Goal: Information Seeking & Learning: Learn about a topic

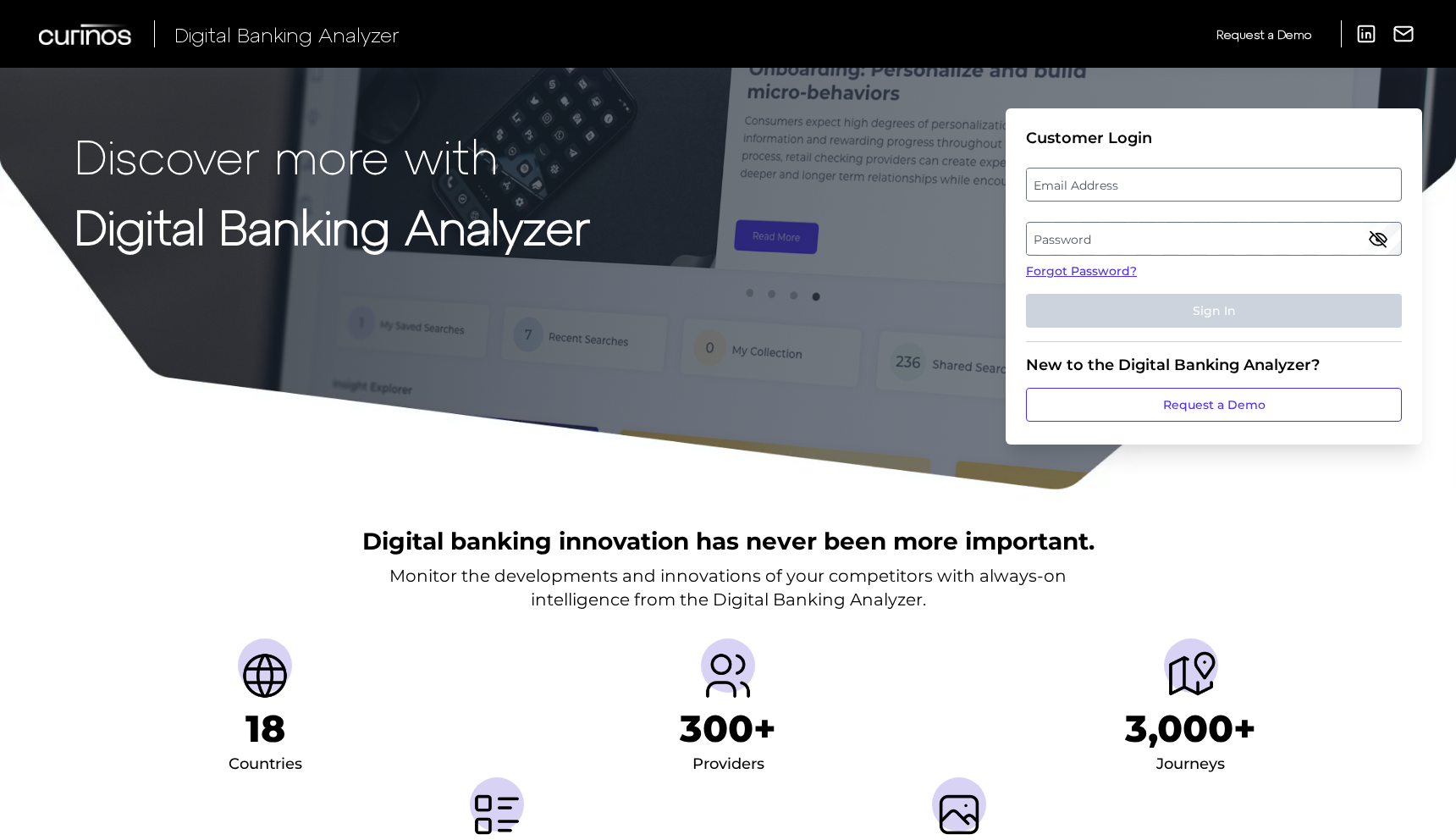
click at [1102, 197] on label "Email Address" at bounding box center [1213, 185] width 374 height 31
click at [1102, 197] on input "email" at bounding box center [1213, 185] width 376 height 34
click at [1086, 190] on input "Email Address" at bounding box center [1213, 185] width 376 height 34
type input "[DOMAIN_NAME][EMAIL_ADDRESS][DOMAIN_NAME]"
click at [1139, 238] on label "Password" at bounding box center [1213, 239] width 374 height 31
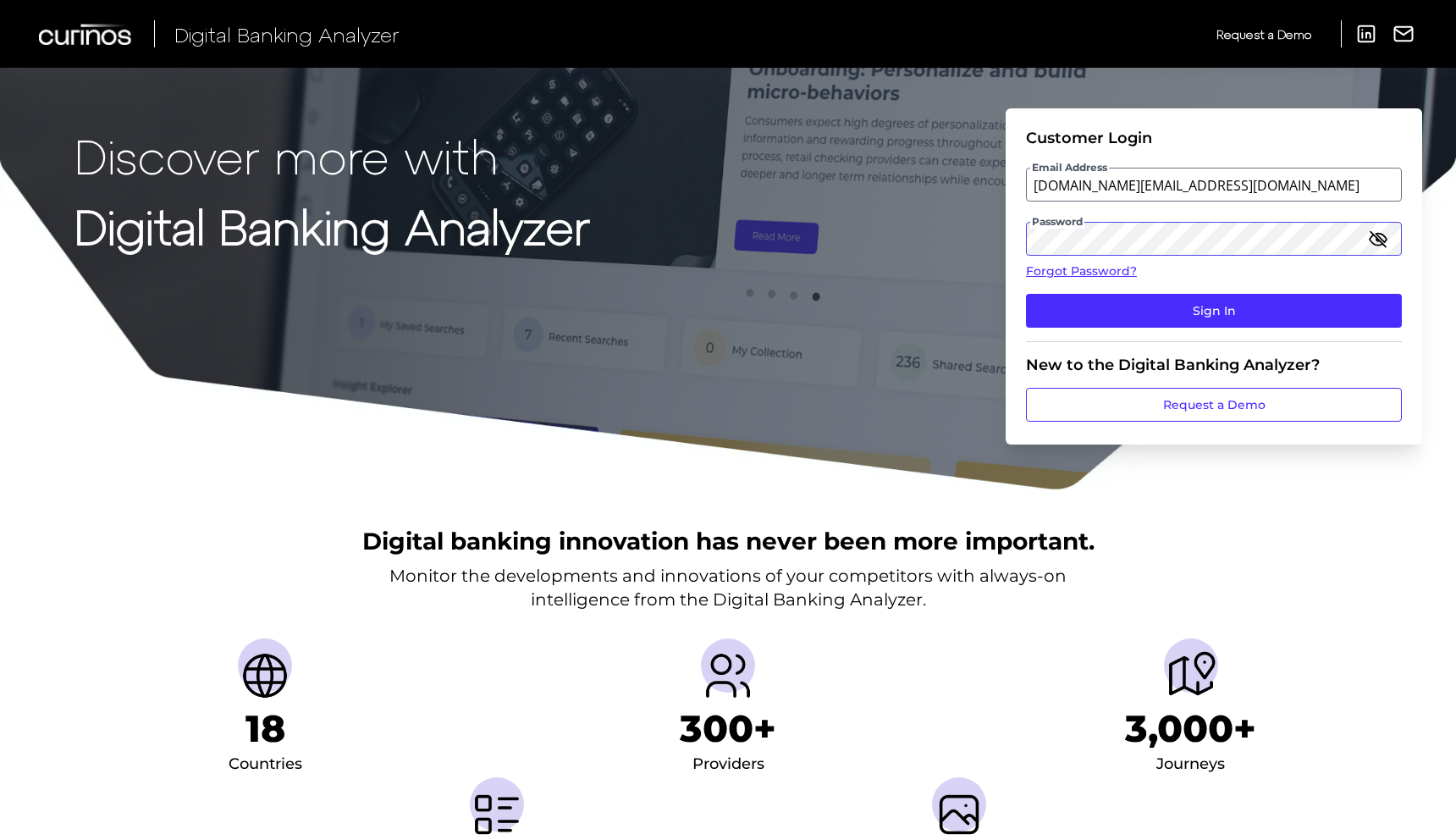
click at [1026, 294] on button "Sign In" at bounding box center [1213, 311] width 376 height 34
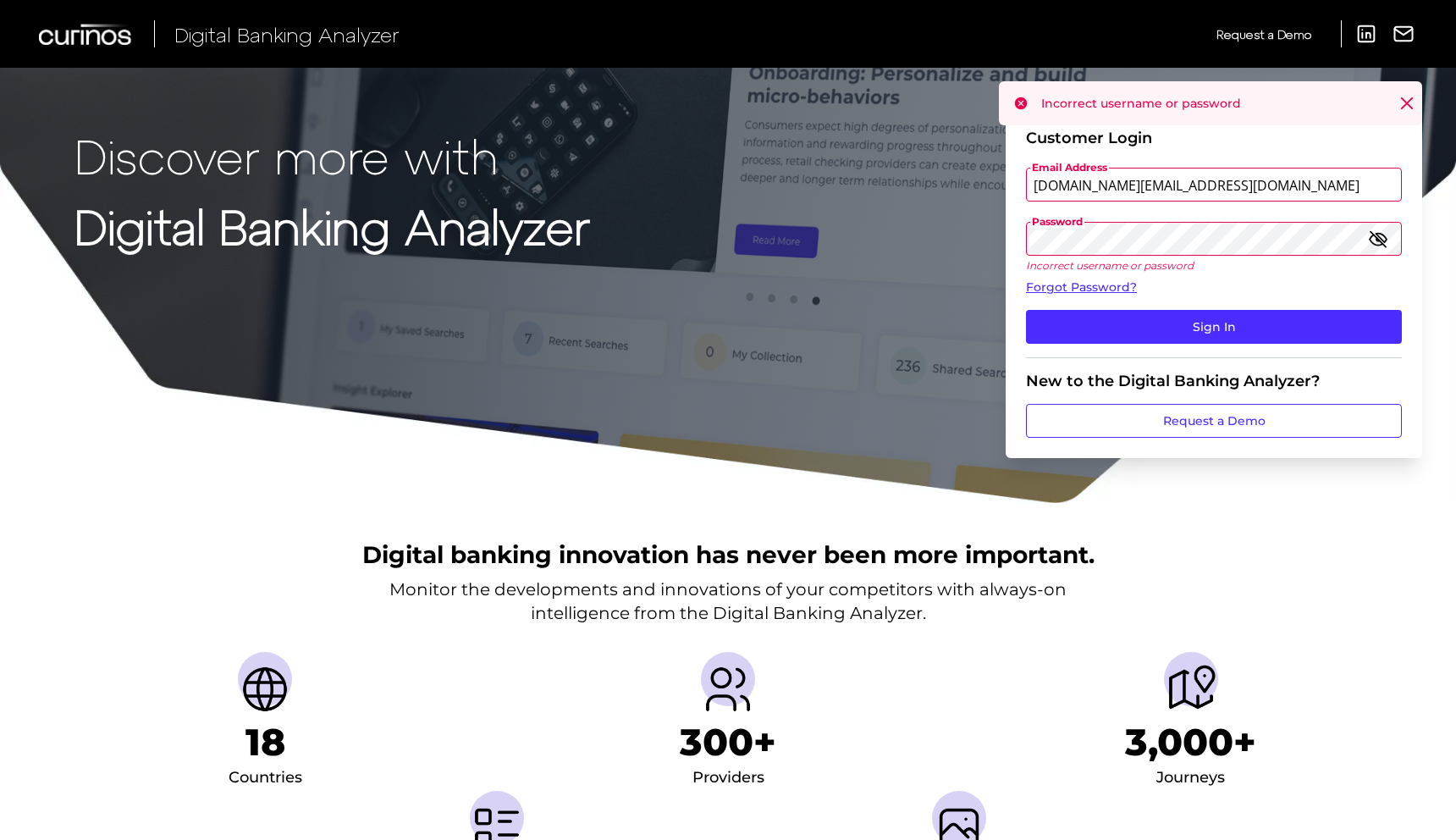
click at [924, 237] on div "Discover more with Digital Banking Analyzer Customer Login Email Address [DOMAI…" at bounding box center [728, 252] width 1456 height 505
click at [1026, 310] on button "Sign In" at bounding box center [1213, 327] width 376 height 34
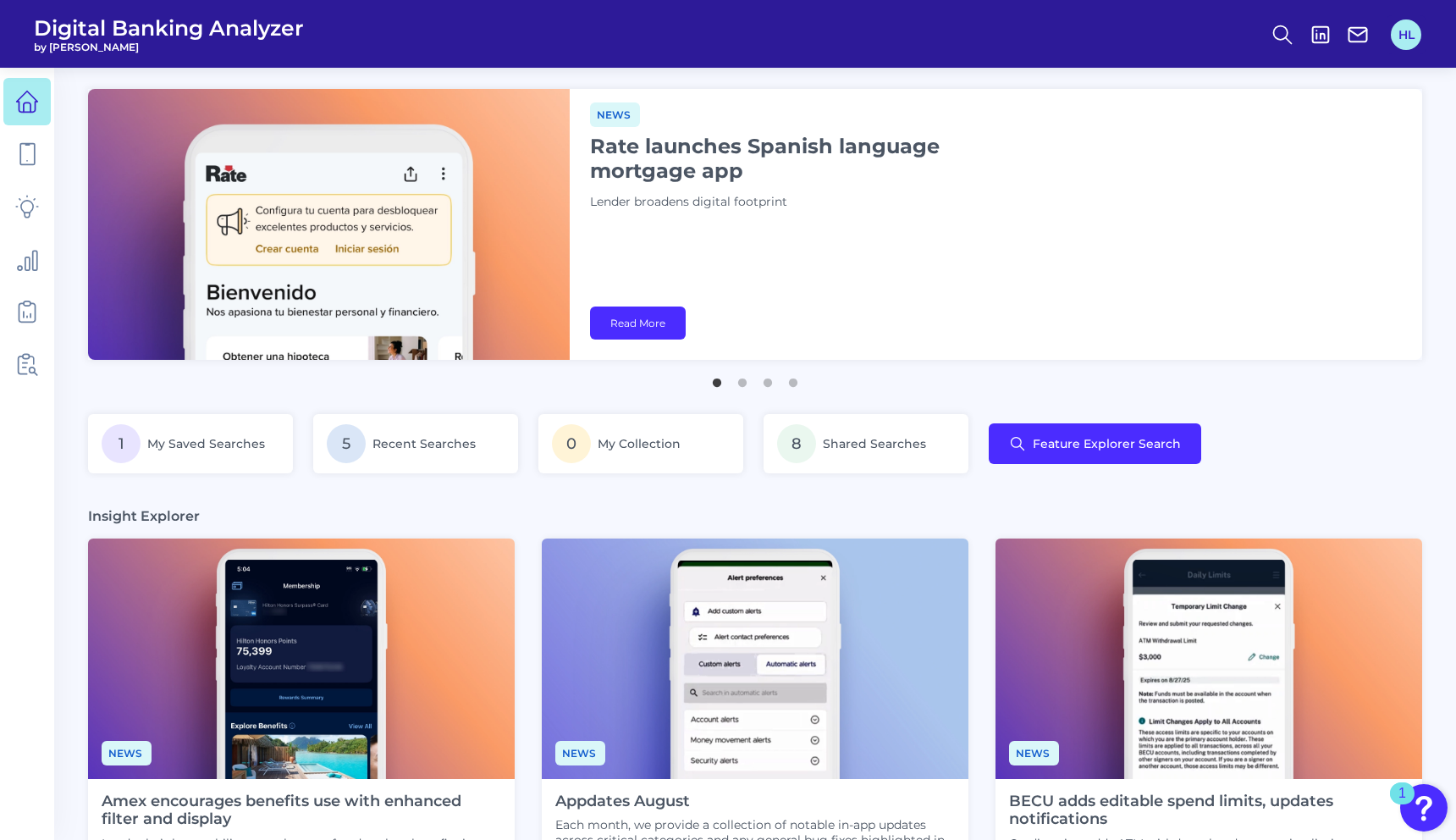
click at [1411, 39] on button "HL" at bounding box center [1406, 35] width 31 height 31
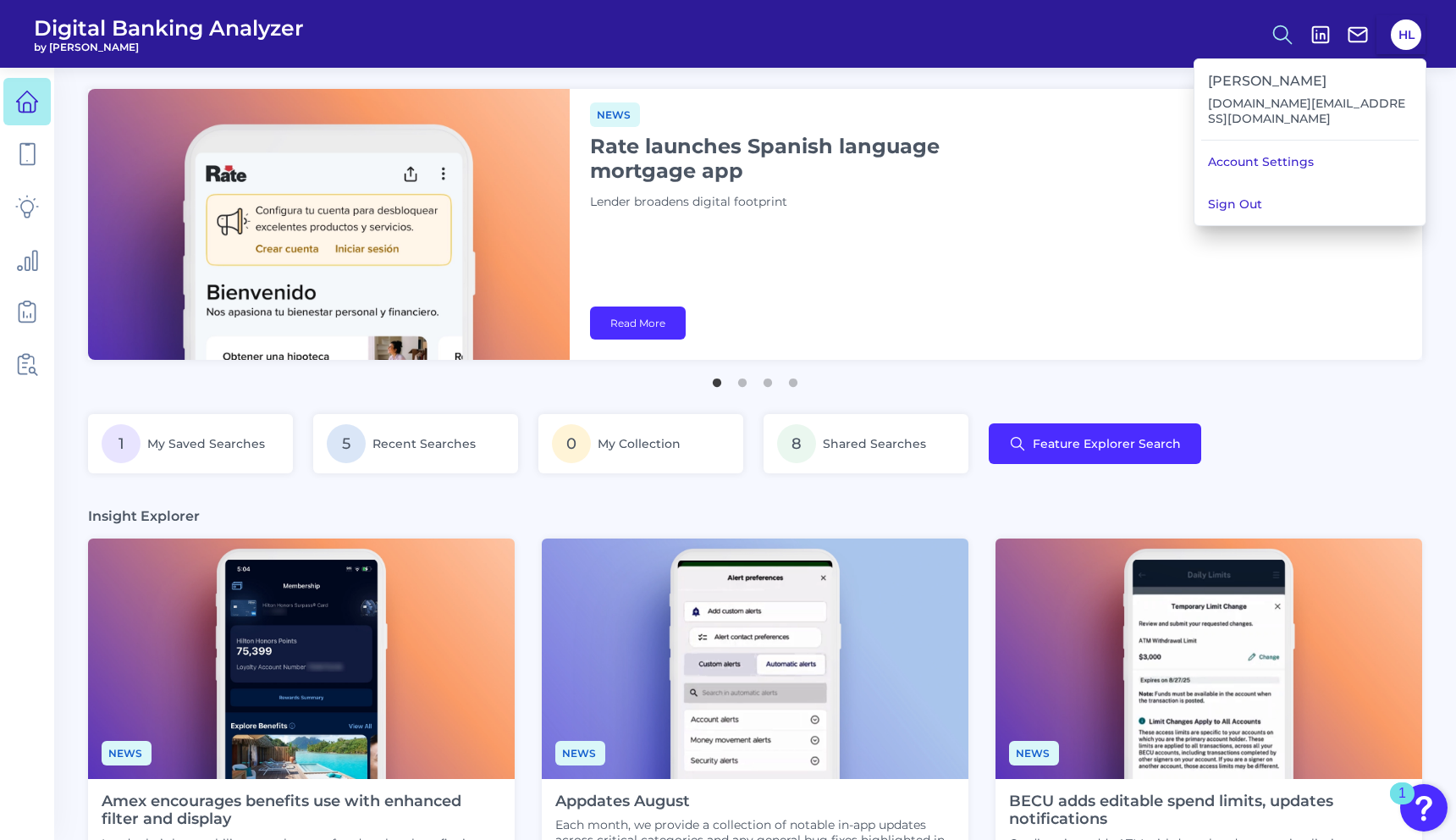
click at [1296, 28] on button at bounding box center [1282, 34] width 39 height 39
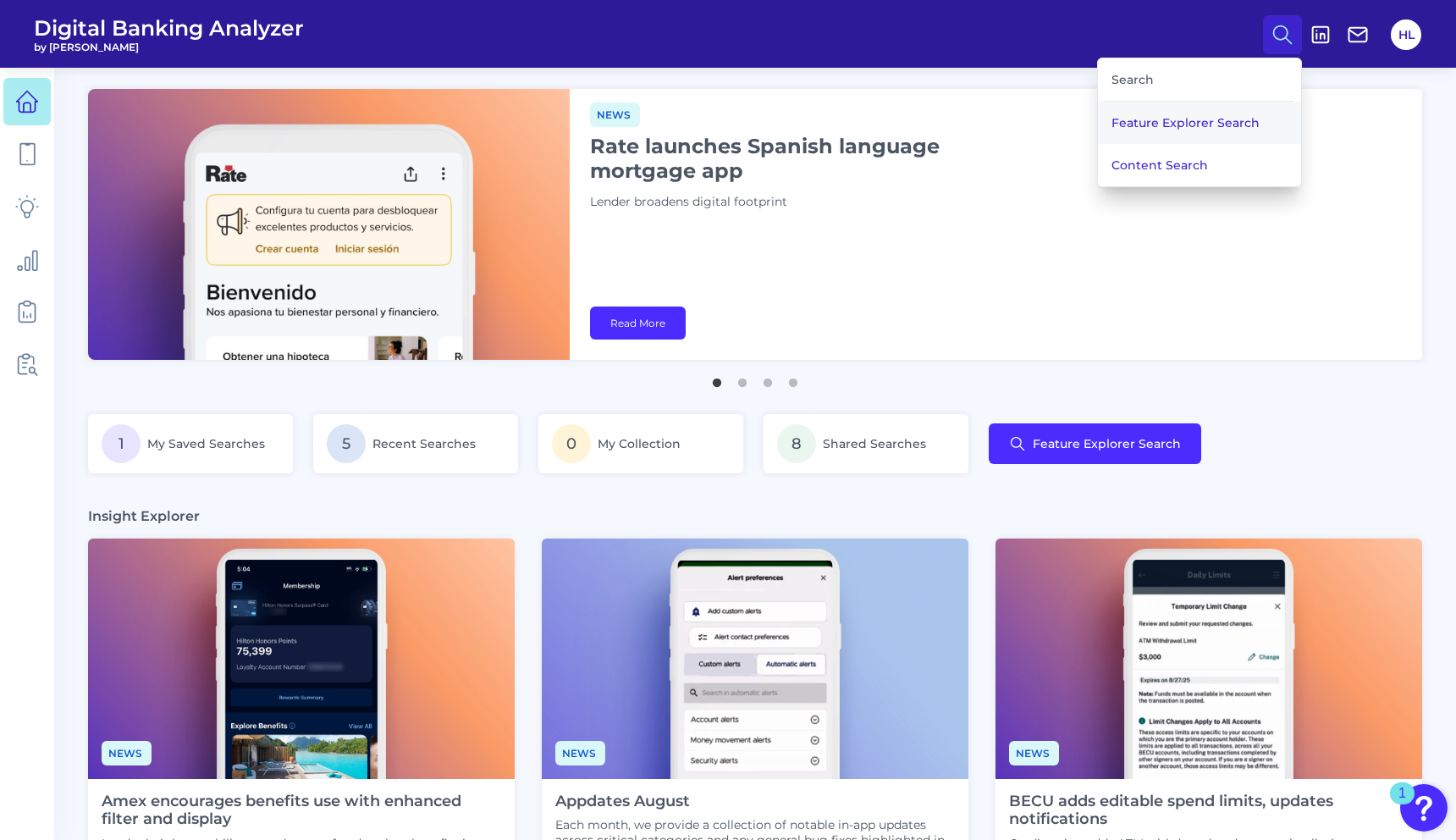
click at [1174, 115] on button "Feature Explorer Search" at bounding box center [1199, 123] width 203 height 42
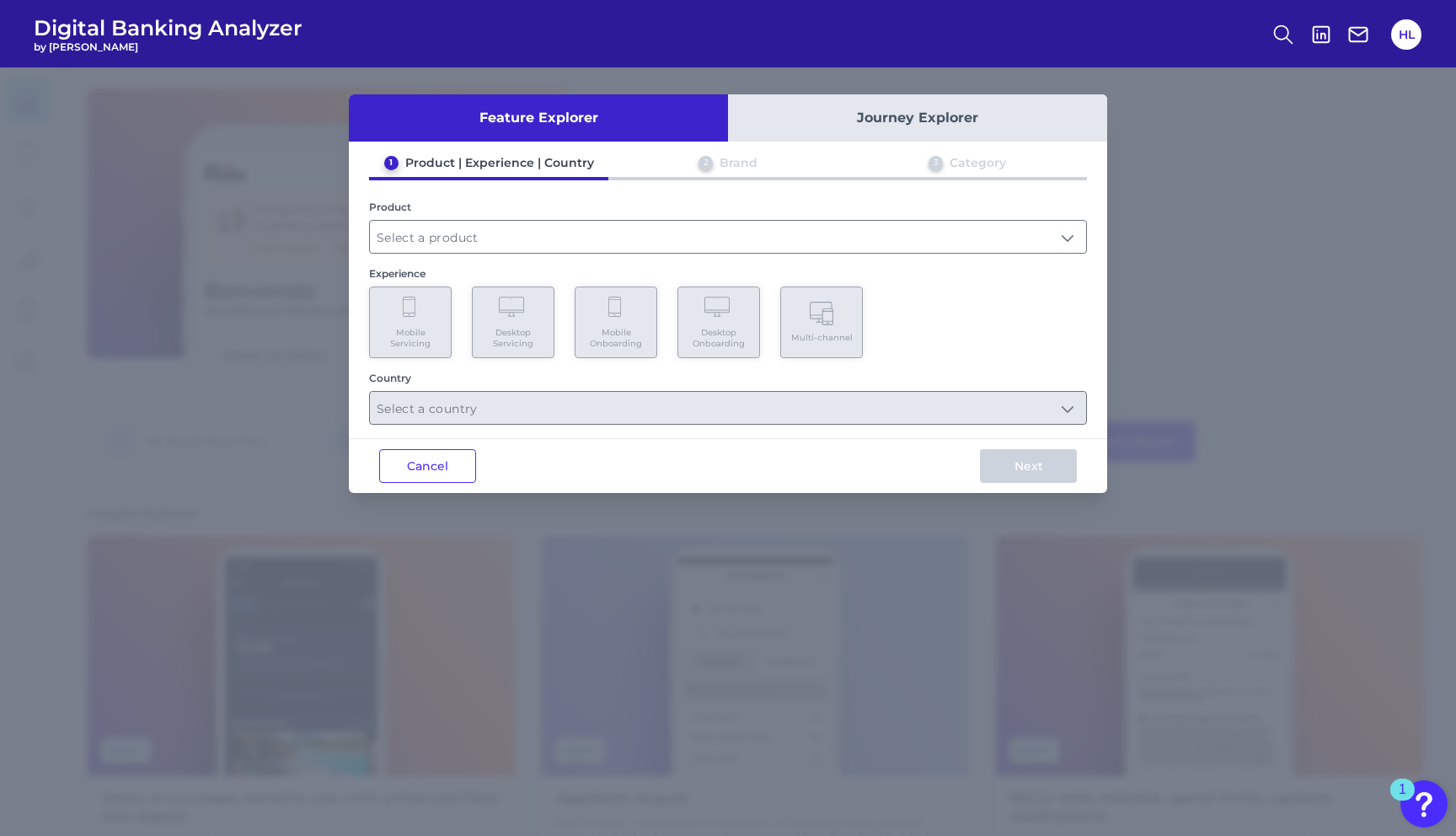
click at [533, 258] on div "1 Product | Experience | Country 2 Brand 3 Category Product Experience Mobile S…" at bounding box center [728, 290] width 758 height 270
click at [517, 245] on input "text" at bounding box center [728, 237] width 716 height 32
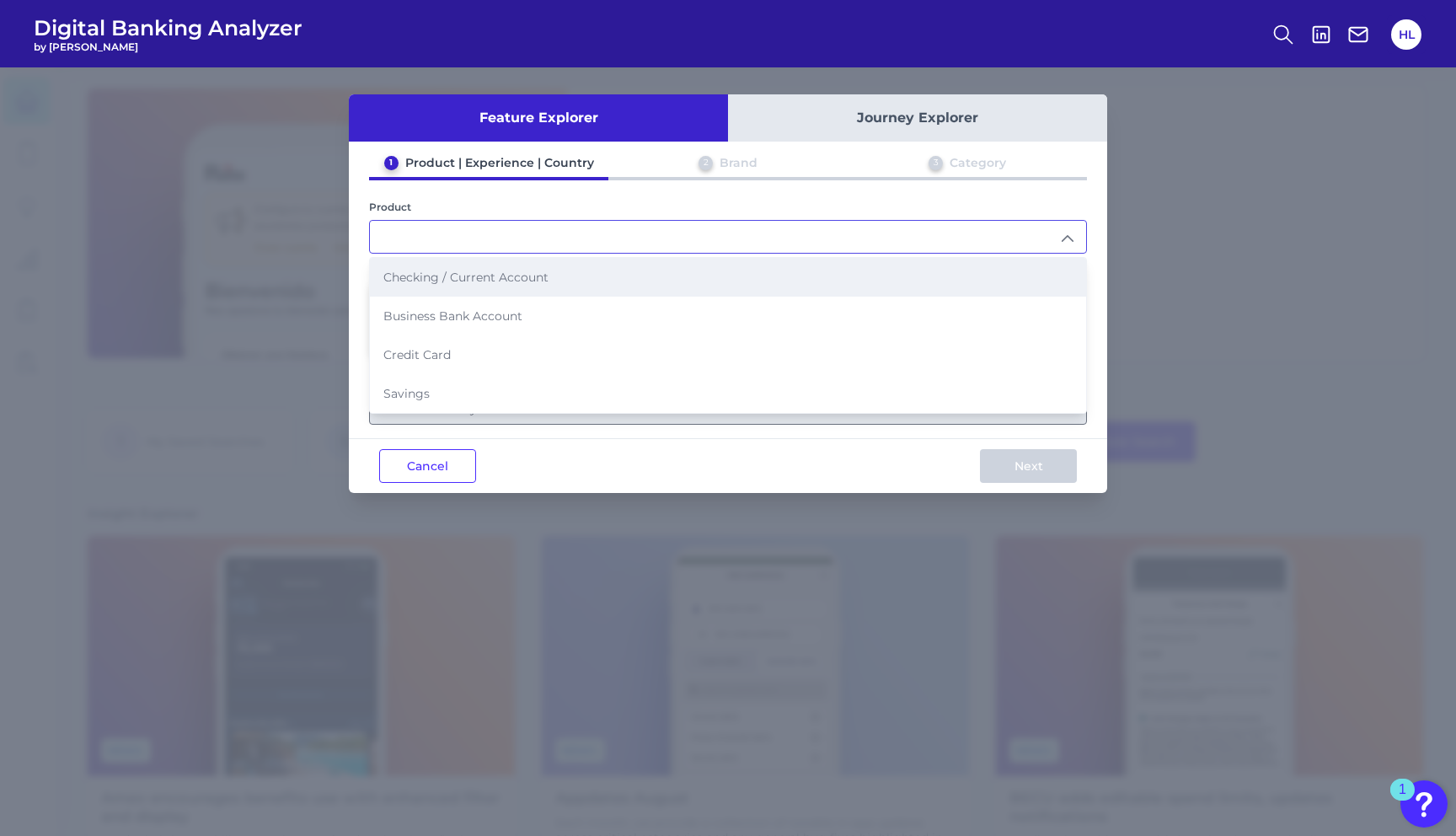
click at [485, 279] on span "Checking / Current Account" at bounding box center [466, 277] width 165 height 15
type input "Checking / Current Account"
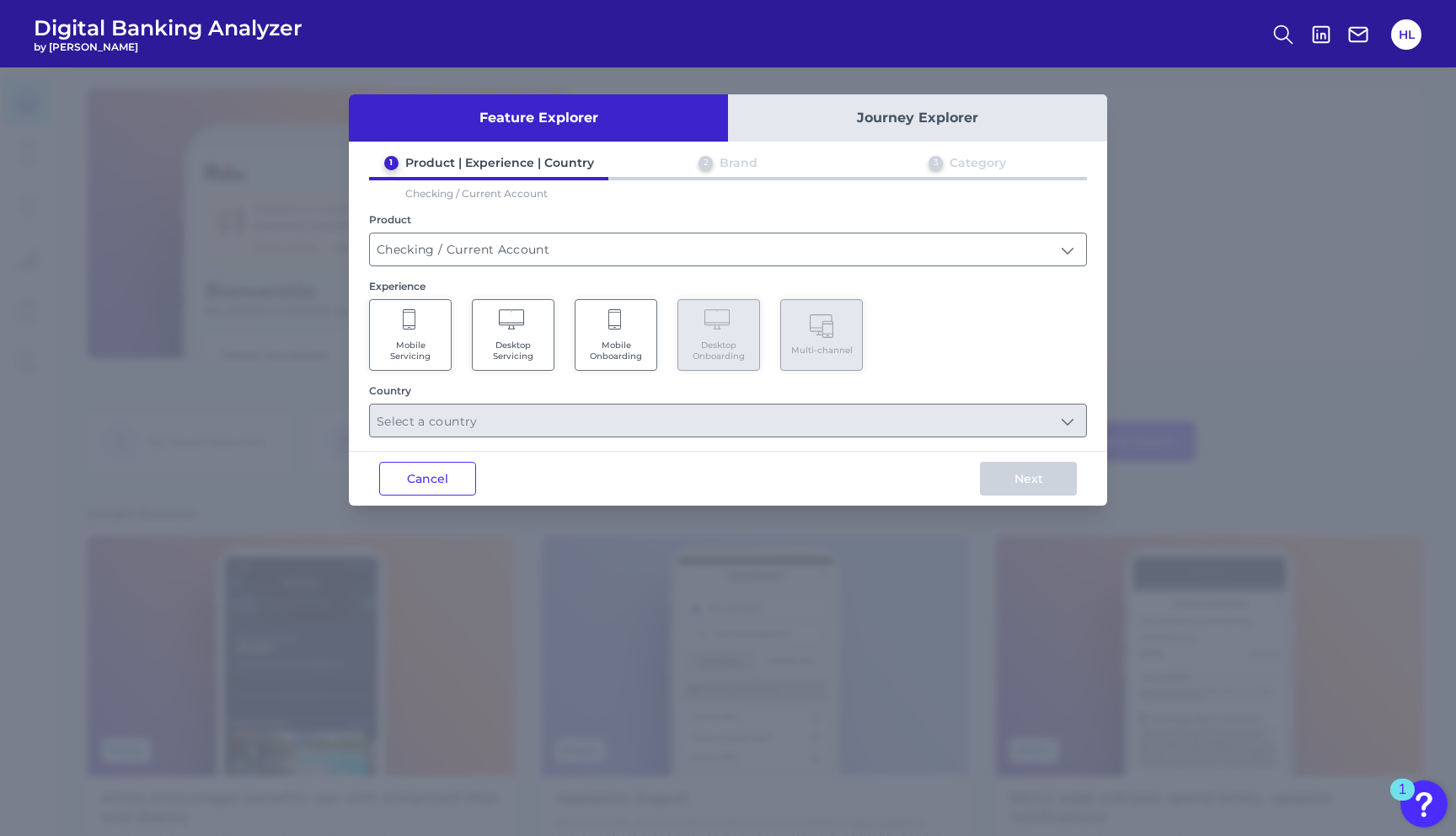
click at [621, 332] on Onboarding "Mobile Onboarding" at bounding box center [616, 335] width 83 height 72
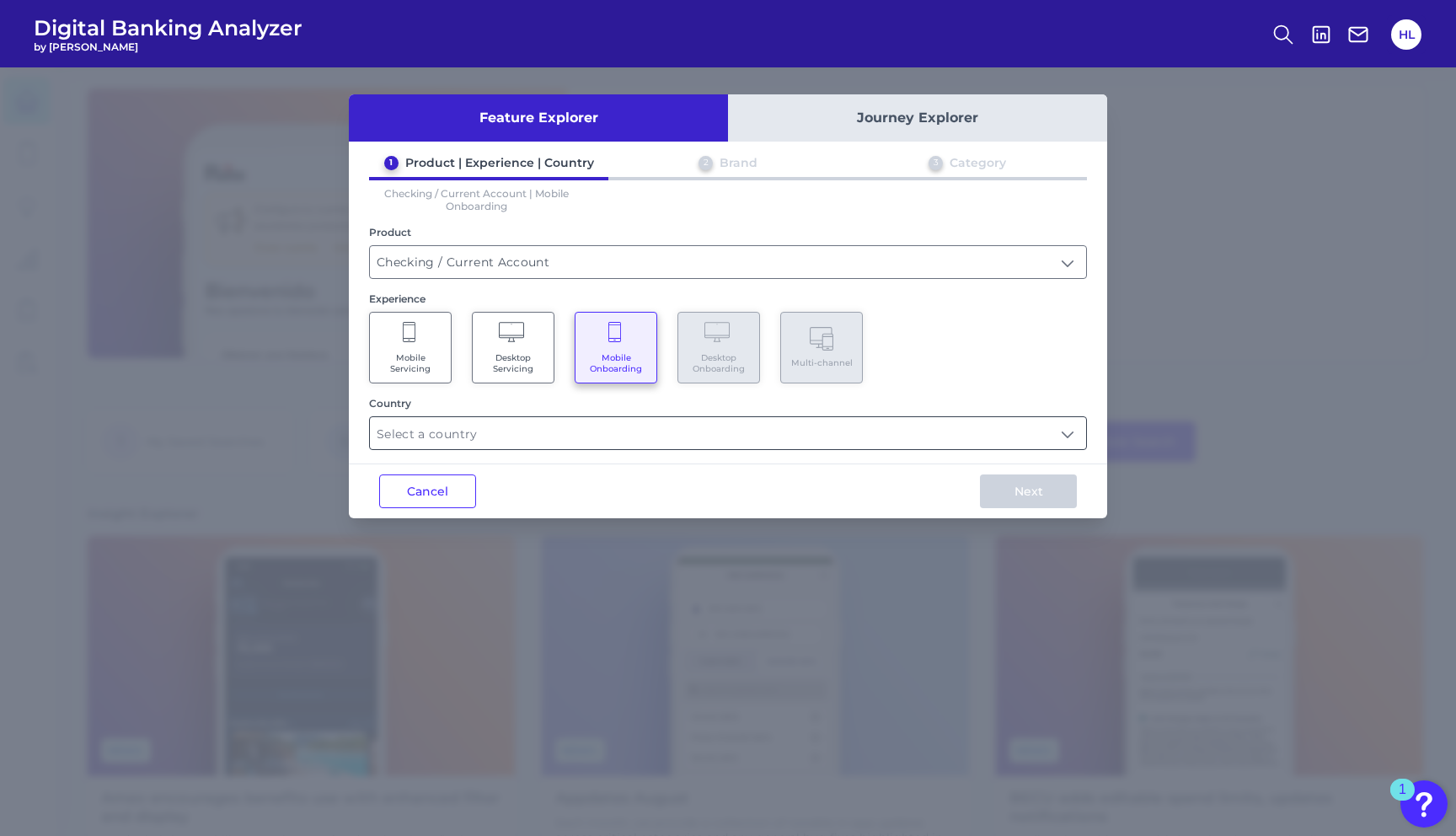
click at [628, 434] on input "text" at bounding box center [728, 433] width 716 height 32
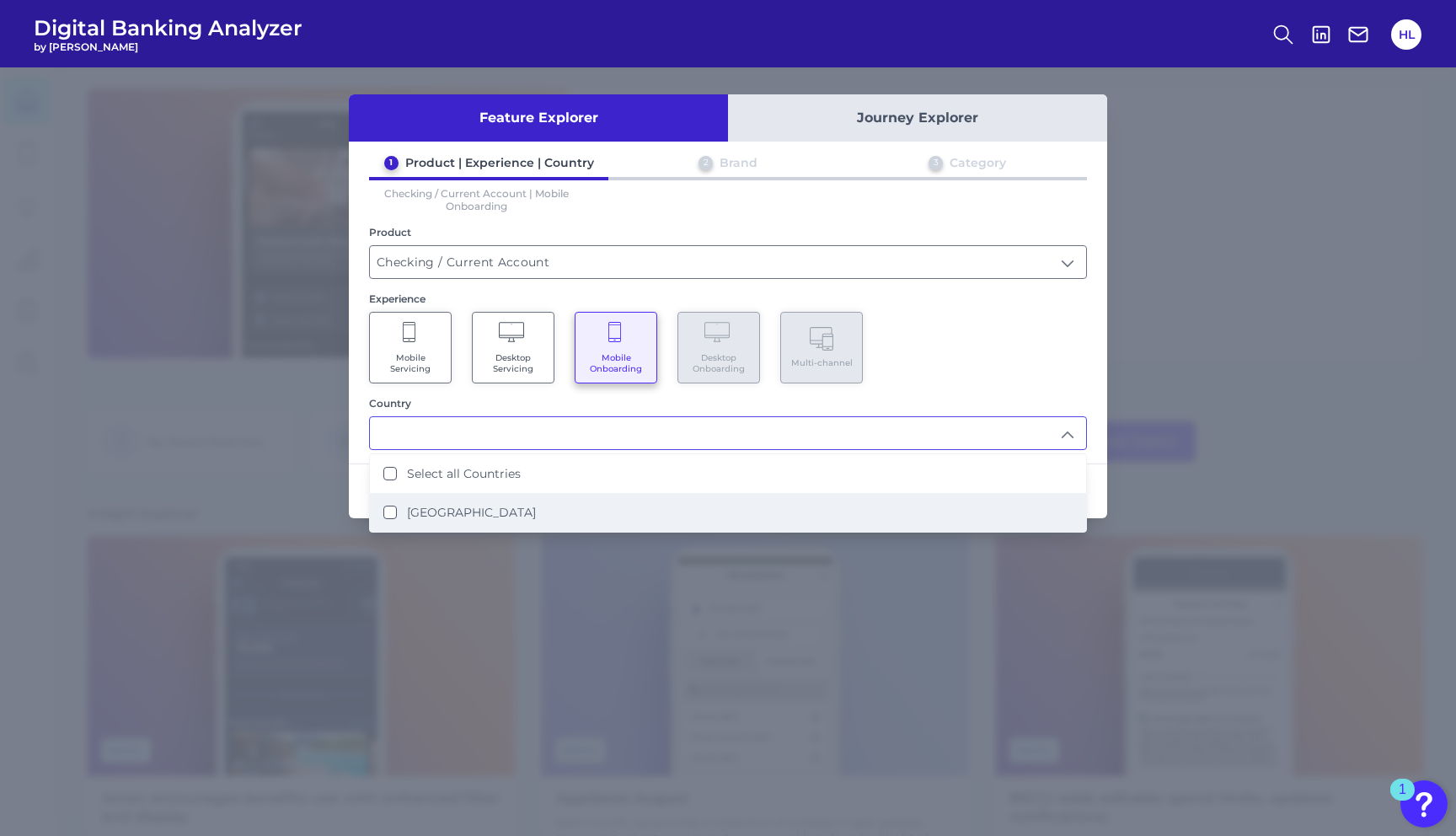
click at [485, 499] on li "[GEOGRAPHIC_DATA]" at bounding box center [728, 512] width 716 height 38
type input "Select all Countries"
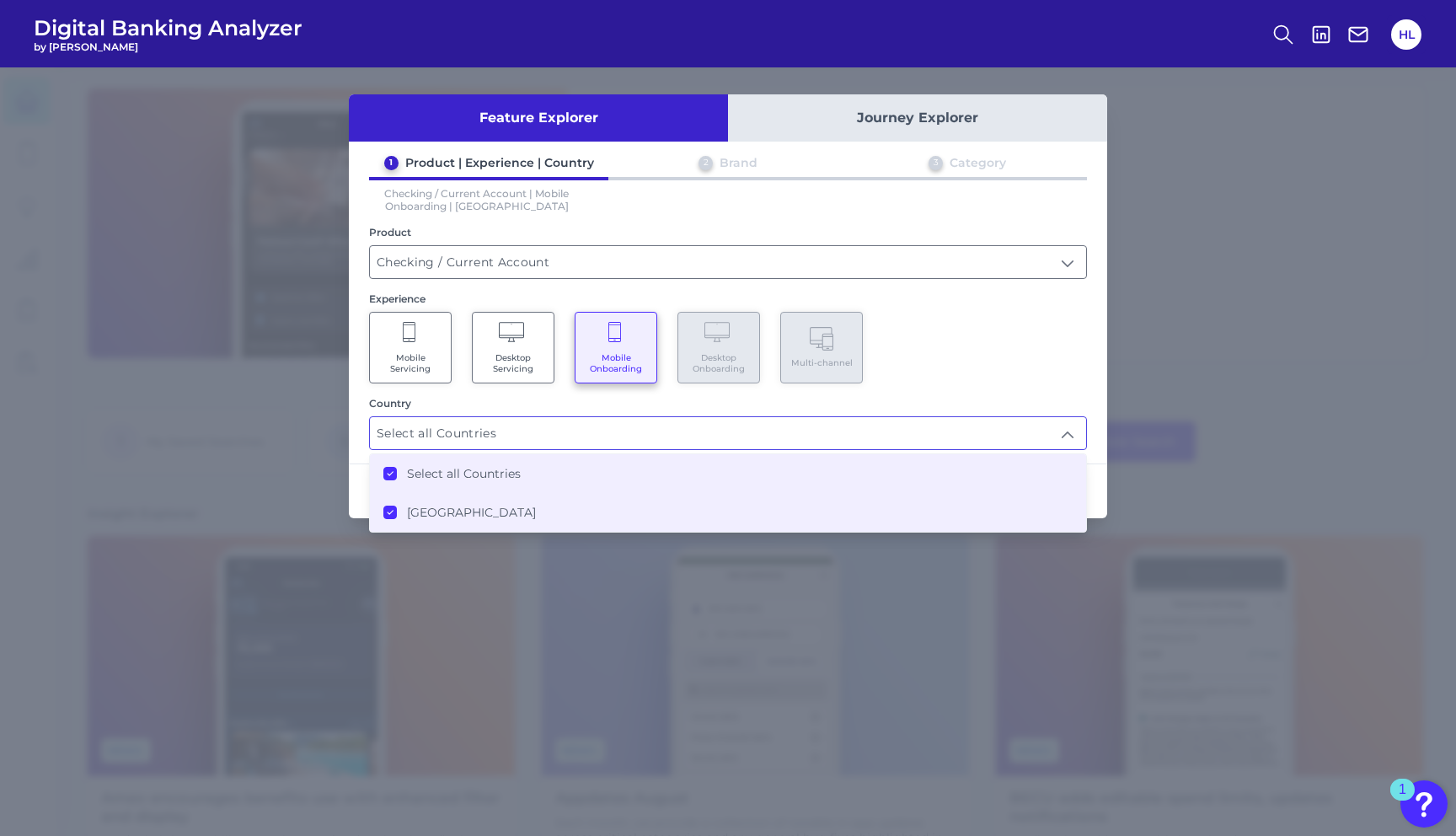
click at [979, 383] on div "1 Product | Experience | Country 2 Brand 3 Category Checking / Current Account …" at bounding box center [728, 303] width 758 height 295
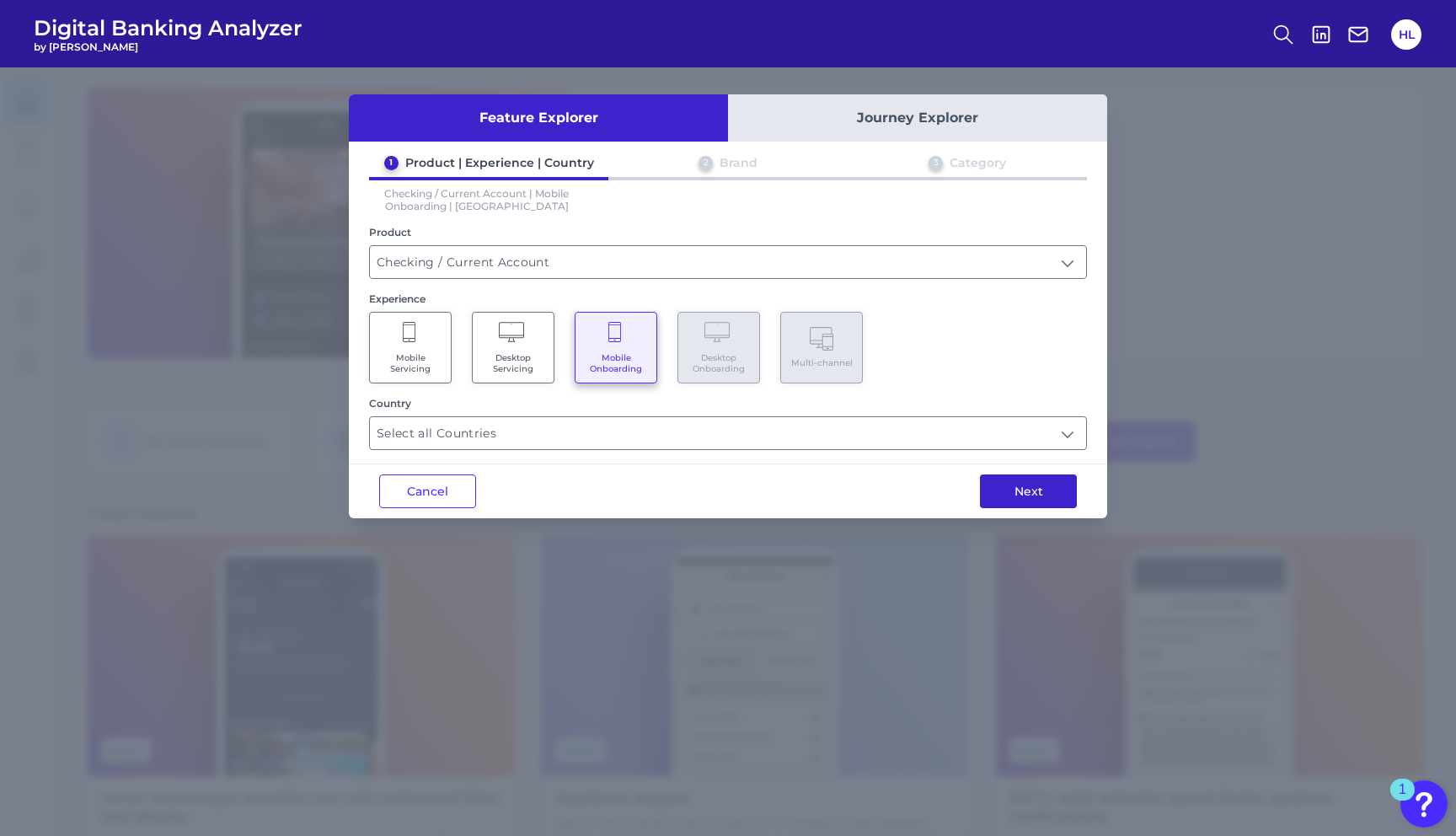
click at [1045, 496] on button "Next" at bounding box center [1029, 491] width 97 height 34
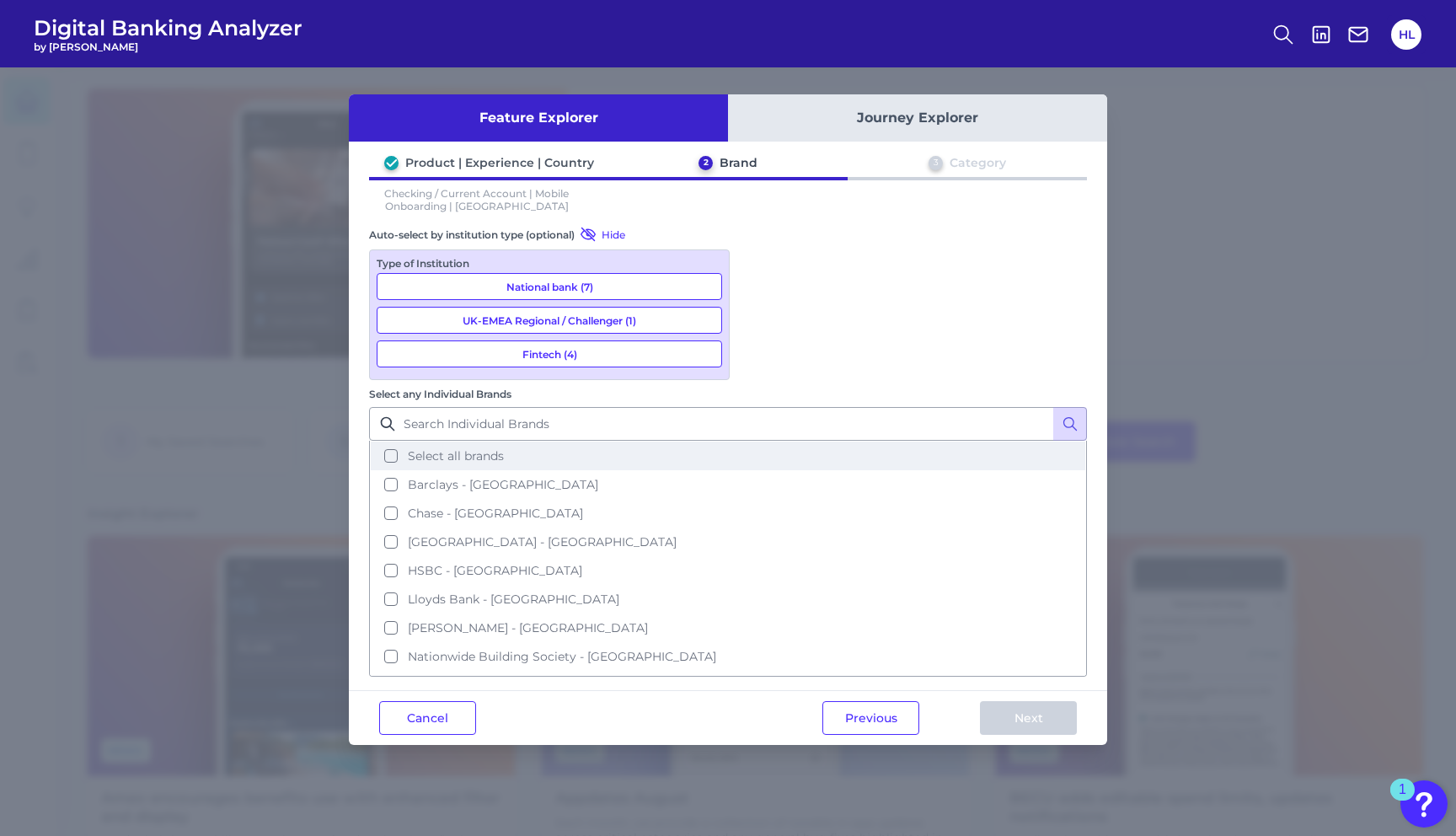
click at [755, 442] on button "Select all brands" at bounding box center [728, 456] width 715 height 29
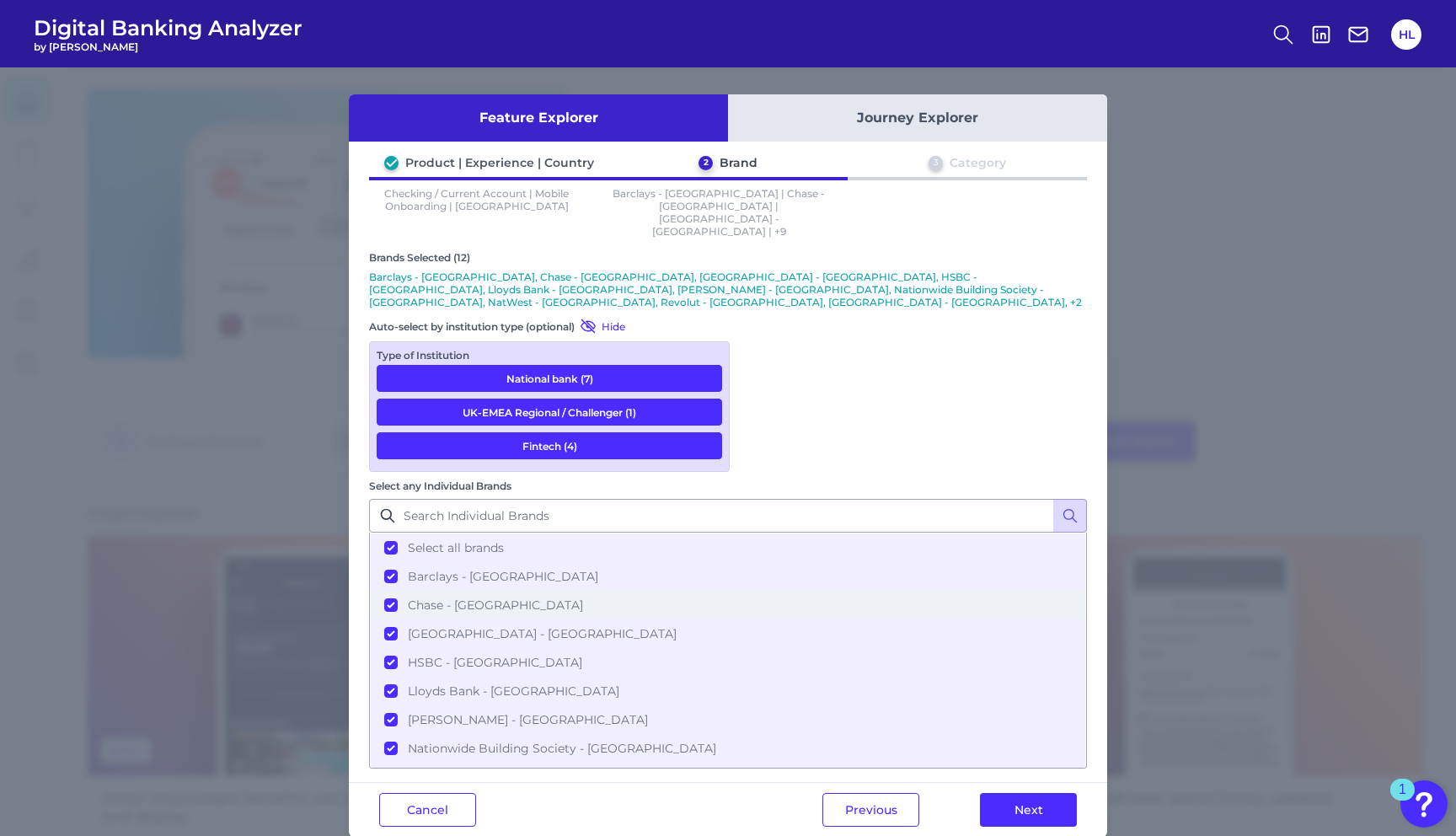
scroll to position [128, 0]
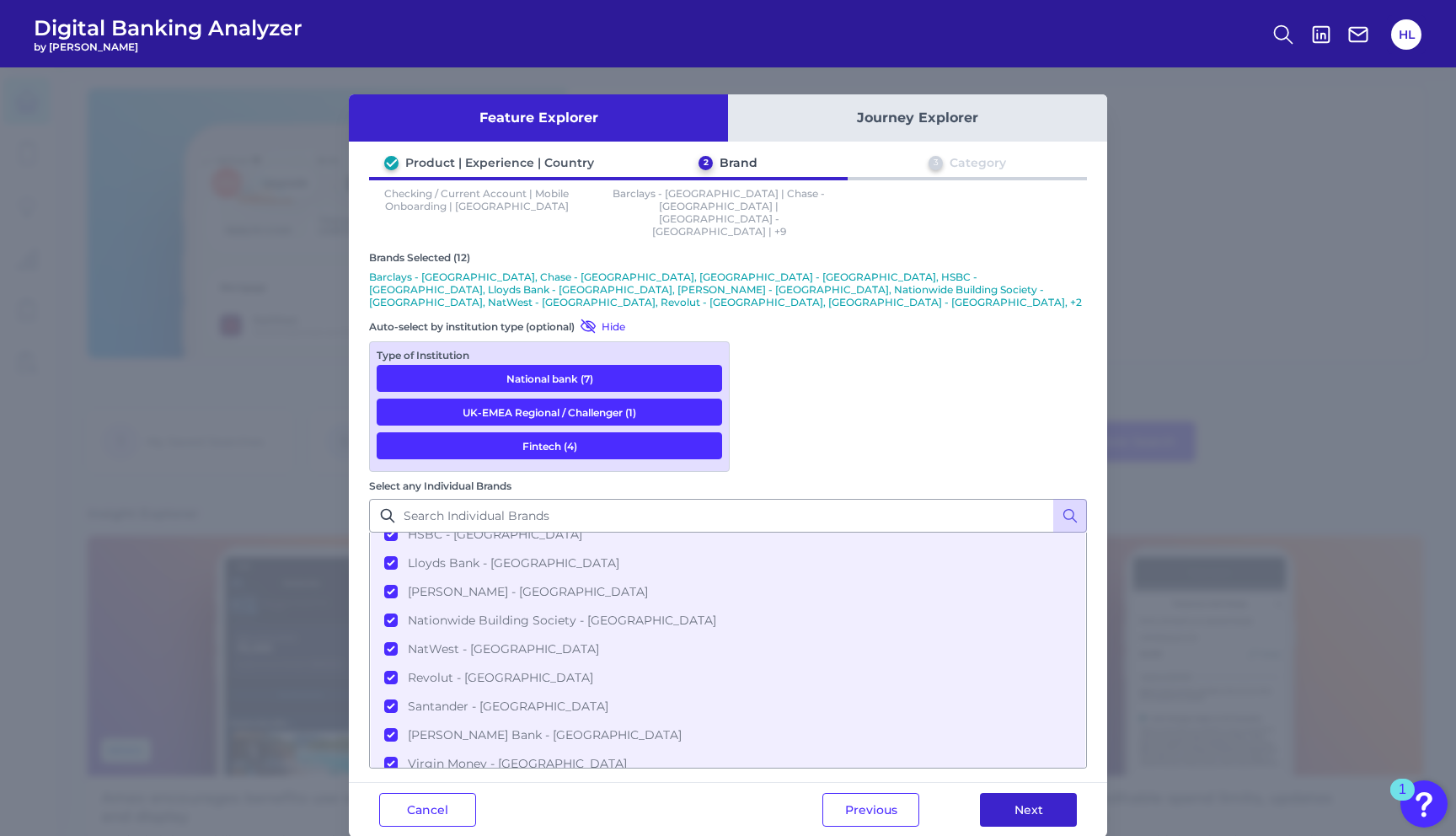
click at [1027, 792] on button "Next" at bounding box center [1029, 810] width 97 height 34
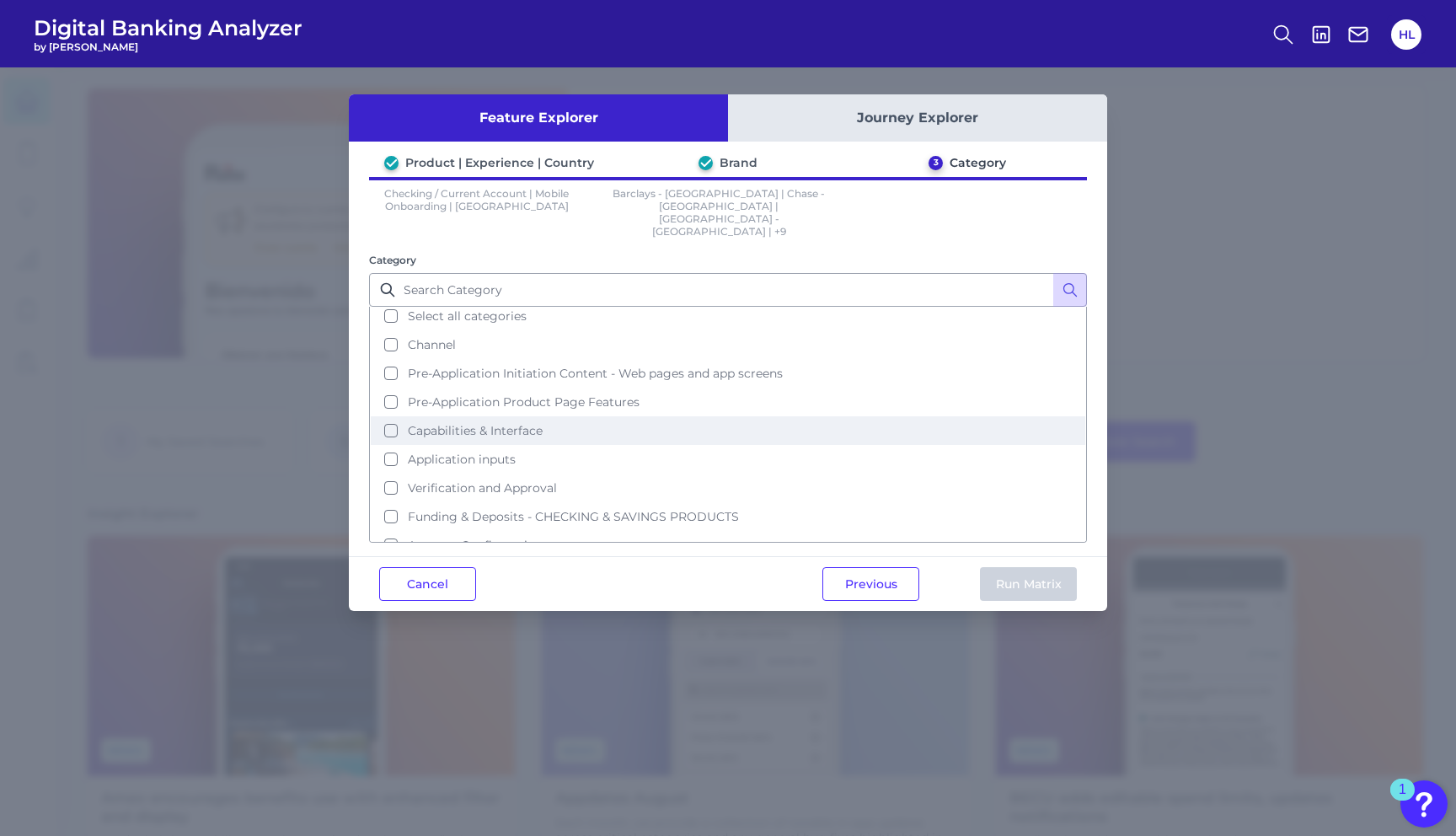
scroll to position [0, 0]
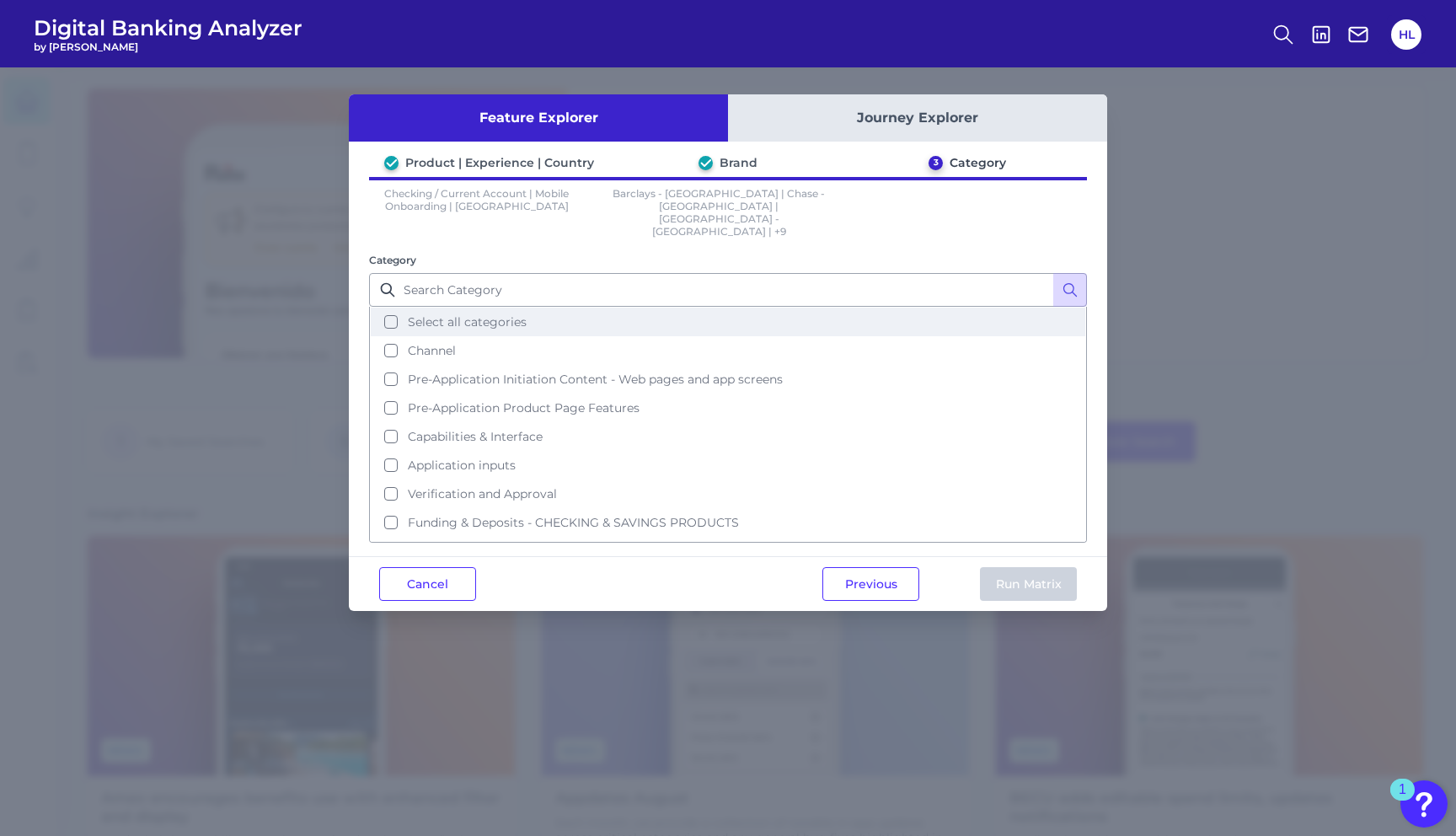
click at [391, 308] on button "Select all categories" at bounding box center [728, 322] width 715 height 29
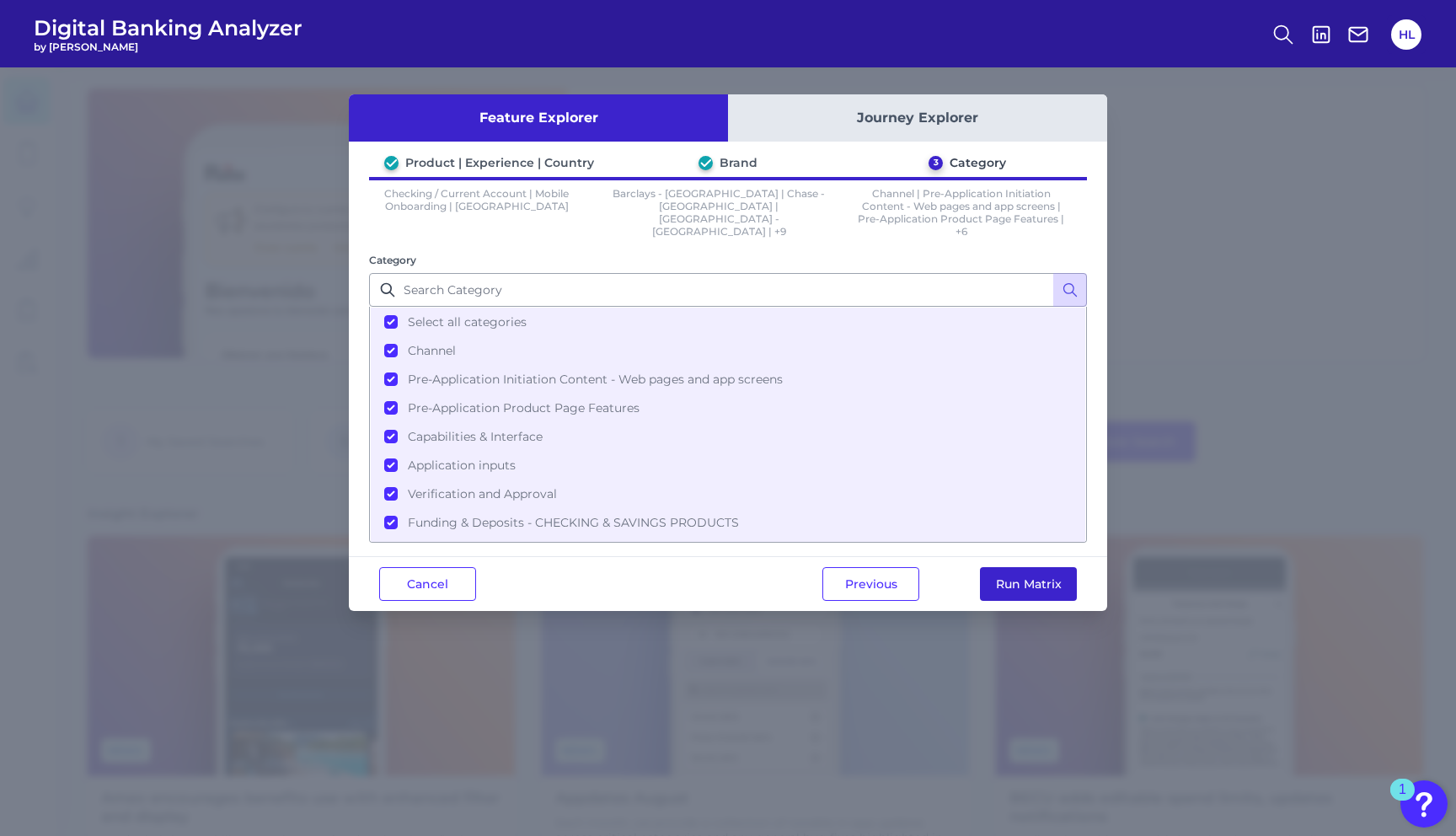
click at [1030, 582] on button "Run Matrix" at bounding box center [1029, 584] width 97 height 34
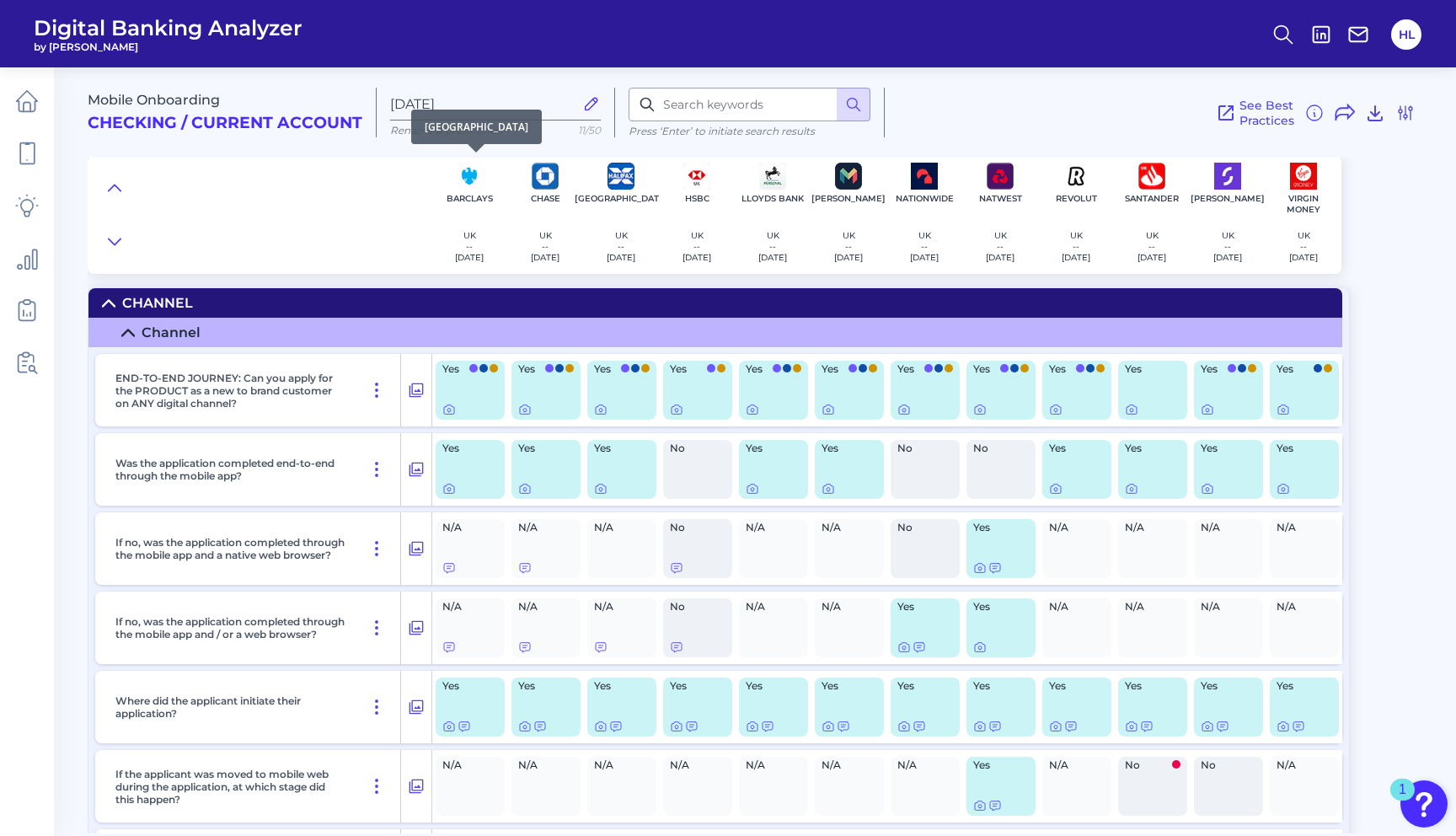
click at [468, 194] on p "Barclays" at bounding box center [470, 198] width 46 height 11
click at [472, 189] on img at bounding box center [469, 177] width 27 height 27
click at [470, 402] on div "Yes" at bounding box center [470, 390] width 69 height 59
click at [448, 409] on icon at bounding box center [450, 409] width 14 height 14
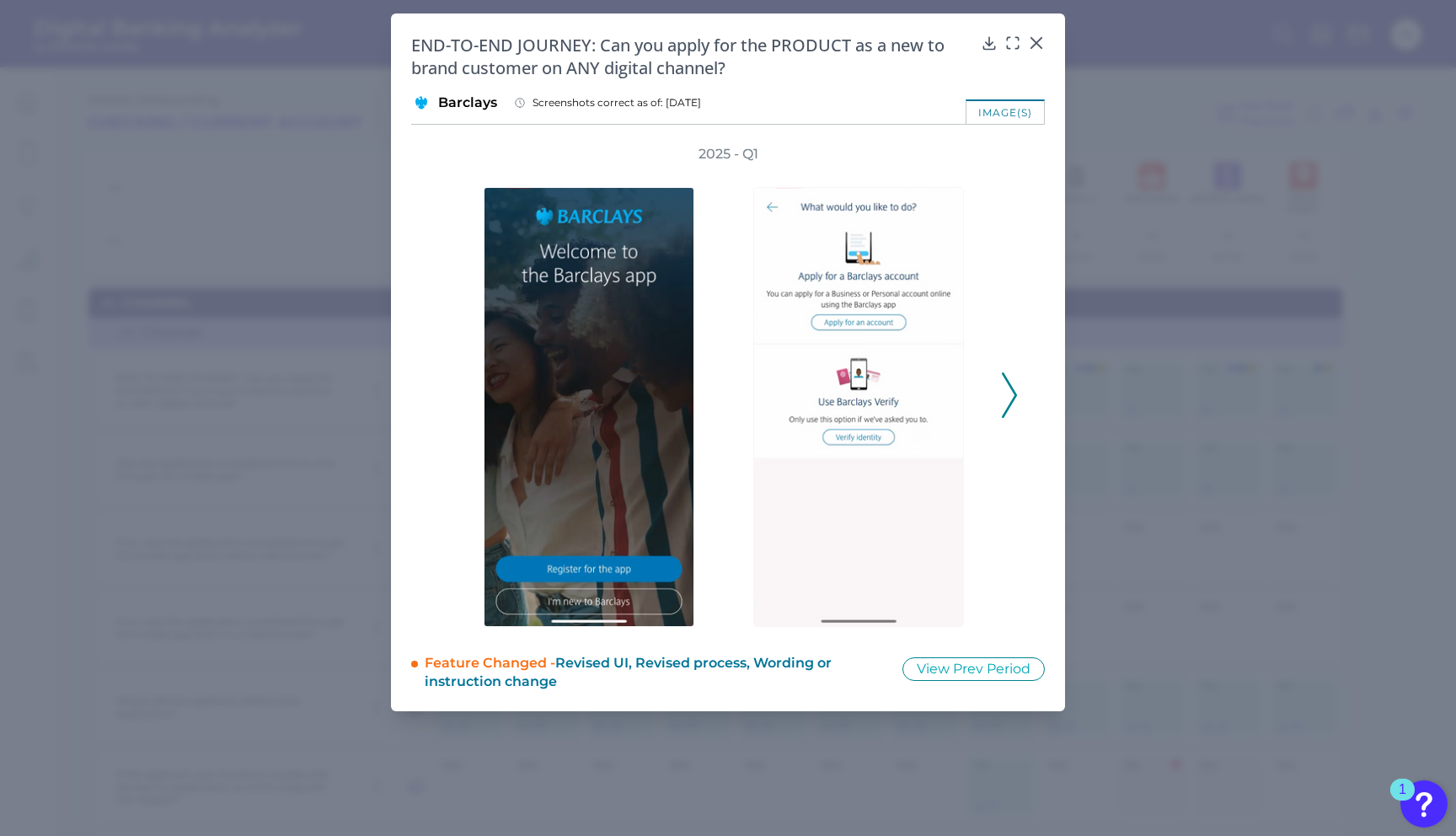
click at [1020, 401] on div "2025 - Q1" at bounding box center [728, 386] width 634 height 482
click at [1010, 403] on polyline at bounding box center [1008, 395] width 13 height 43
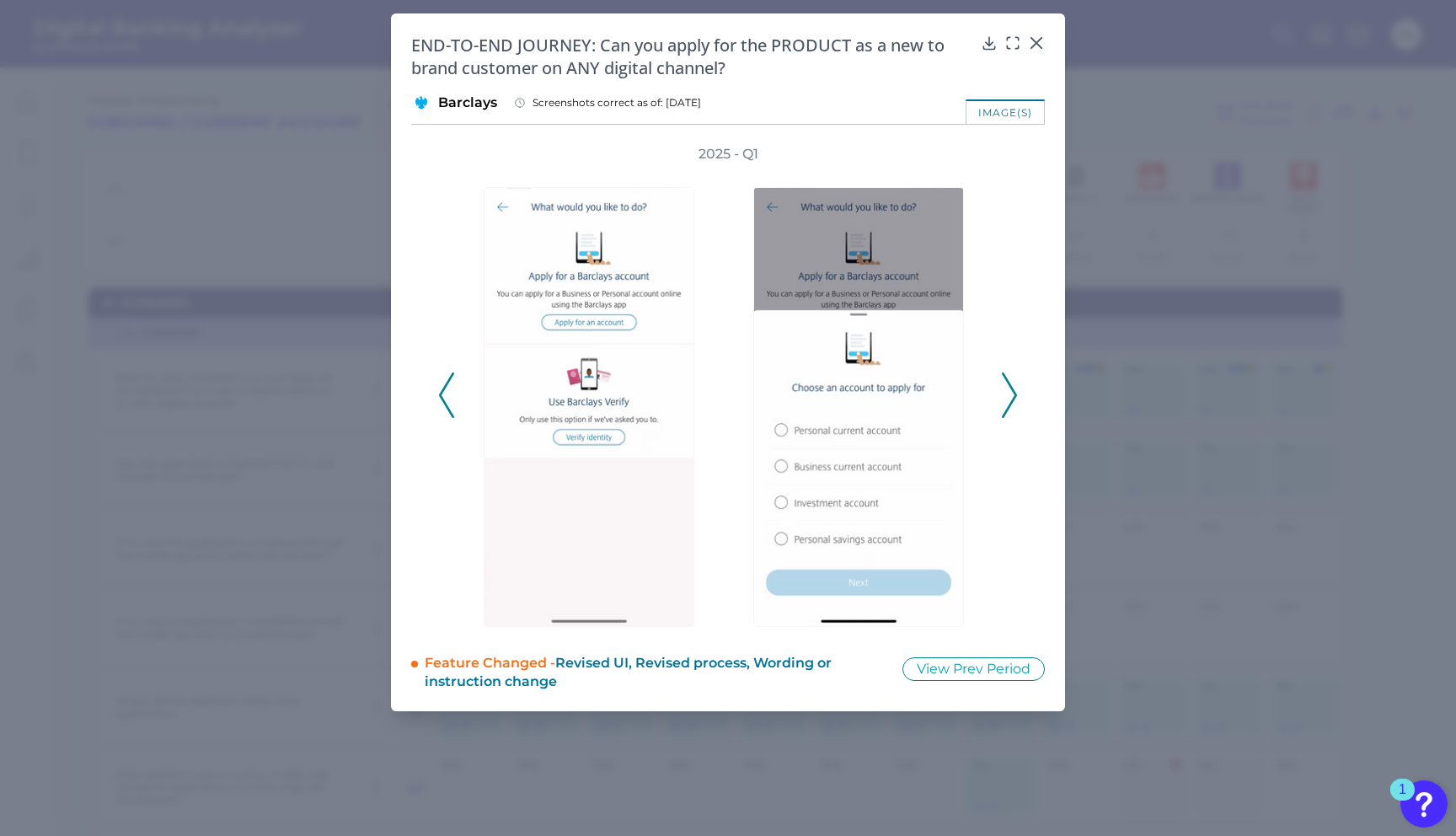
click at [1009, 403] on polyline at bounding box center [1008, 395] width 13 height 43
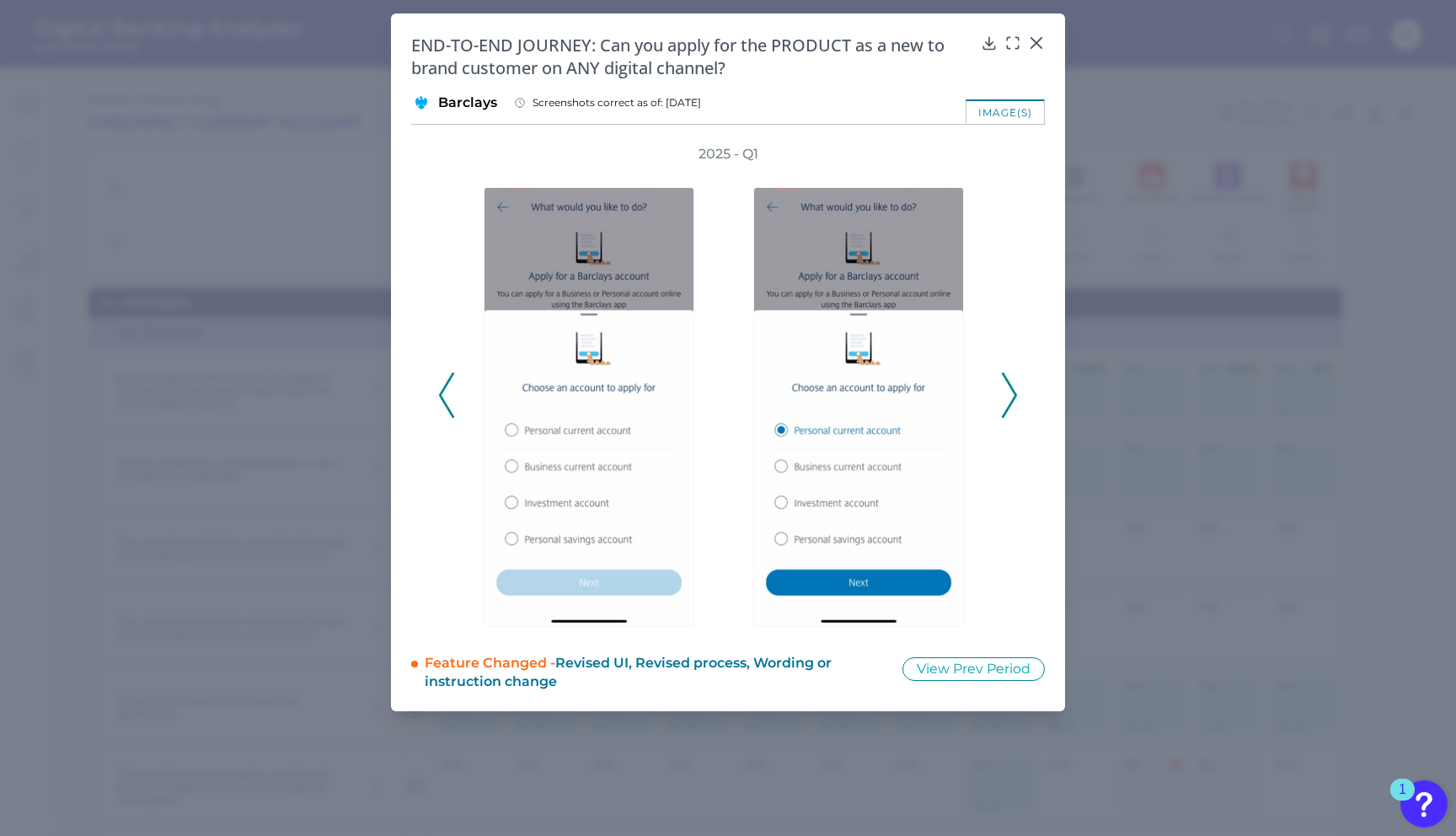
click at [1009, 403] on polyline at bounding box center [1008, 395] width 13 height 43
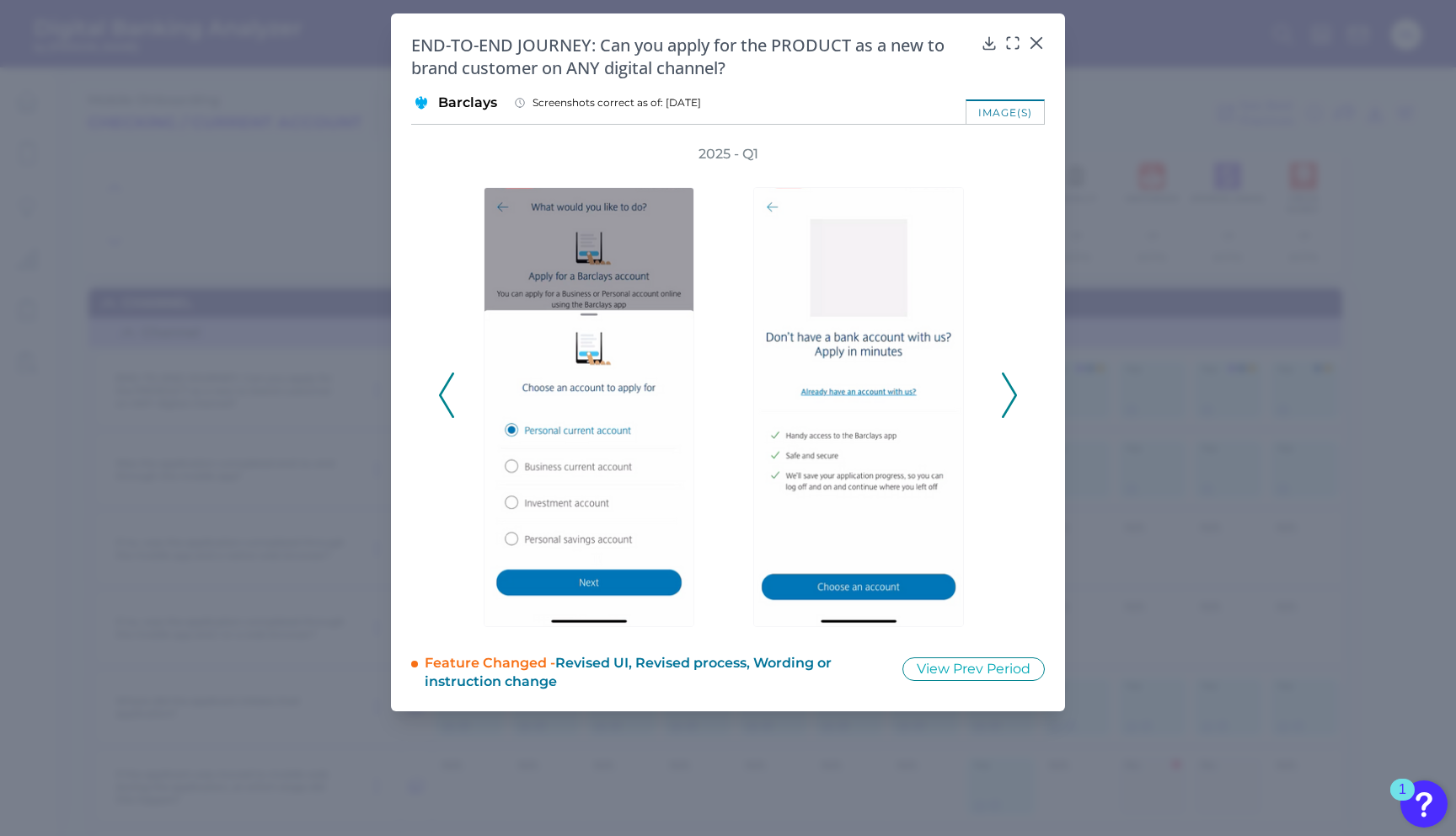
click at [1009, 403] on polyline at bounding box center [1008, 395] width 13 height 43
click at [1039, 44] on icon at bounding box center [1036, 43] width 17 height 17
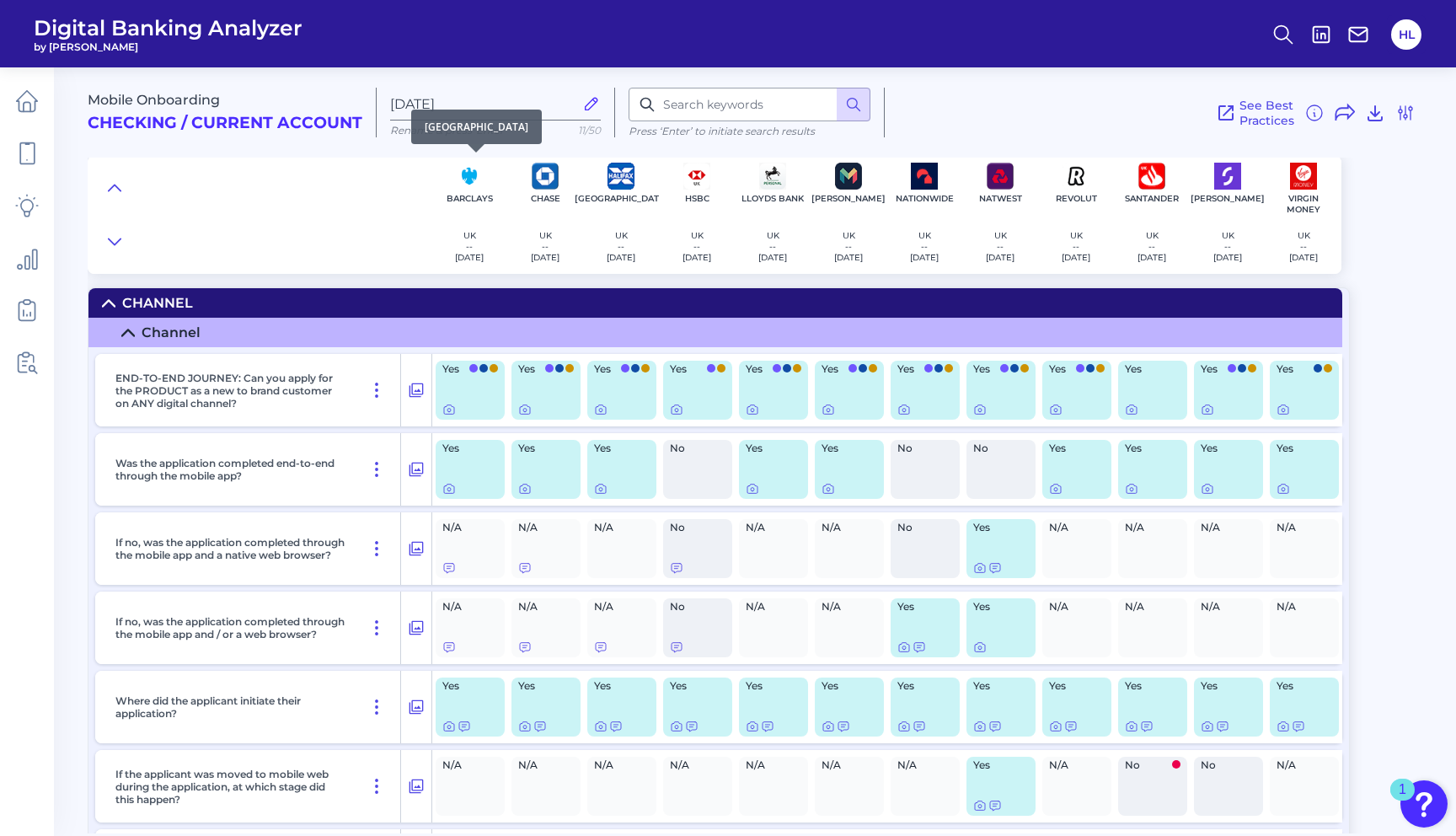
click at [472, 183] on img at bounding box center [469, 177] width 27 height 27
click at [21, 207] on icon at bounding box center [27, 206] width 22 height 22
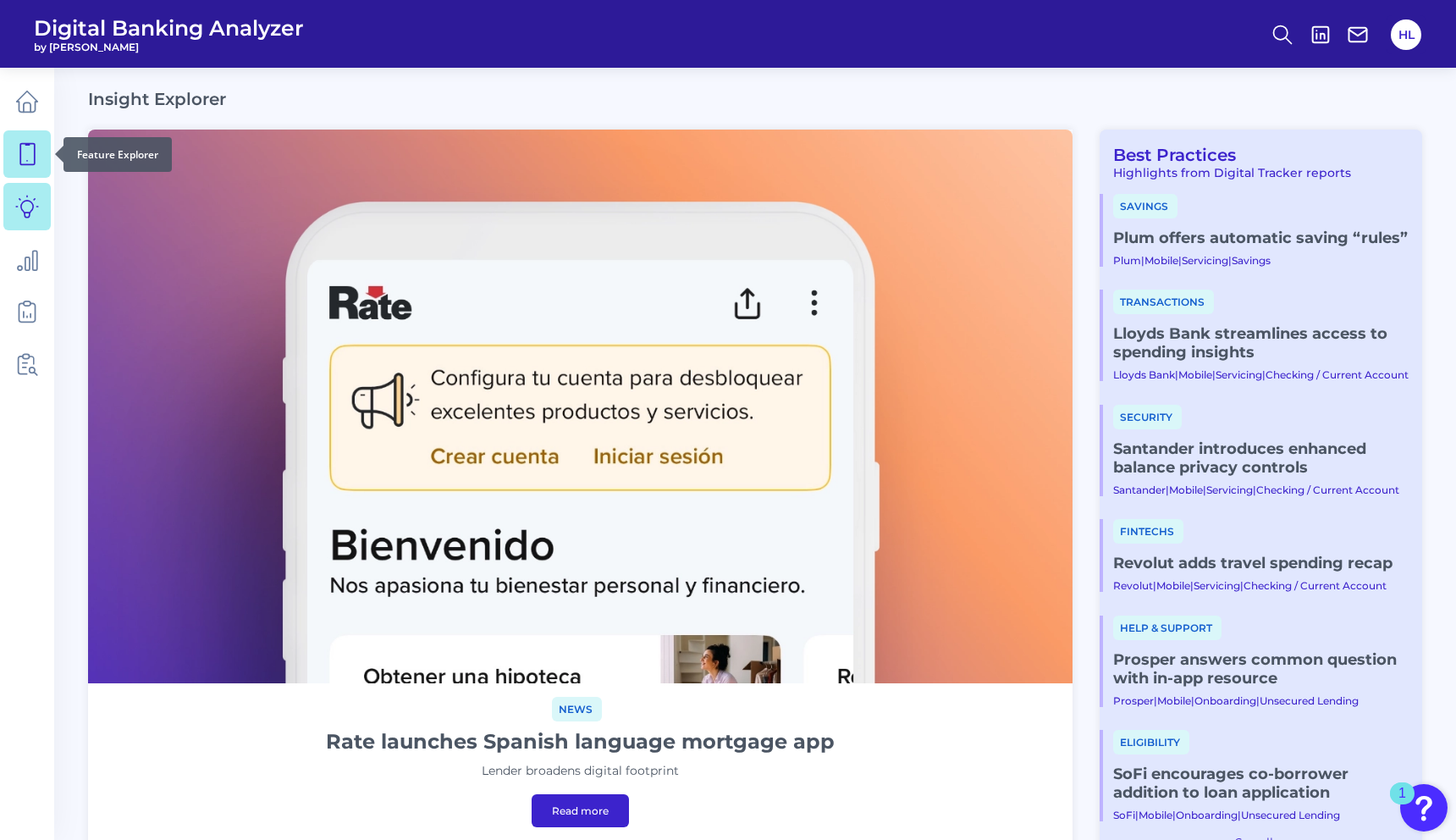
click at [31, 163] on icon at bounding box center [27, 154] width 24 height 24
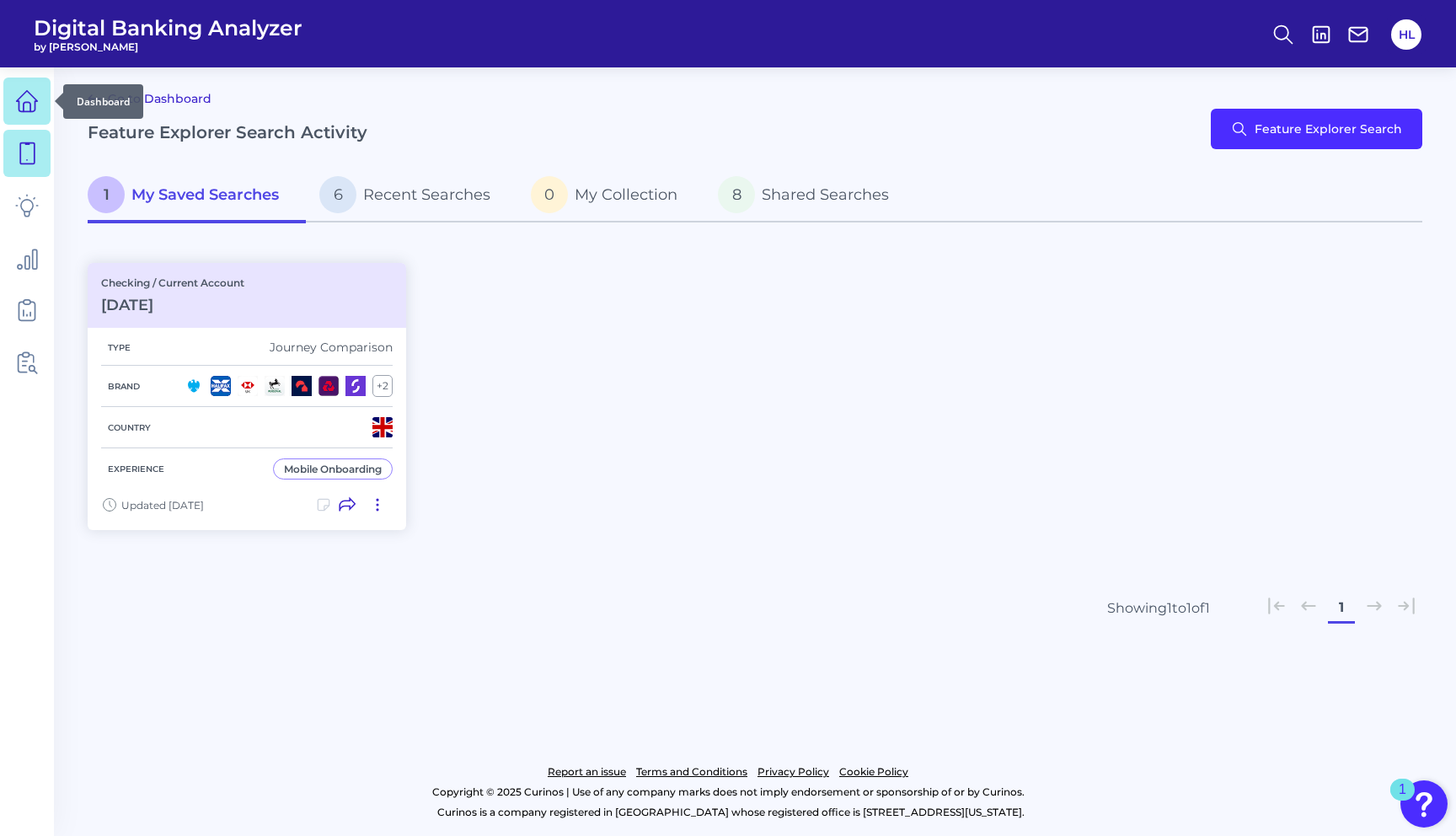
click at [26, 113] on link at bounding box center [26, 101] width 47 height 47
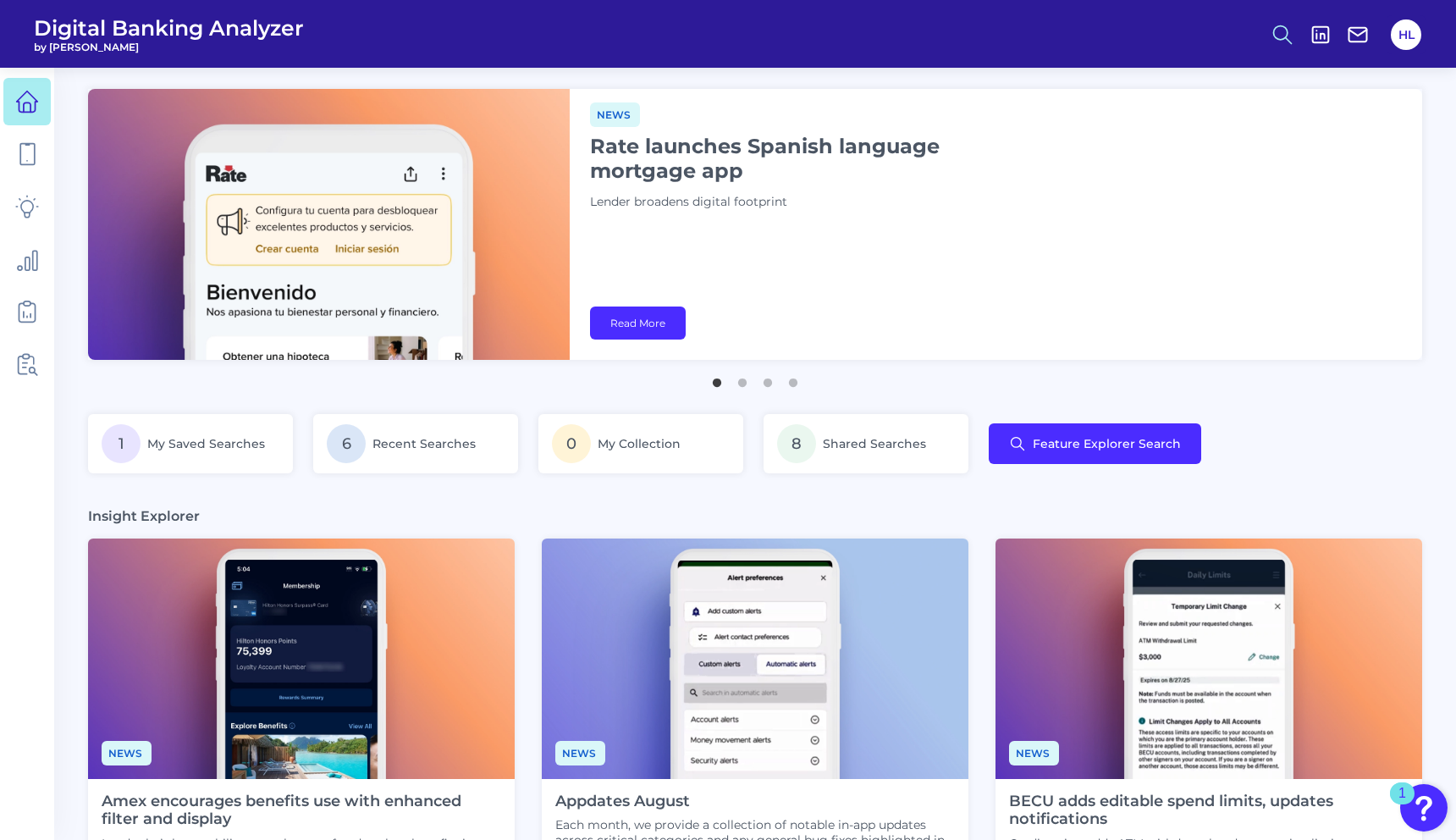
click at [1269, 31] on button at bounding box center [1282, 34] width 39 height 39
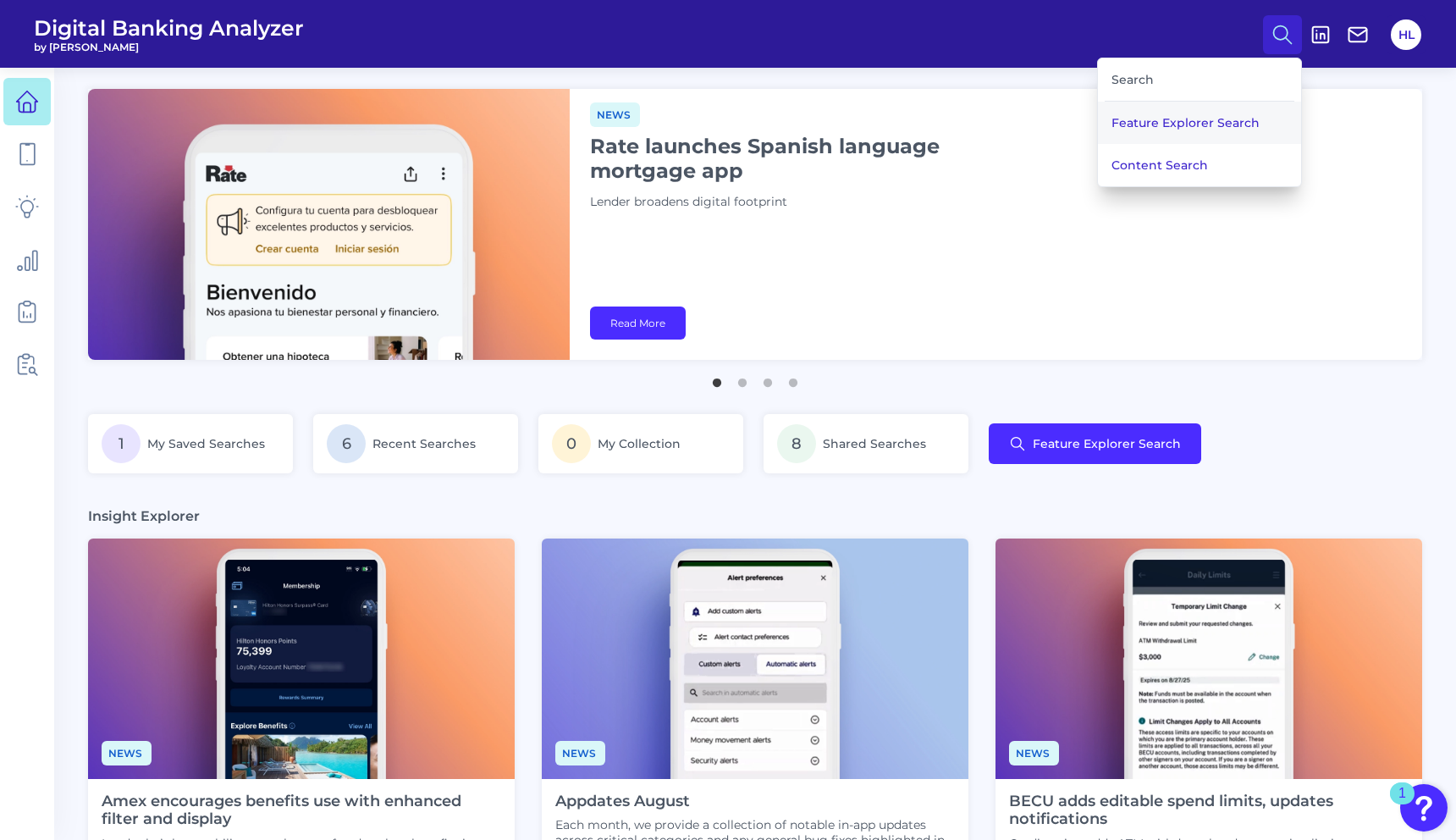
click at [1163, 121] on button "Feature Explorer Search" at bounding box center [1199, 123] width 203 height 42
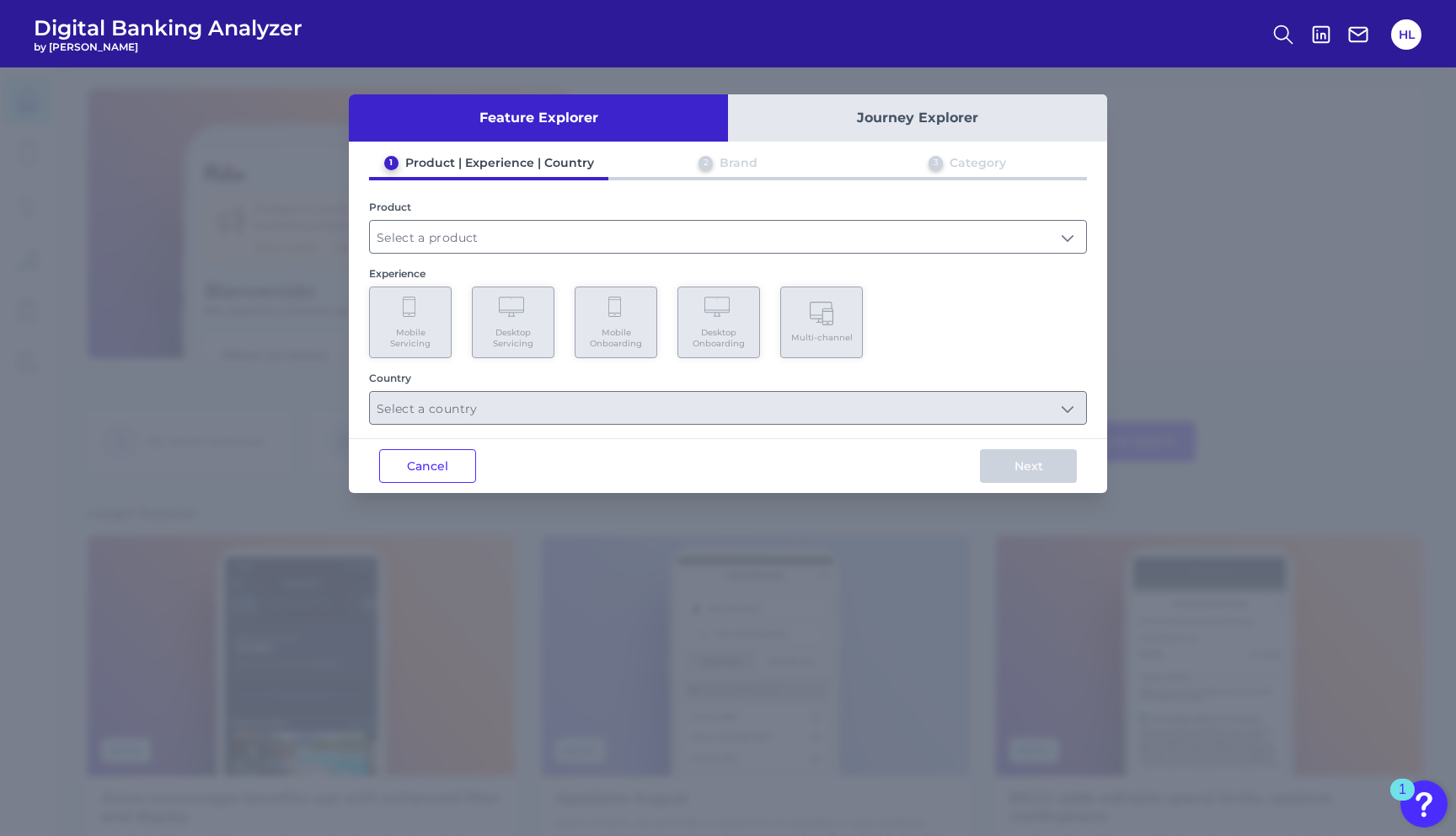
click at [820, 123] on button "Journey Explorer" at bounding box center [917, 118] width 379 height 47
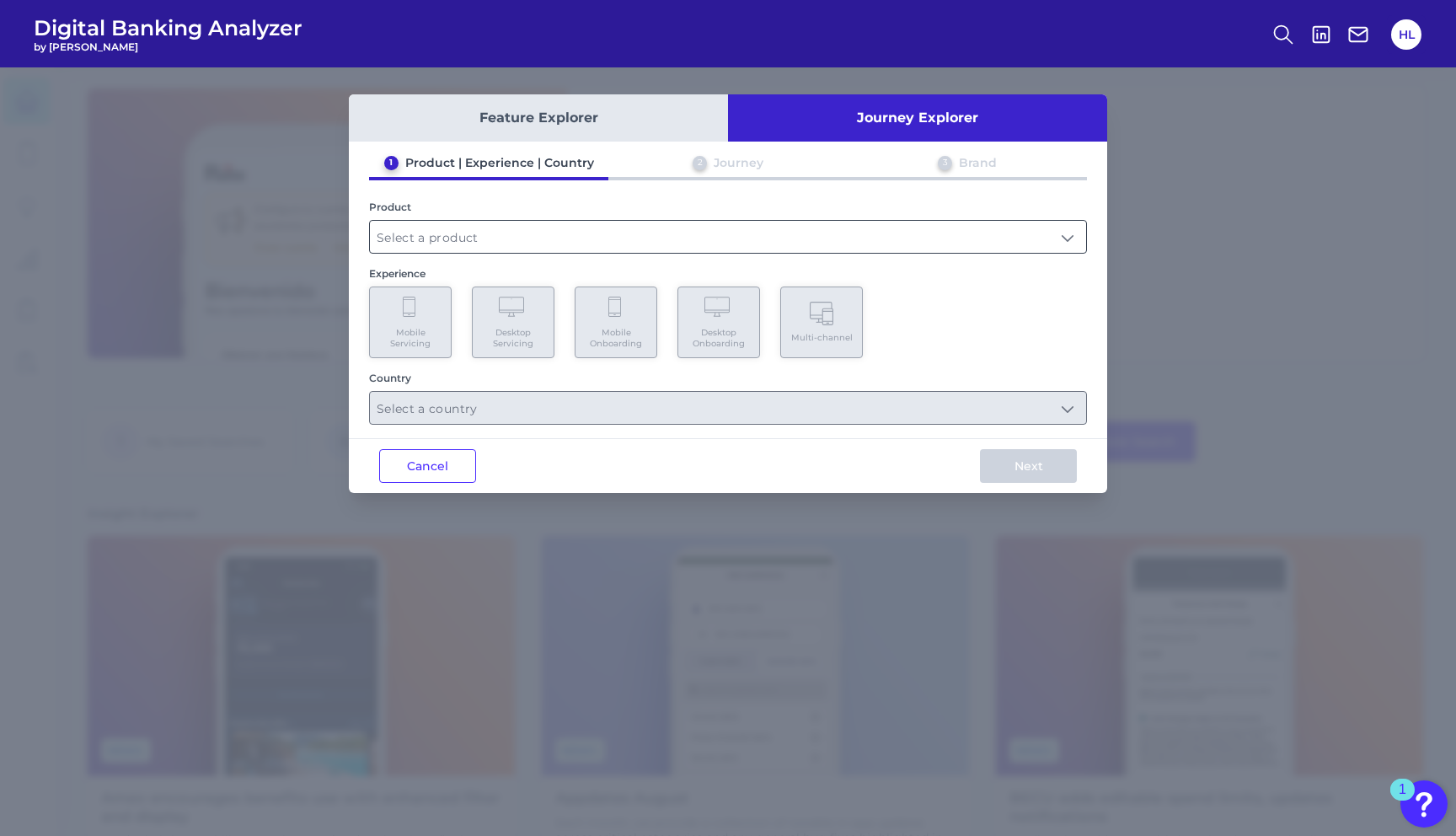
click at [554, 228] on input "text" at bounding box center [728, 237] width 716 height 32
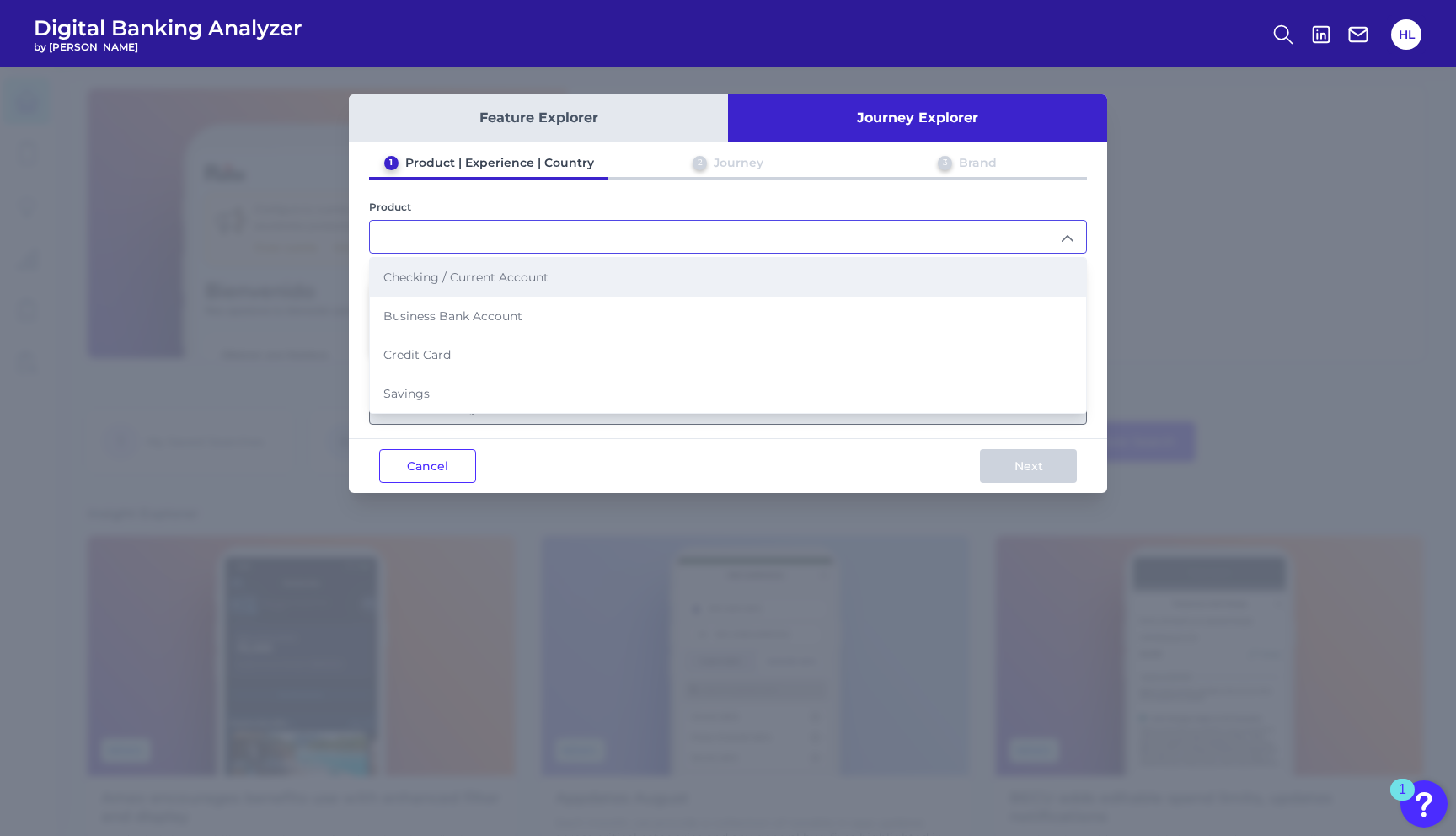
click at [521, 276] on span "Checking / Current Account" at bounding box center [466, 277] width 165 height 15
type input "Checking / Current Account"
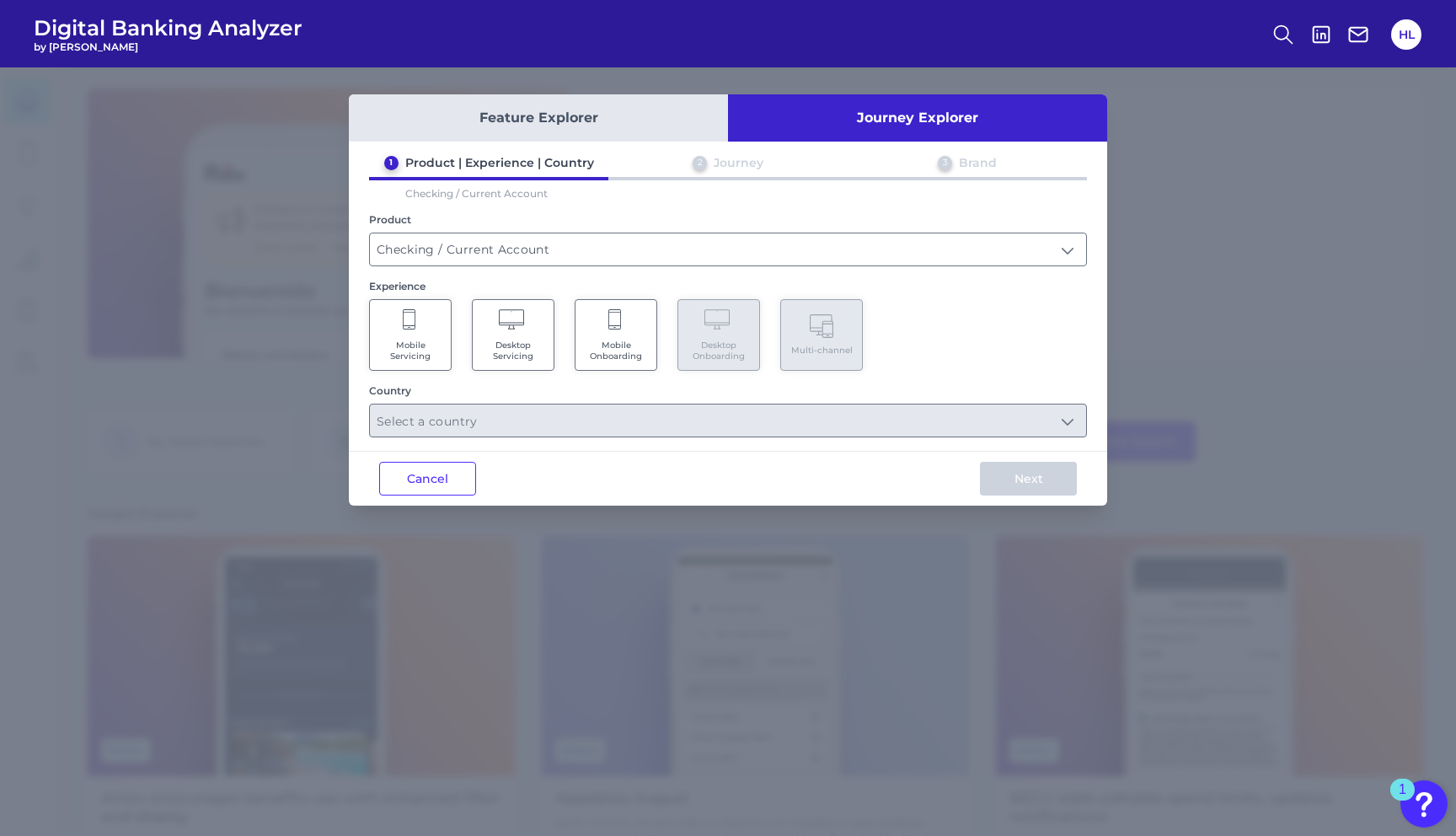
click at [629, 326] on Onboarding "Mobile Onboarding" at bounding box center [616, 335] width 83 height 72
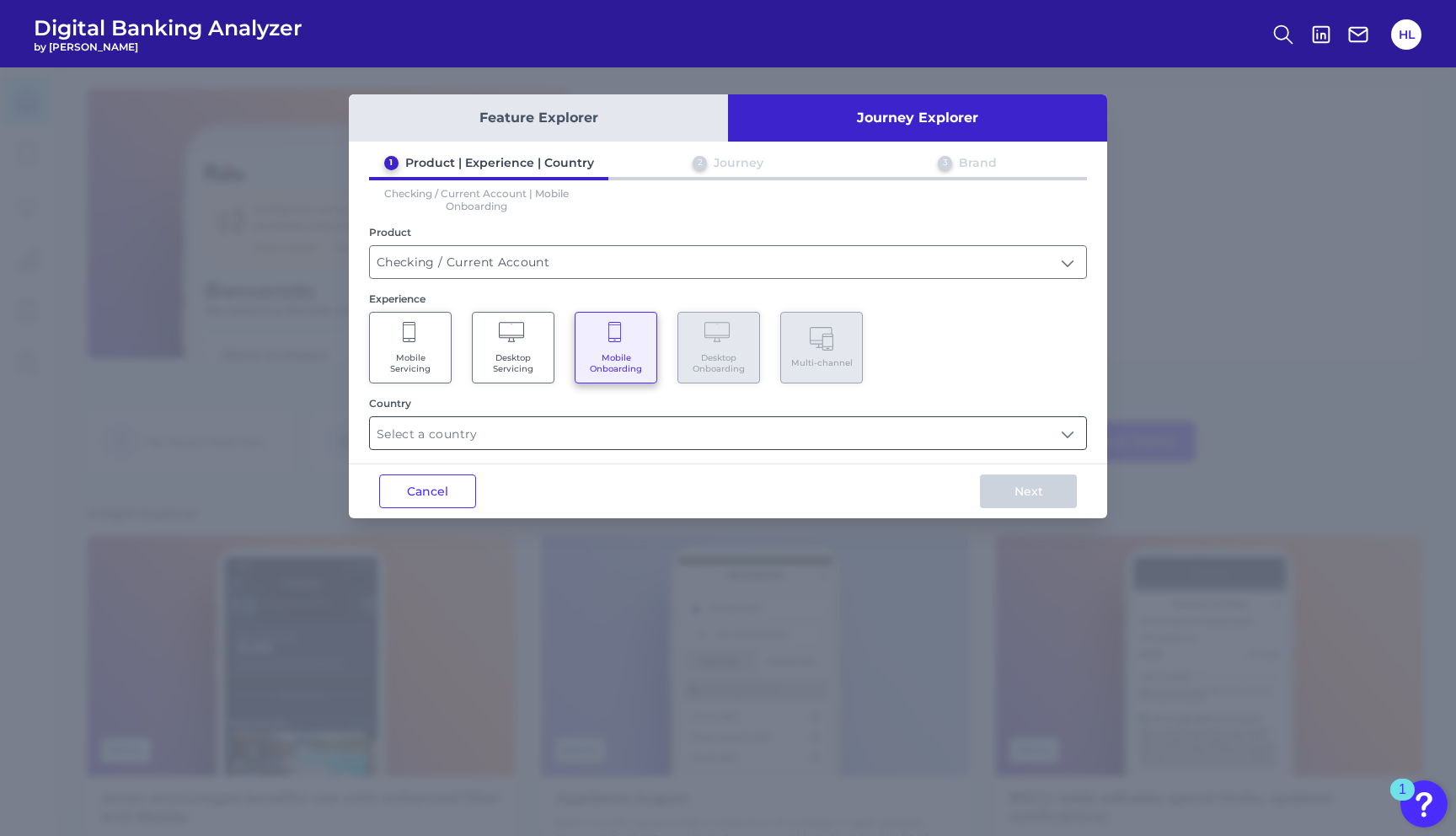
click at [602, 426] on input "text" at bounding box center [728, 433] width 716 height 32
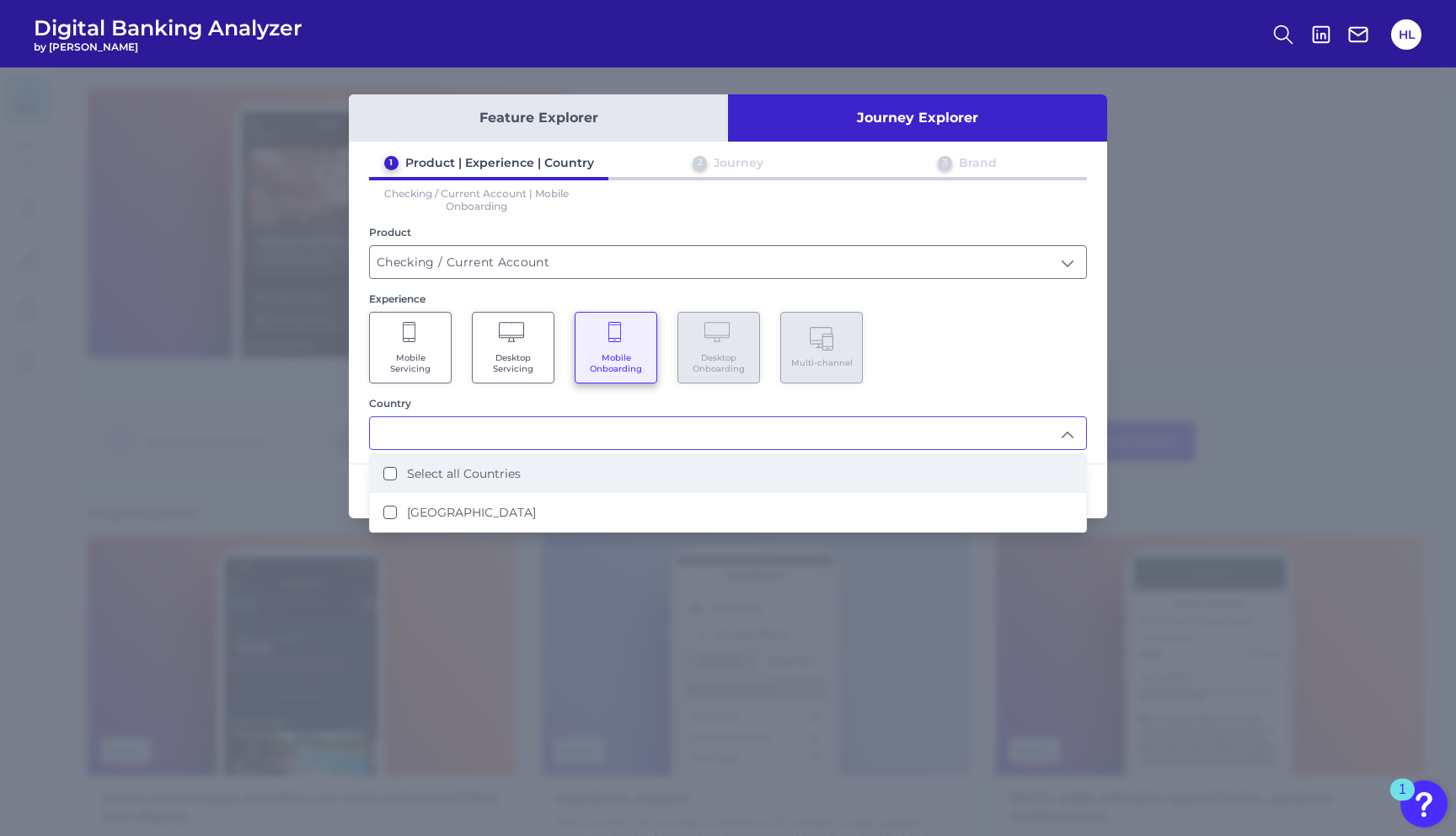
click at [573, 467] on li "Select all Countries" at bounding box center [728, 473] width 716 height 38
type input "Select all Countries"
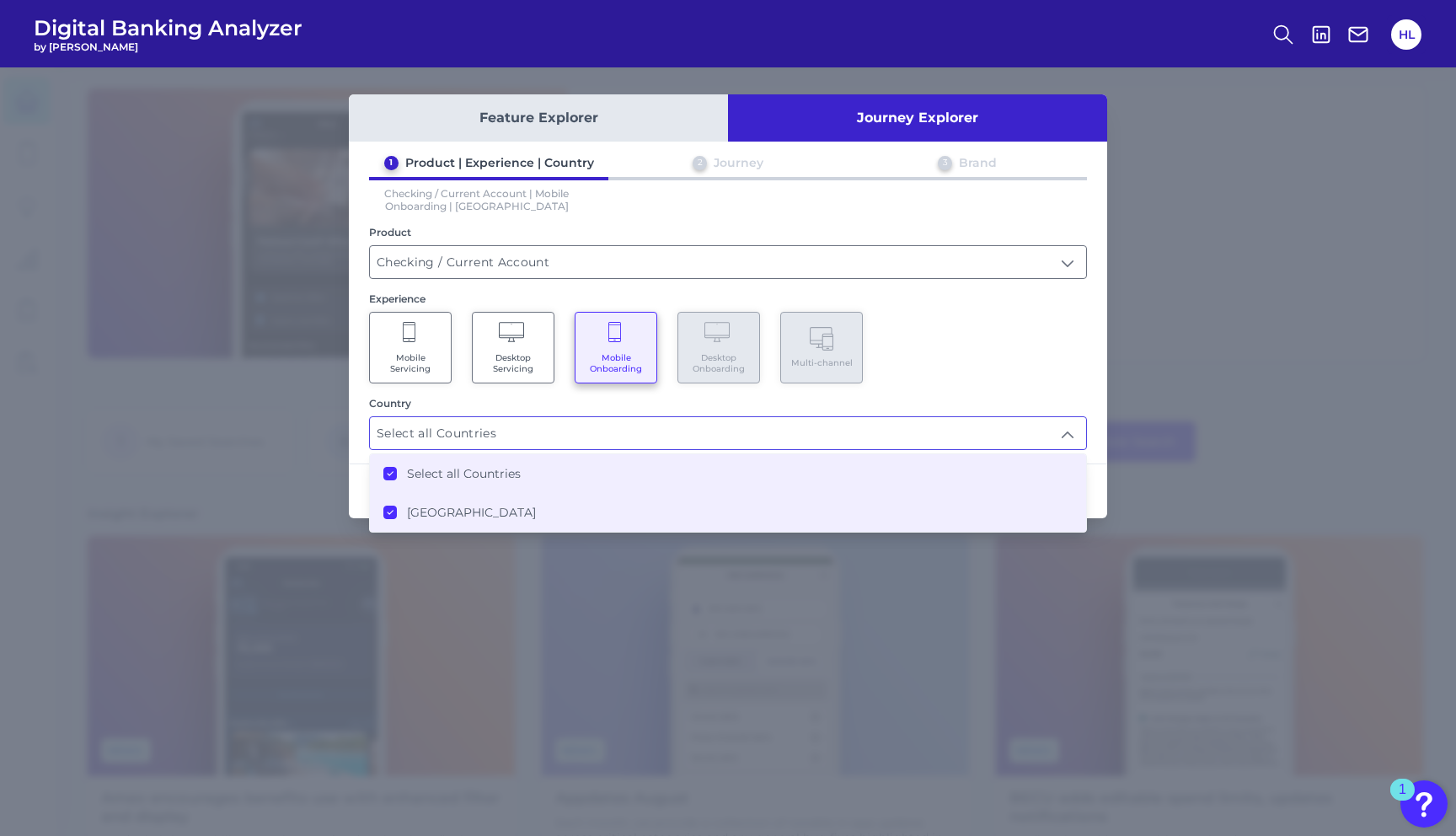
click at [987, 388] on div "1 Product | Experience | Country 2 Journey 3 Brand Checking / Current Account |…" at bounding box center [728, 303] width 758 height 295
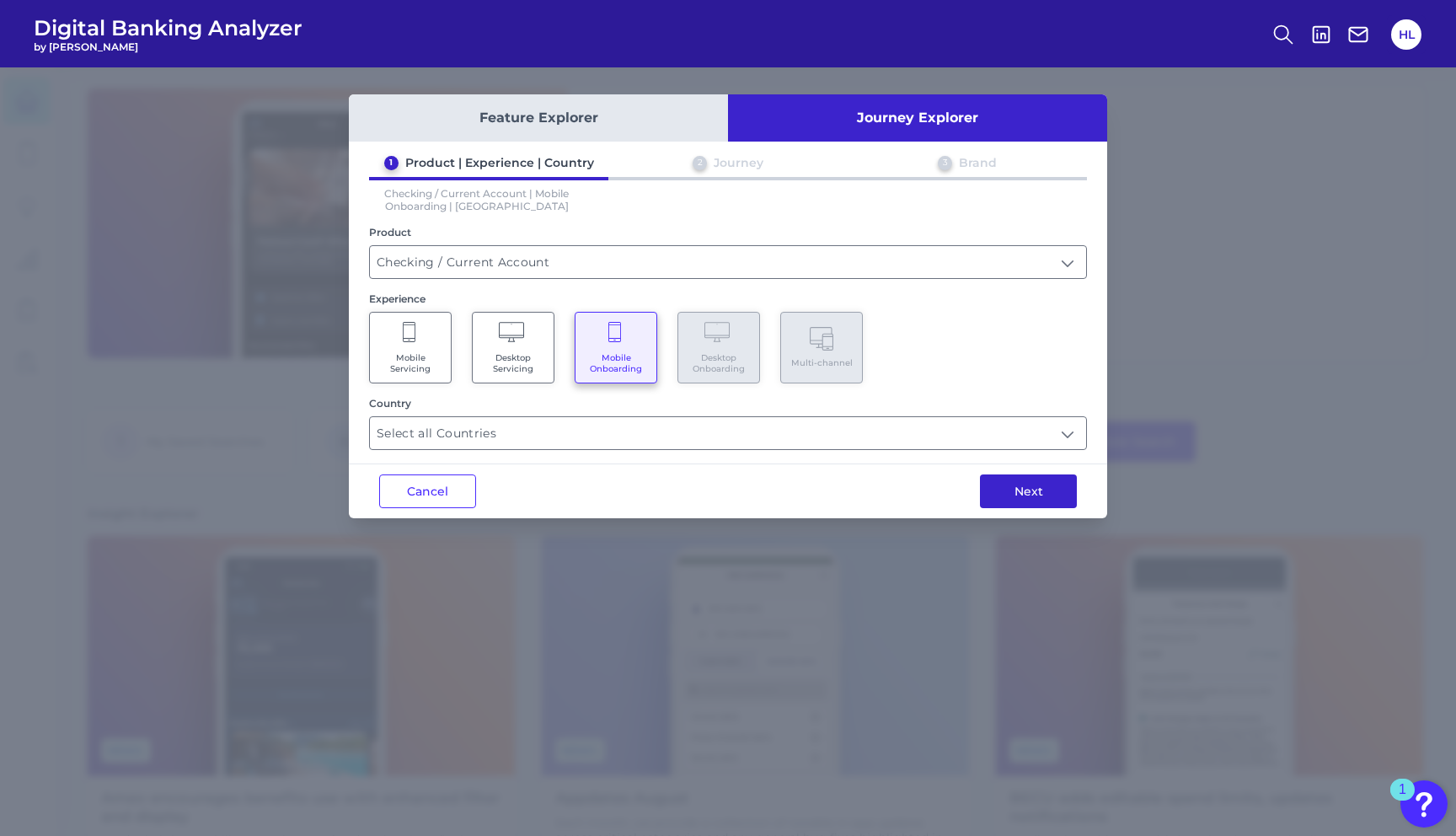
click at [1039, 482] on button "Next" at bounding box center [1029, 491] width 97 height 34
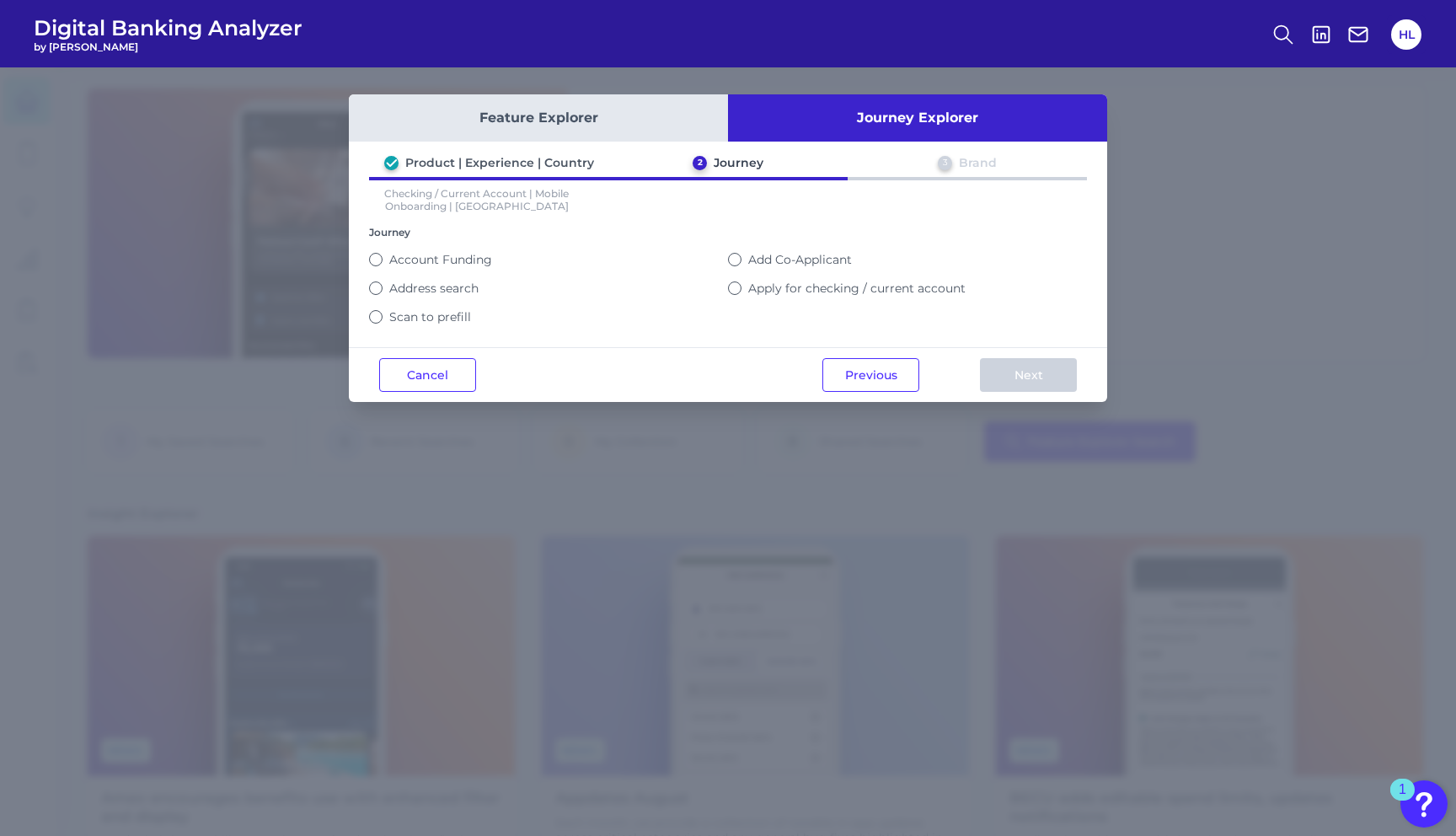
click at [750, 291] on label "Apply for checking / current account" at bounding box center [856, 288] width 218 height 15
click at [741, 291] on button "Apply for checking / current account" at bounding box center [734, 288] width 14 height 14
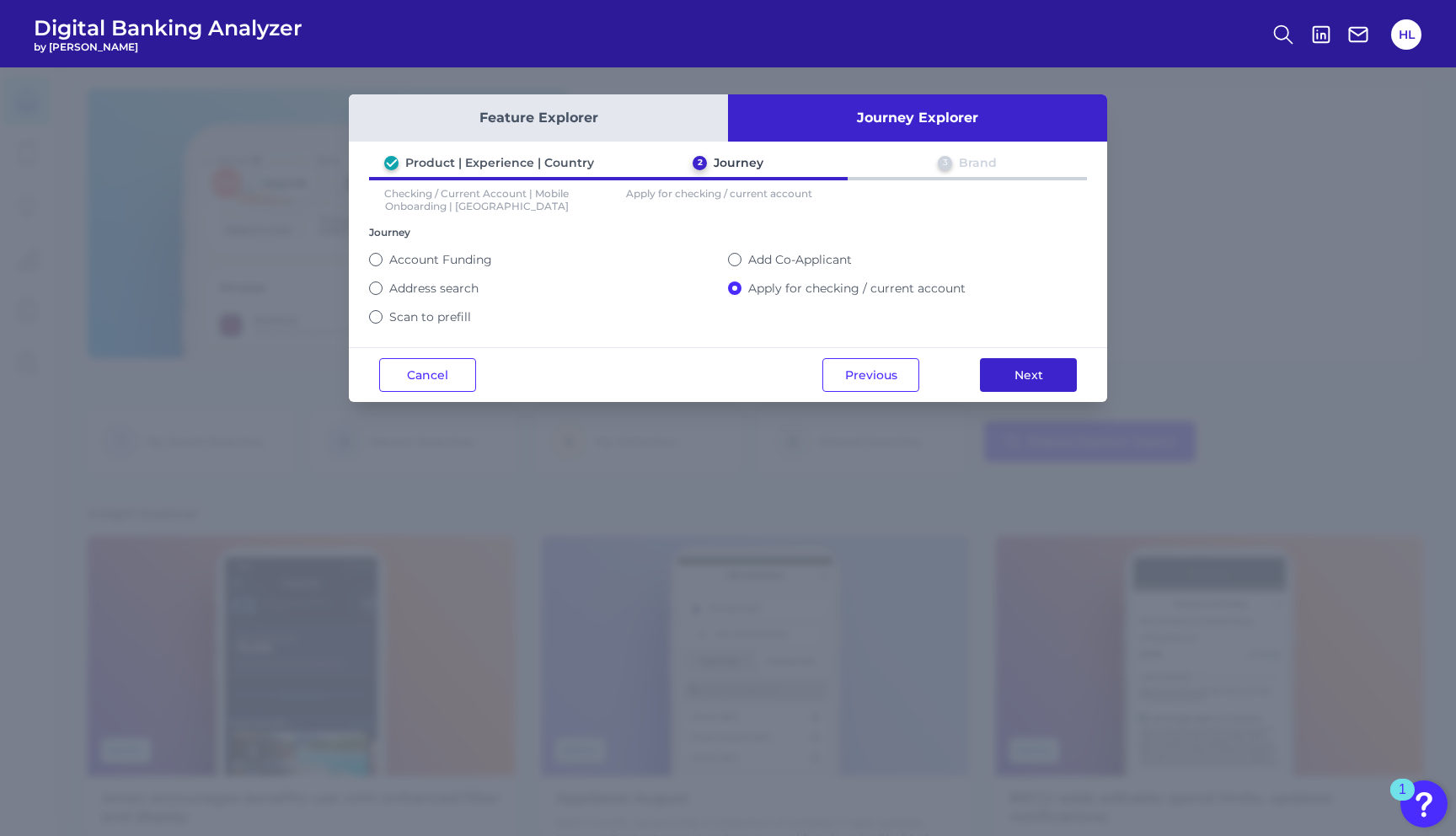
click at [1023, 375] on button "Next" at bounding box center [1029, 375] width 97 height 34
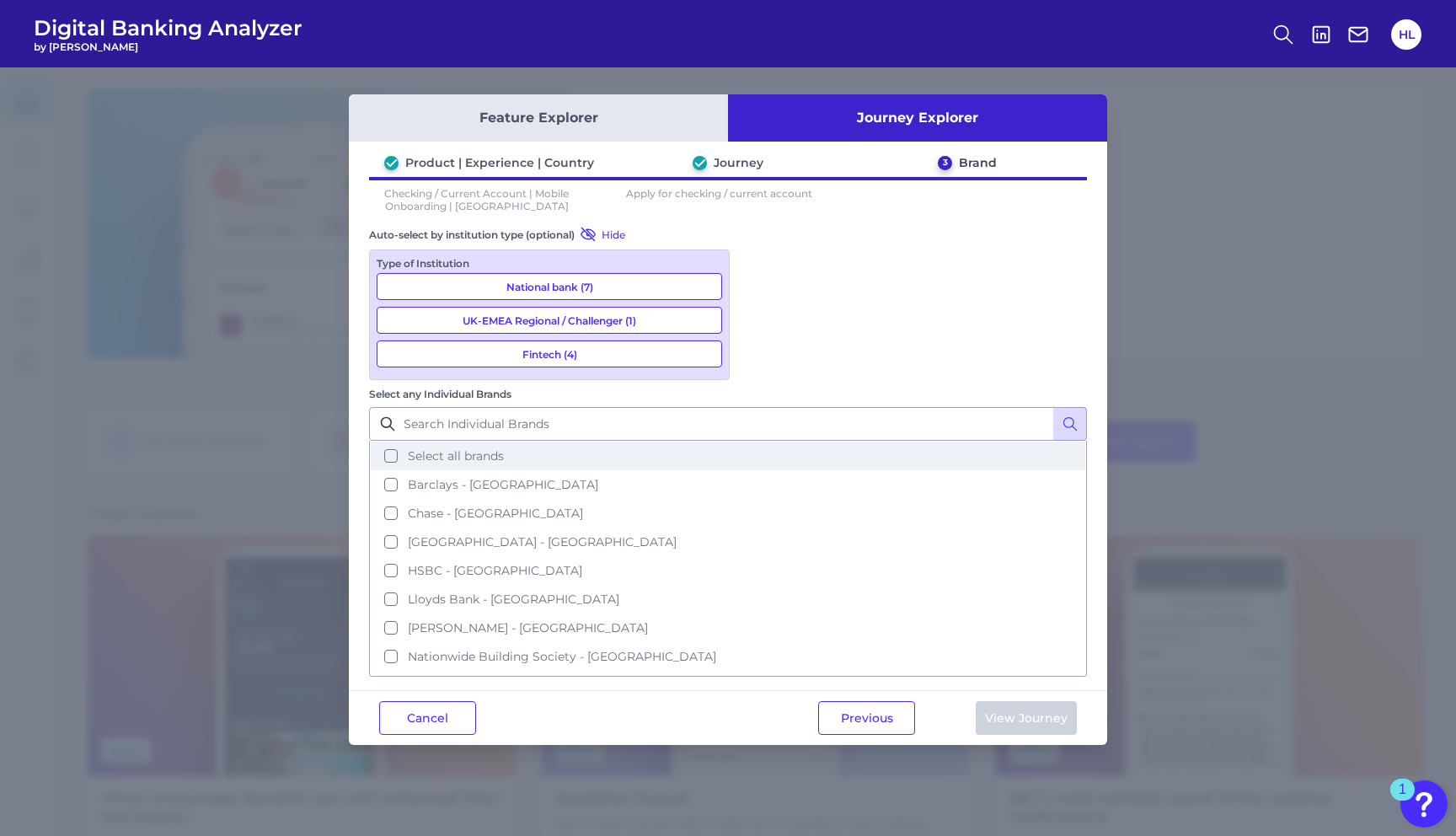
click at [759, 442] on button "Select all brands" at bounding box center [728, 456] width 715 height 29
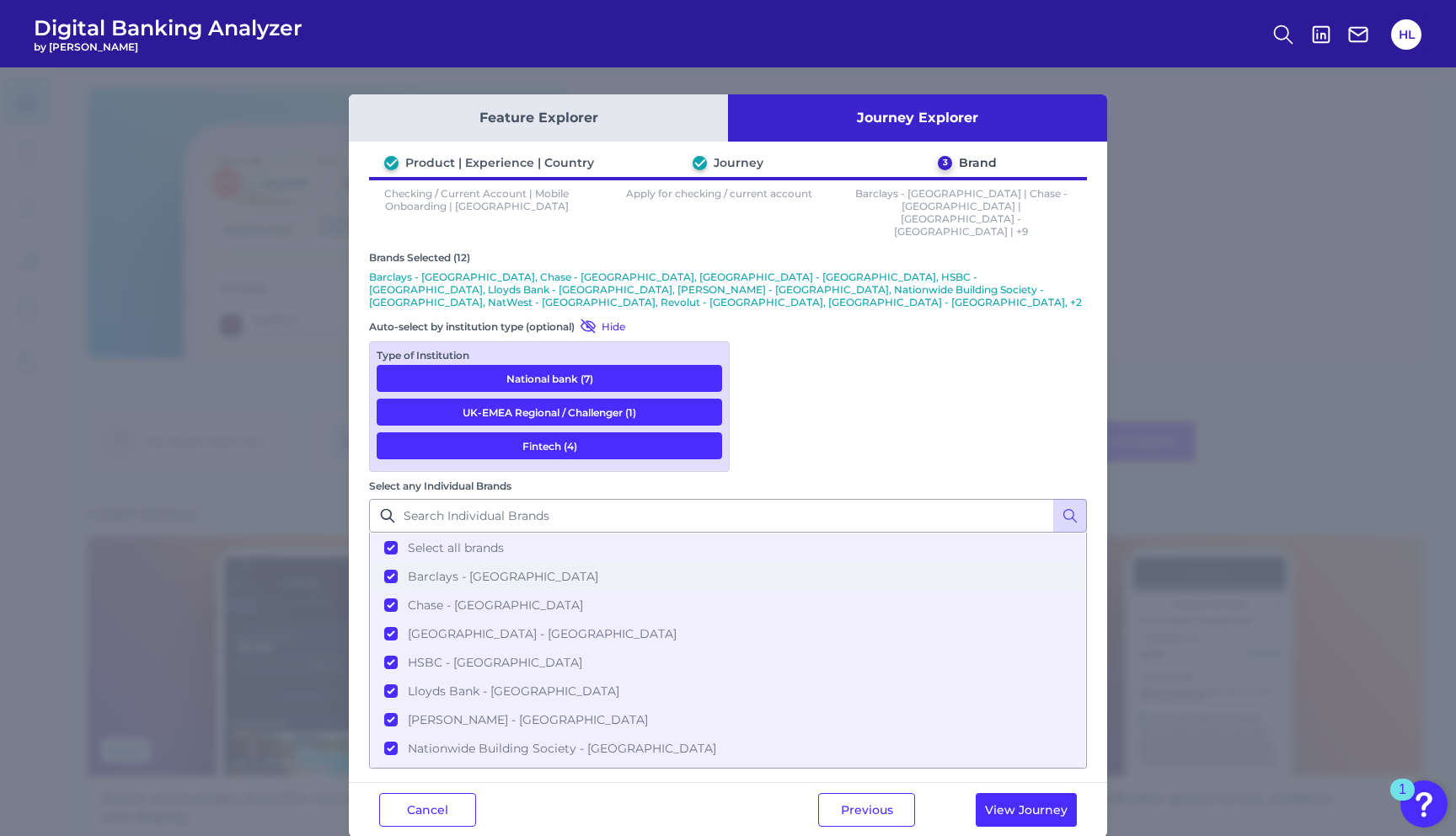
scroll to position [128, 0]
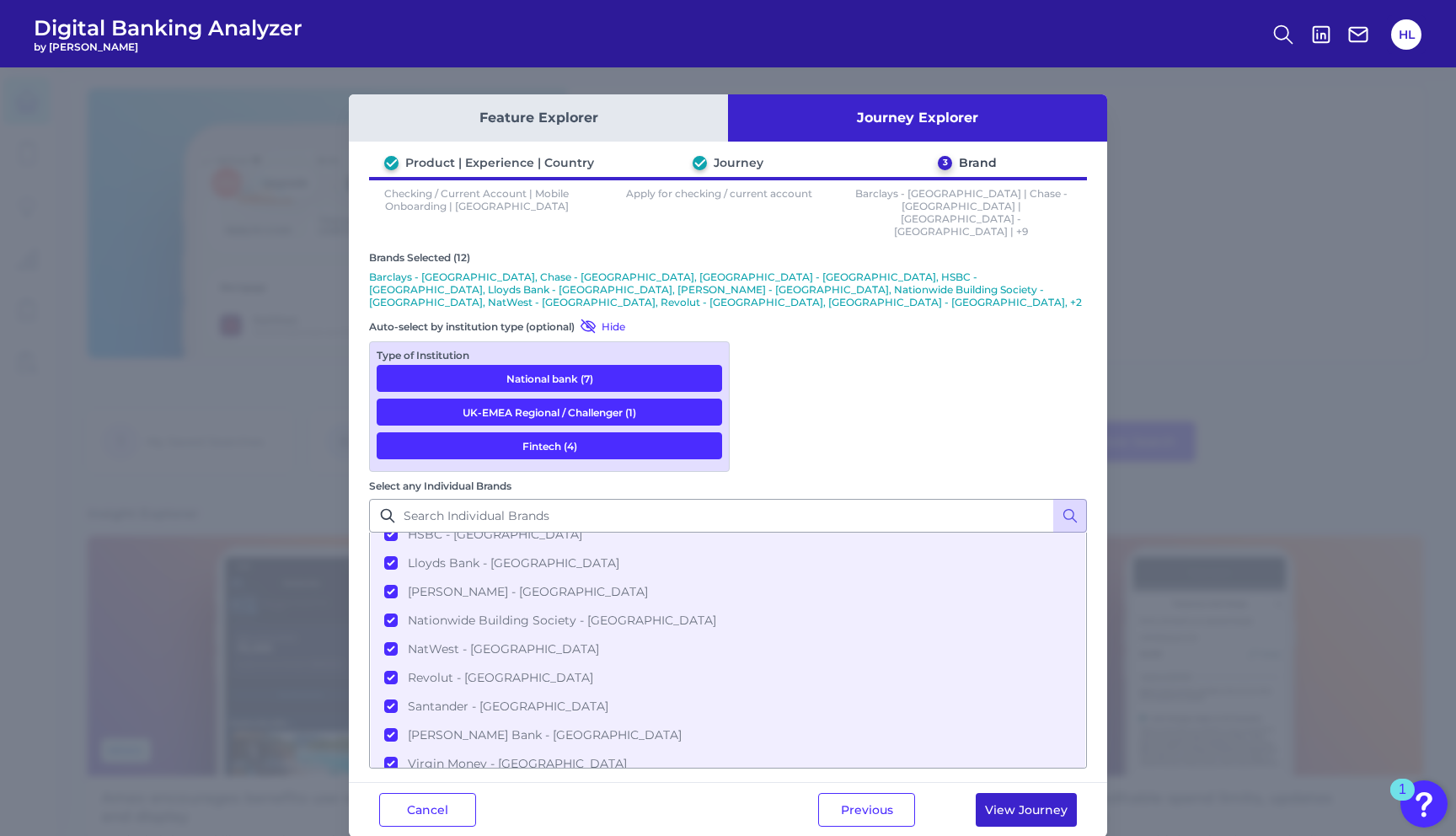
click at [1021, 792] on button "View Journey" at bounding box center [1026, 810] width 102 height 34
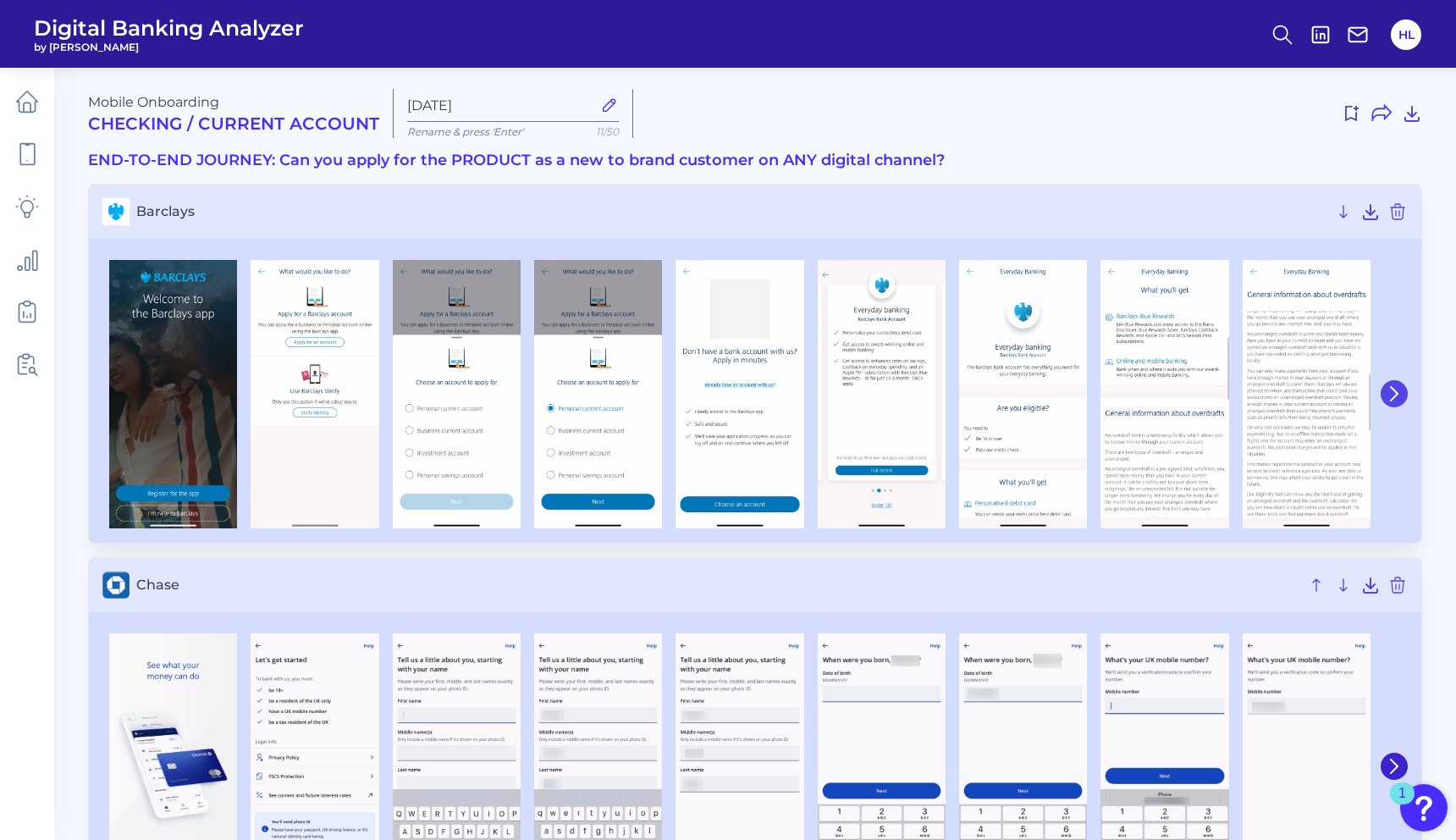
click at [1393, 397] on icon at bounding box center [1394, 393] width 7 height 14
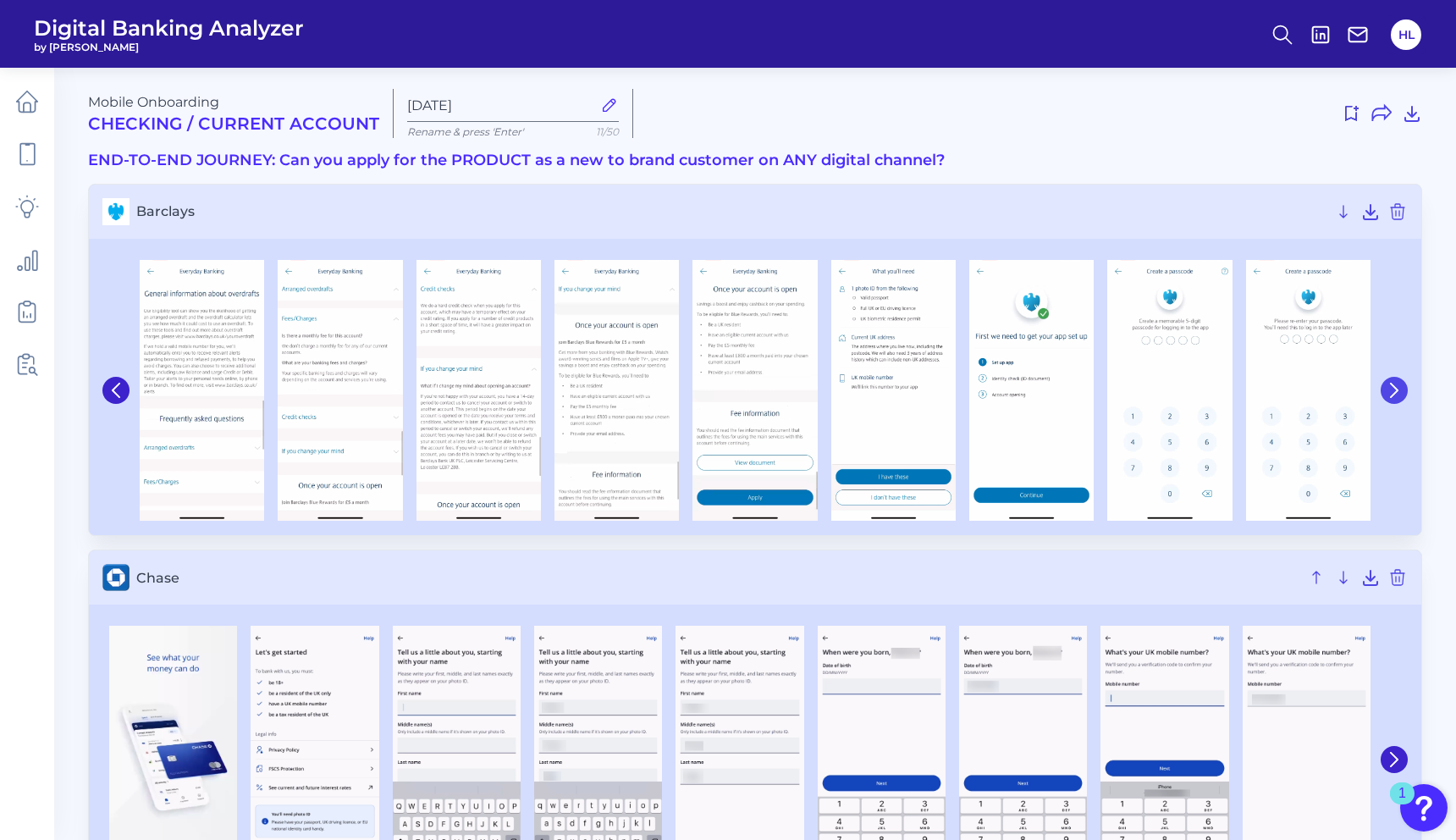
click at [1392, 397] on button at bounding box center [1394, 391] width 27 height 27
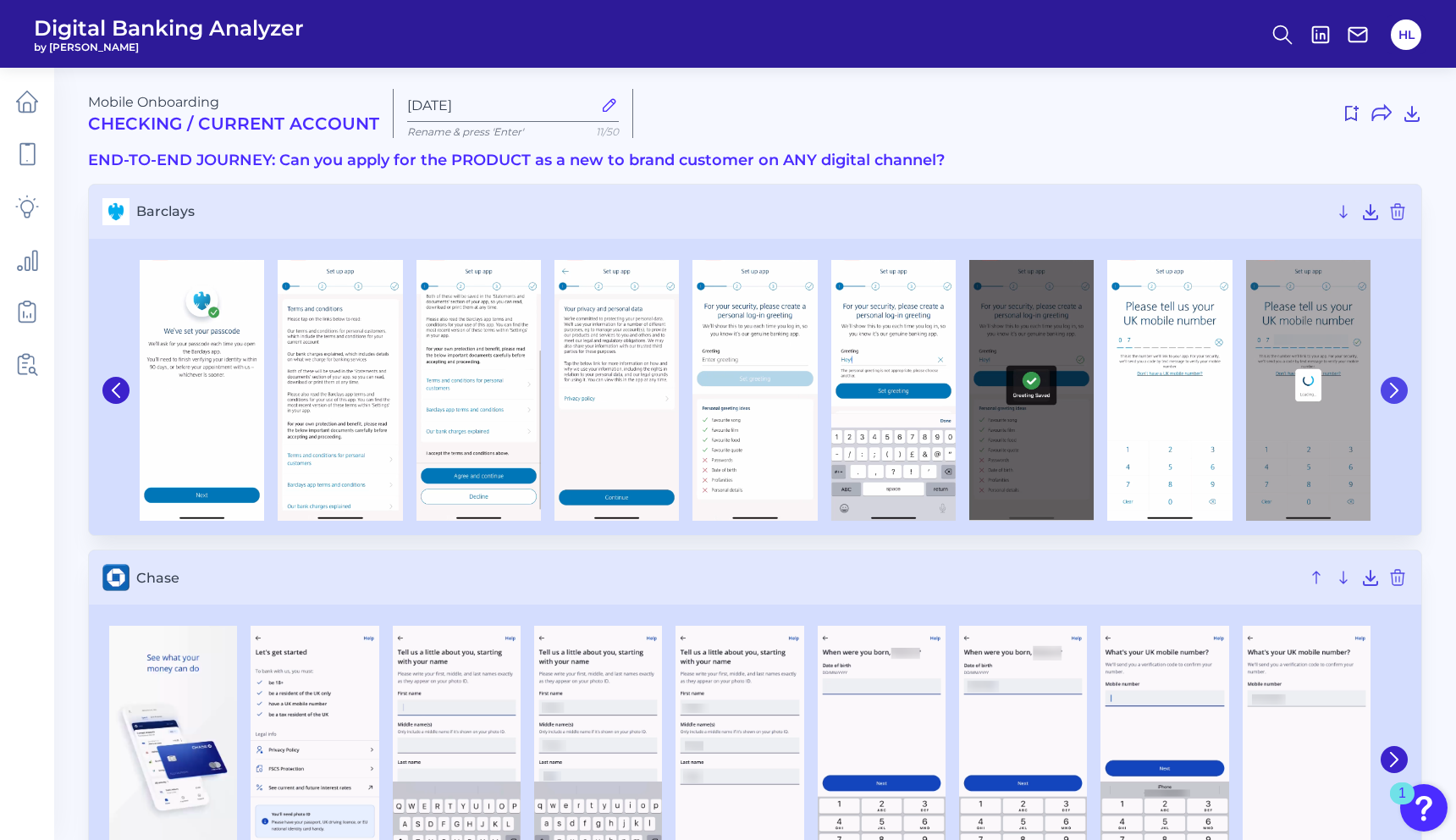
click at [1392, 397] on button at bounding box center [1394, 391] width 27 height 27
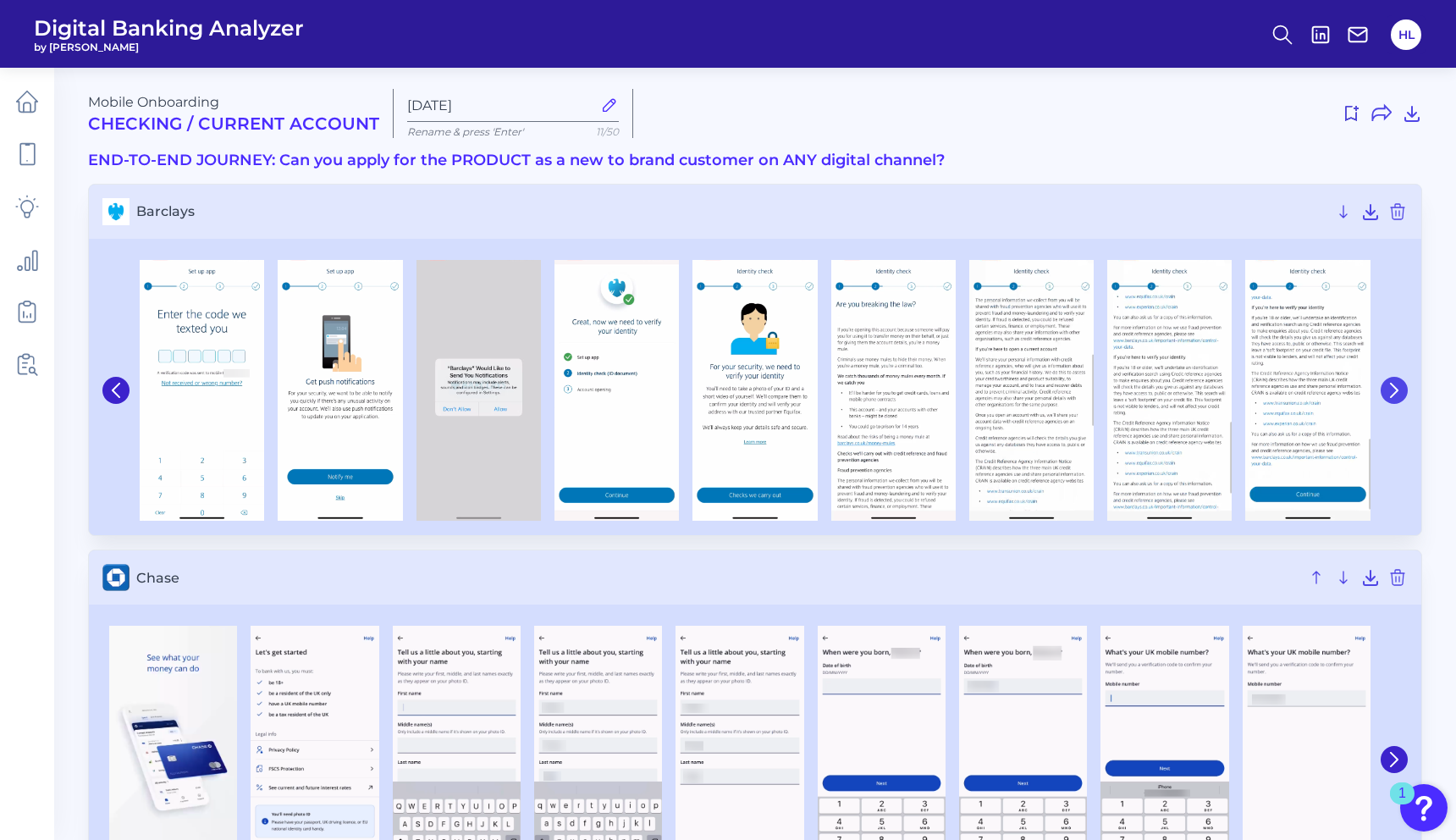
click at [1392, 397] on button at bounding box center [1394, 391] width 27 height 27
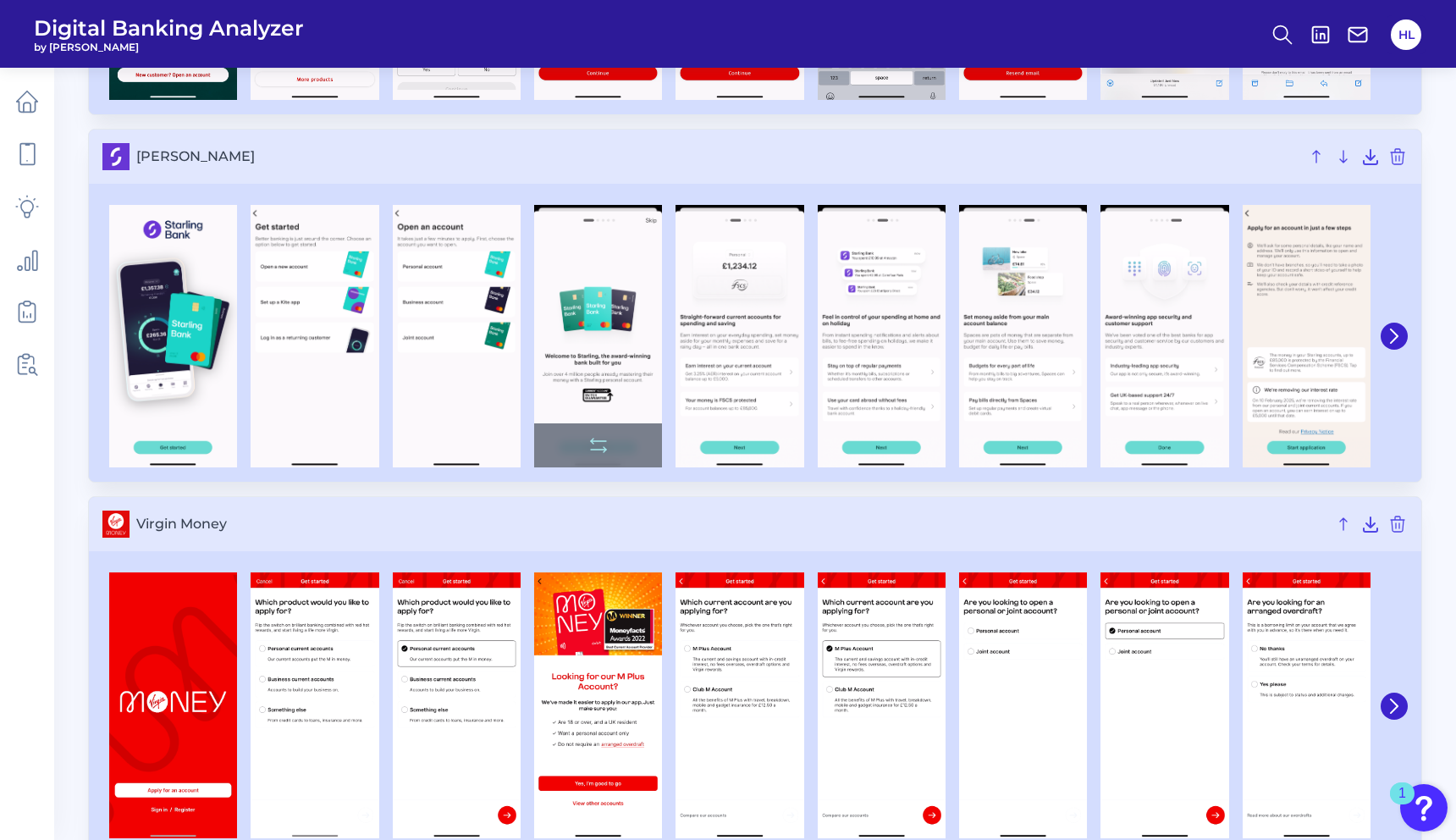
scroll to position [3385, 0]
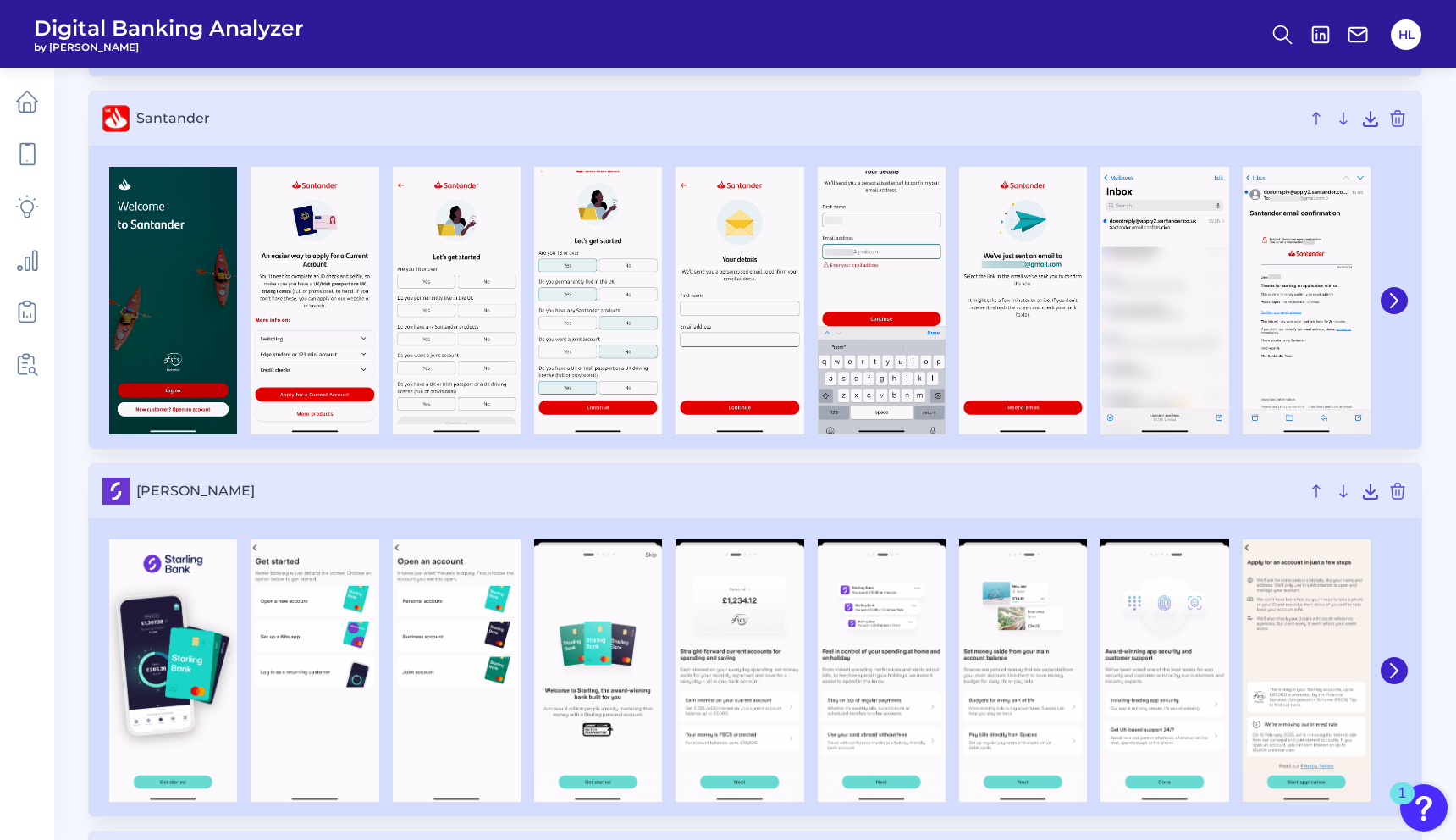
click at [550, 483] on span "[PERSON_NAME]" at bounding box center [717, 490] width 1163 height 16
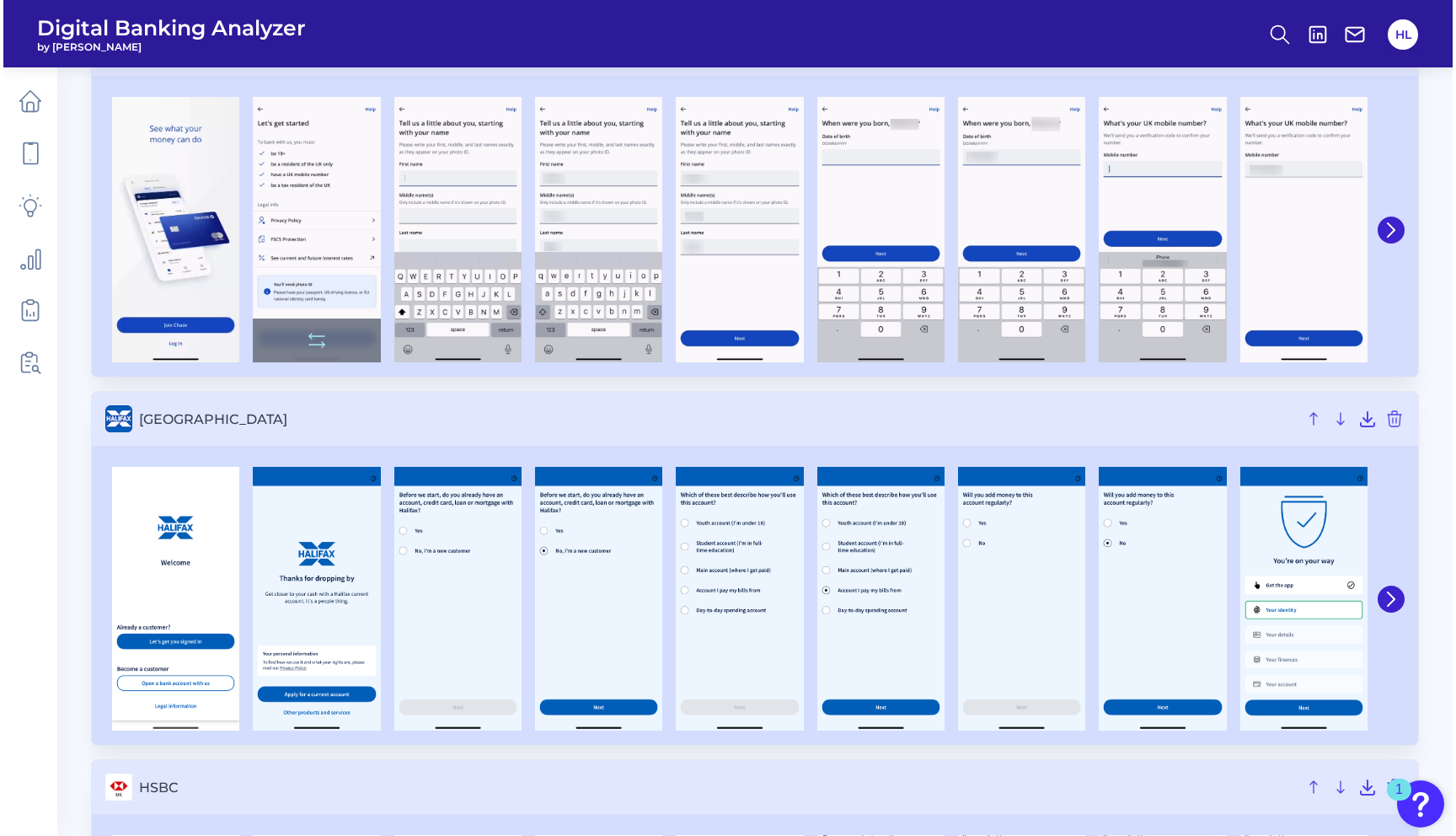
scroll to position [0, 0]
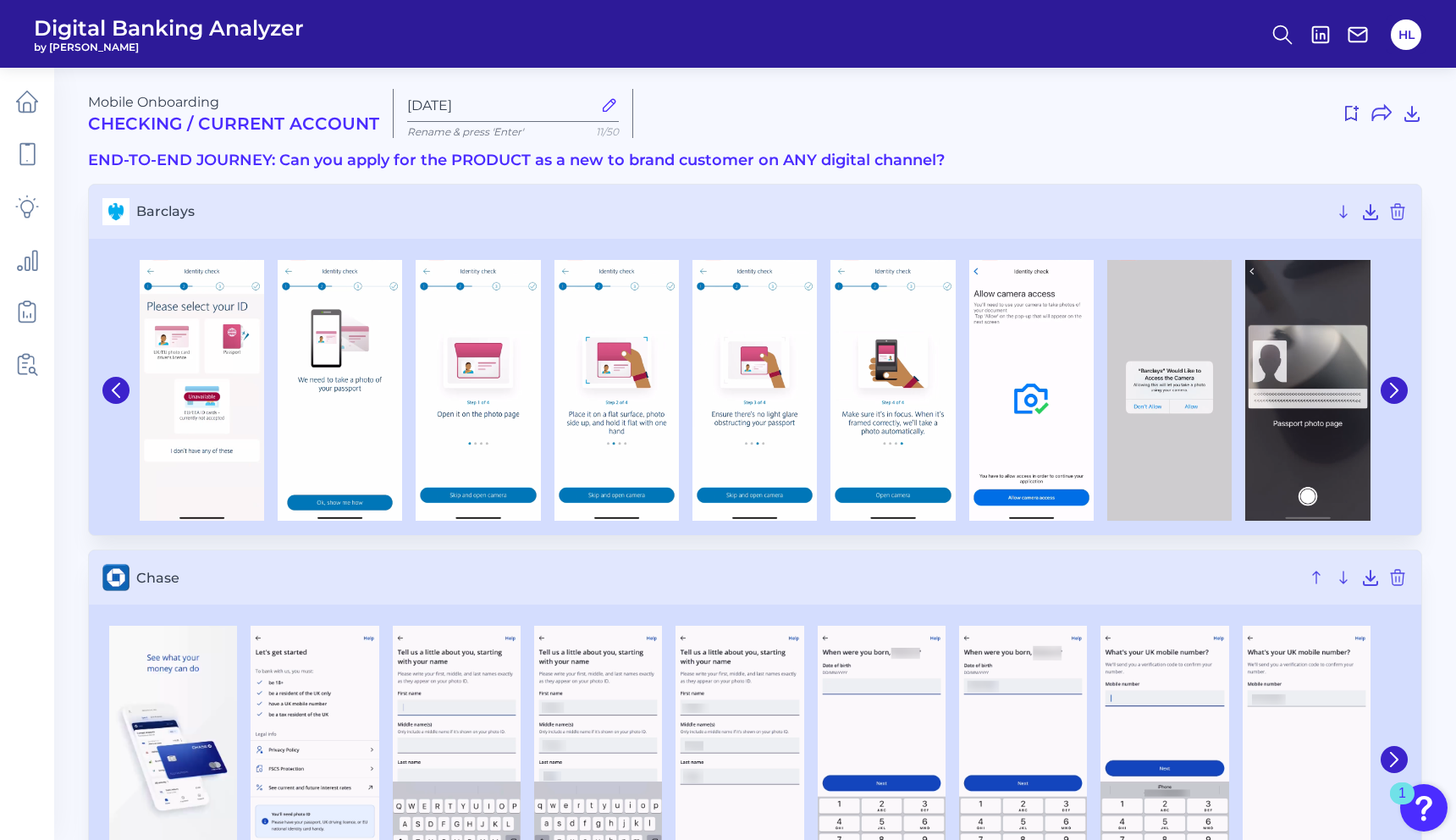
click at [790, 164] on h3 "END-TO-END JOURNEY: Can you apply for the PRODUCT as a new to brand customer on…" at bounding box center [755, 161] width 1334 height 19
click at [1284, 36] on icon at bounding box center [1283, 35] width 24 height 24
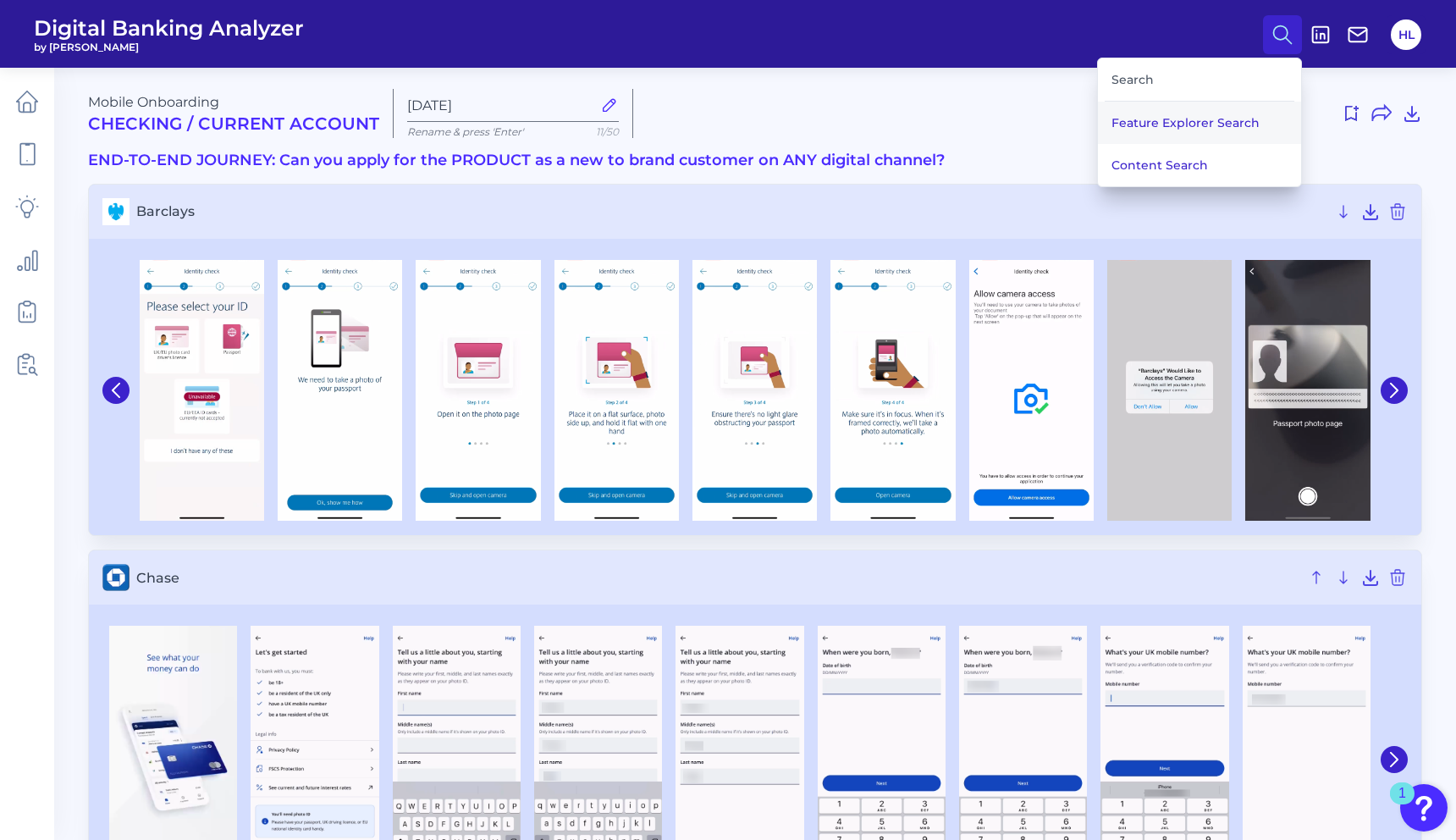
click at [1164, 120] on button "Feature Explorer Search" at bounding box center [1199, 123] width 203 height 42
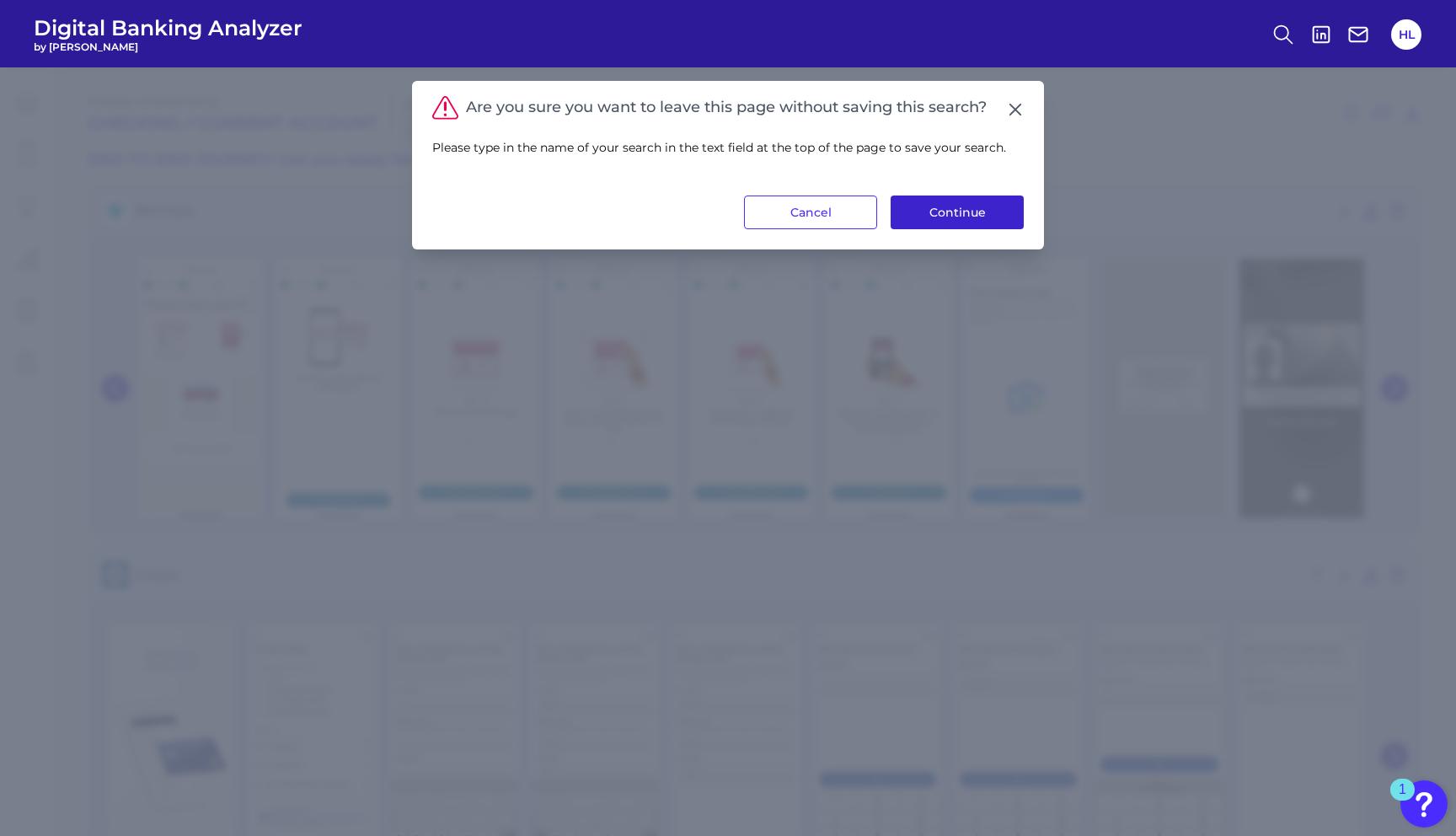
click at [969, 211] on button "Continue" at bounding box center [957, 212] width 133 height 34
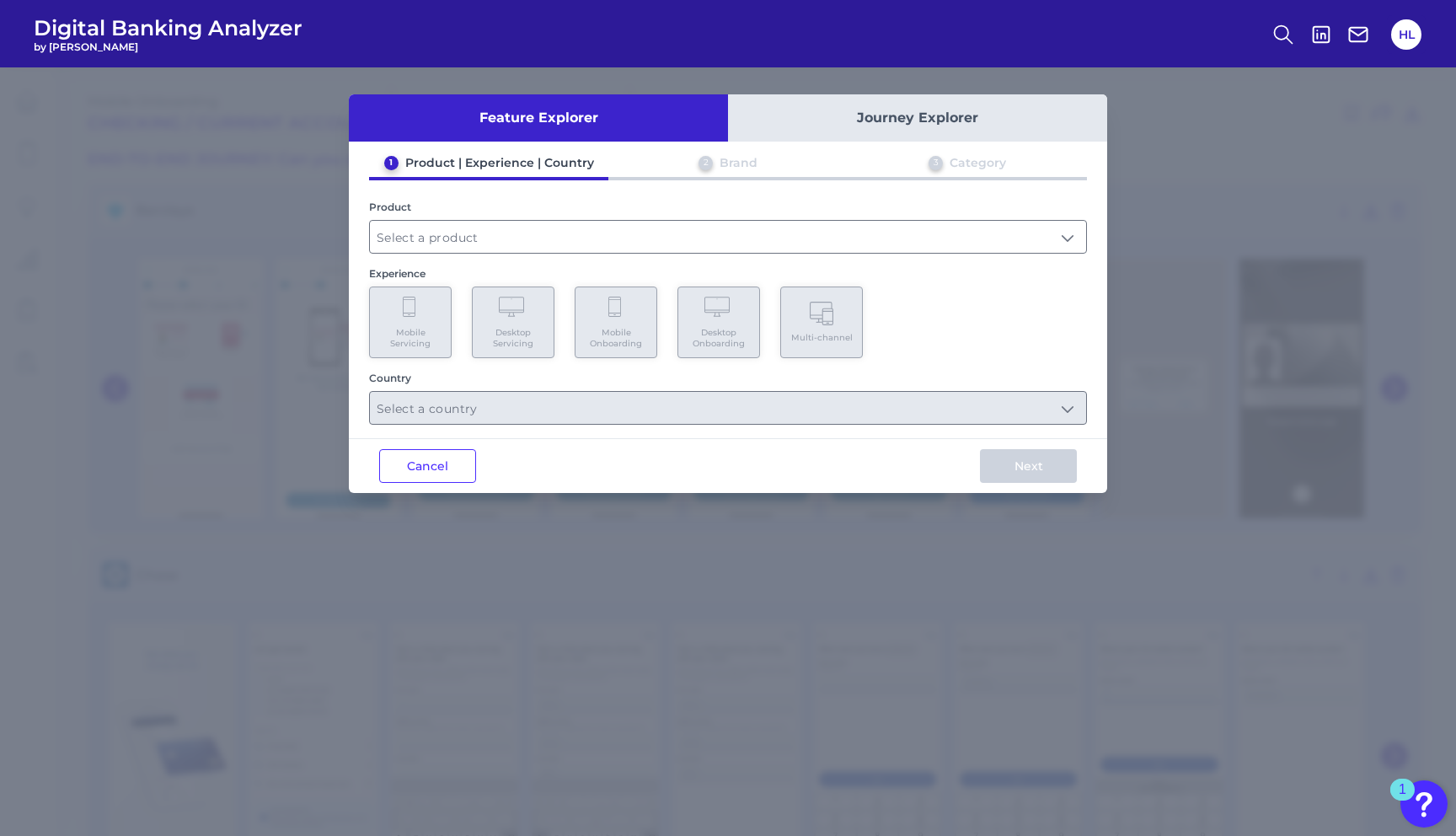
click at [724, 165] on div "Brand" at bounding box center [739, 163] width 38 height 15
click at [878, 106] on button "Journey Explorer" at bounding box center [917, 118] width 379 height 47
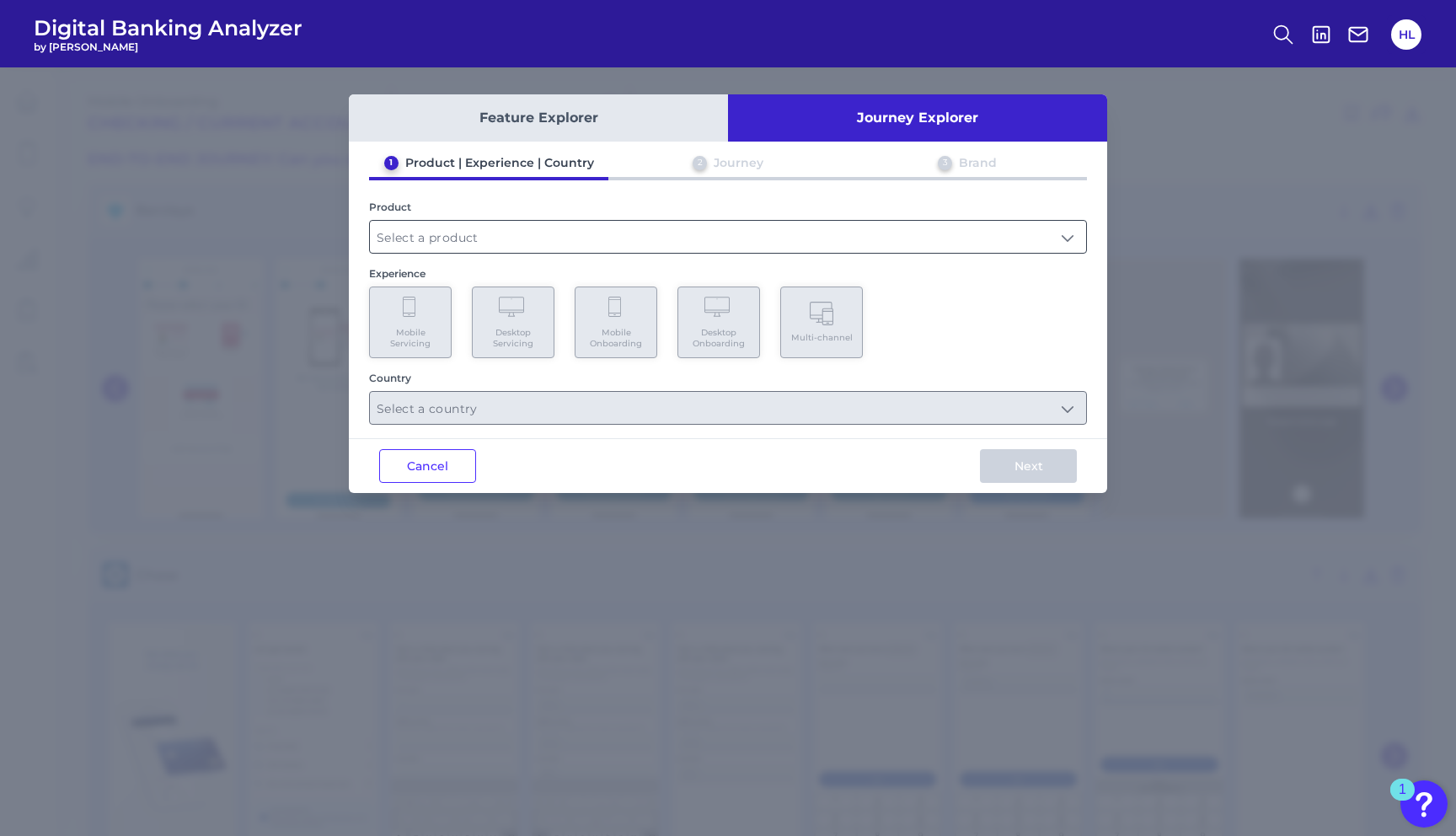
click at [569, 240] on input "text" at bounding box center [728, 237] width 716 height 32
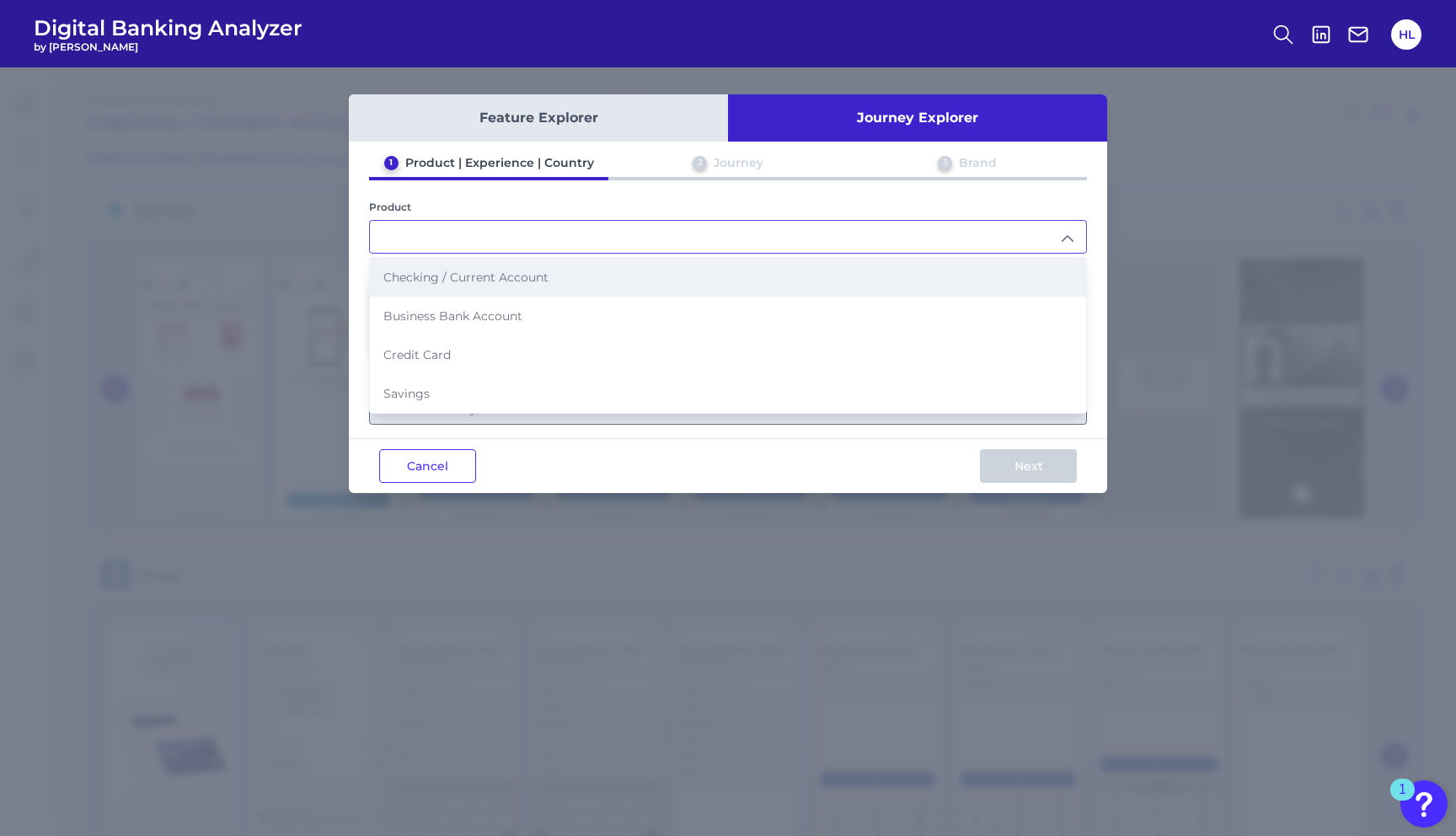
click at [543, 281] on span "Checking / Current Account" at bounding box center [466, 277] width 165 height 15
type input "Checking / Current Account"
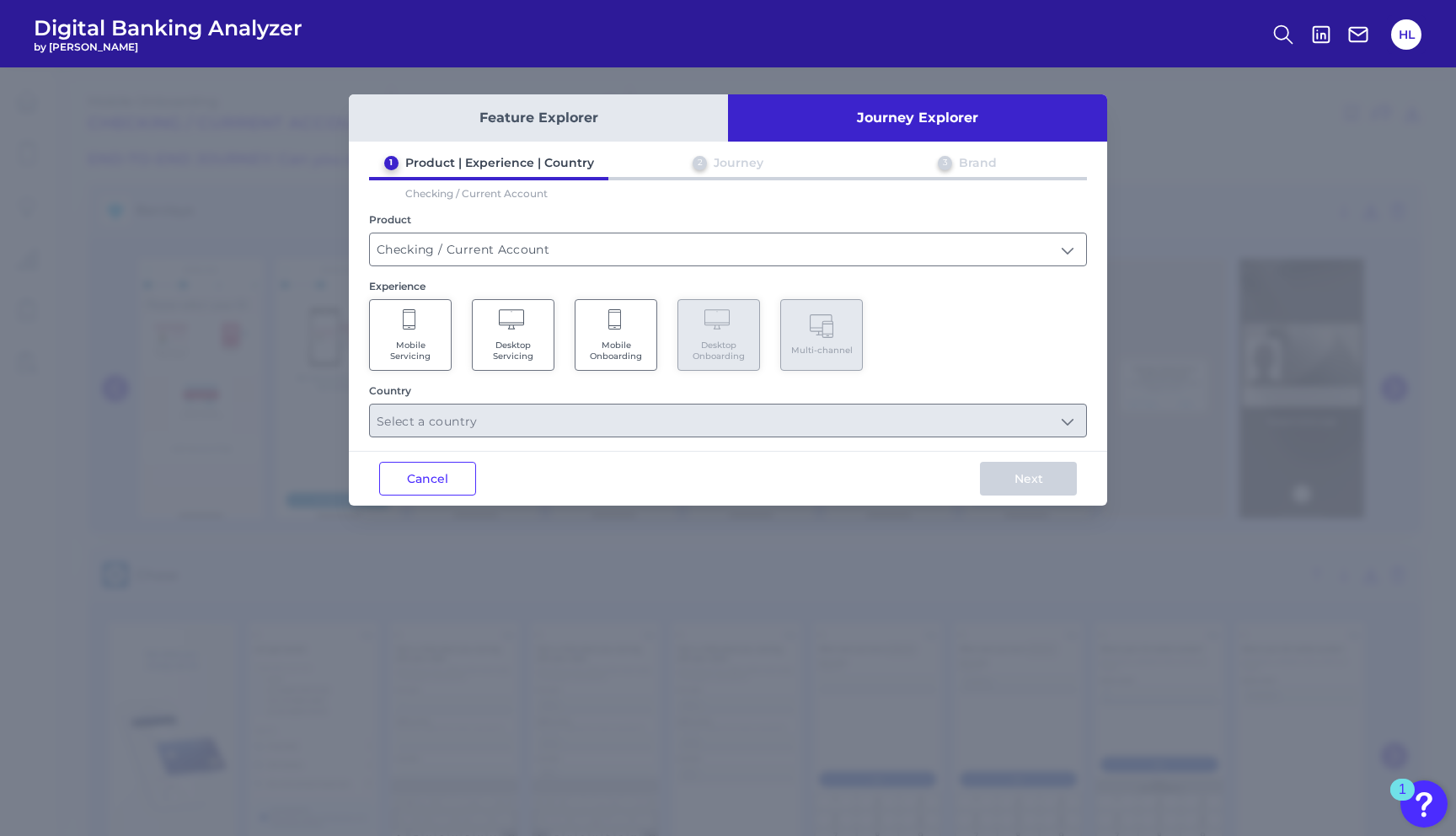
click at [600, 341] on span "Mobile Onboarding" at bounding box center [616, 351] width 64 height 22
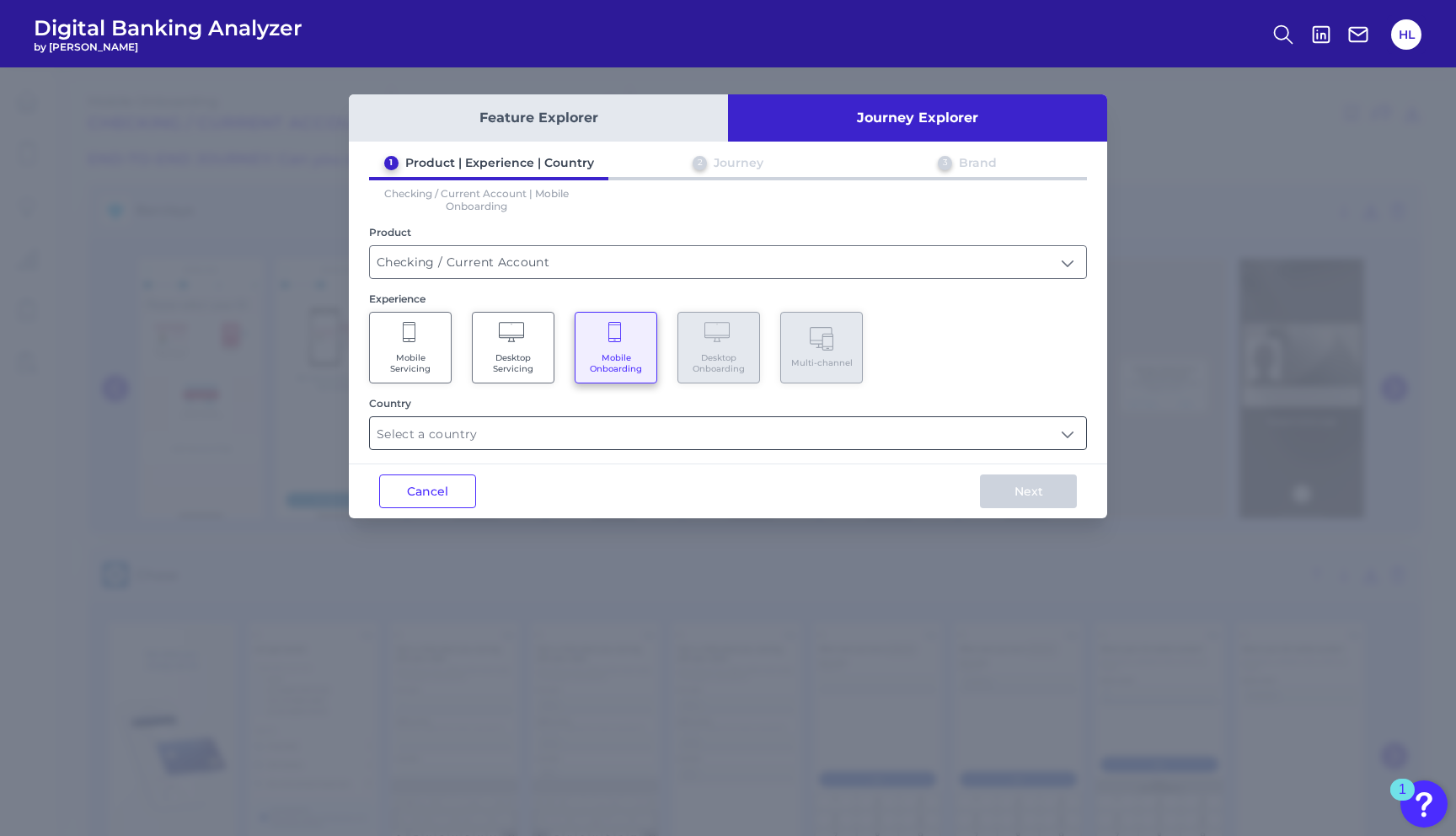
click at [612, 432] on input "text" at bounding box center [728, 433] width 716 height 32
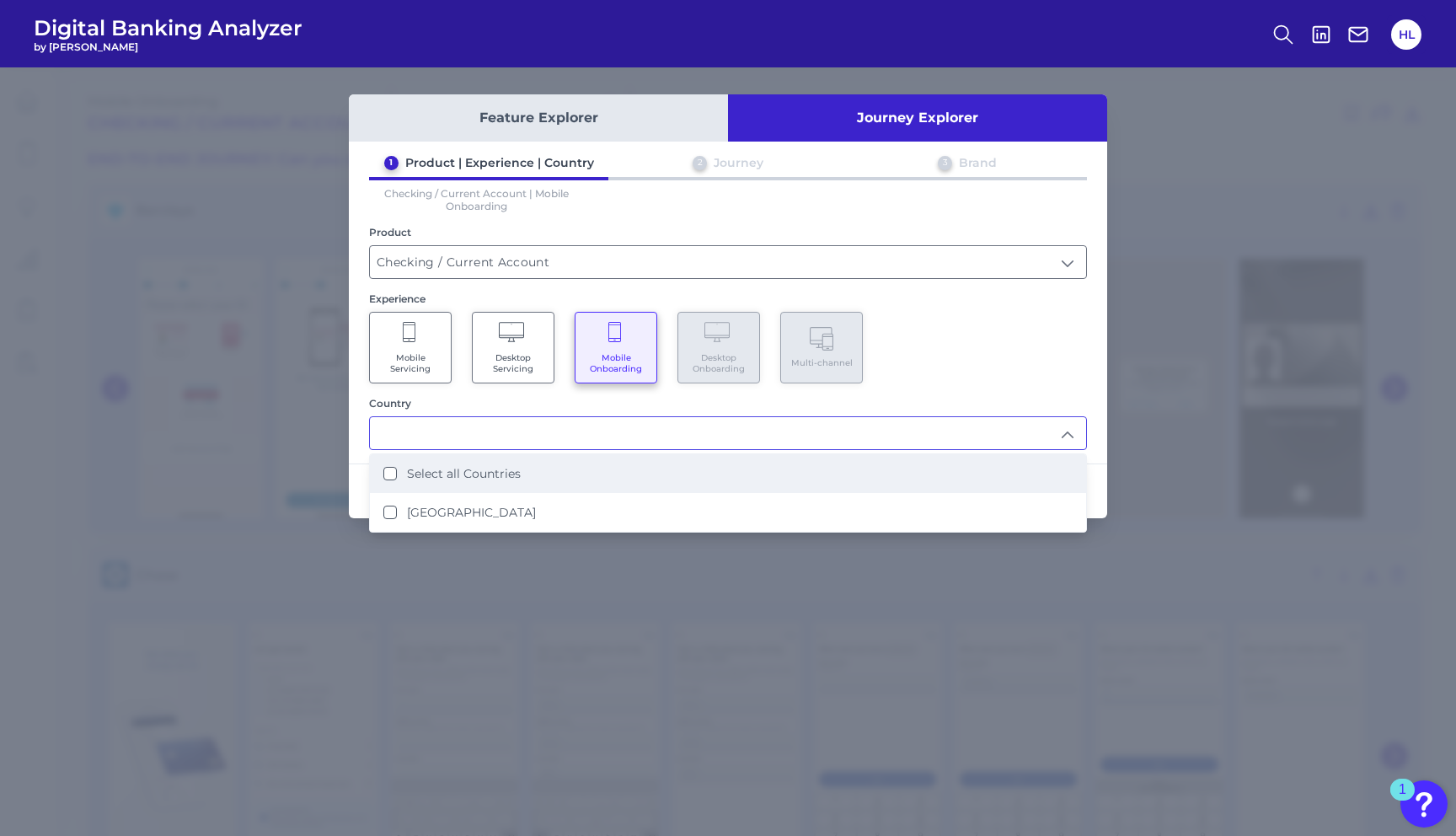
click at [473, 477] on li "Select all Countries" at bounding box center [728, 473] width 716 height 38
type input "Select all Countries"
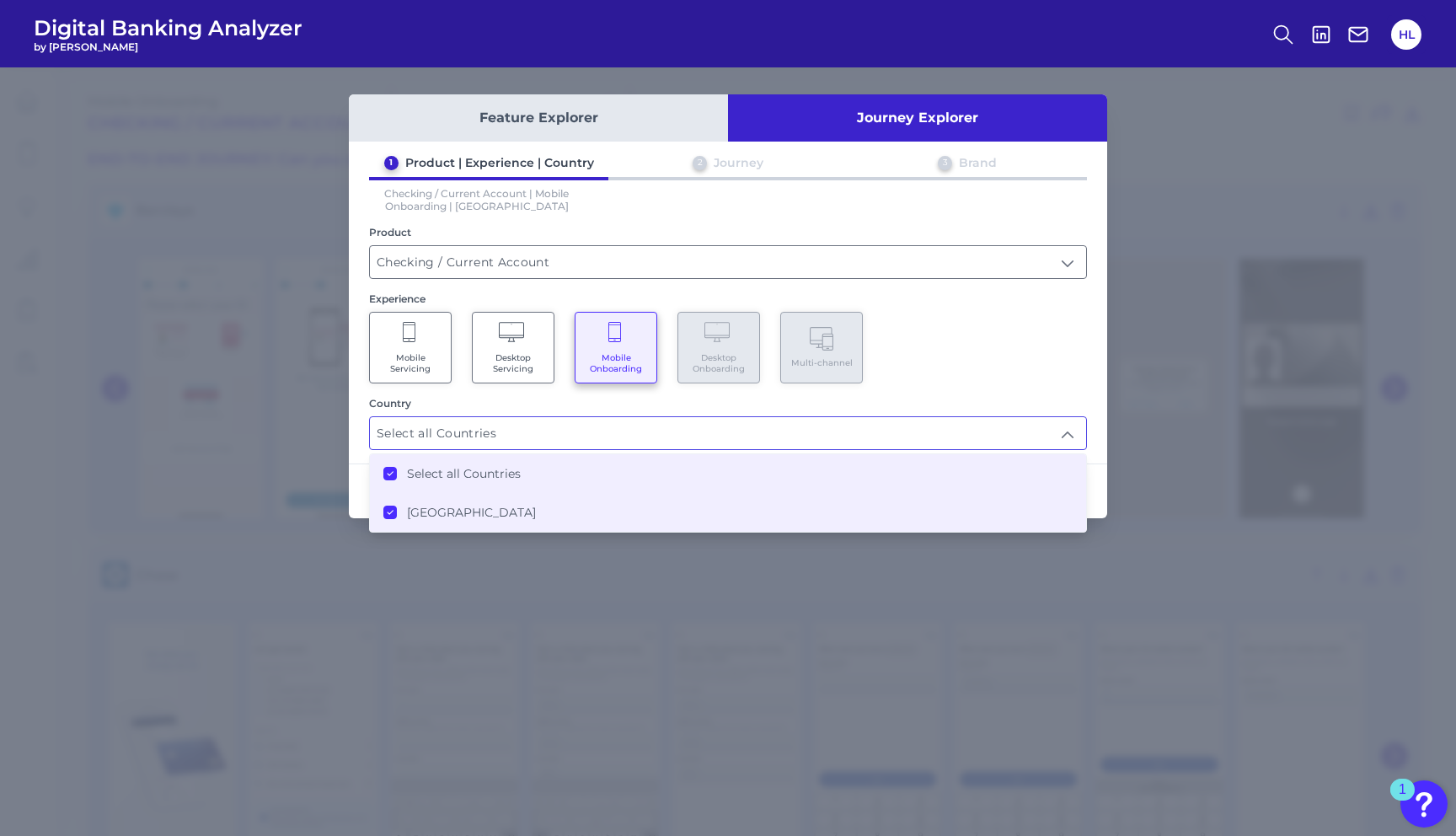
click at [1036, 392] on div "1 Product | Experience | Country 2 Journey 3 Brand Checking / Current Account |…" at bounding box center [728, 303] width 758 height 295
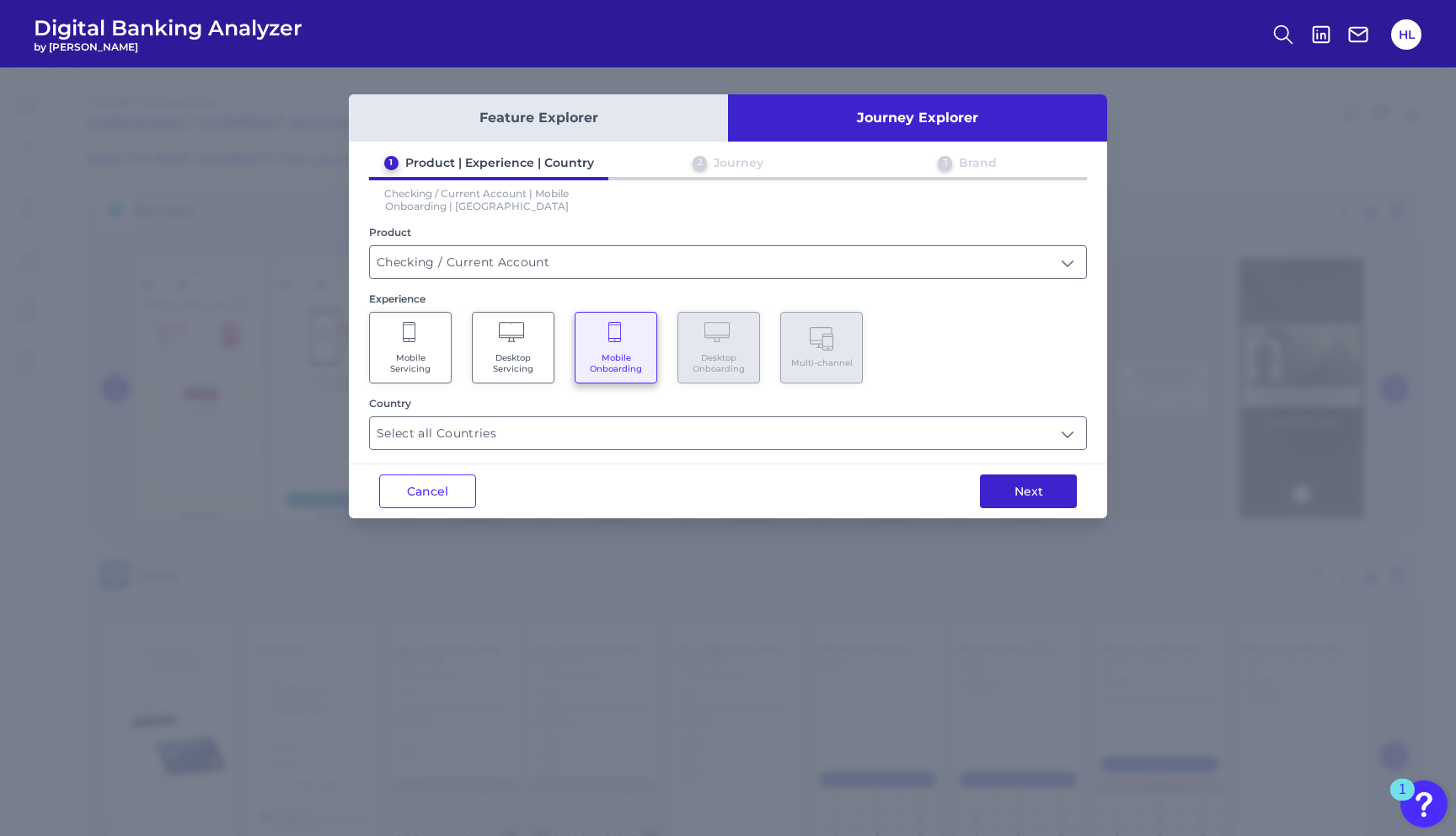
click at [1037, 504] on button "Next" at bounding box center [1029, 491] width 97 height 34
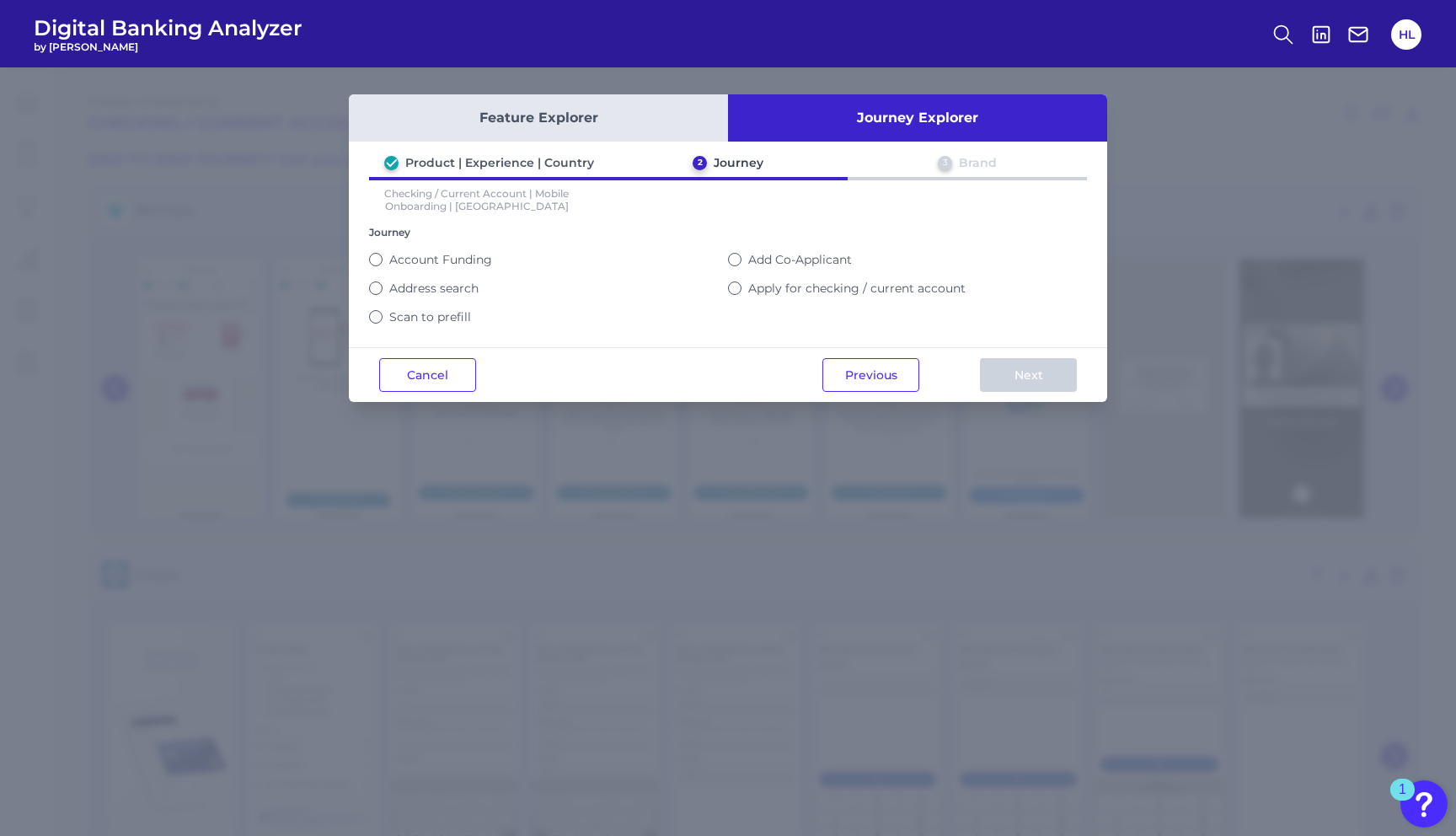
click at [728, 287] on button "Apply for checking / current account" at bounding box center [734, 288] width 14 height 14
click at [1012, 384] on button "Next" at bounding box center [1029, 375] width 97 height 34
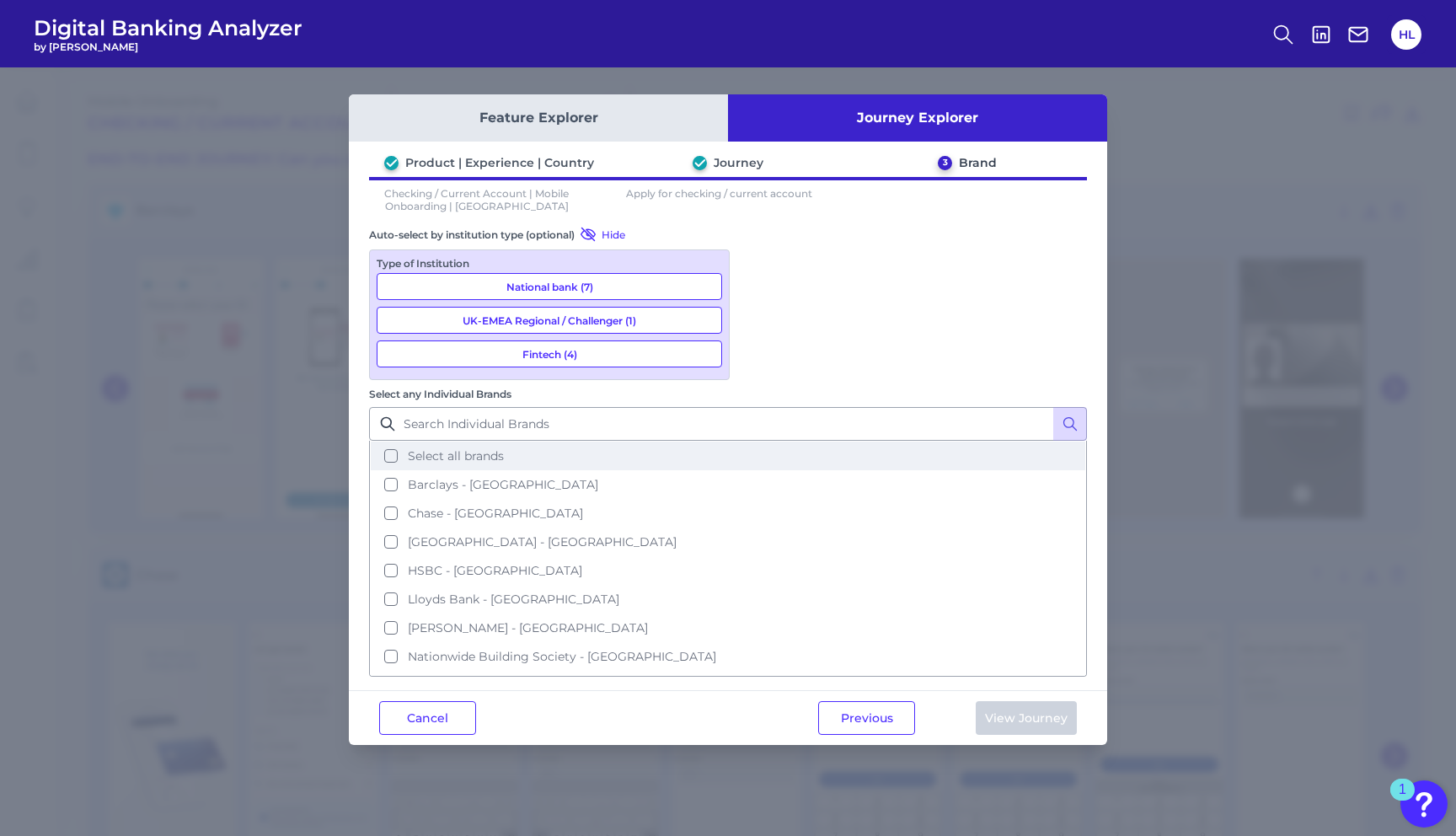
click at [760, 442] on button "Select all brands" at bounding box center [728, 456] width 715 height 29
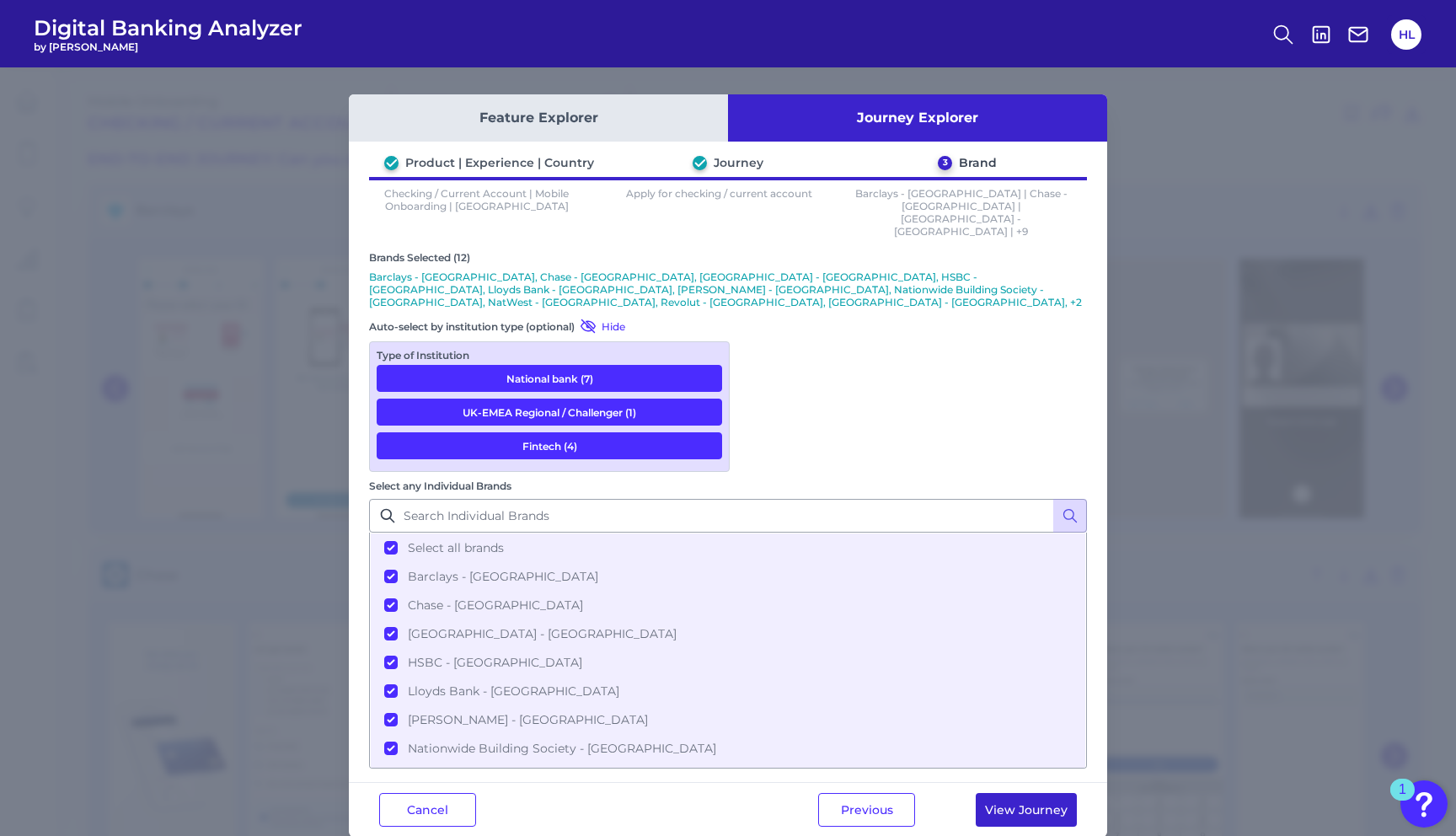
click at [1031, 792] on button "View Journey" at bounding box center [1026, 810] width 102 height 34
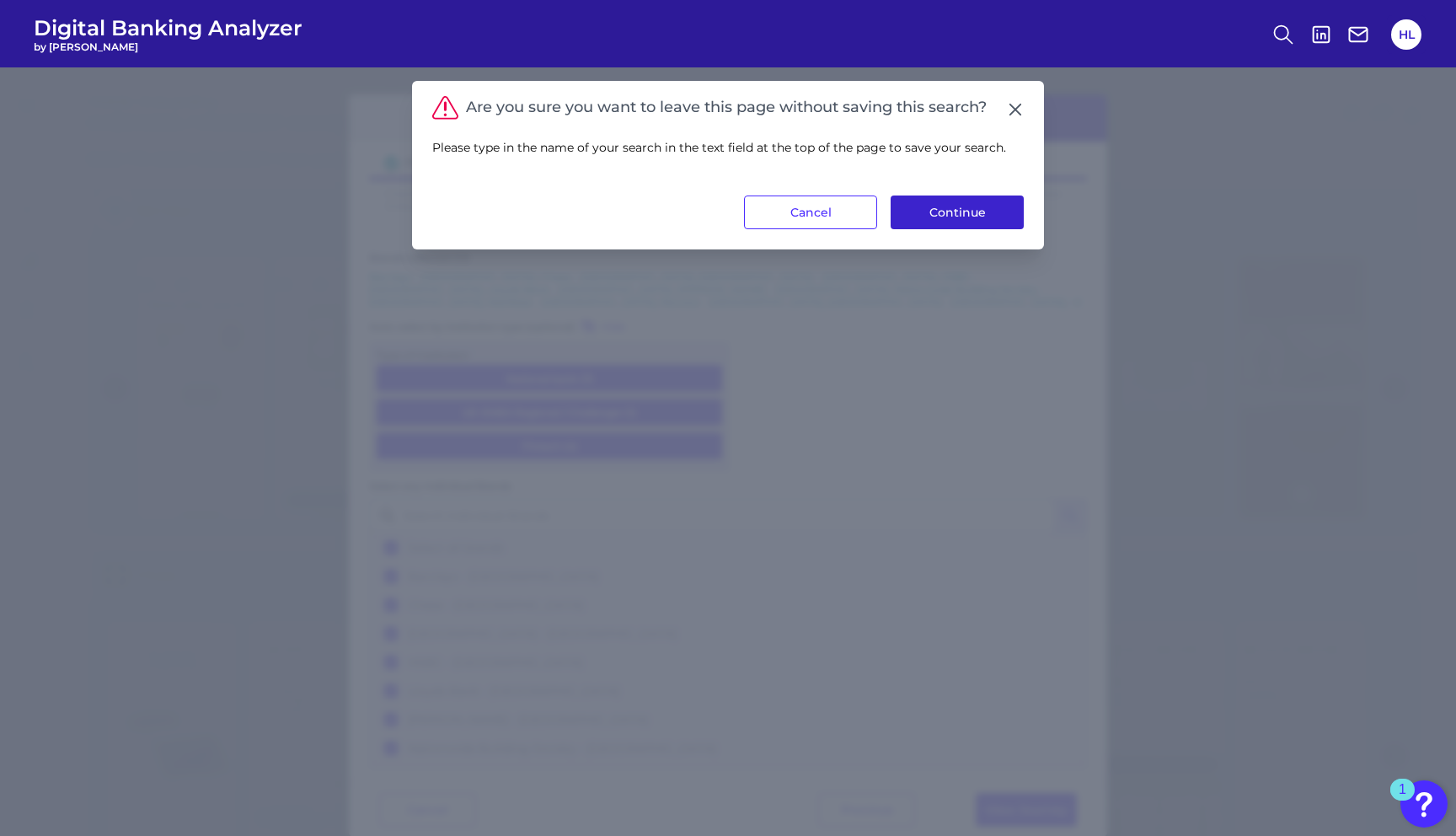
click at [928, 211] on button "Continue" at bounding box center [957, 212] width 133 height 34
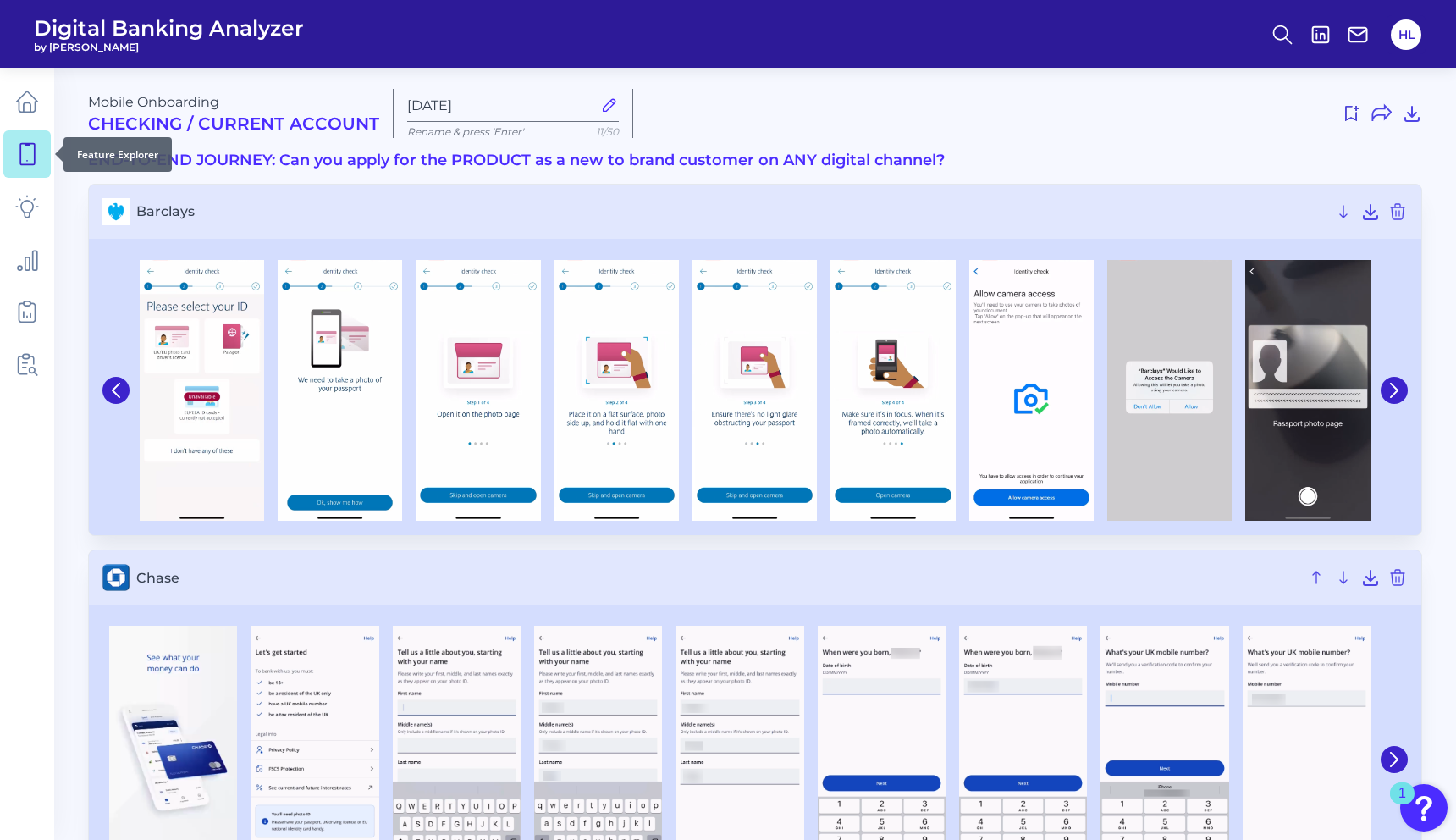
click at [16, 157] on icon at bounding box center [27, 154] width 24 height 24
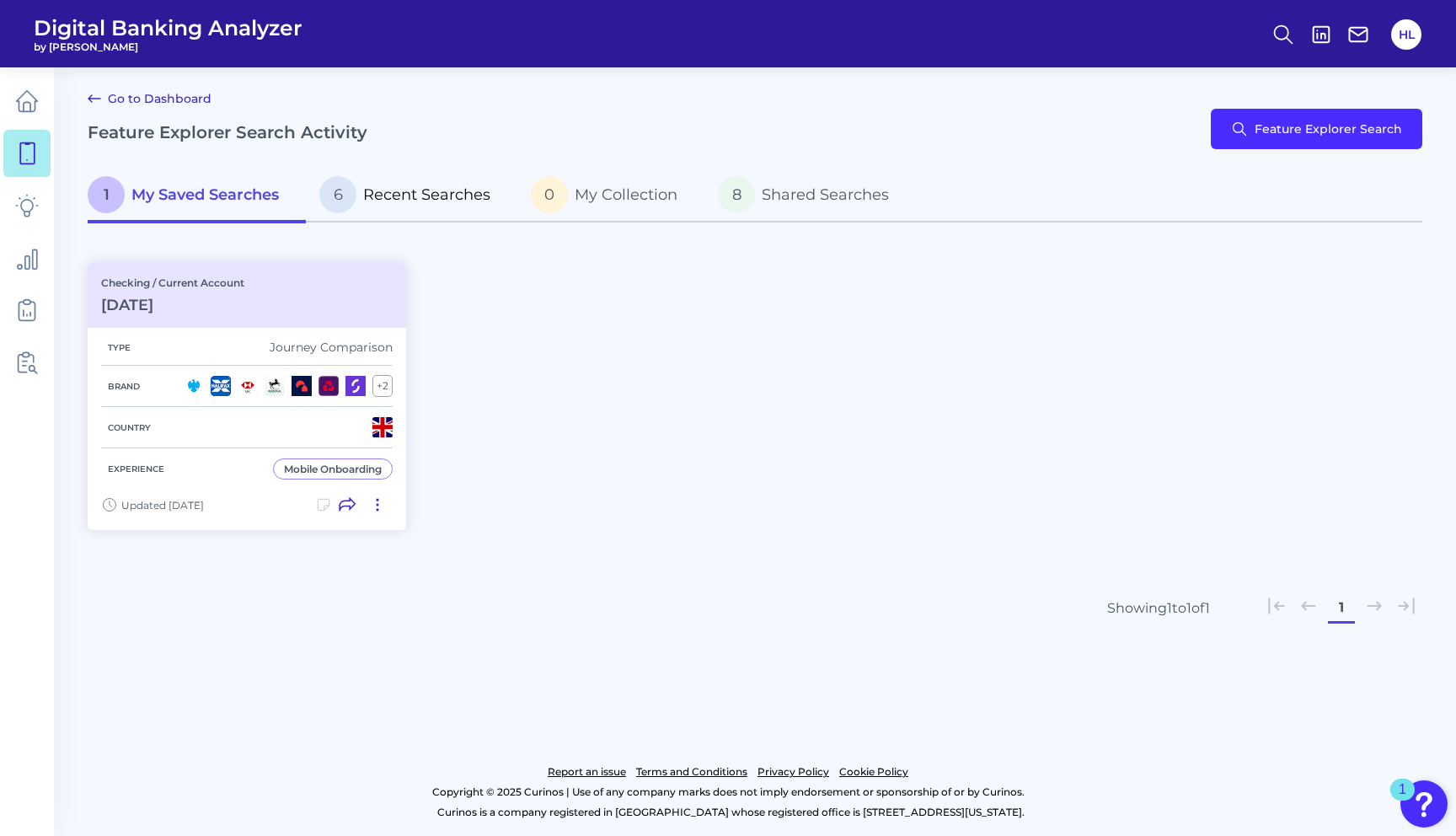
click at [374, 206] on p "6 Recent Searches" at bounding box center [404, 194] width 171 height 37
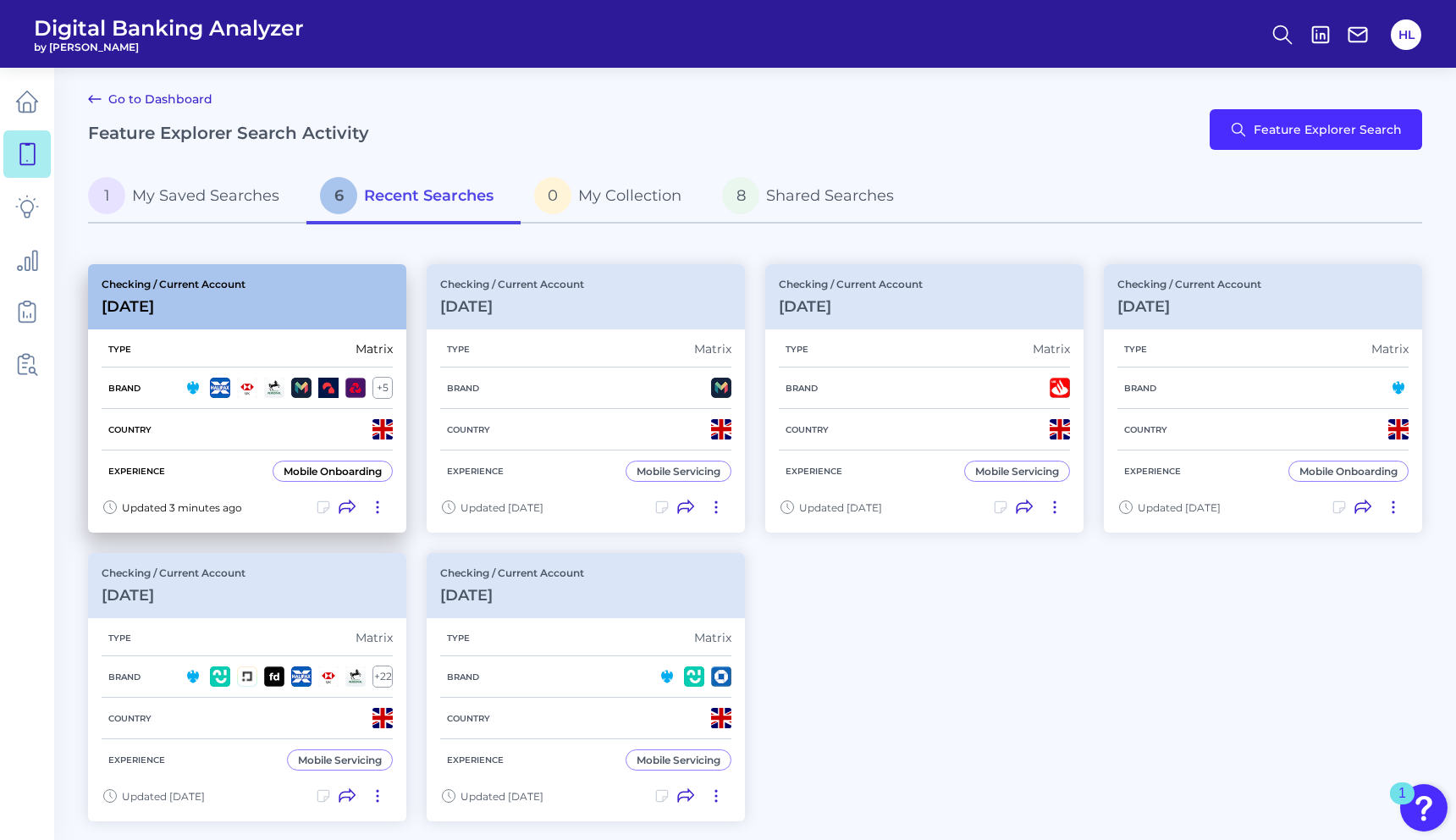
click at [354, 295] on div "Checking / Current Account [DATE]" at bounding box center [247, 297] width 318 height 65
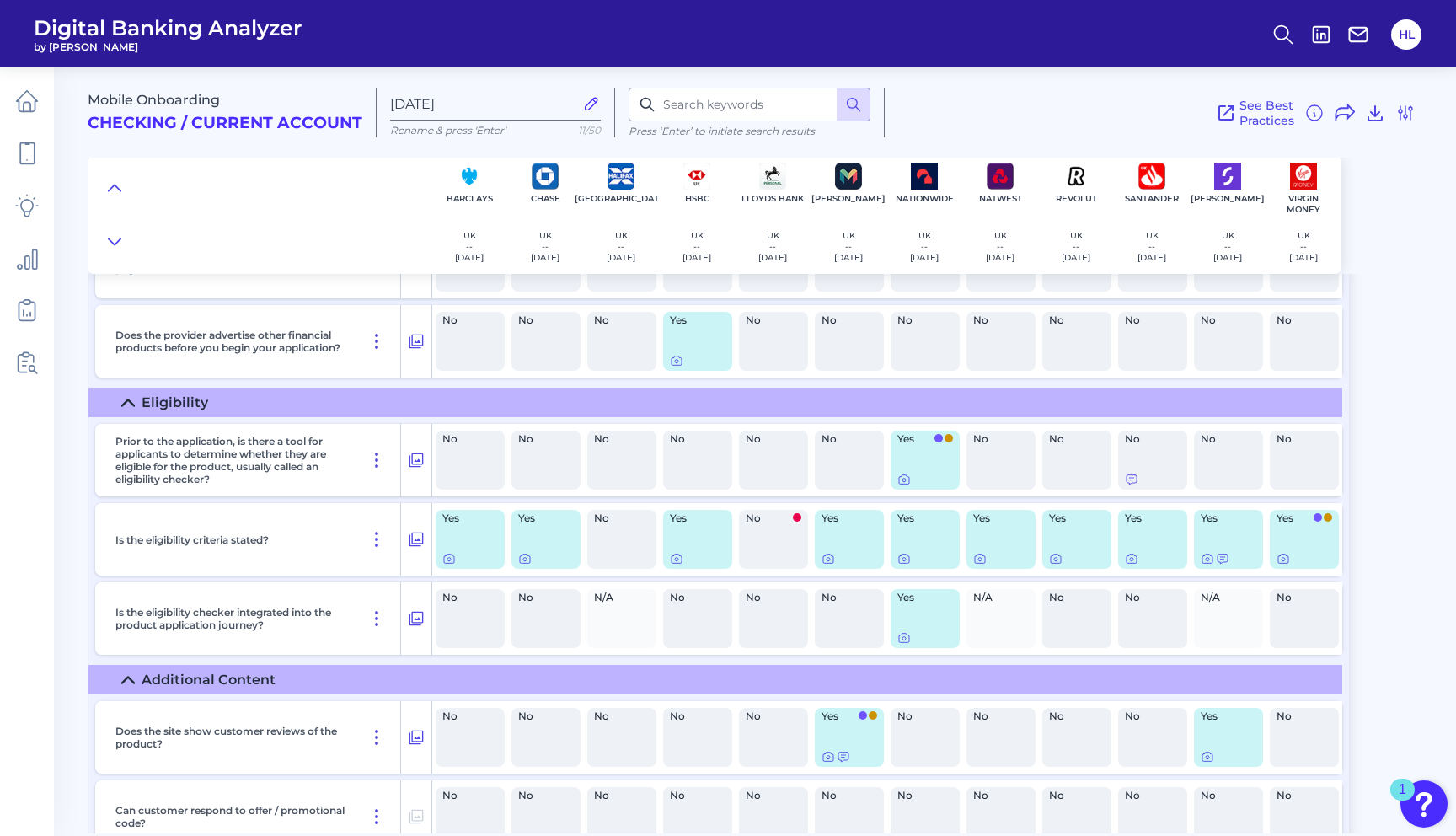
scroll to position [1853, 0]
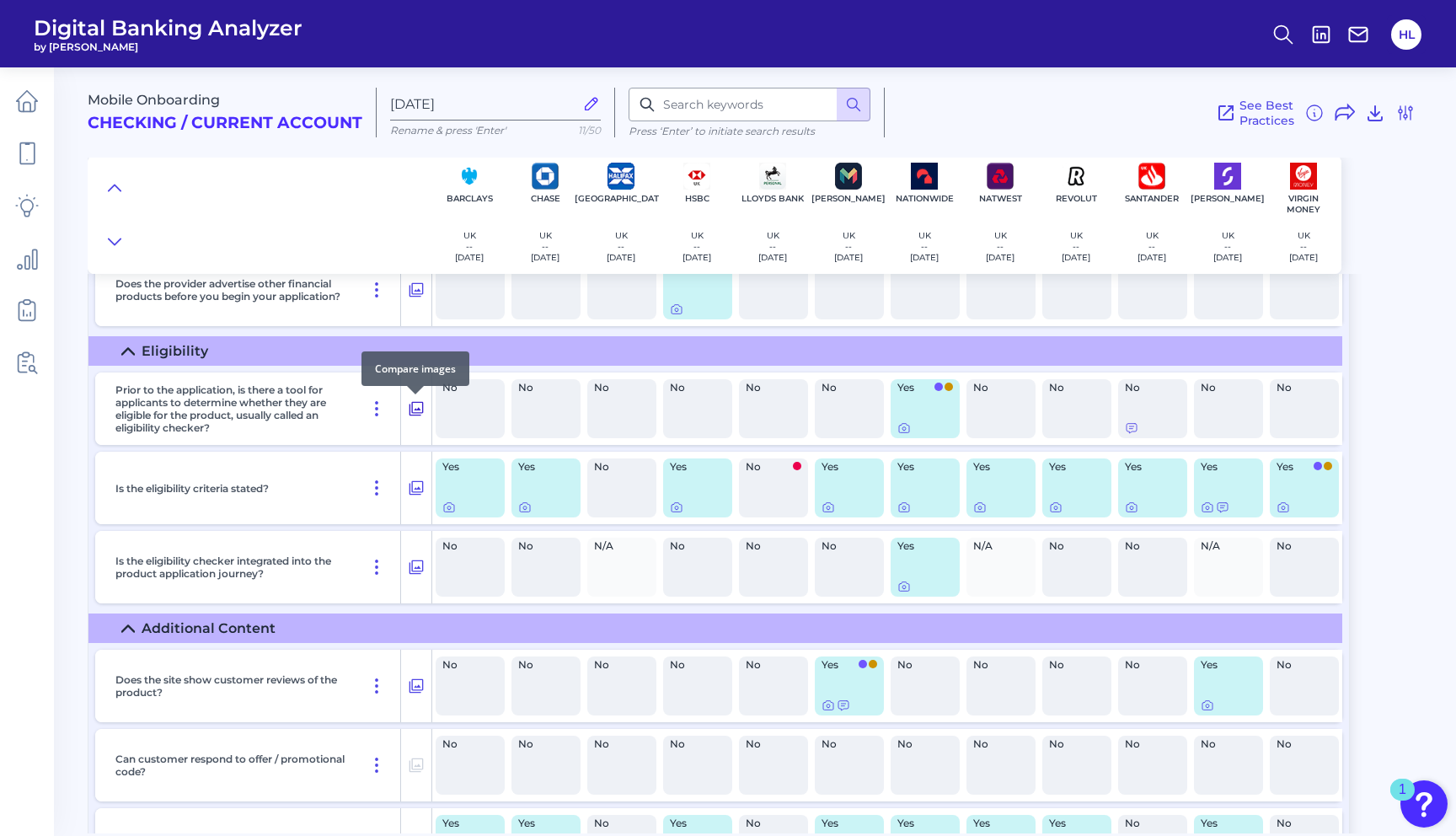
click at [420, 406] on icon at bounding box center [416, 409] width 17 height 20
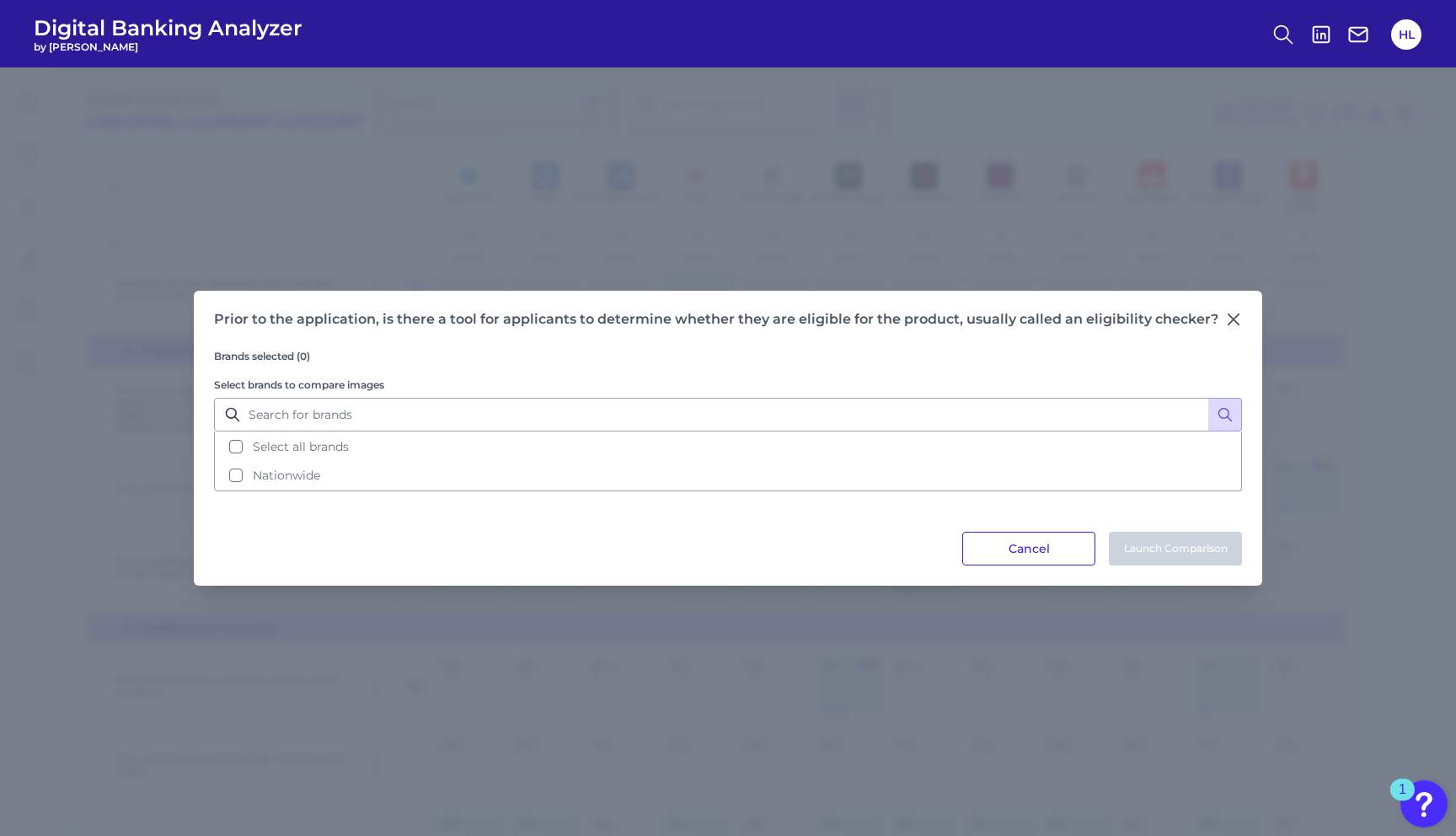
click at [987, 549] on button "Cancel" at bounding box center [1029, 549] width 133 height 34
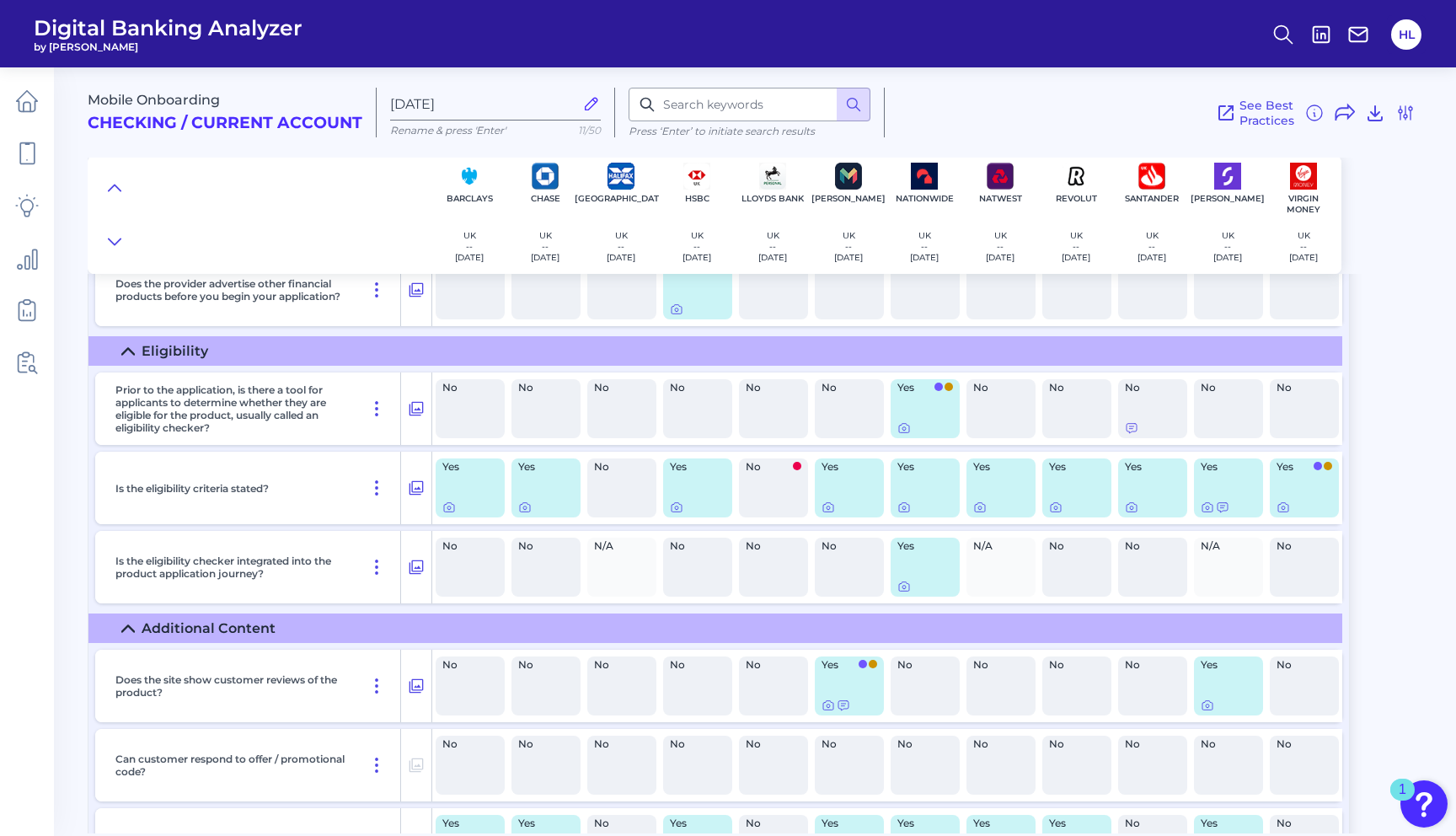
click at [917, 403] on div "Yes" at bounding box center [925, 408] width 69 height 59
click at [902, 438] on div "Yes" at bounding box center [925, 408] width 69 height 59
click at [903, 432] on icon at bounding box center [904, 428] width 14 height 14
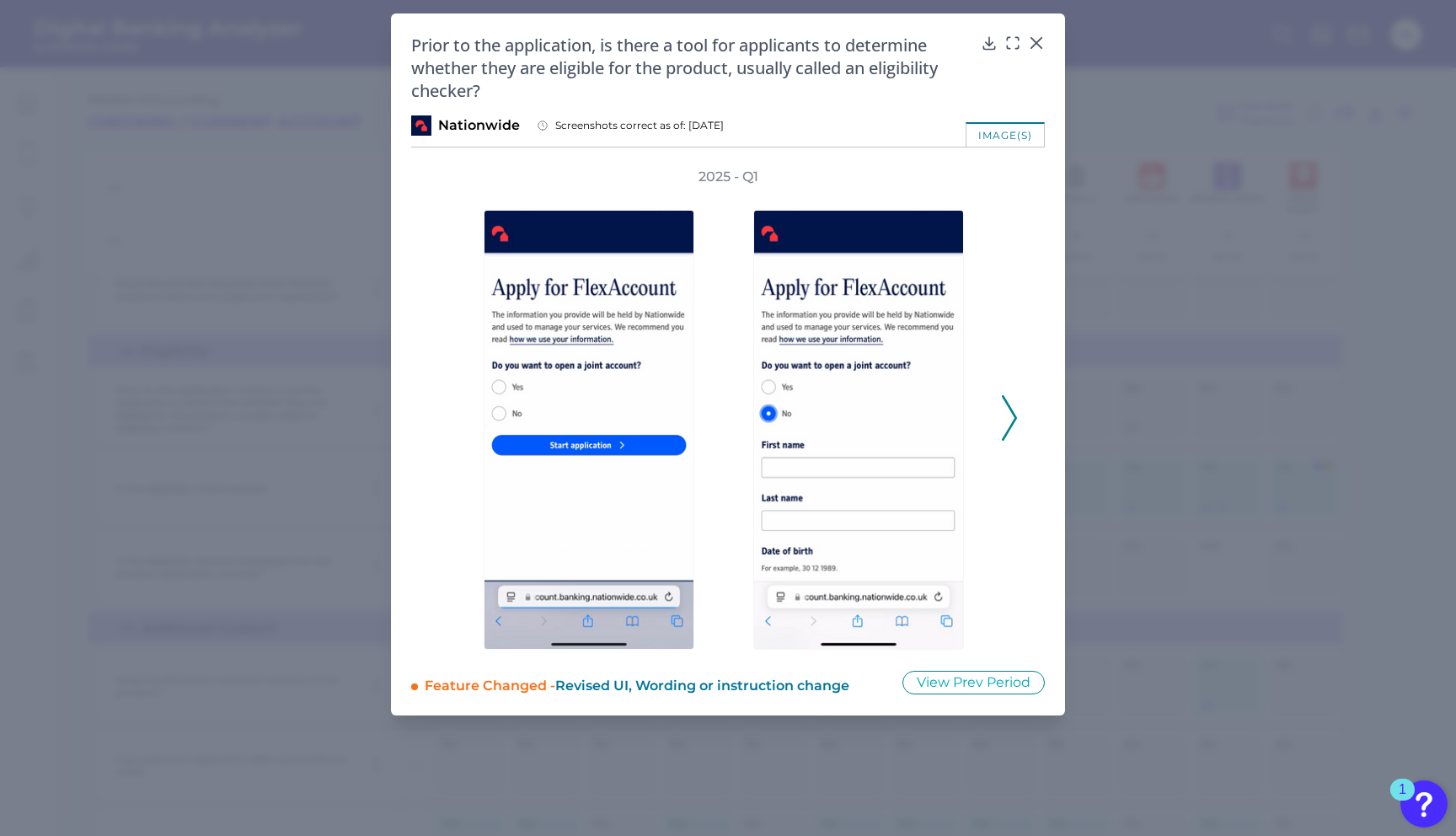
click at [1025, 427] on div "2025 - Q1" at bounding box center [728, 409] width 634 height 482
click at [1005, 421] on icon at bounding box center [1009, 417] width 15 height 45
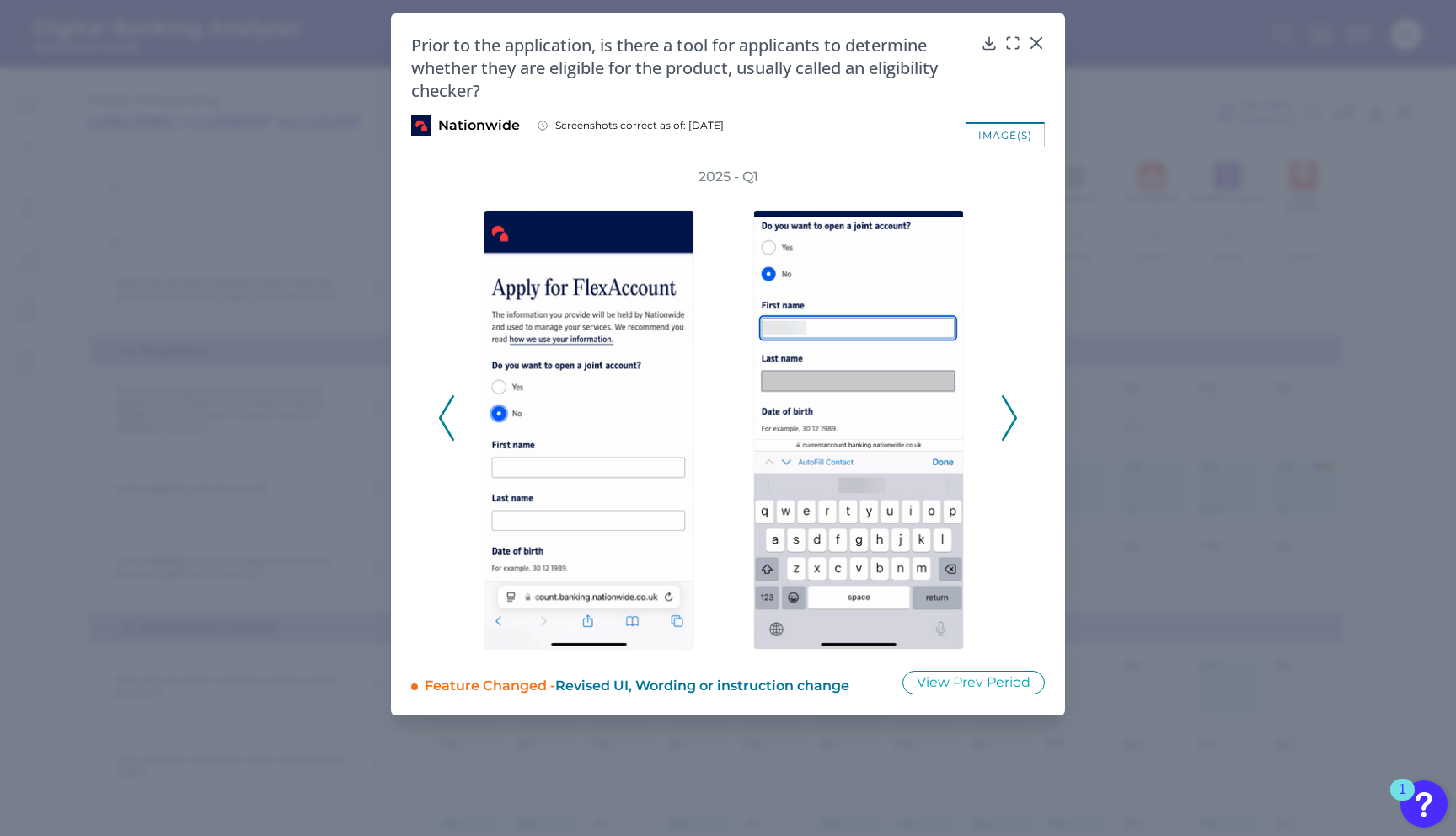
click at [1035, 43] on icon at bounding box center [1036, 43] width 10 height 10
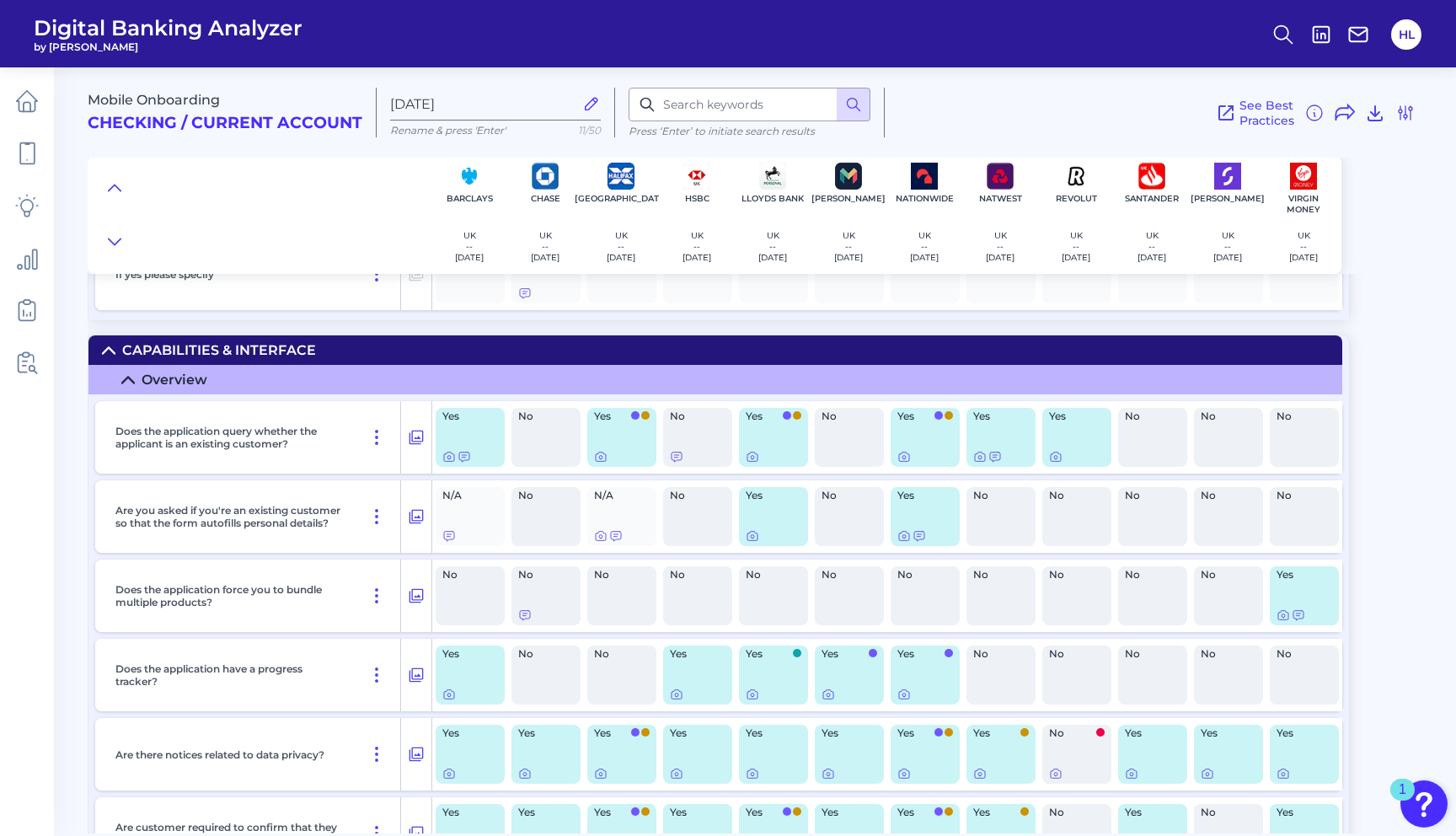
scroll to position [2821, 0]
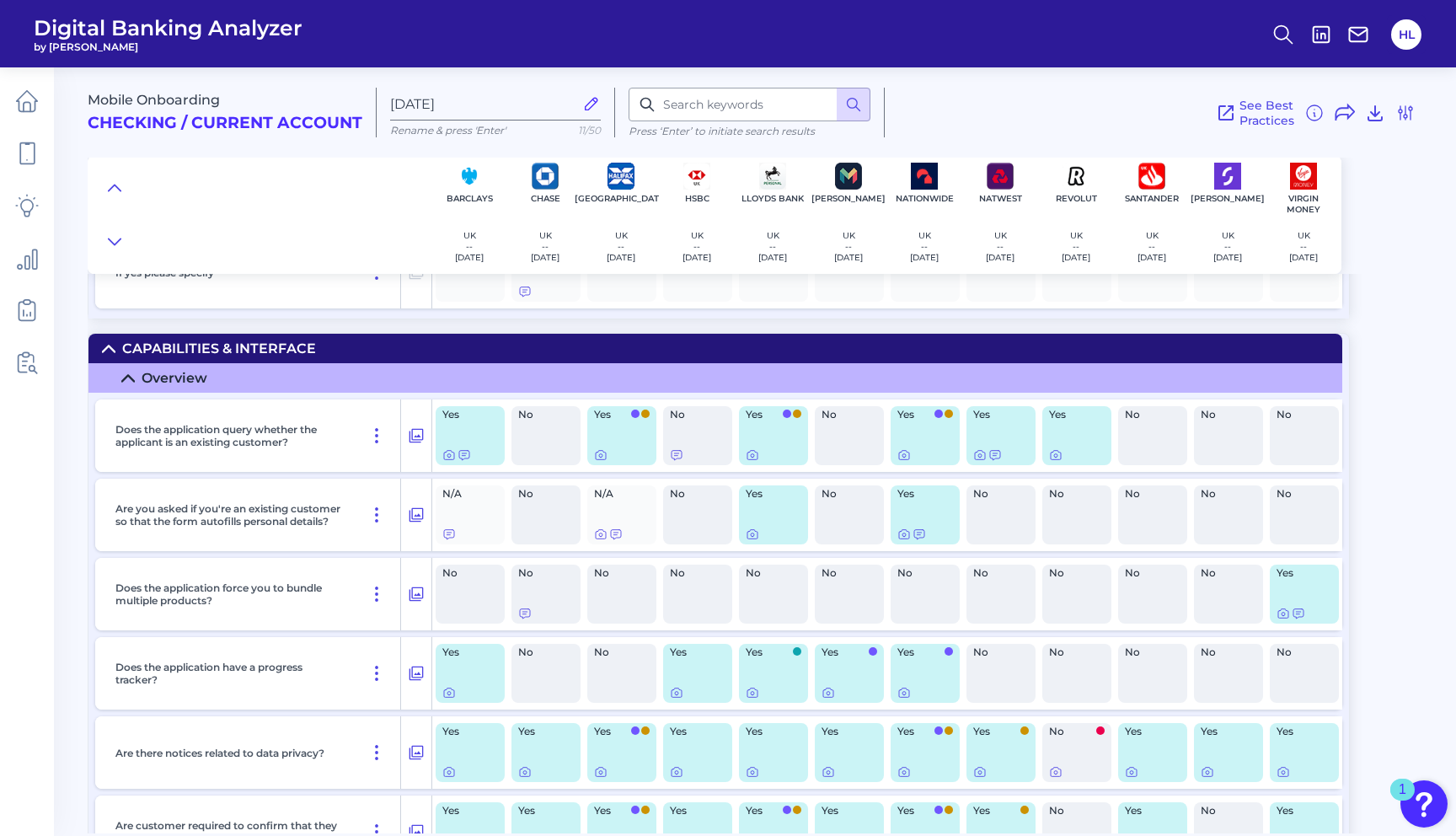
click at [472, 431] on div "Yes" at bounding box center [470, 435] width 69 height 59
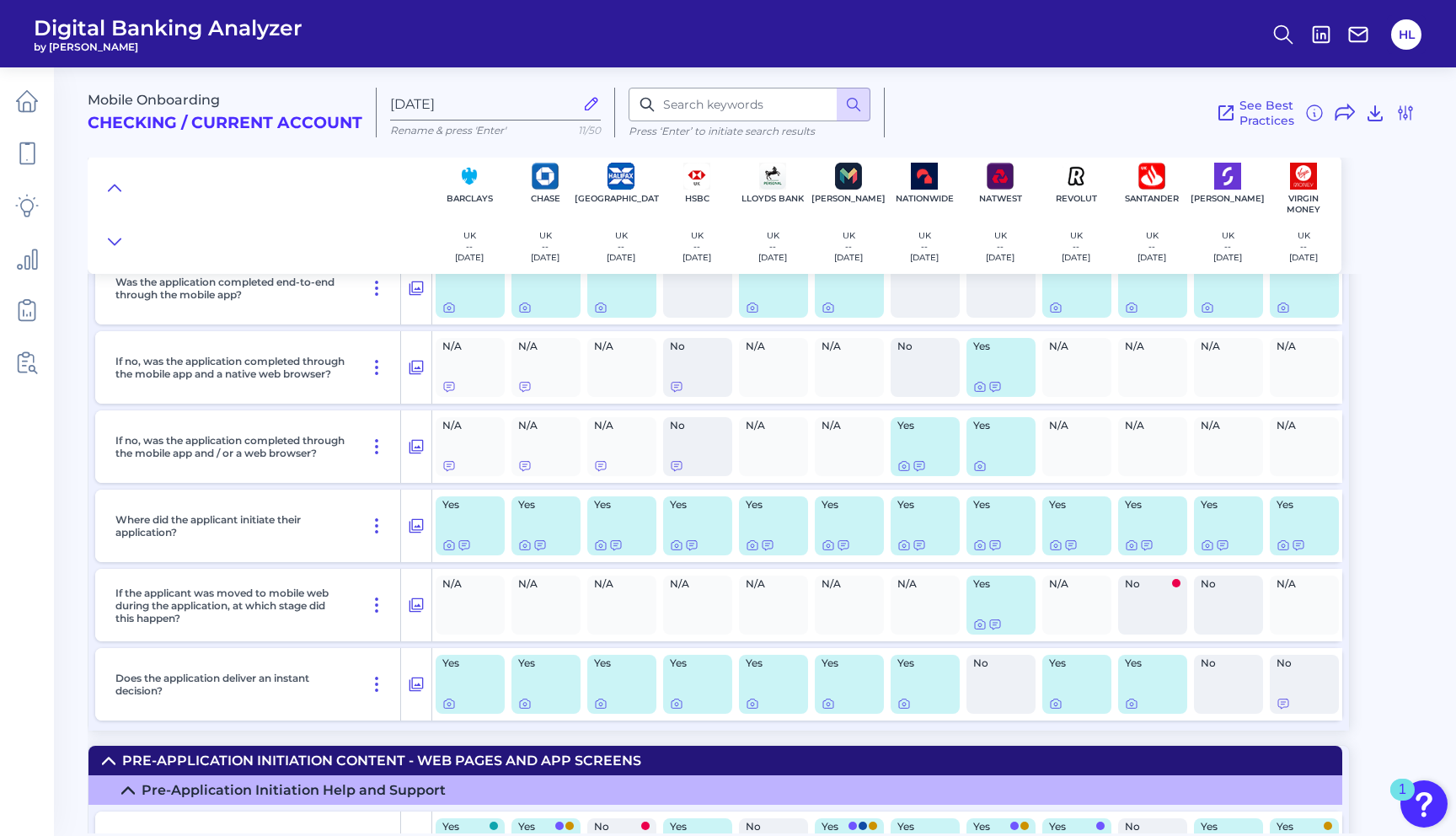
scroll to position [183, 0]
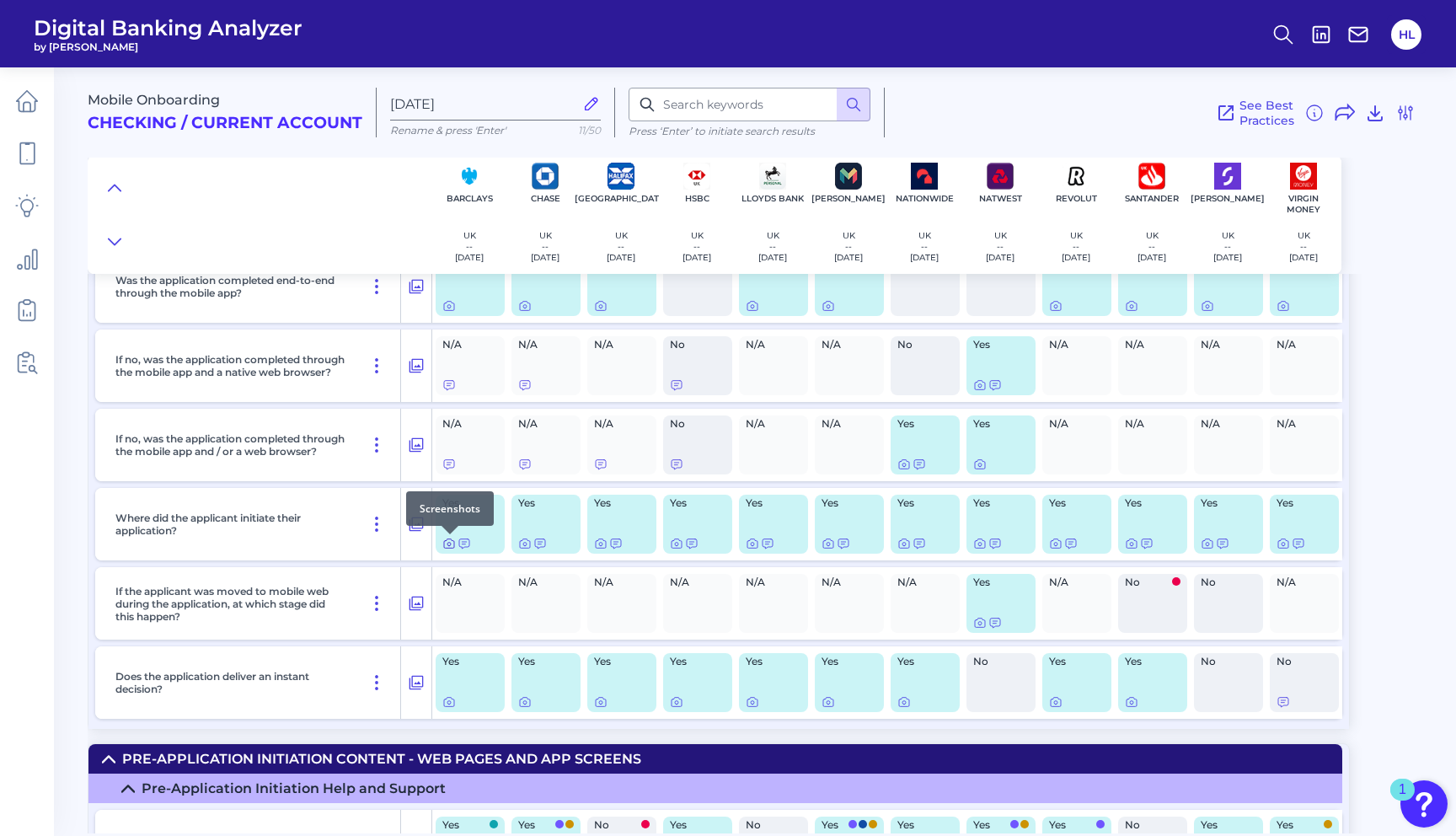
click at [448, 543] on icon at bounding box center [450, 544] width 3 height 3
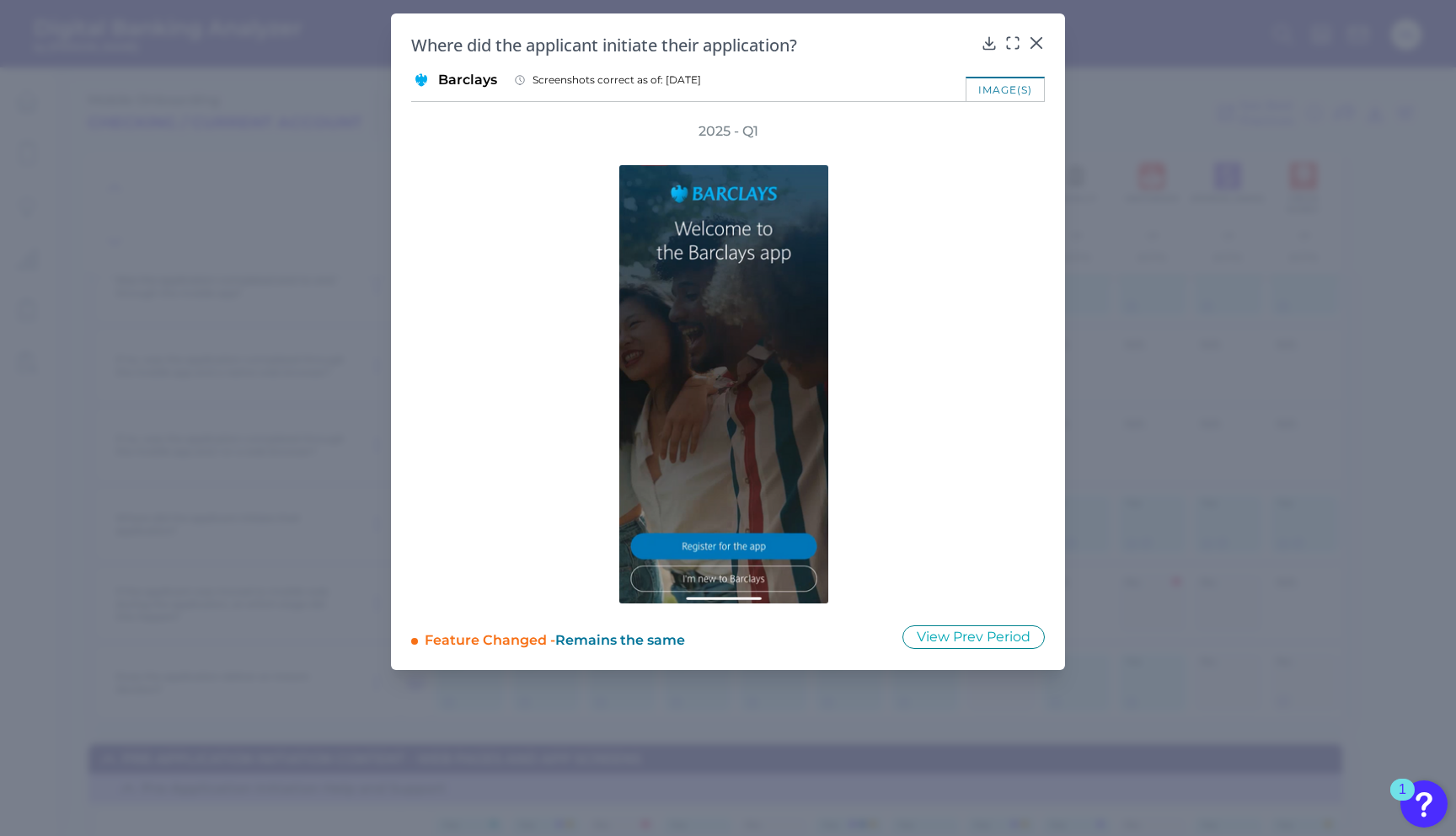
click at [911, 558] on div at bounding box center [728, 372] width 522 height 463
click at [1037, 39] on icon at bounding box center [1036, 43] width 17 height 17
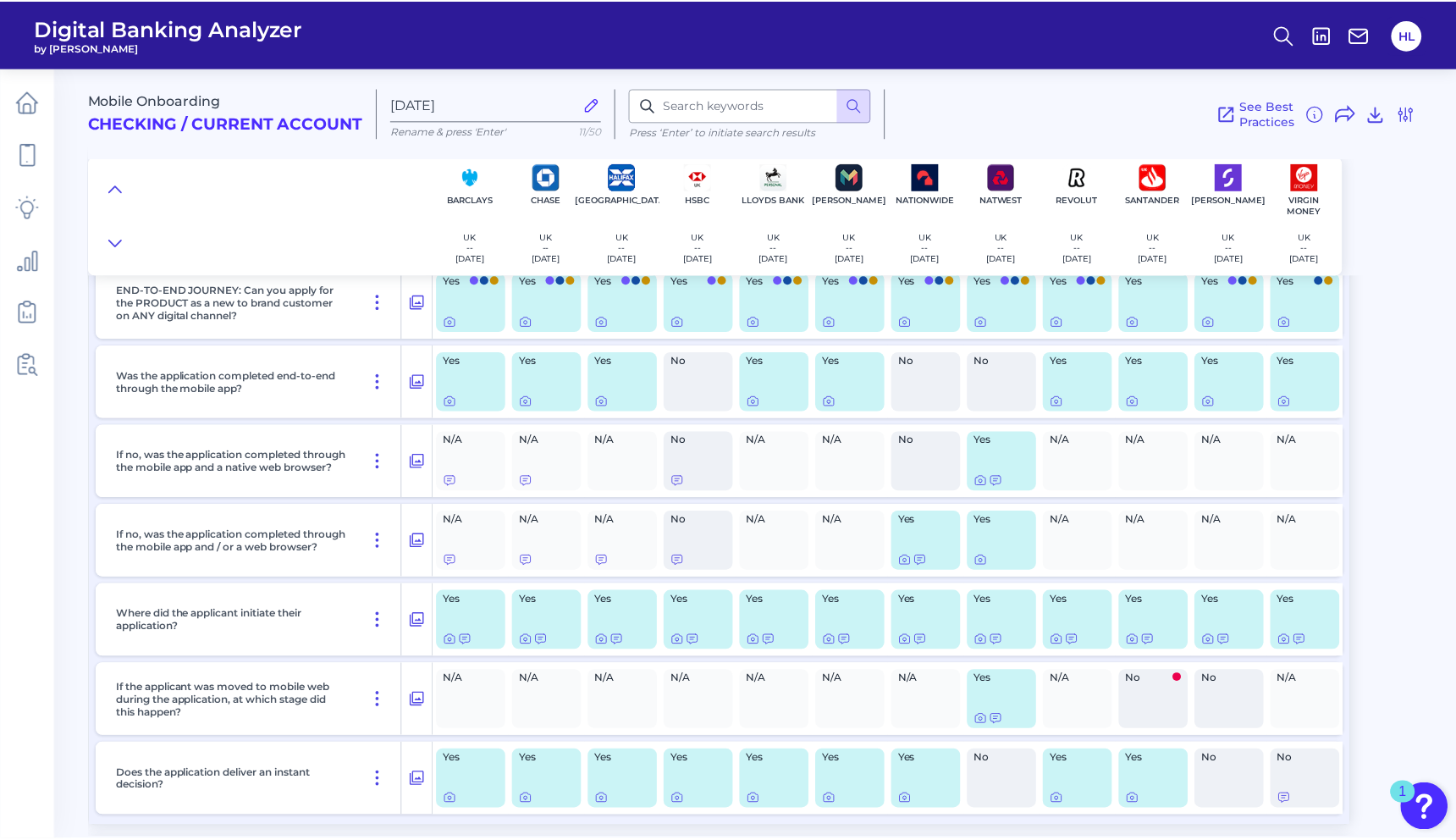
scroll to position [0, 0]
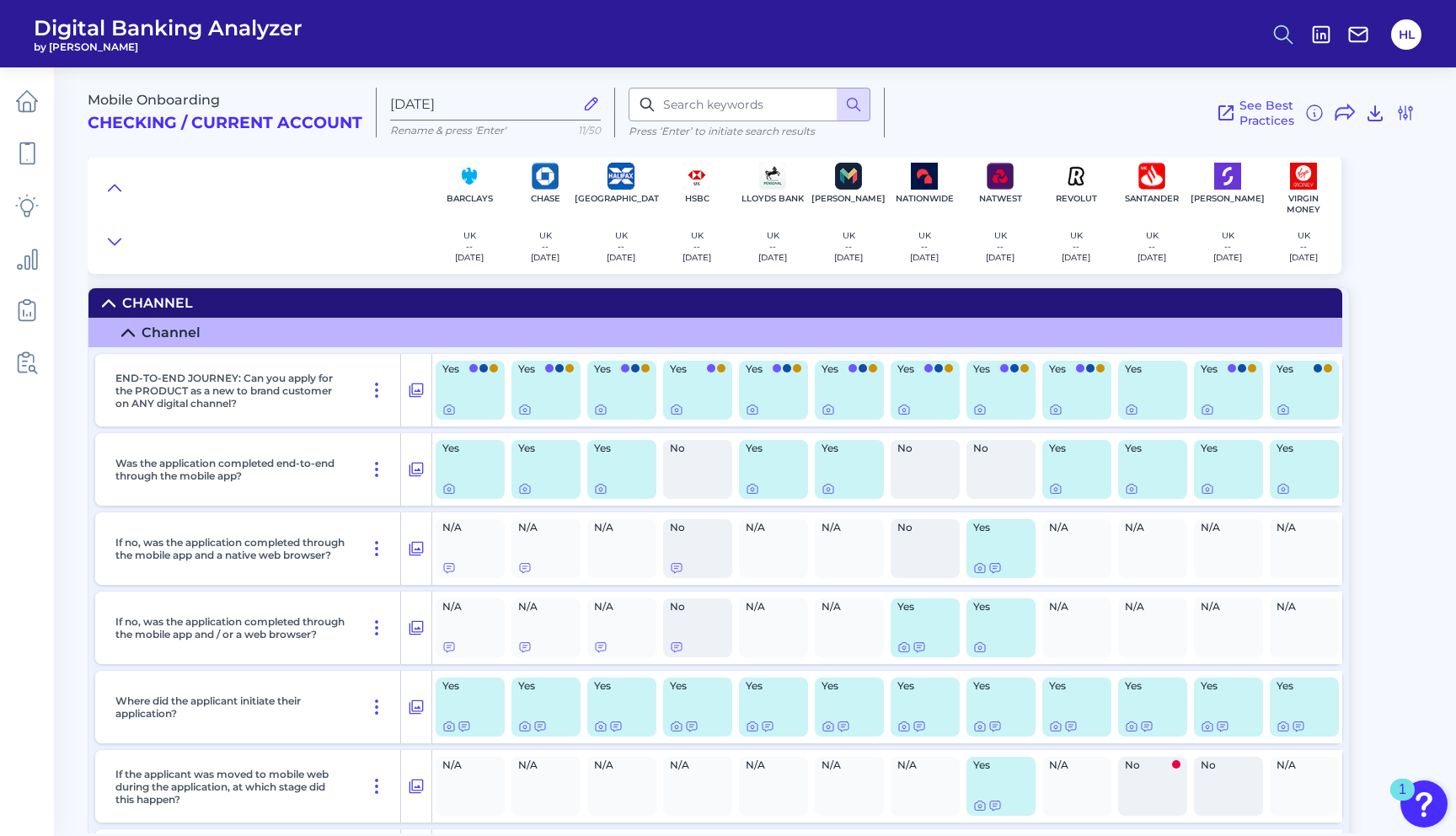
click at [1285, 35] on circle at bounding box center [1282, 32] width 14 height 14
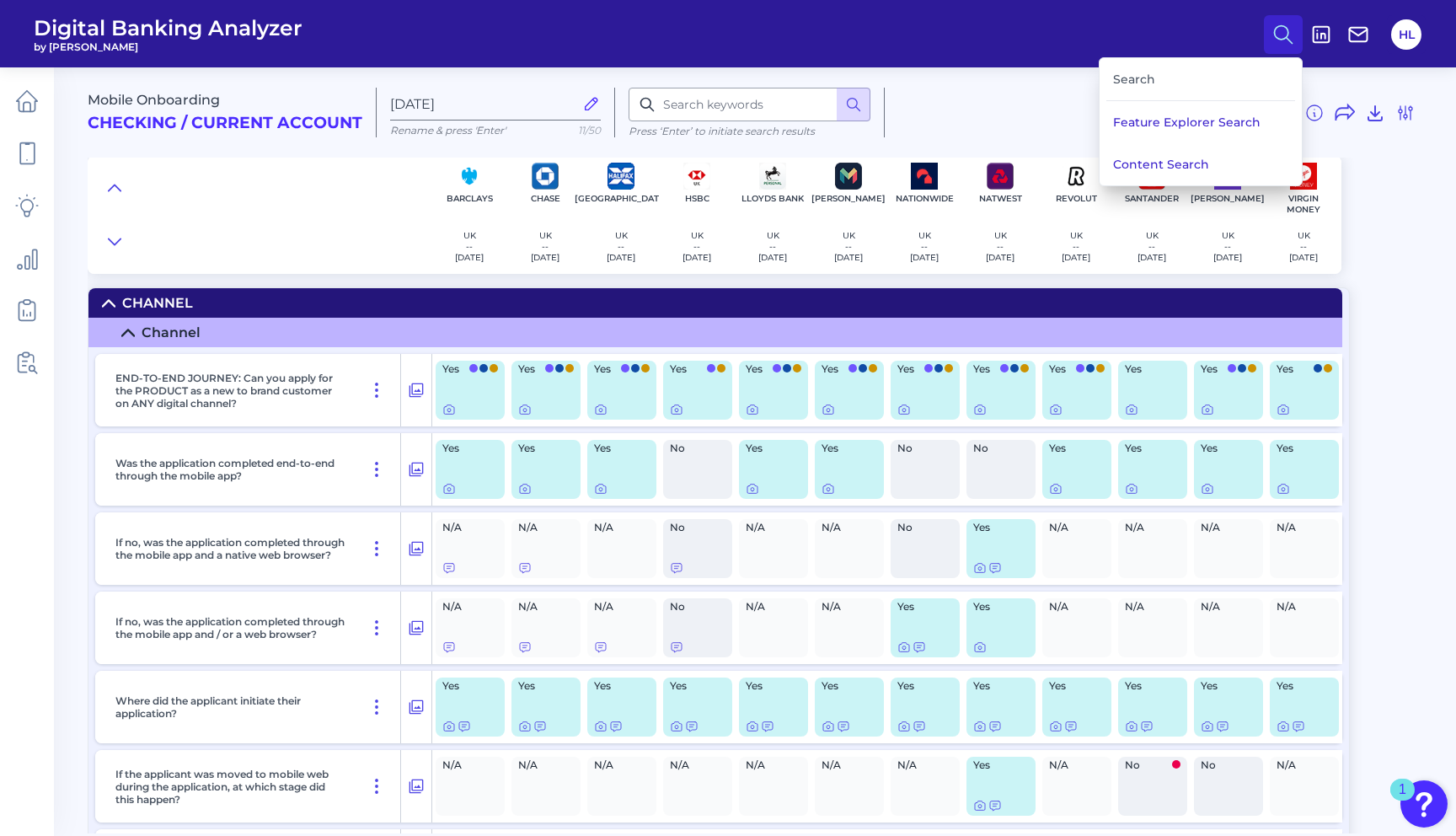
click at [1202, 88] on div "Search" at bounding box center [1200, 79] width 189 height 43
click at [1176, 88] on div "Search" at bounding box center [1200, 79] width 189 height 43
click at [1109, 77] on div "Search" at bounding box center [1200, 79] width 189 height 43
click at [1148, 77] on div "Search" at bounding box center [1200, 79] width 189 height 43
click at [1157, 82] on div "Search" at bounding box center [1200, 79] width 189 height 43
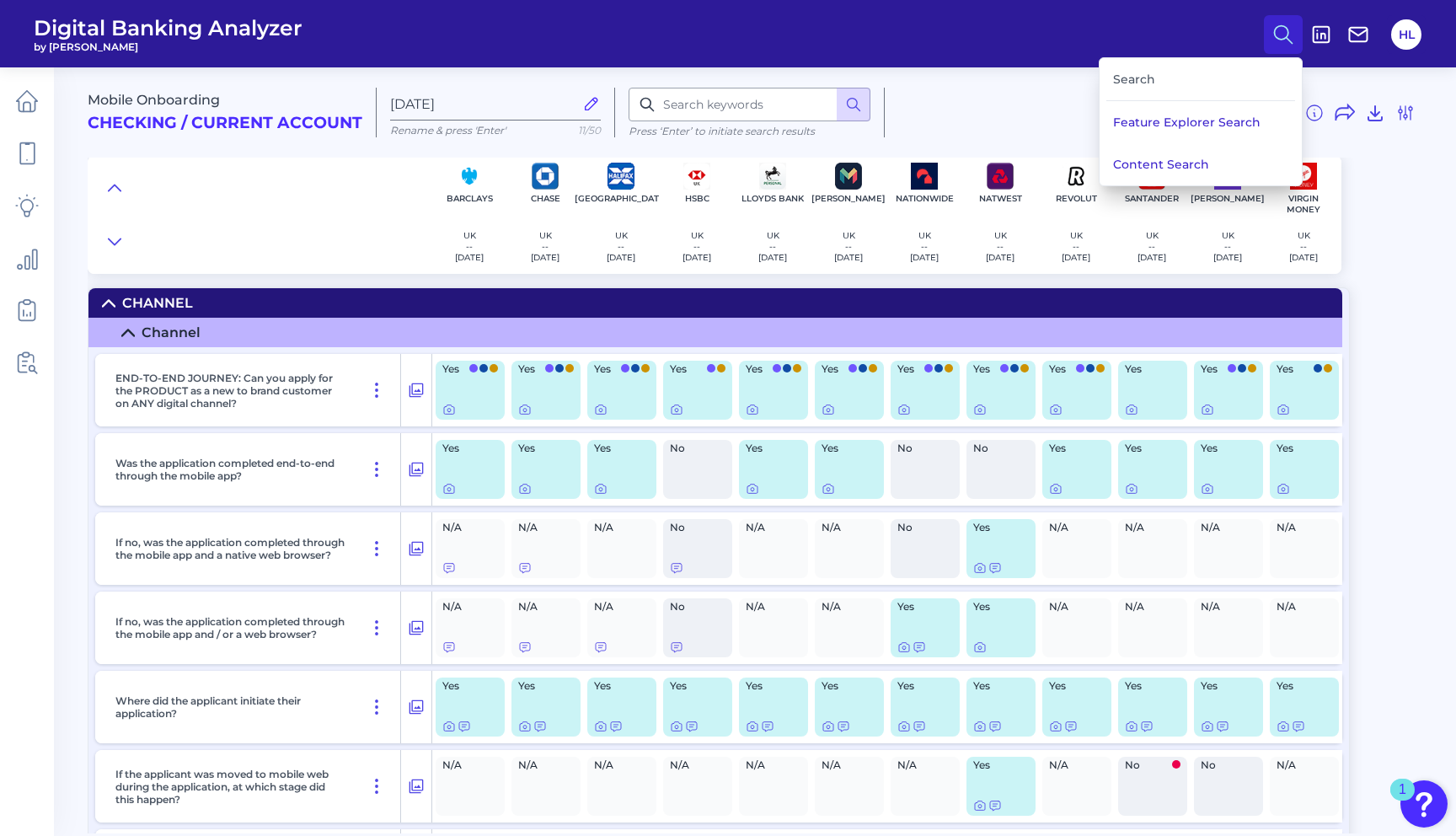
click at [1136, 81] on div "Search" at bounding box center [1200, 79] width 189 height 43
click at [1132, 81] on div "Search" at bounding box center [1200, 79] width 189 height 43
click at [1163, 170] on button "Content Search" at bounding box center [1200, 164] width 202 height 42
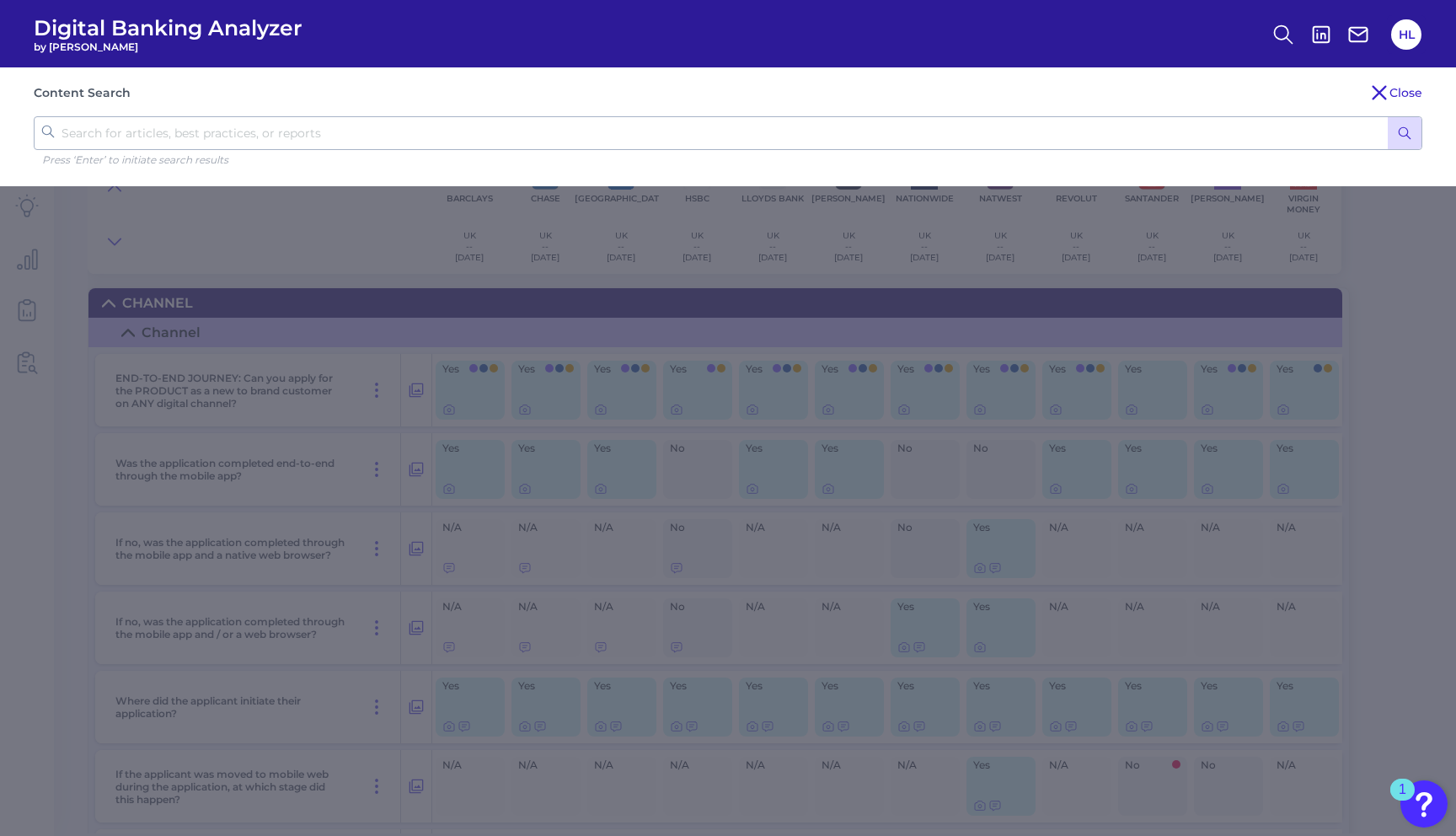
click at [693, 147] on input "text" at bounding box center [728, 133] width 1389 height 34
type input "apply as existing customers"
click button "submit" at bounding box center [1405, 133] width 34 height 32
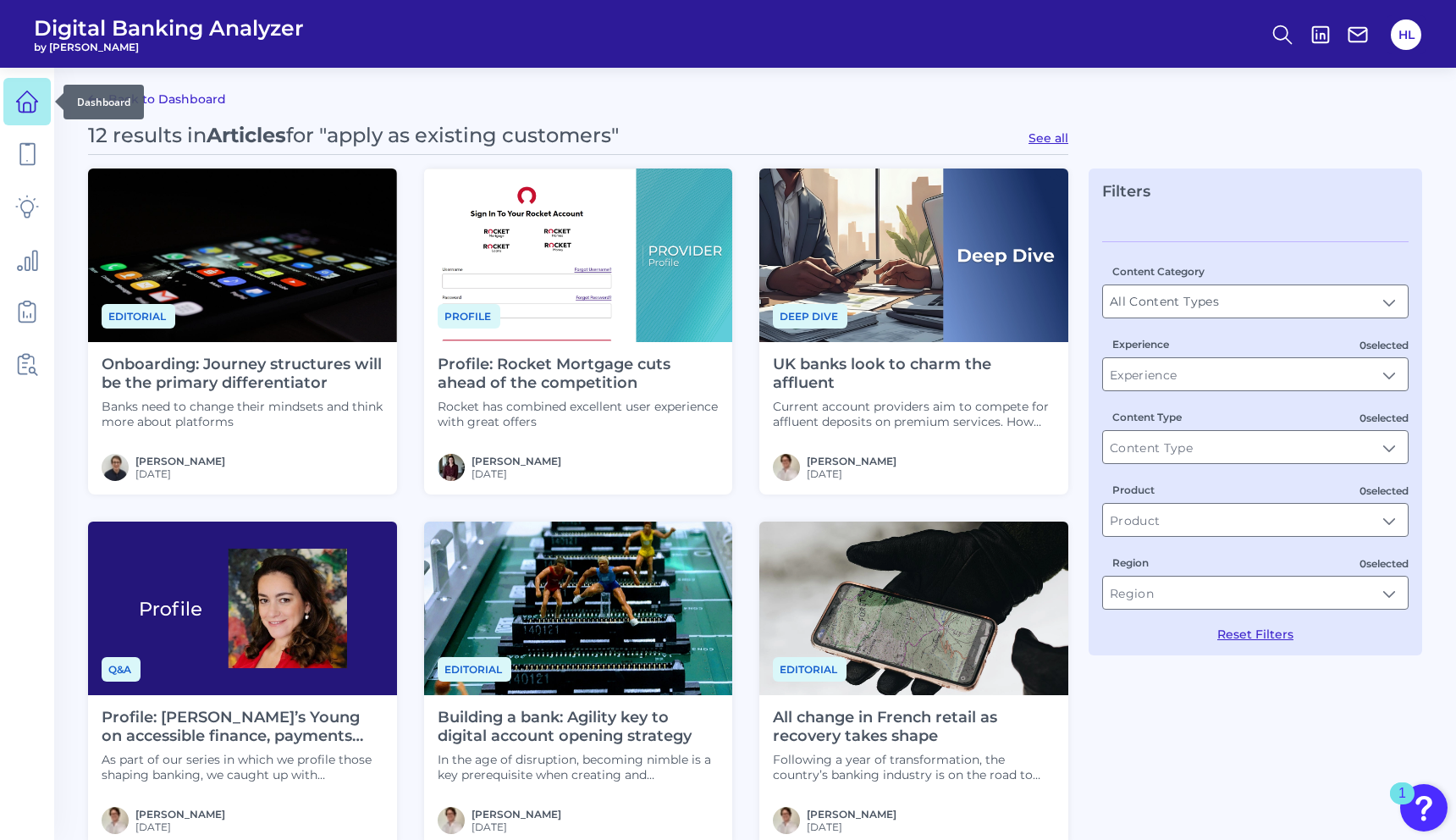
click at [24, 97] on icon at bounding box center [27, 102] width 24 height 24
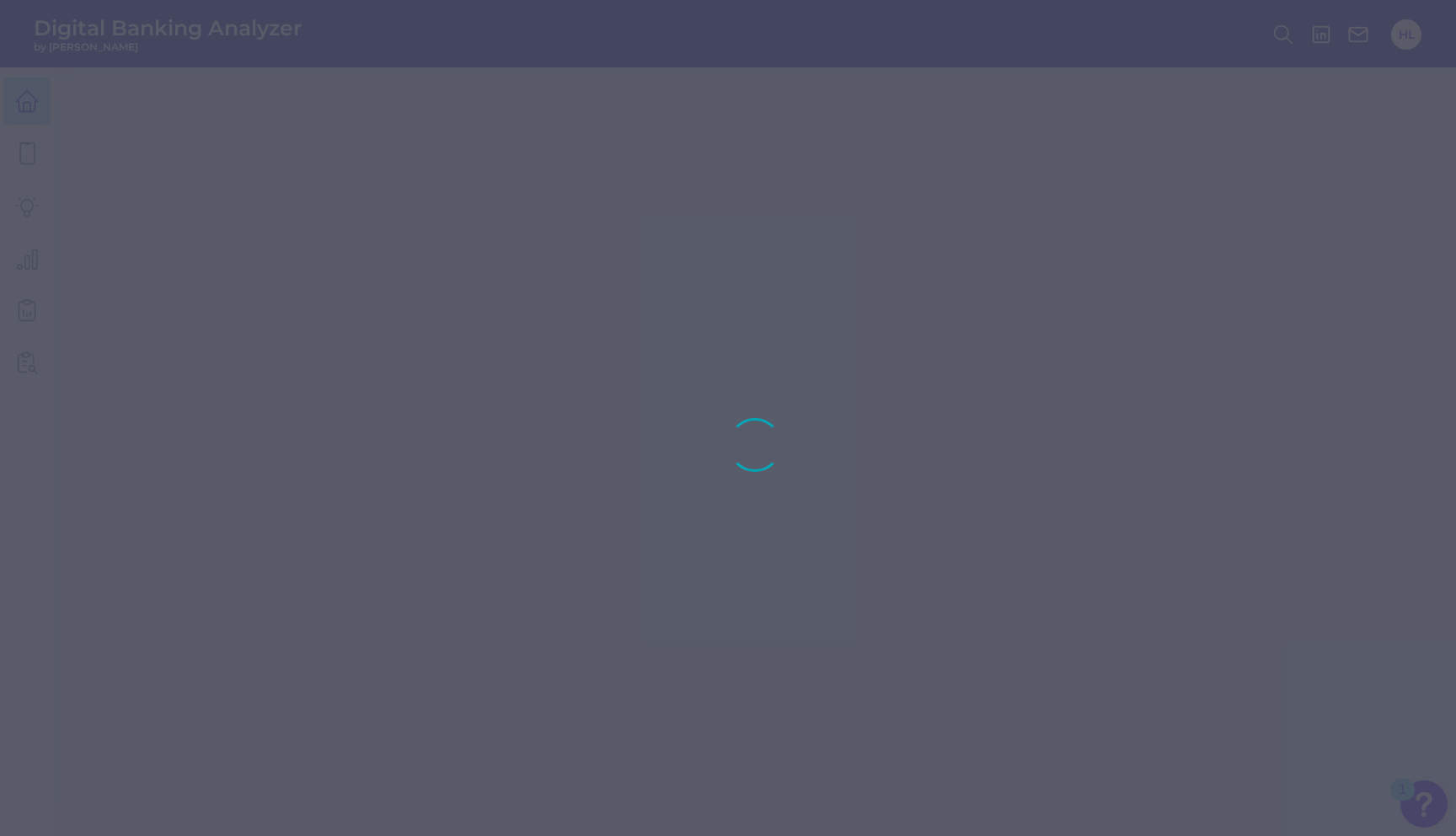
click at [24, 96] on div at bounding box center [728, 418] width 1456 height 836
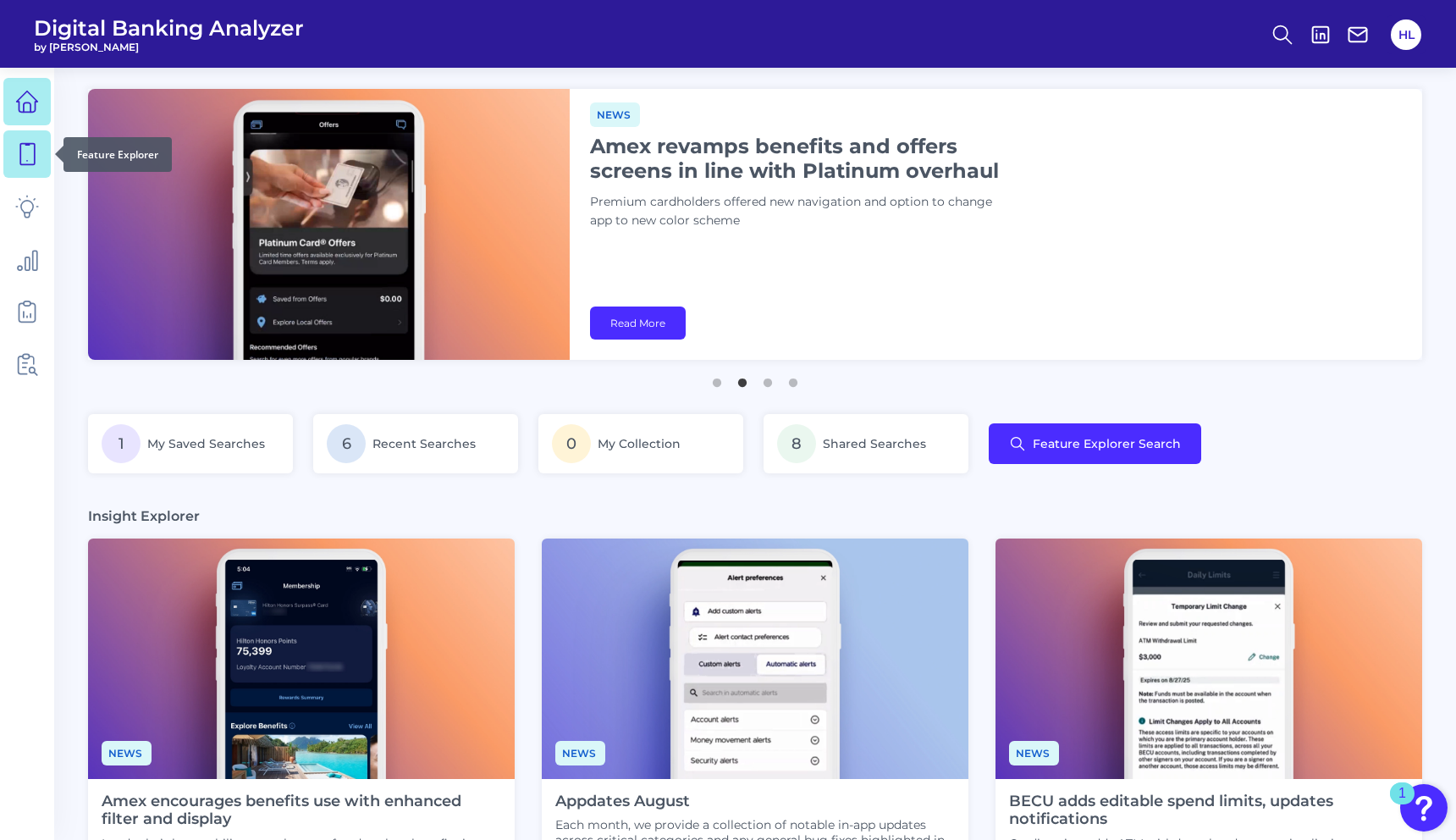
click at [15, 152] on icon at bounding box center [27, 154] width 24 height 24
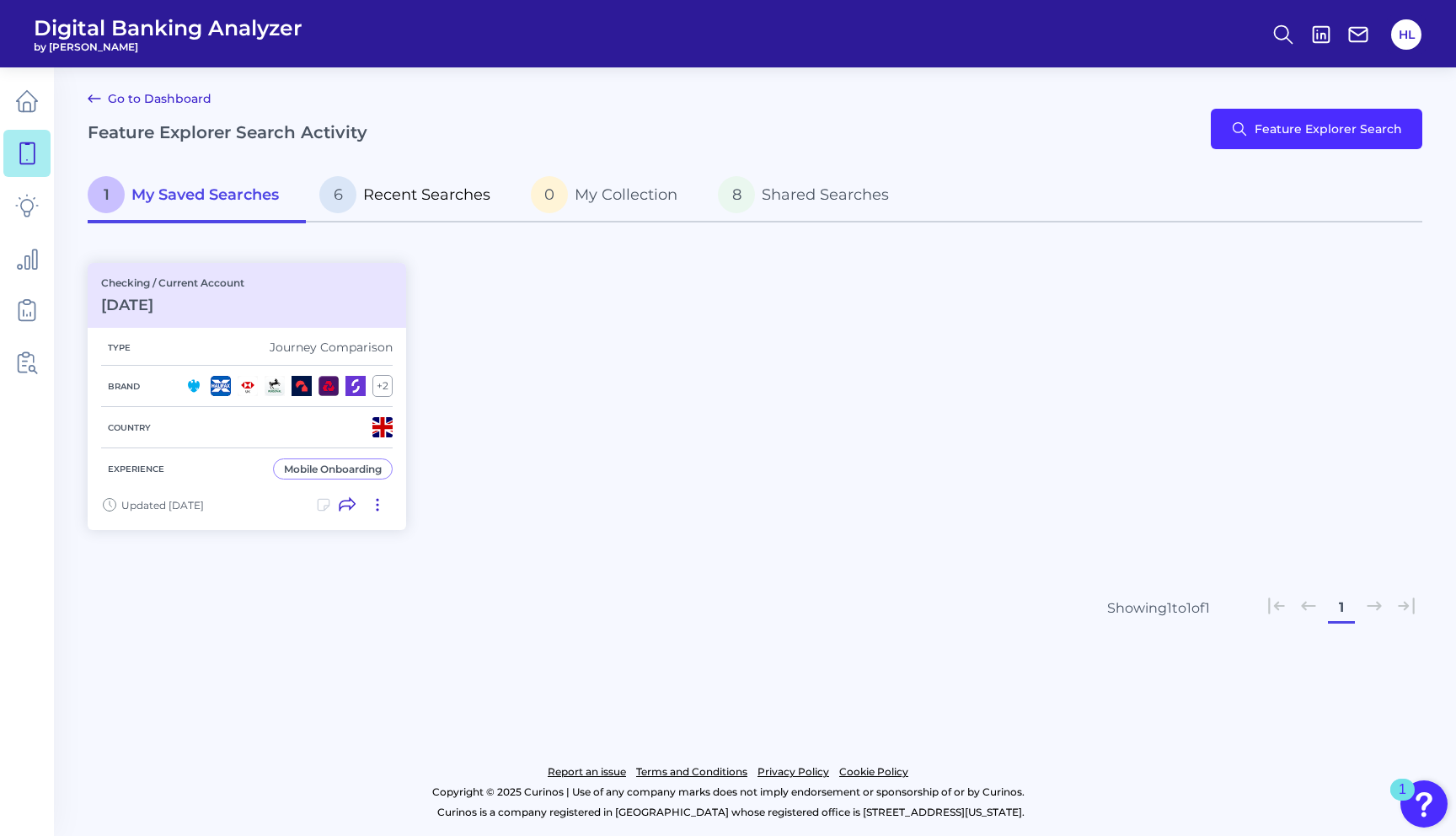
click at [371, 209] on p "6 Recent Searches" at bounding box center [404, 194] width 171 height 37
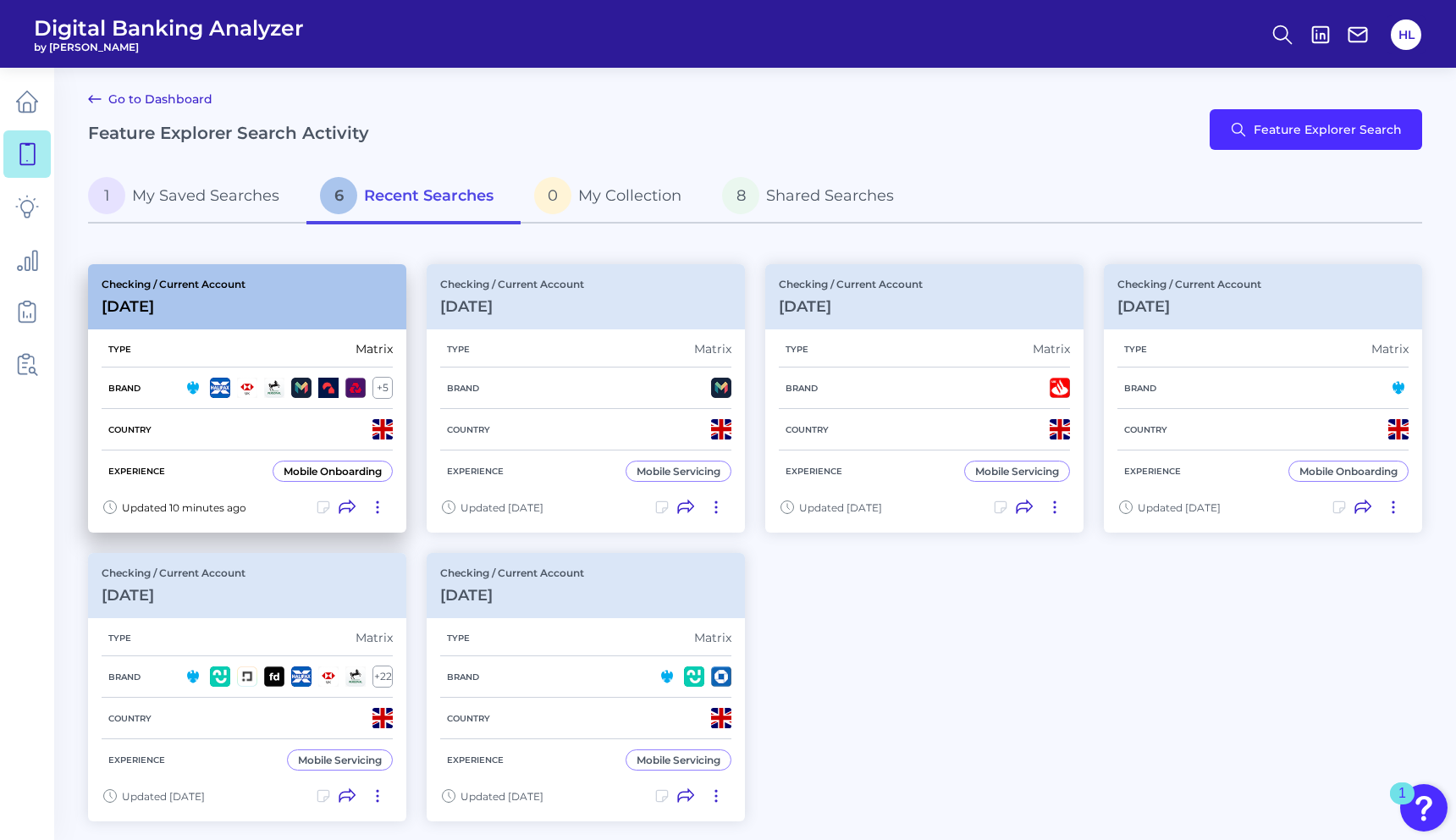
click at [327, 314] on div "Checking / Current Account [DATE]" at bounding box center [247, 297] width 318 height 65
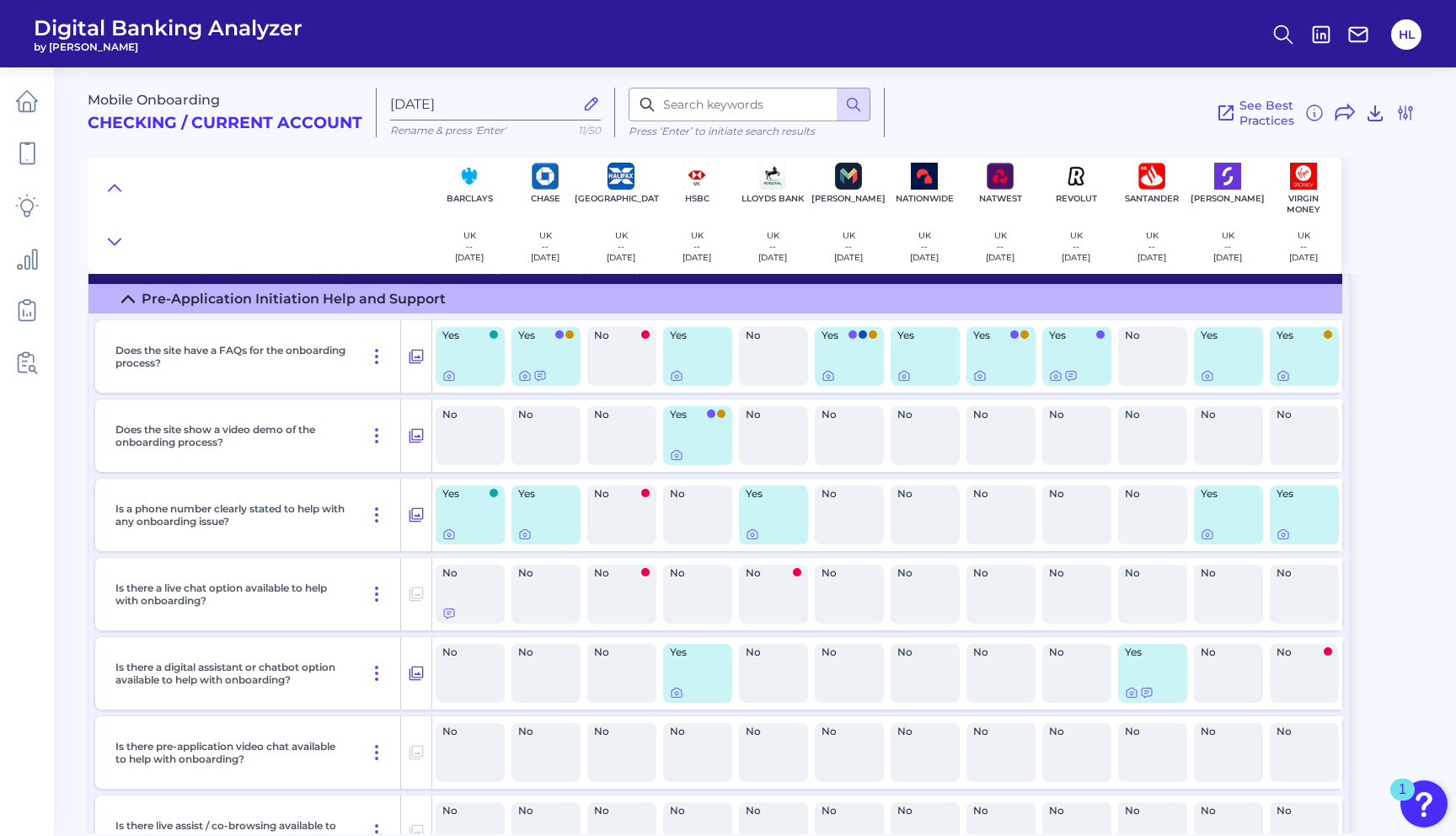
scroll to position [671, 0]
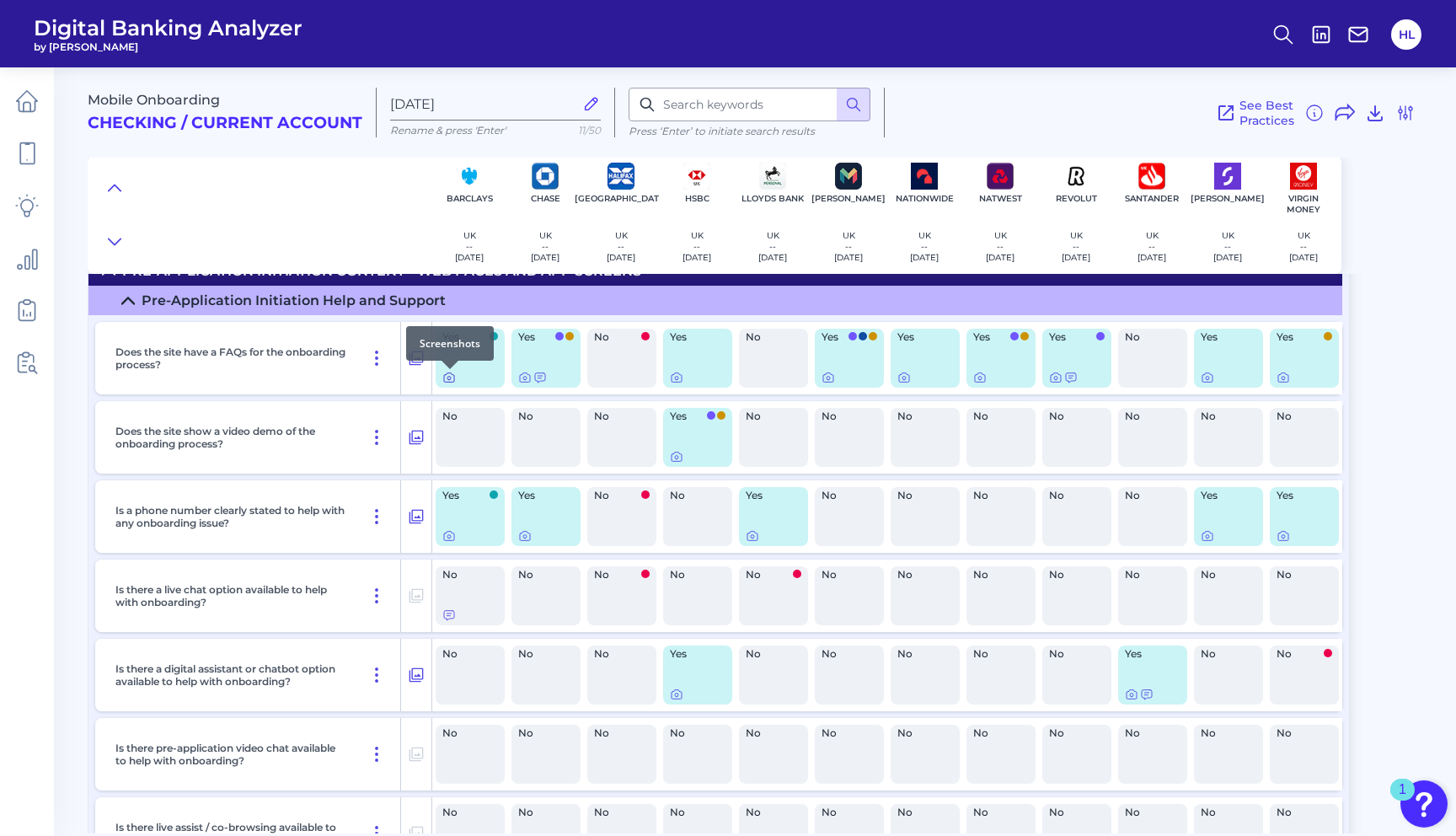
click at [451, 376] on div at bounding box center [450, 369] width 17 height 17
click at [446, 380] on icon at bounding box center [450, 378] width 14 height 14
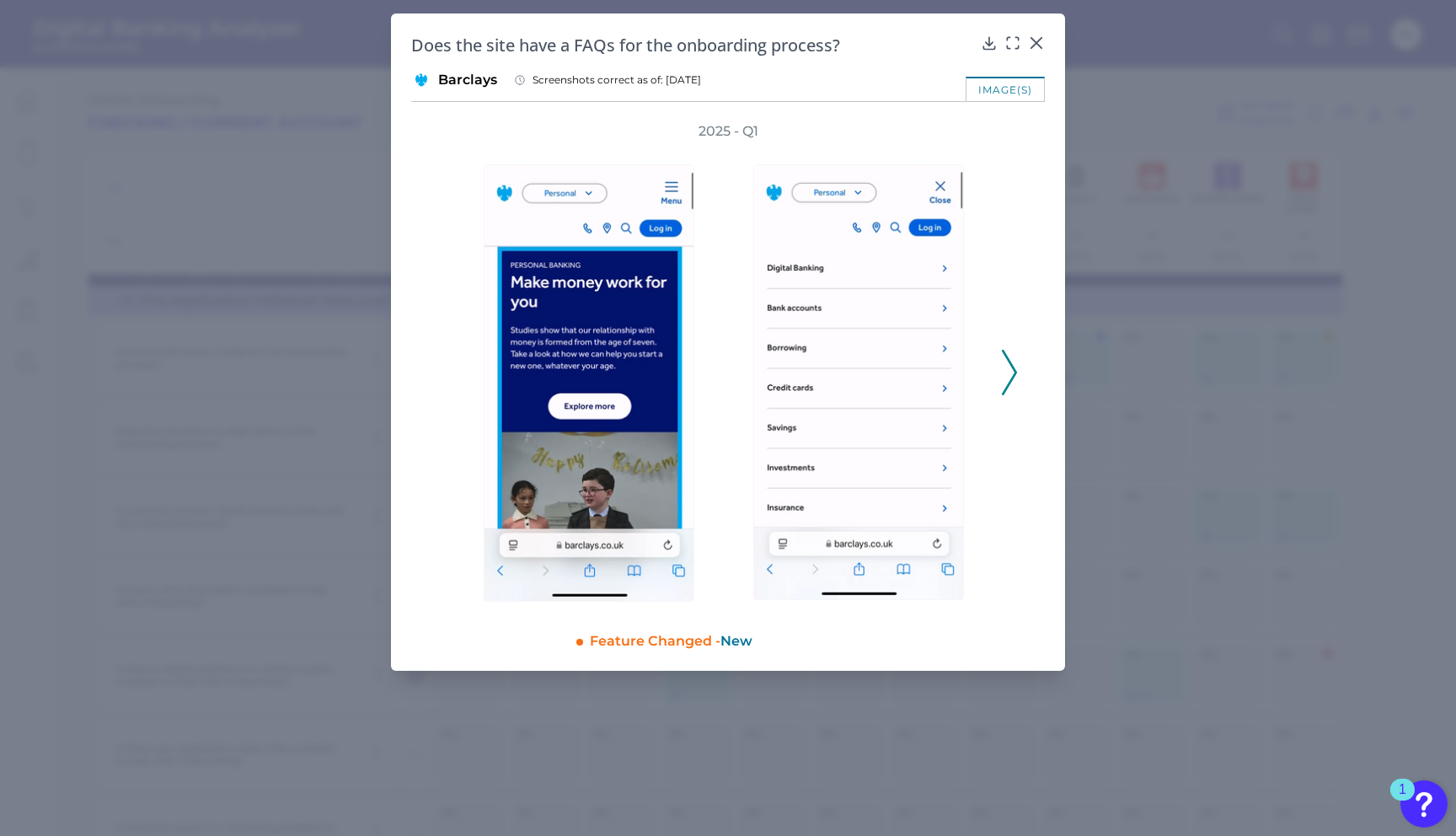
click at [1014, 376] on polyline at bounding box center [1008, 373] width 13 height 43
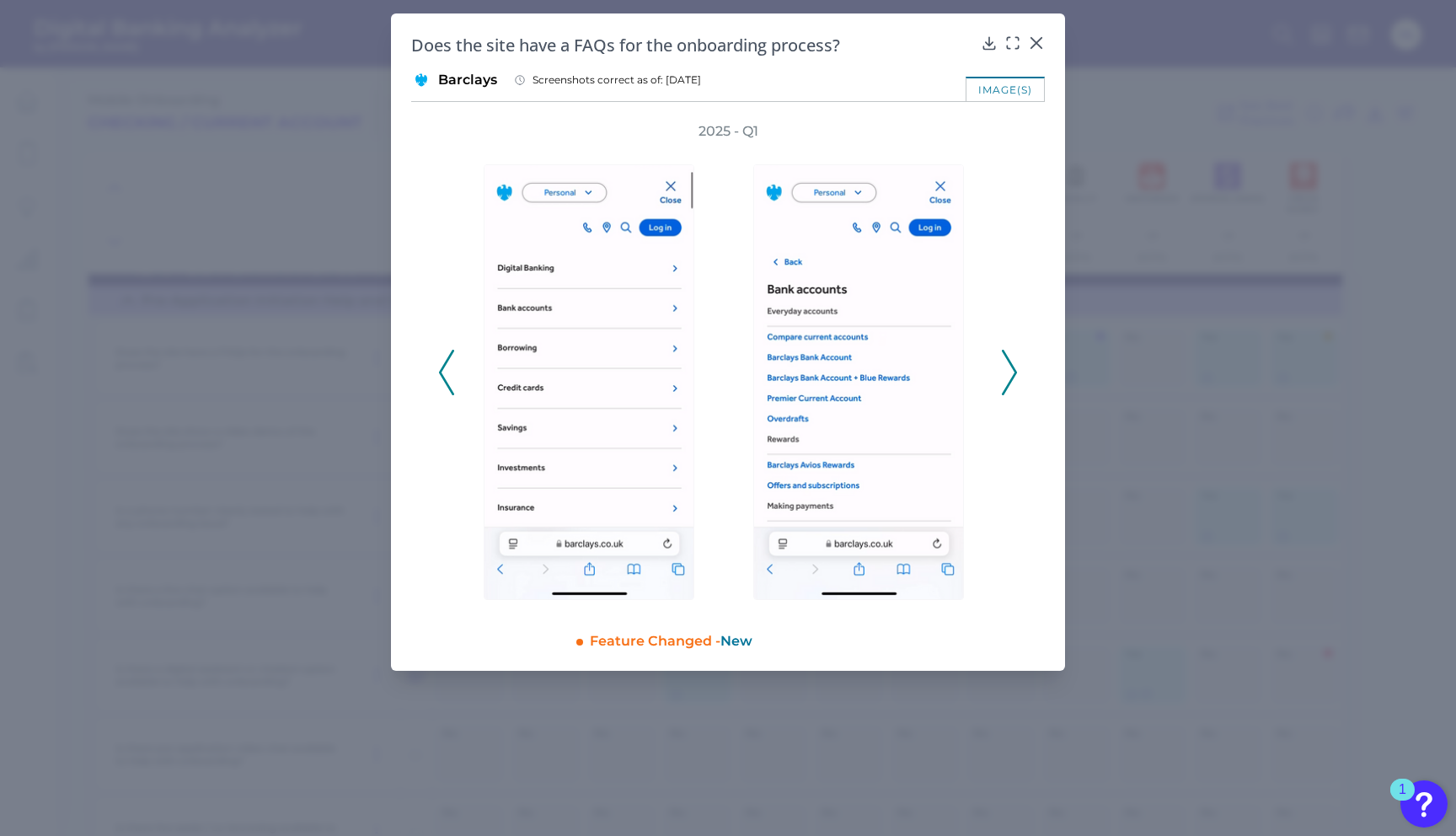
click at [1014, 377] on icon at bounding box center [1009, 372] width 15 height 45
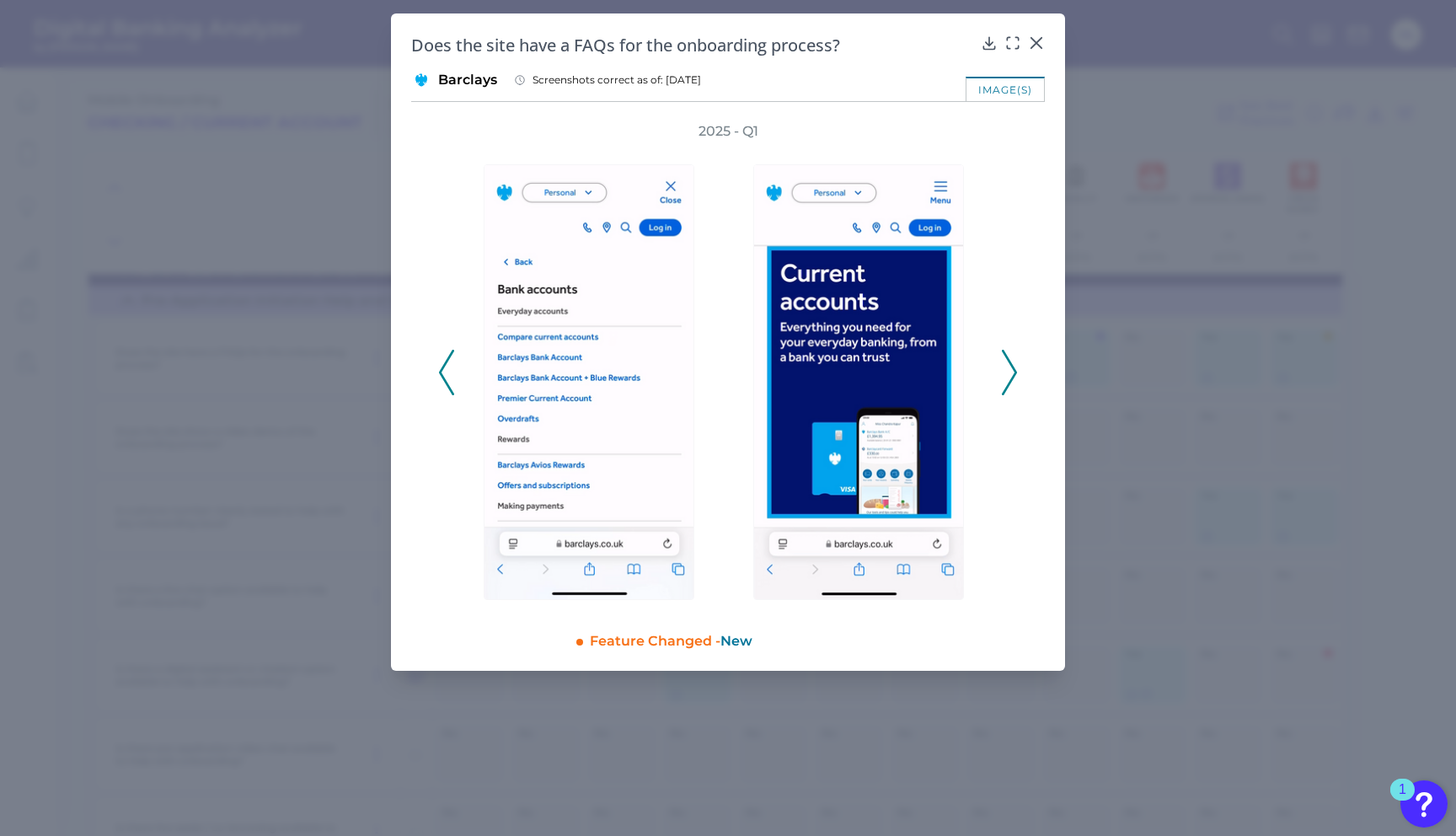
click at [1014, 377] on icon at bounding box center [1009, 372] width 15 height 45
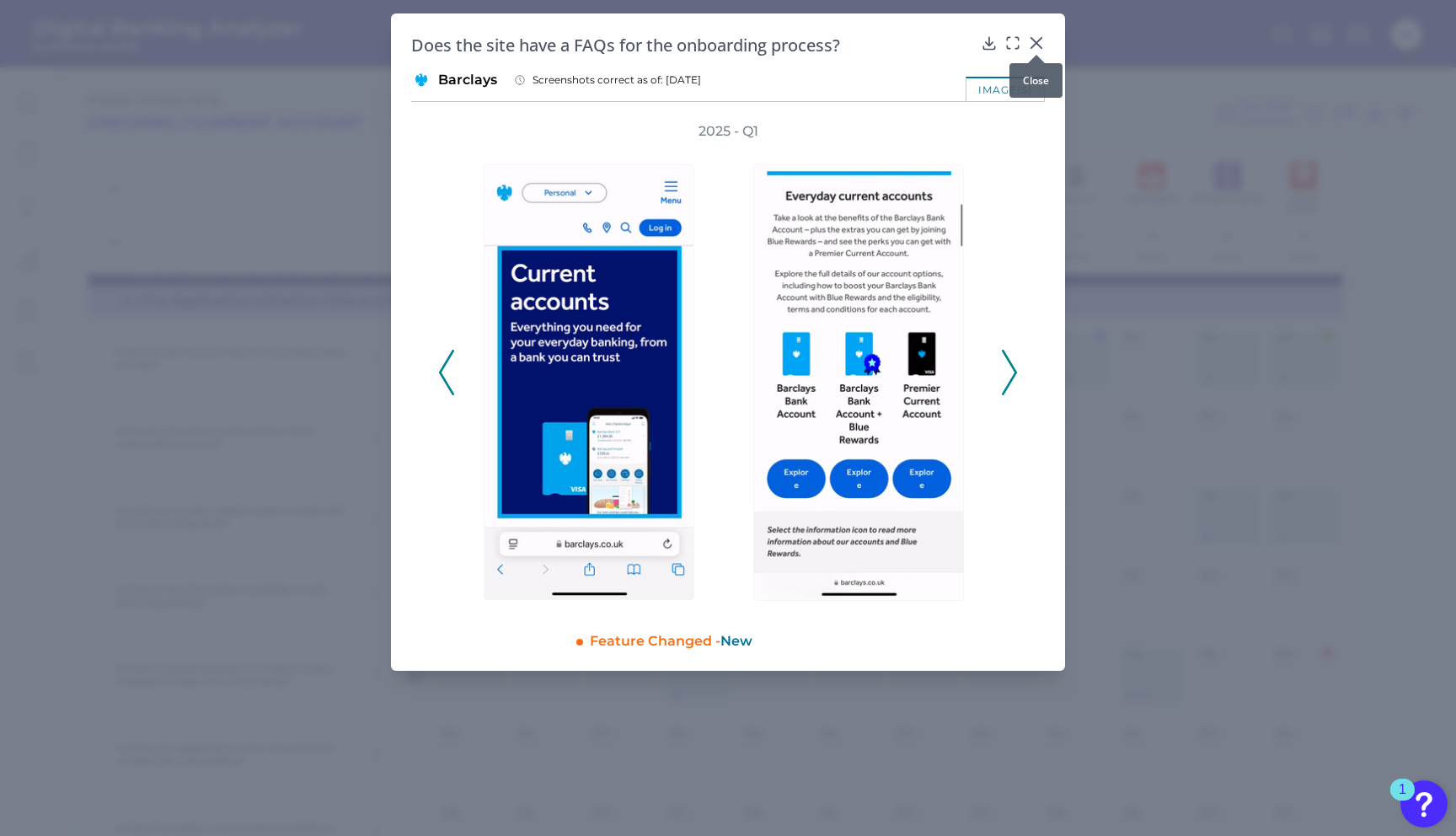
click at [1036, 41] on icon at bounding box center [1036, 43] width 17 height 17
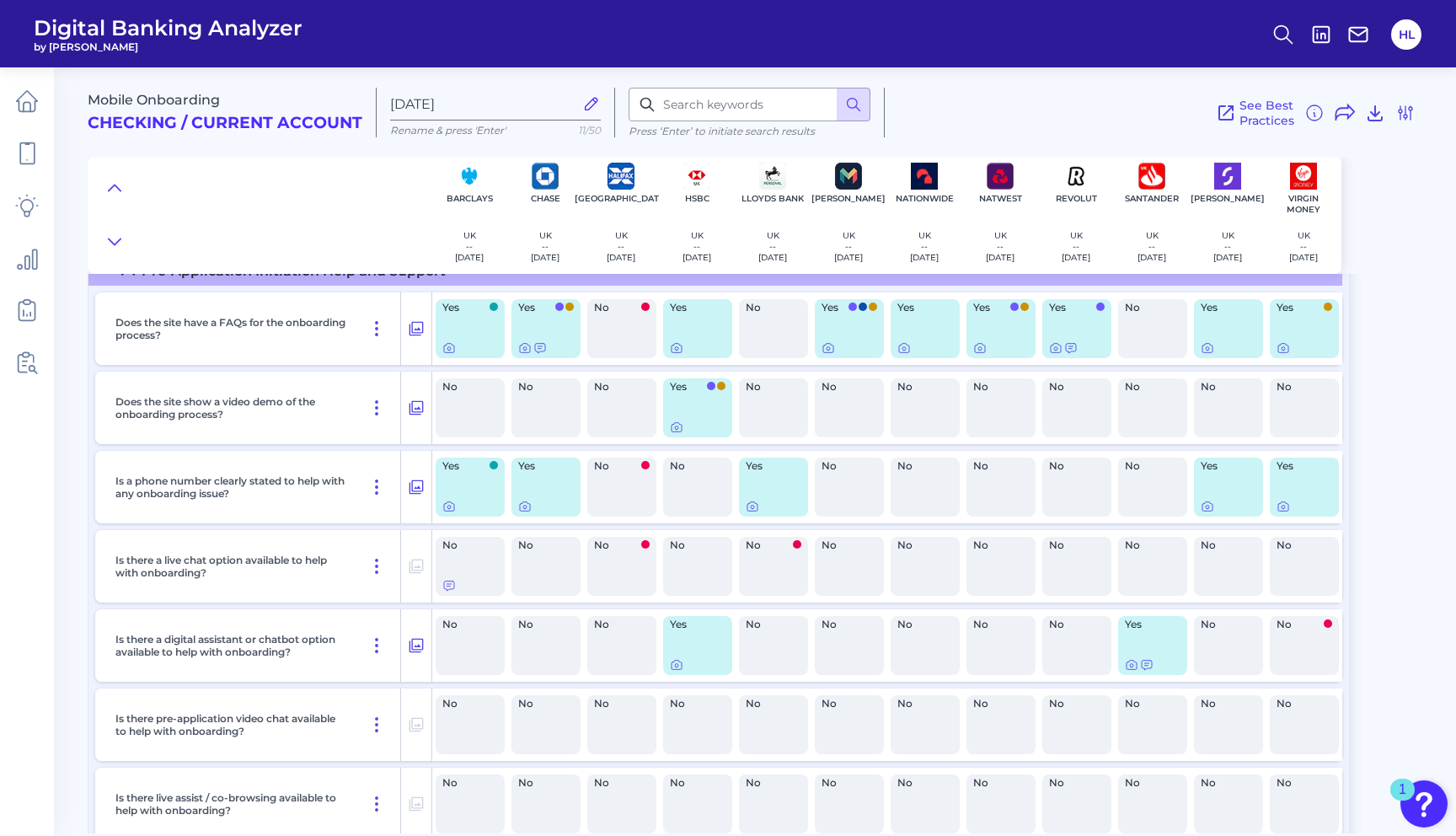
scroll to position [704, 0]
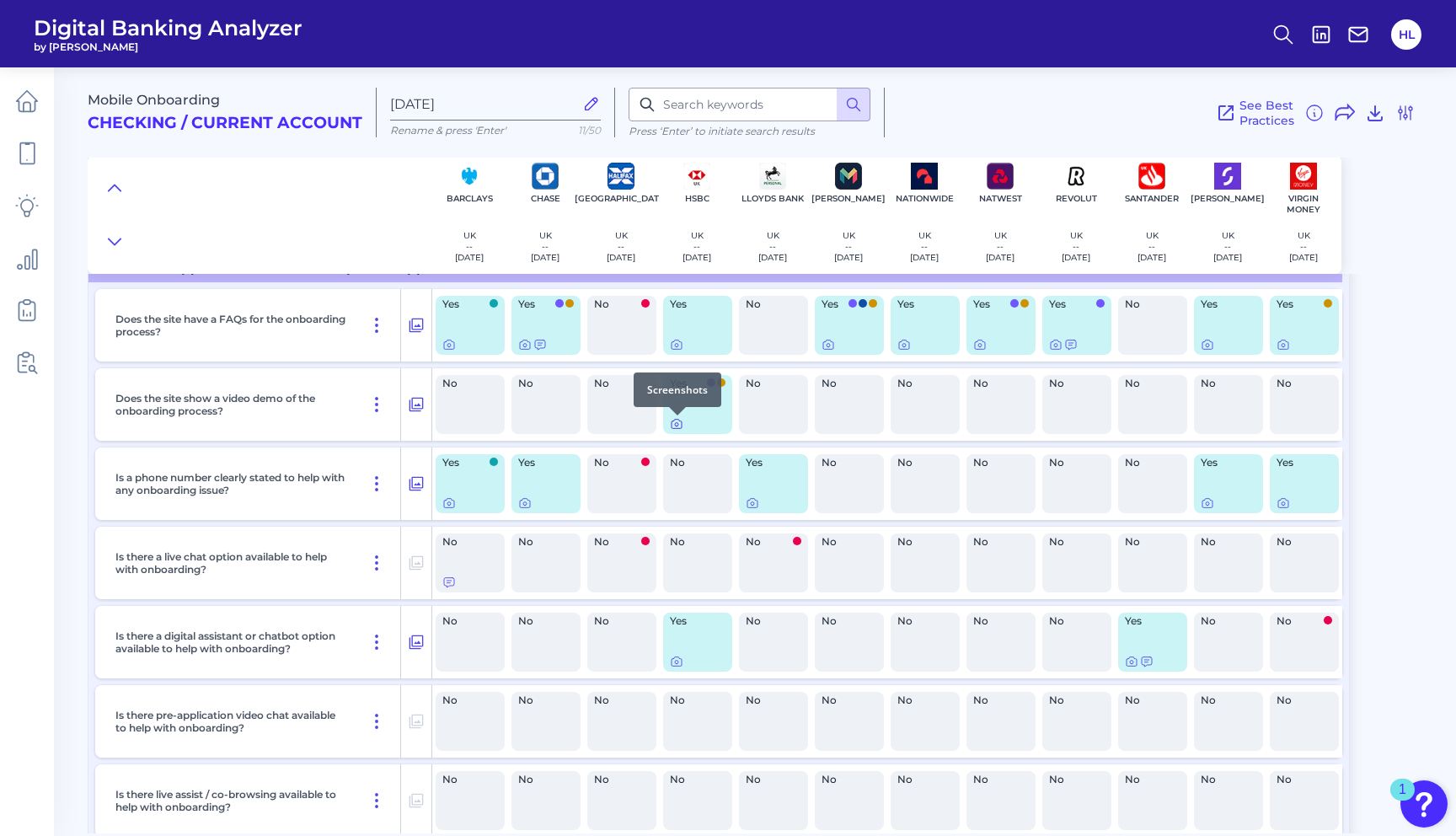
click at [679, 428] on icon at bounding box center [676, 424] width 14 height 14
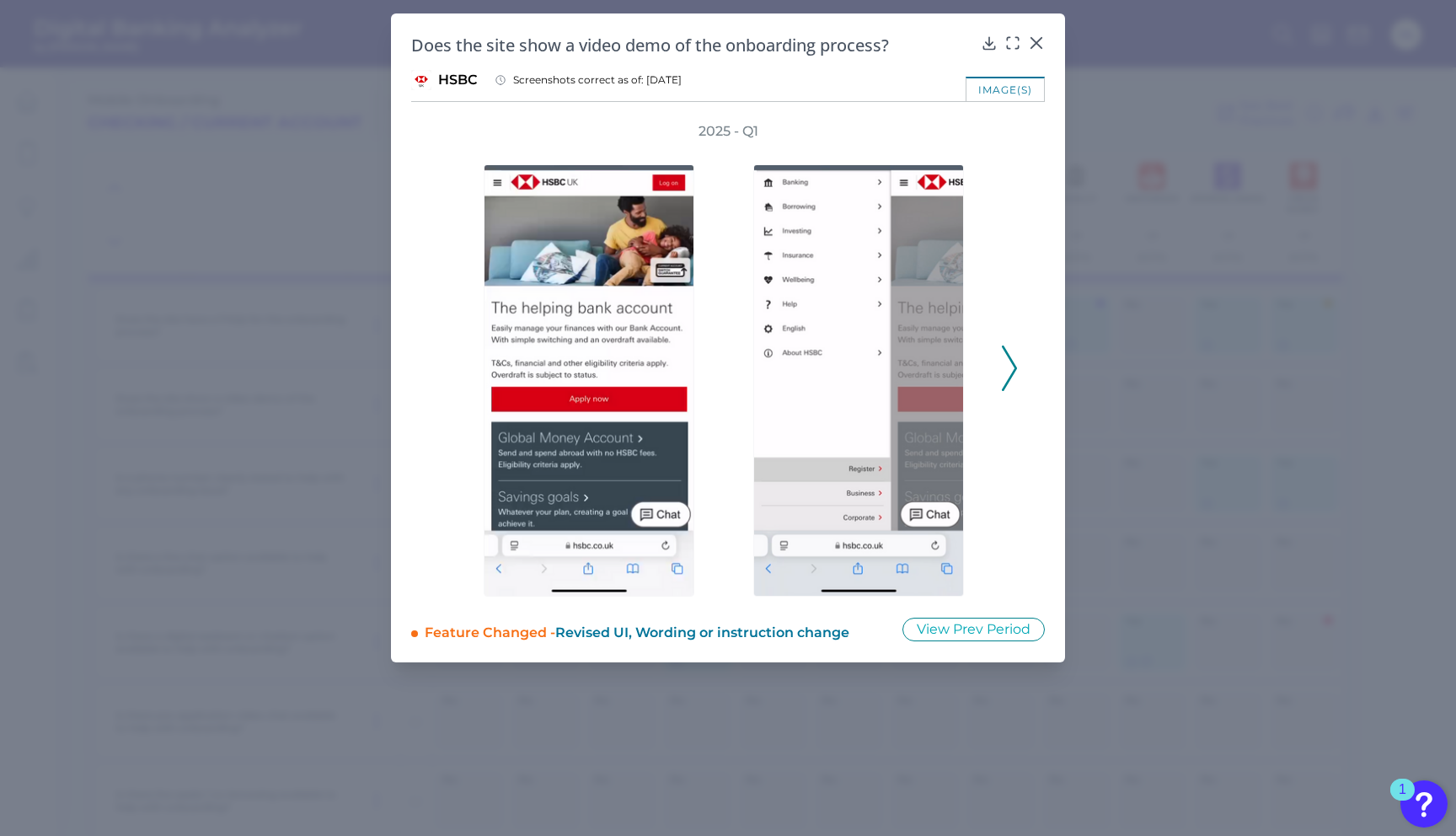
click at [1008, 374] on icon at bounding box center [1009, 368] width 15 height 45
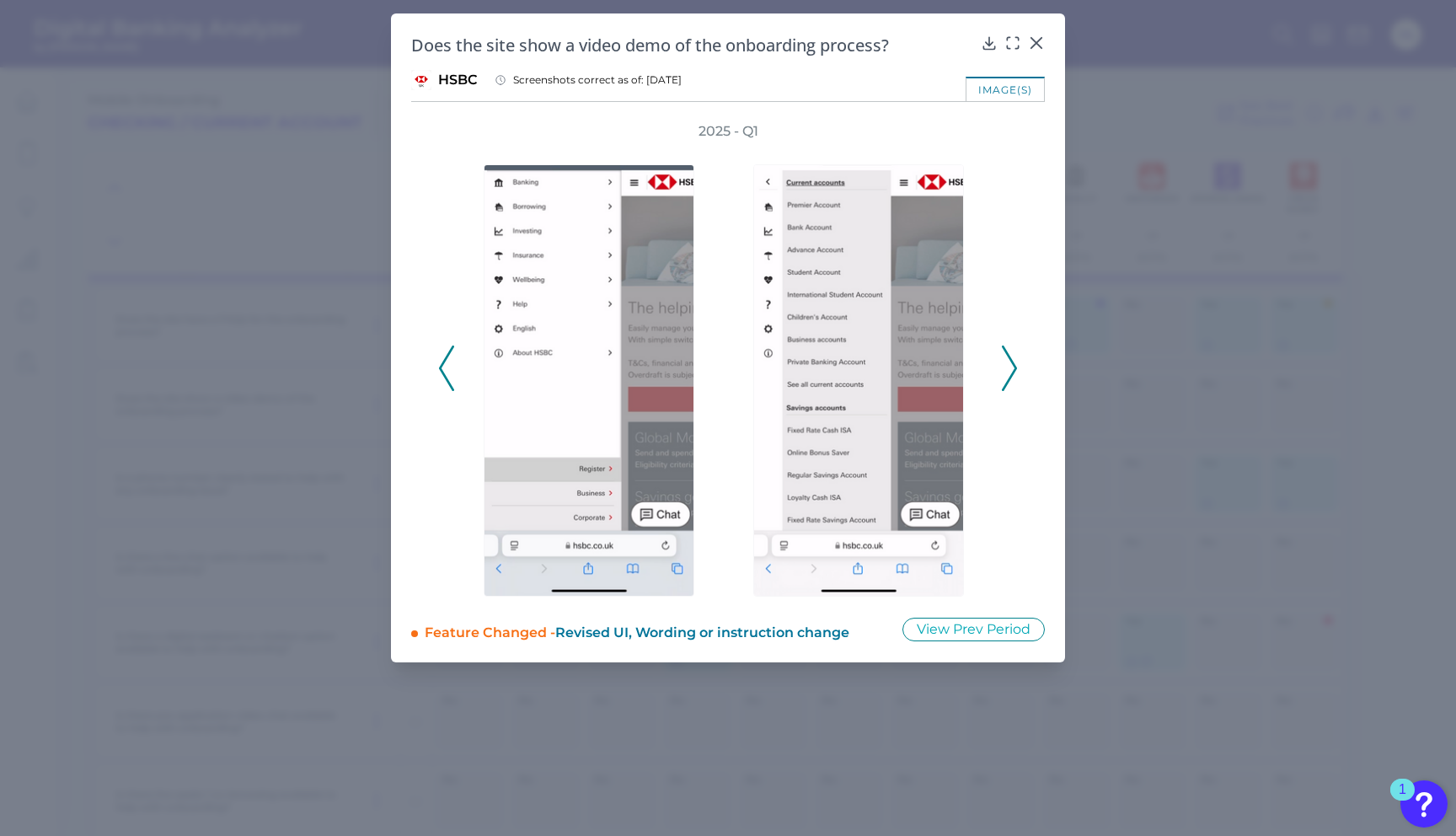
click at [1007, 345] on icon at bounding box center [1009, 368] width 15 height 45
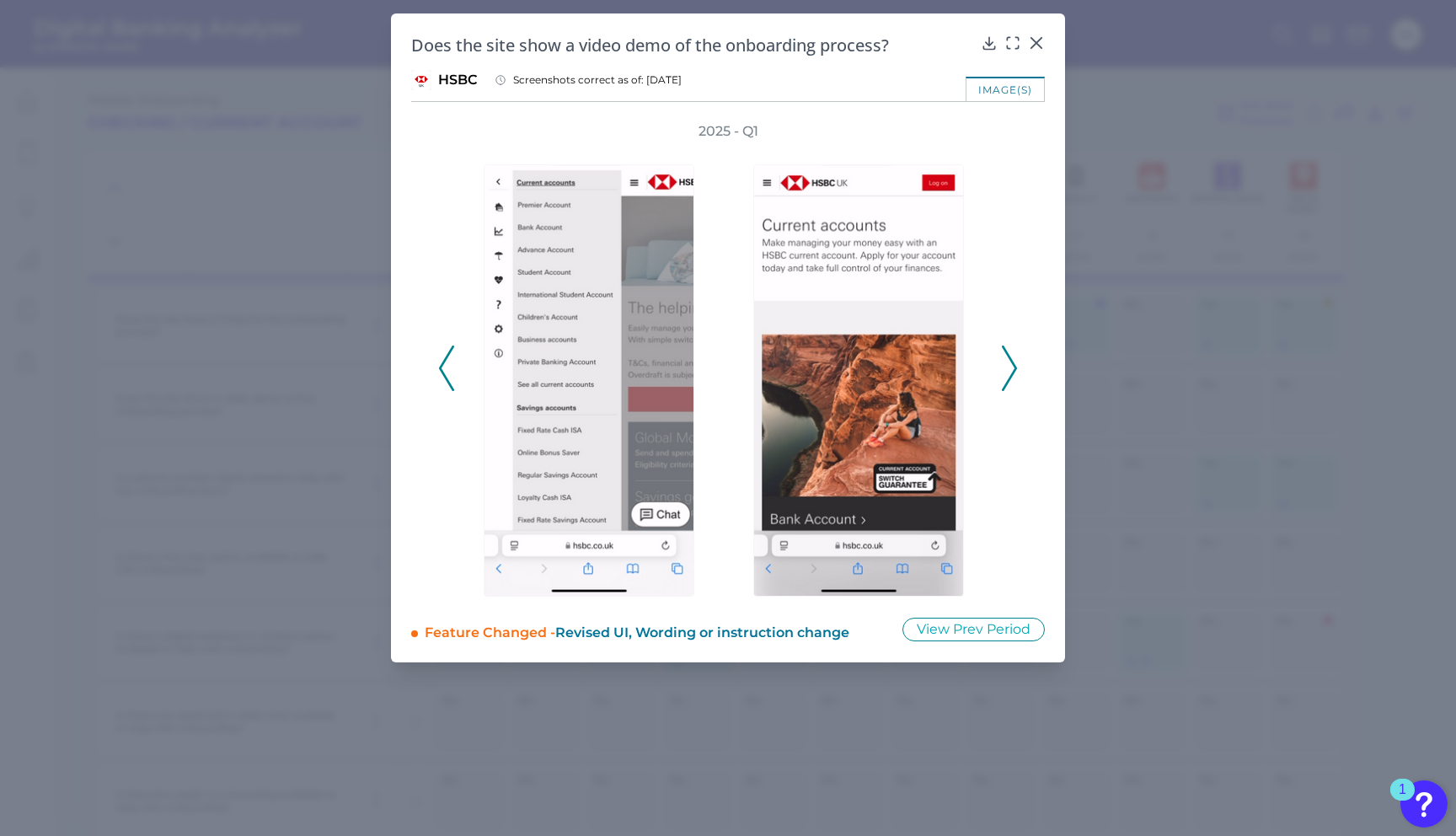
click at [1007, 354] on polyline at bounding box center [1008, 369] width 13 height 43
click at [1006, 360] on icon at bounding box center [1009, 368] width 15 height 45
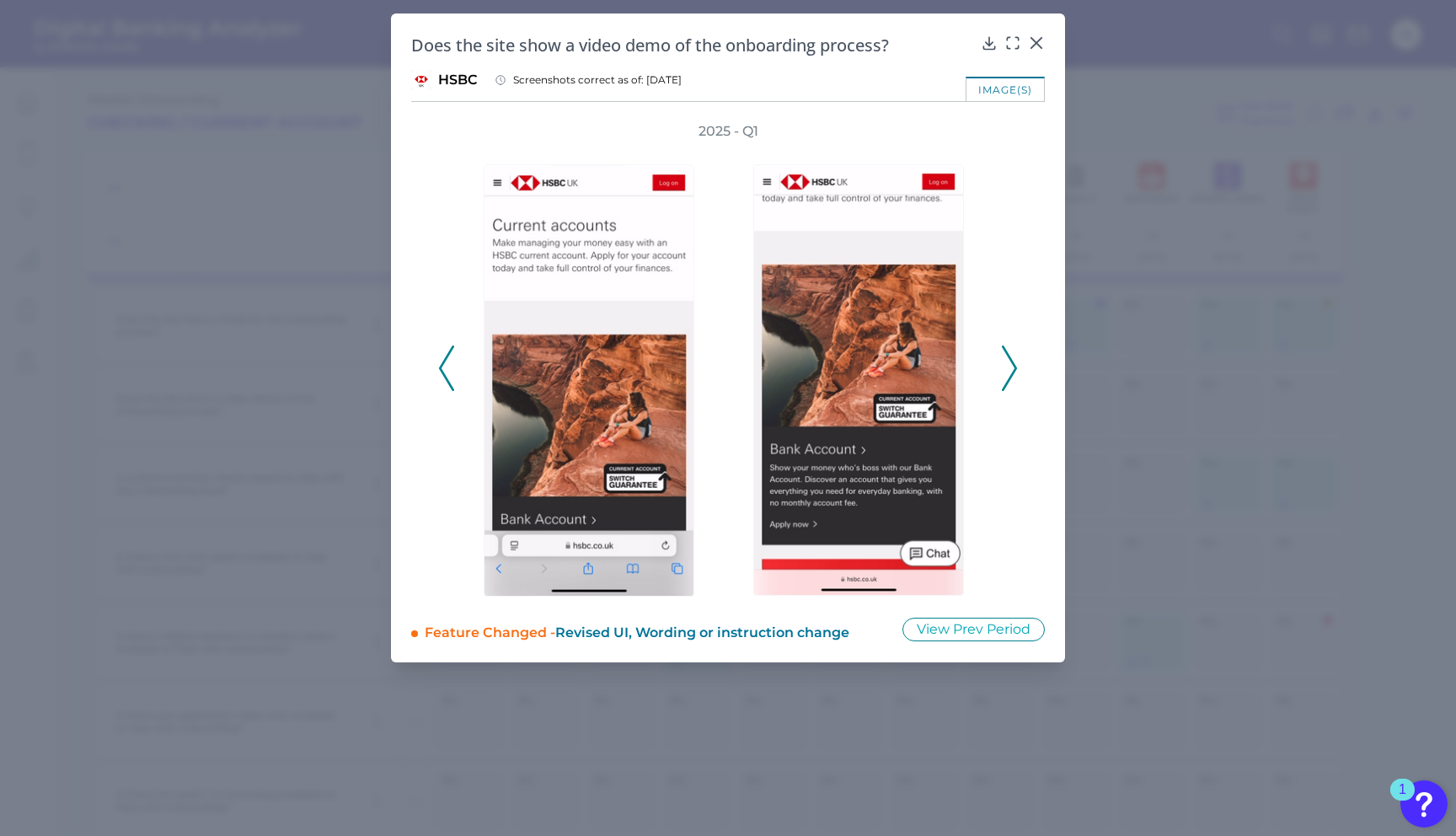
click at [1006, 360] on icon at bounding box center [1009, 368] width 15 height 45
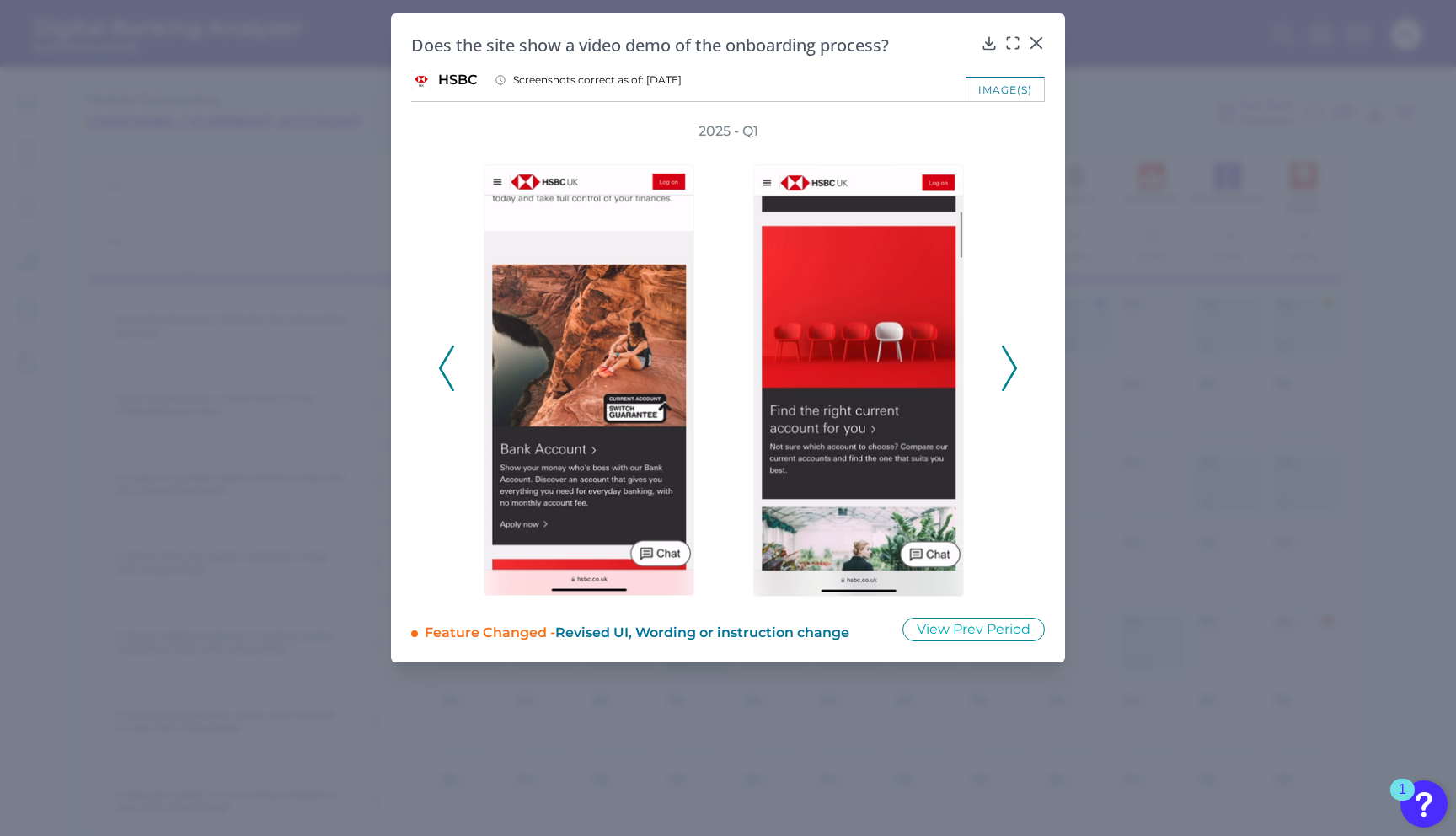
click at [1006, 360] on icon at bounding box center [1009, 368] width 15 height 45
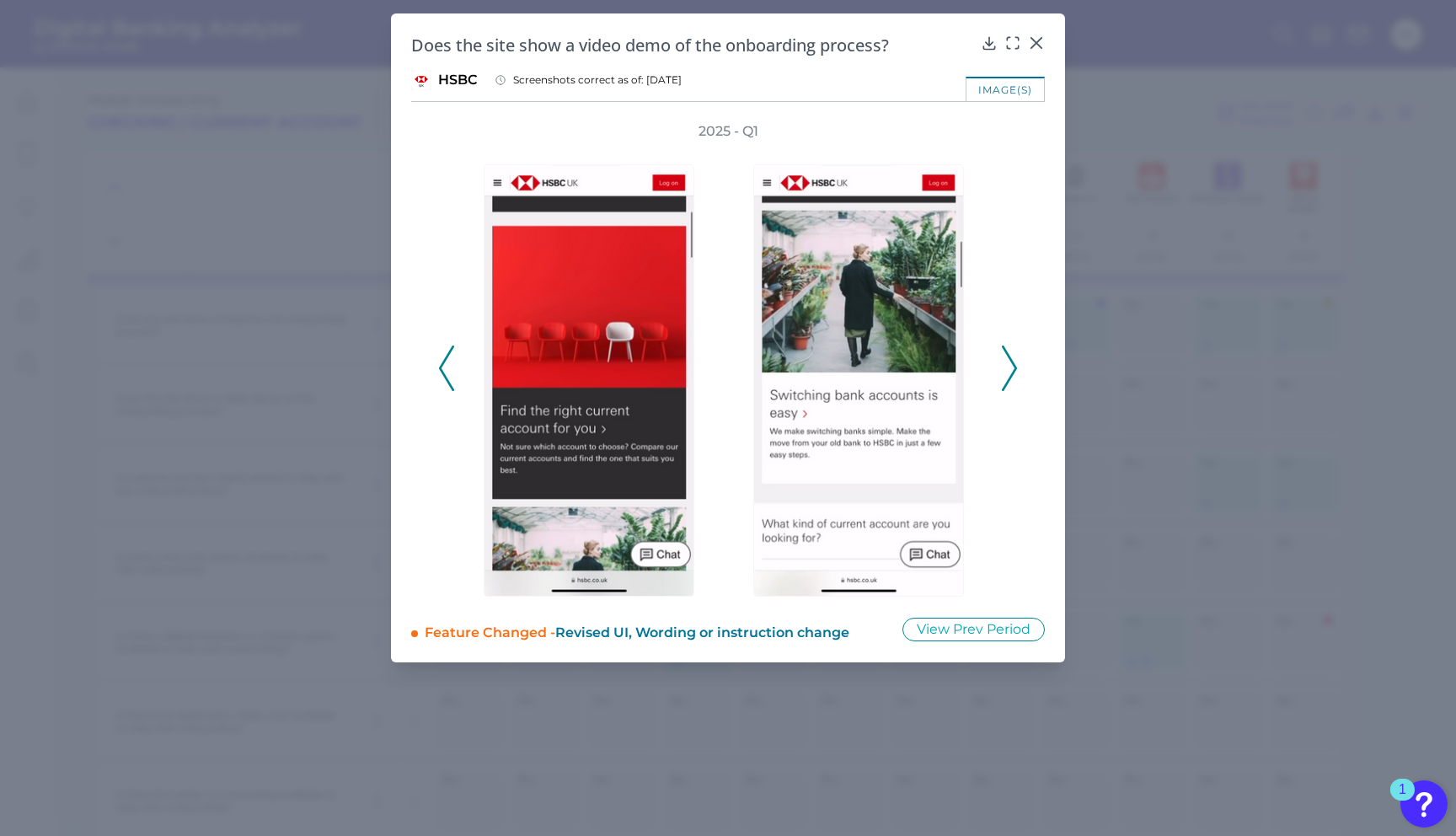
click at [1006, 360] on icon at bounding box center [1009, 368] width 15 height 45
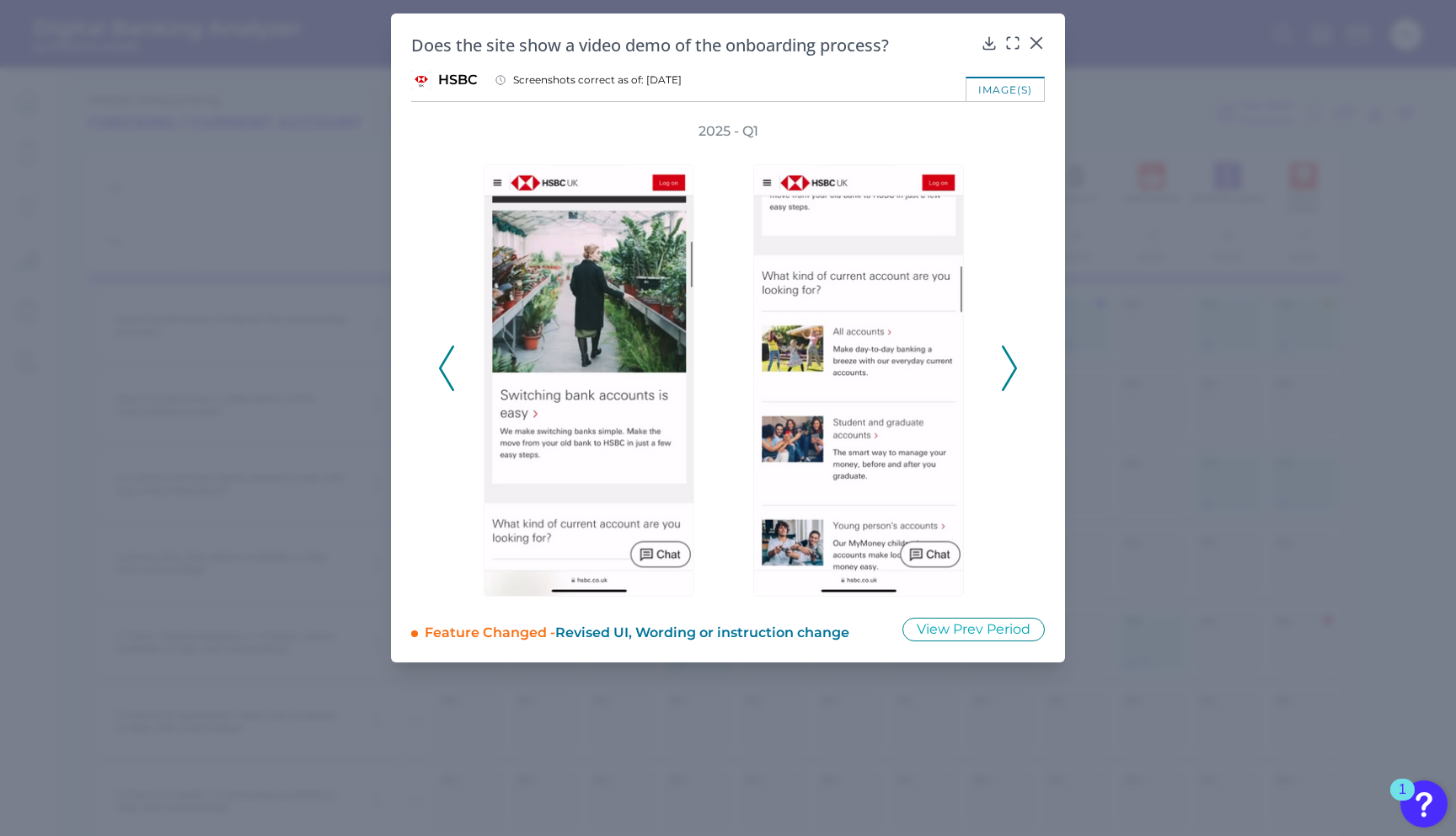
click at [1006, 360] on icon at bounding box center [1009, 368] width 15 height 45
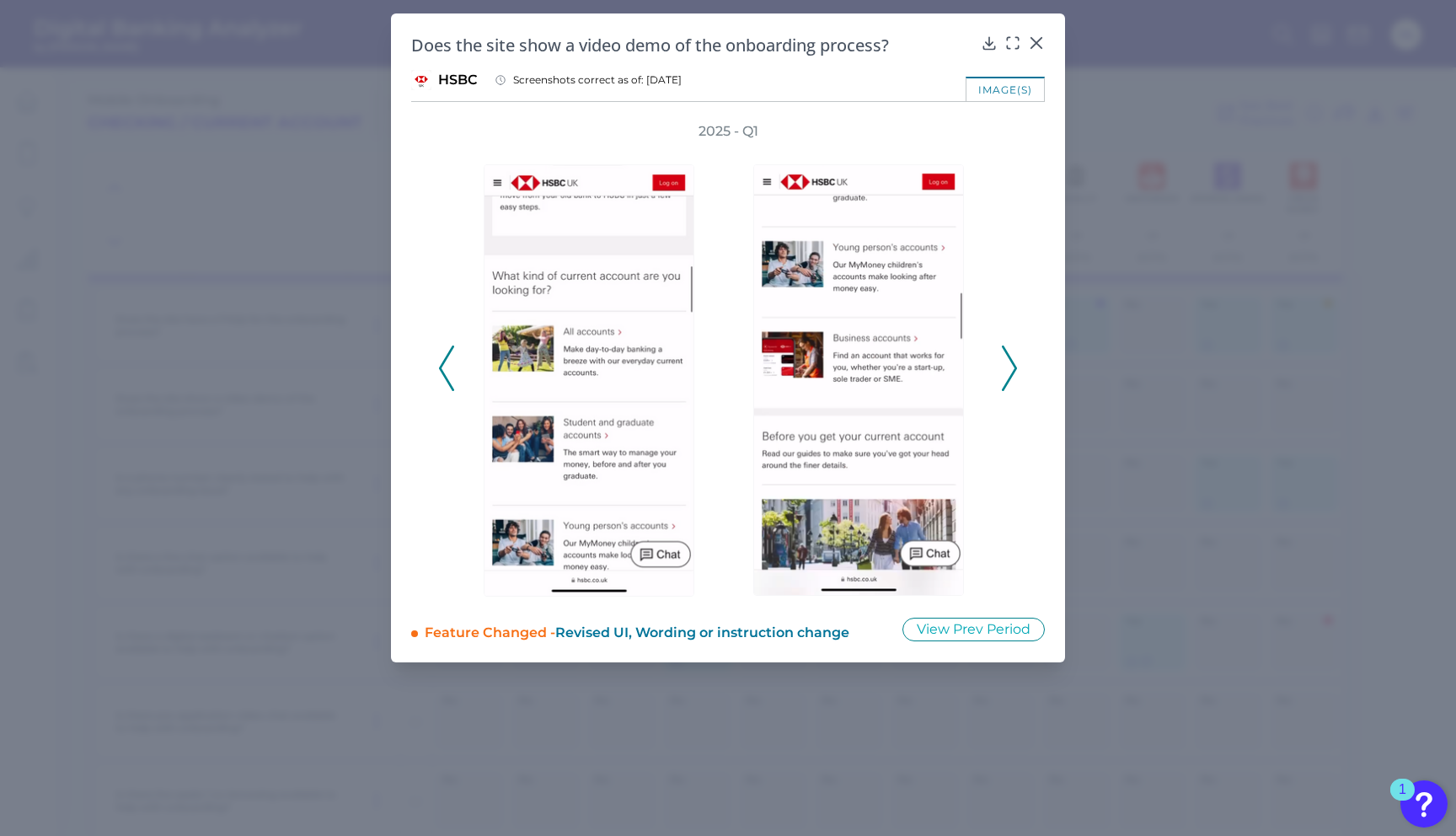
click at [1006, 360] on icon at bounding box center [1009, 368] width 15 height 45
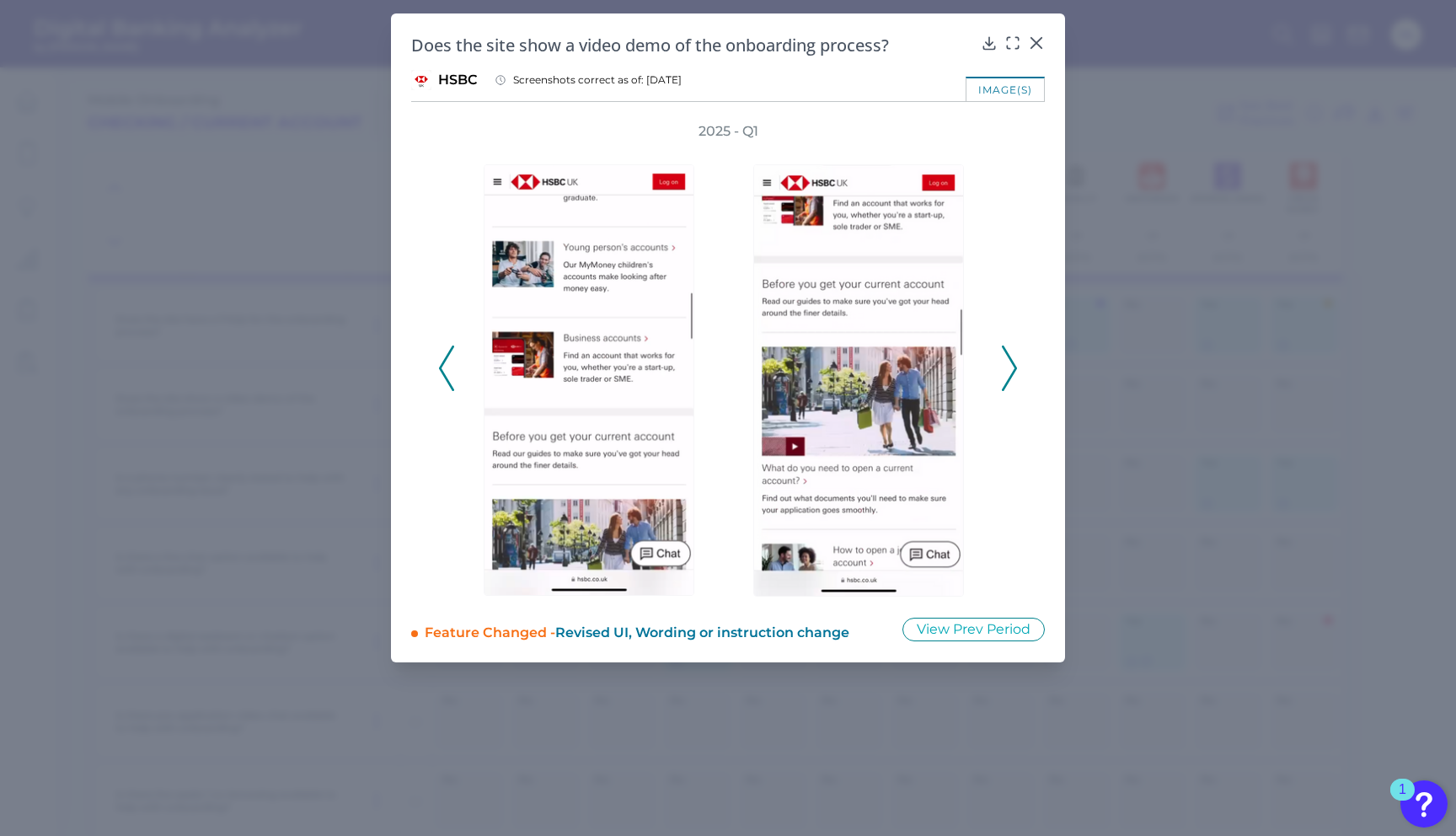
click at [1006, 360] on icon at bounding box center [1009, 368] width 15 height 45
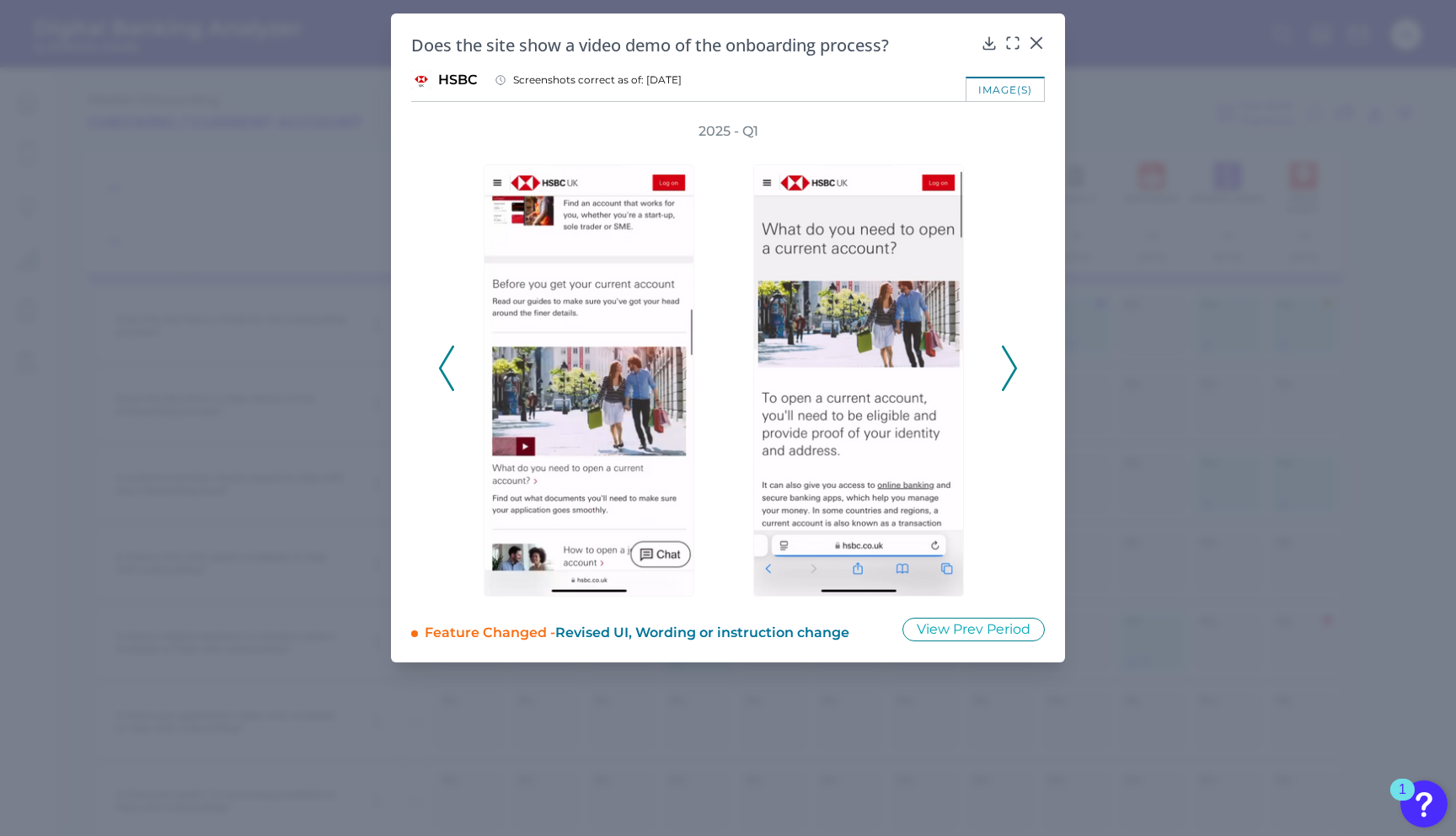
click at [1006, 360] on icon at bounding box center [1009, 368] width 15 height 45
click at [1034, 44] on icon at bounding box center [1036, 43] width 10 height 10
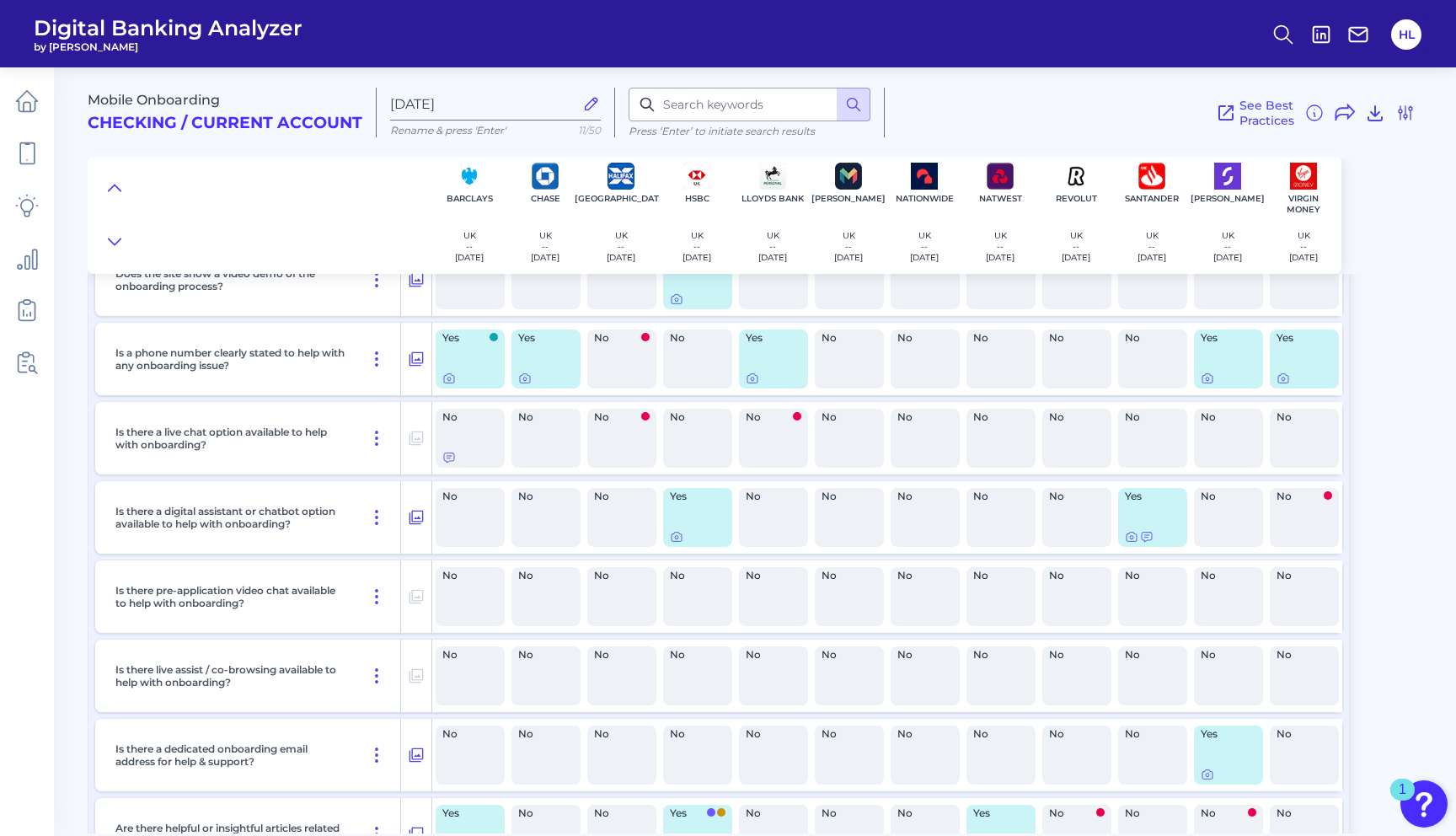
scroll to position [830, 0]
click at [641, 419] on div at bounding box center [646, 415] width 9 height 10
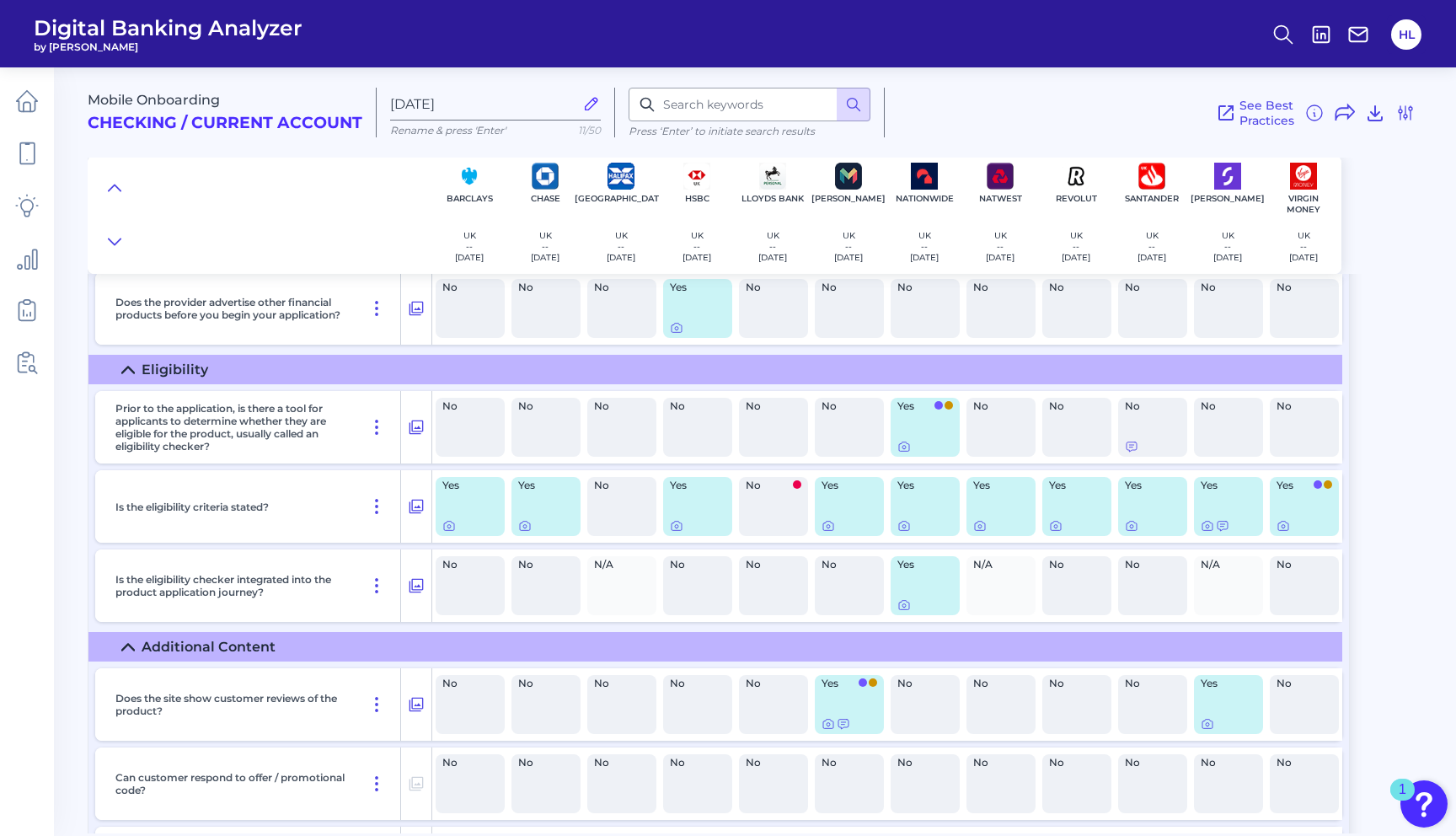
scroll to position [1859, 0]
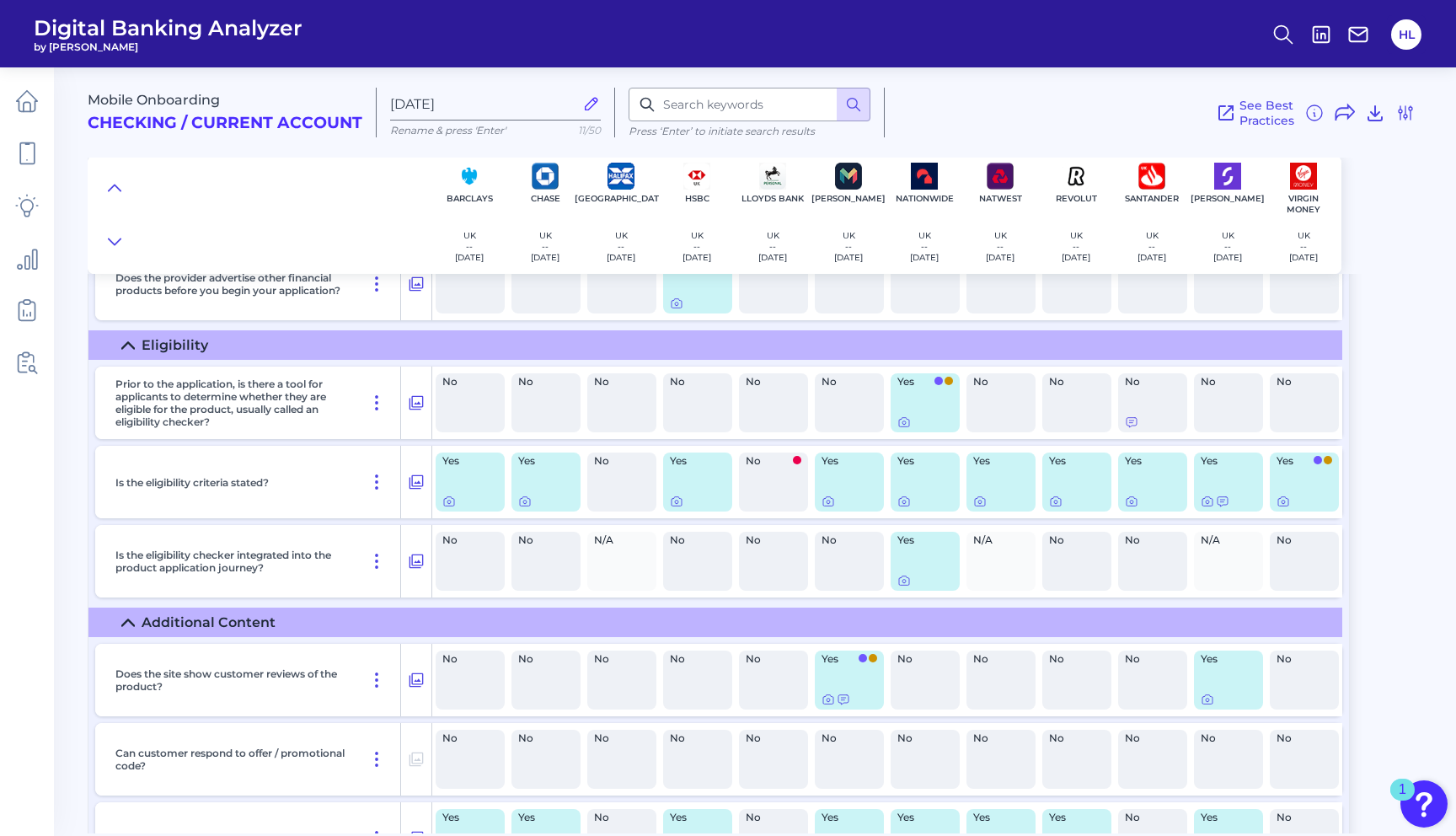
click at [1062, 582] on div "No" at bounding box center [1076, 560] width 69 height 59
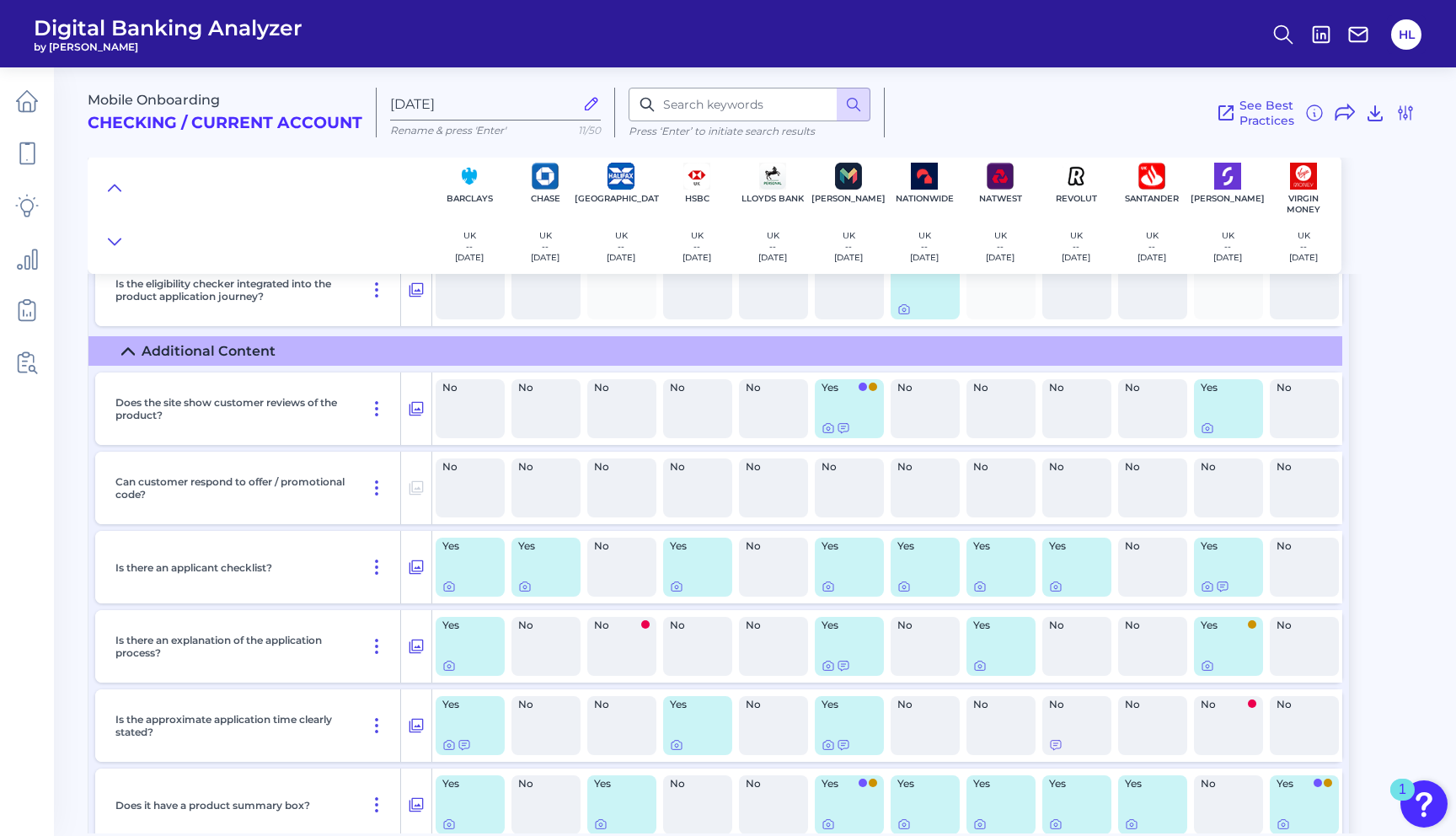
scroll to position [2220, 0]
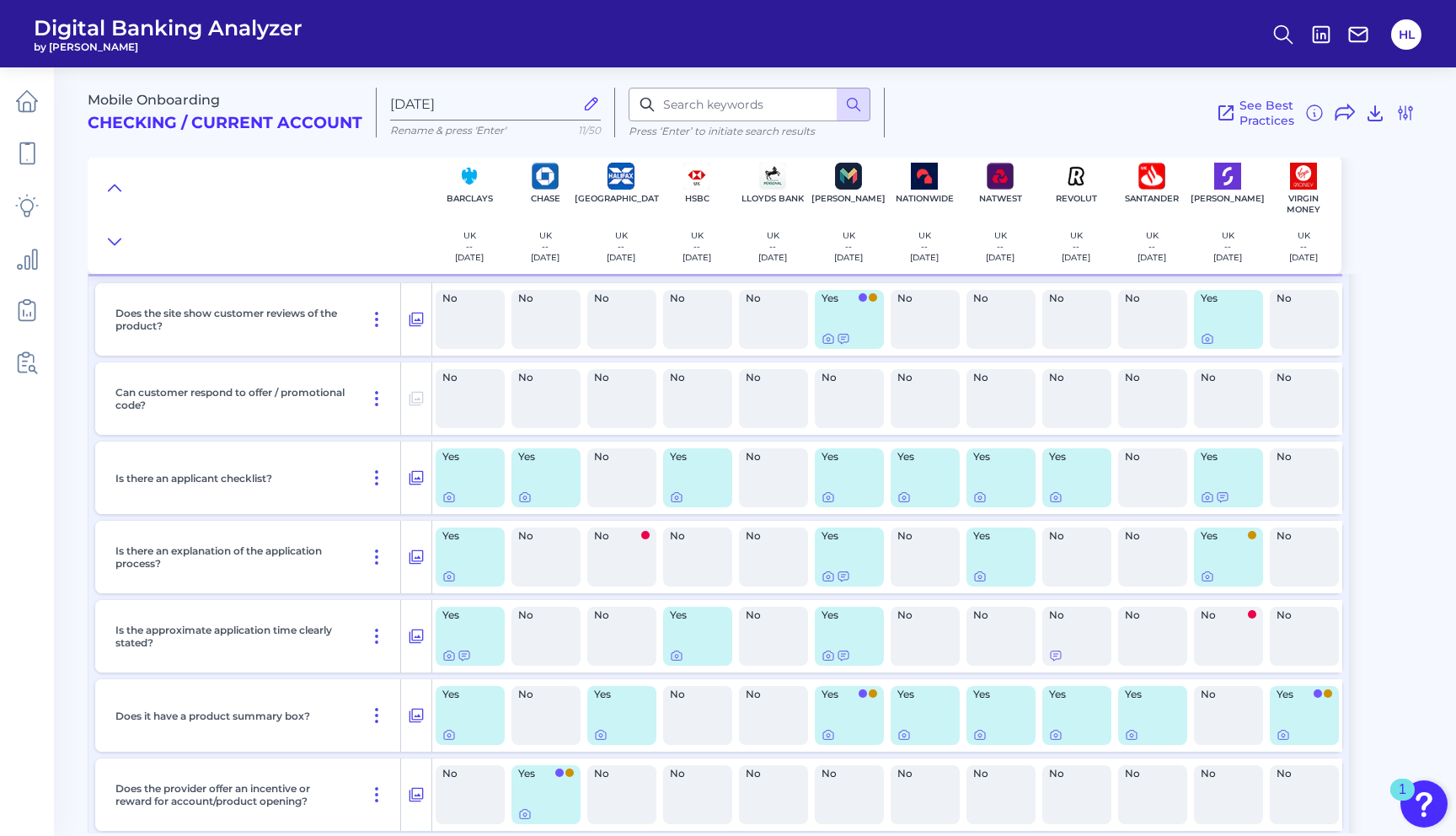
click at [1069, 488] on div "Yes" at bounding box center [1076, 477] width 69 height 59
click at [1058, 496] on div at bounding box center [1057, 491] width 17 height 17
click at [1054, 500] on icon at bounding box center [1056, 497] width 14 height 14
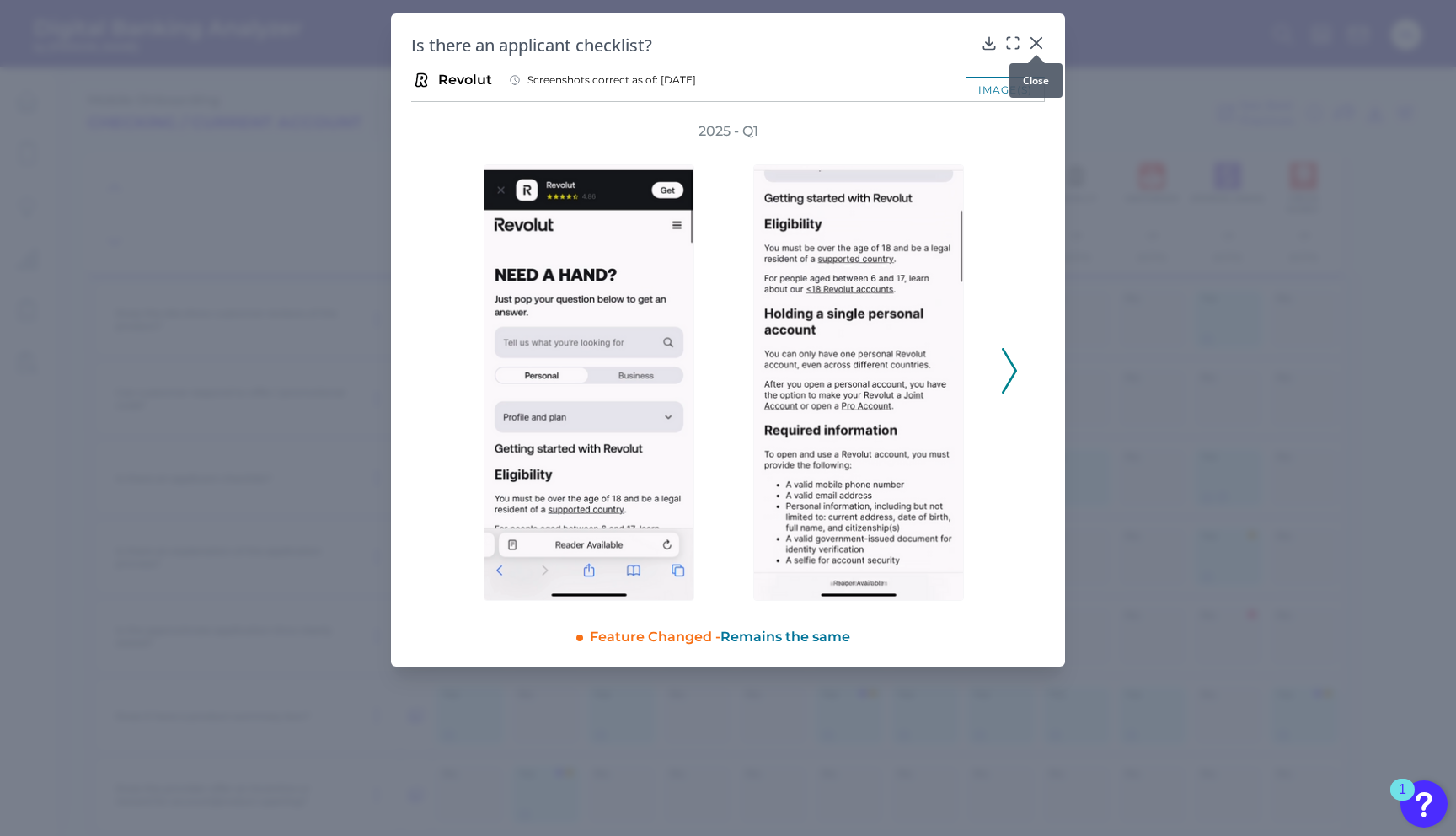
click at [1039, 40] on icon at bounding box center [1036, 43] width 10 height 10
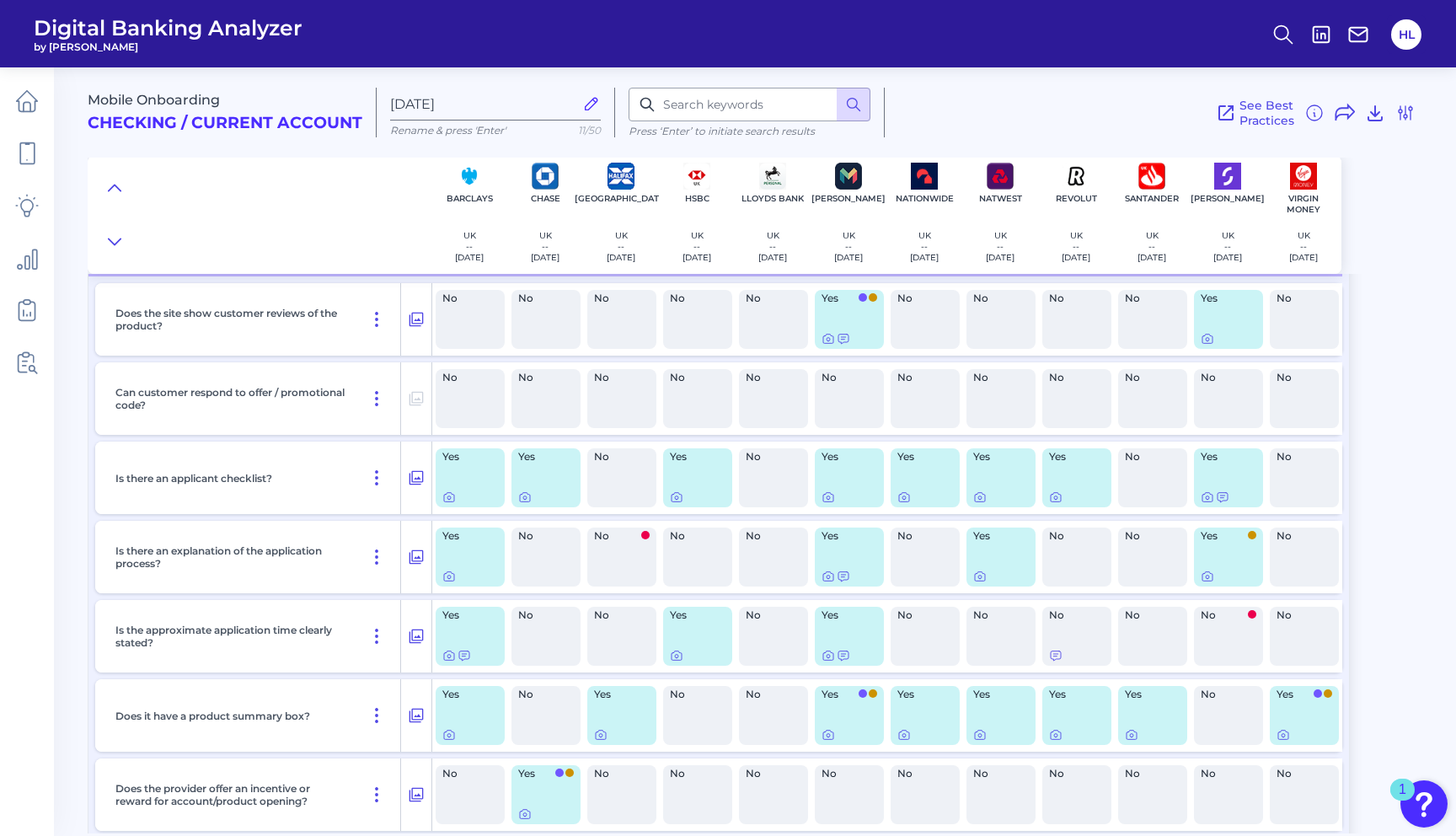
click at [456, 497] on div at bounding box center [470, 497] width 55 height 14
click at [446, 499] on icon at bounding box center [450, 497] width 14 height 14
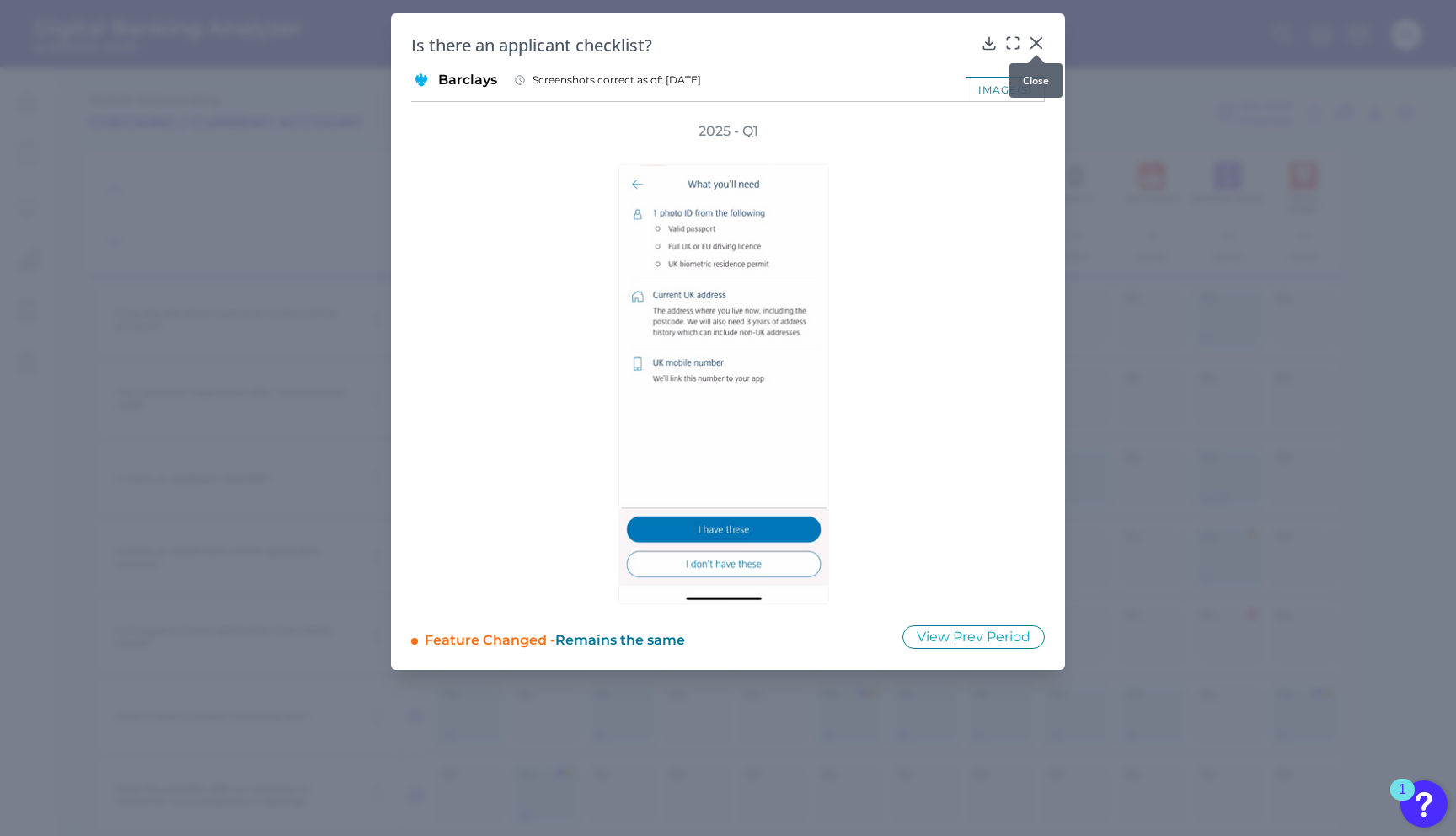
click at [1041, 43] on icon at bounding box center [1036, 43] width 17 height 17
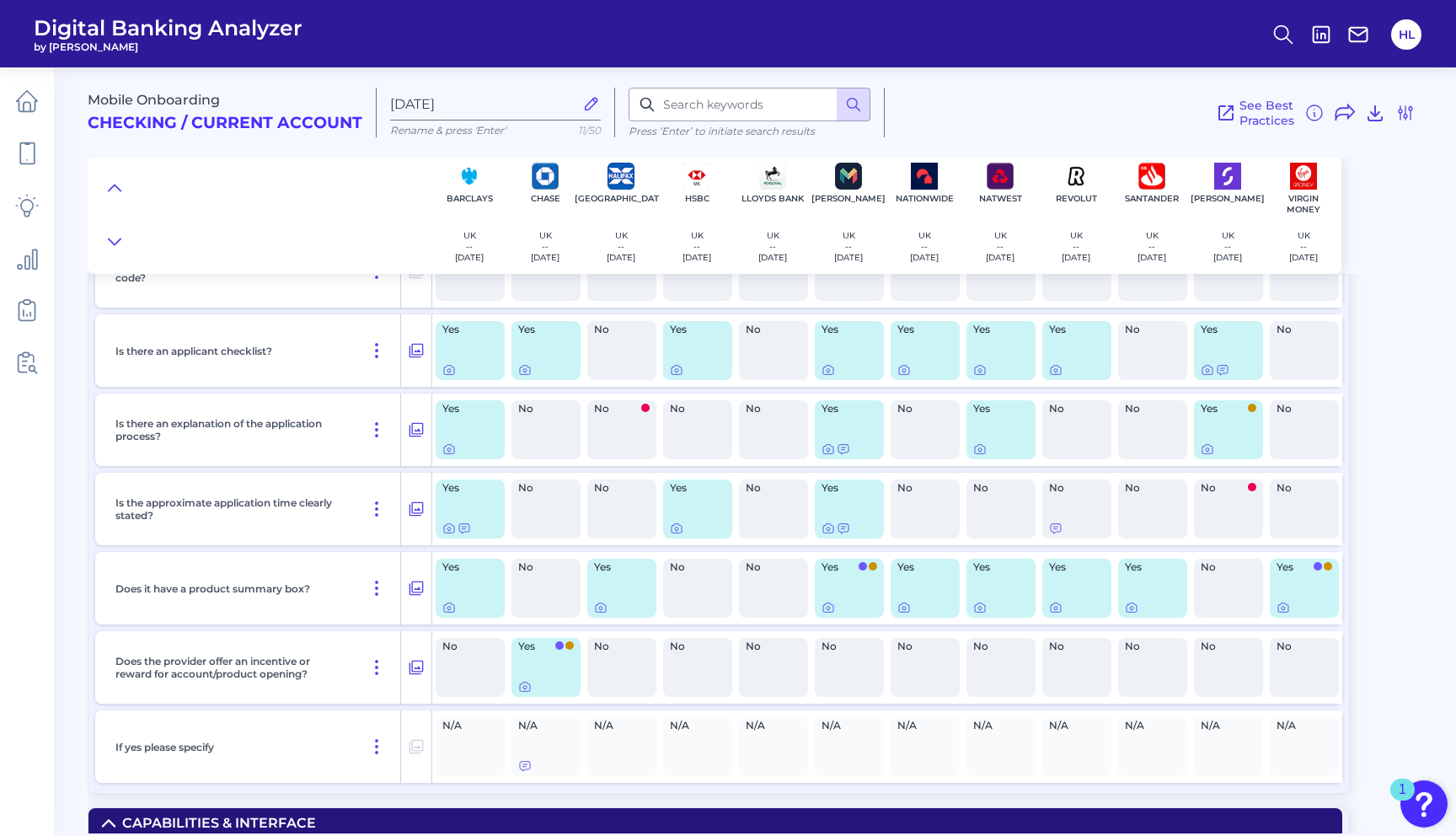
scroll to position [2349, 0]
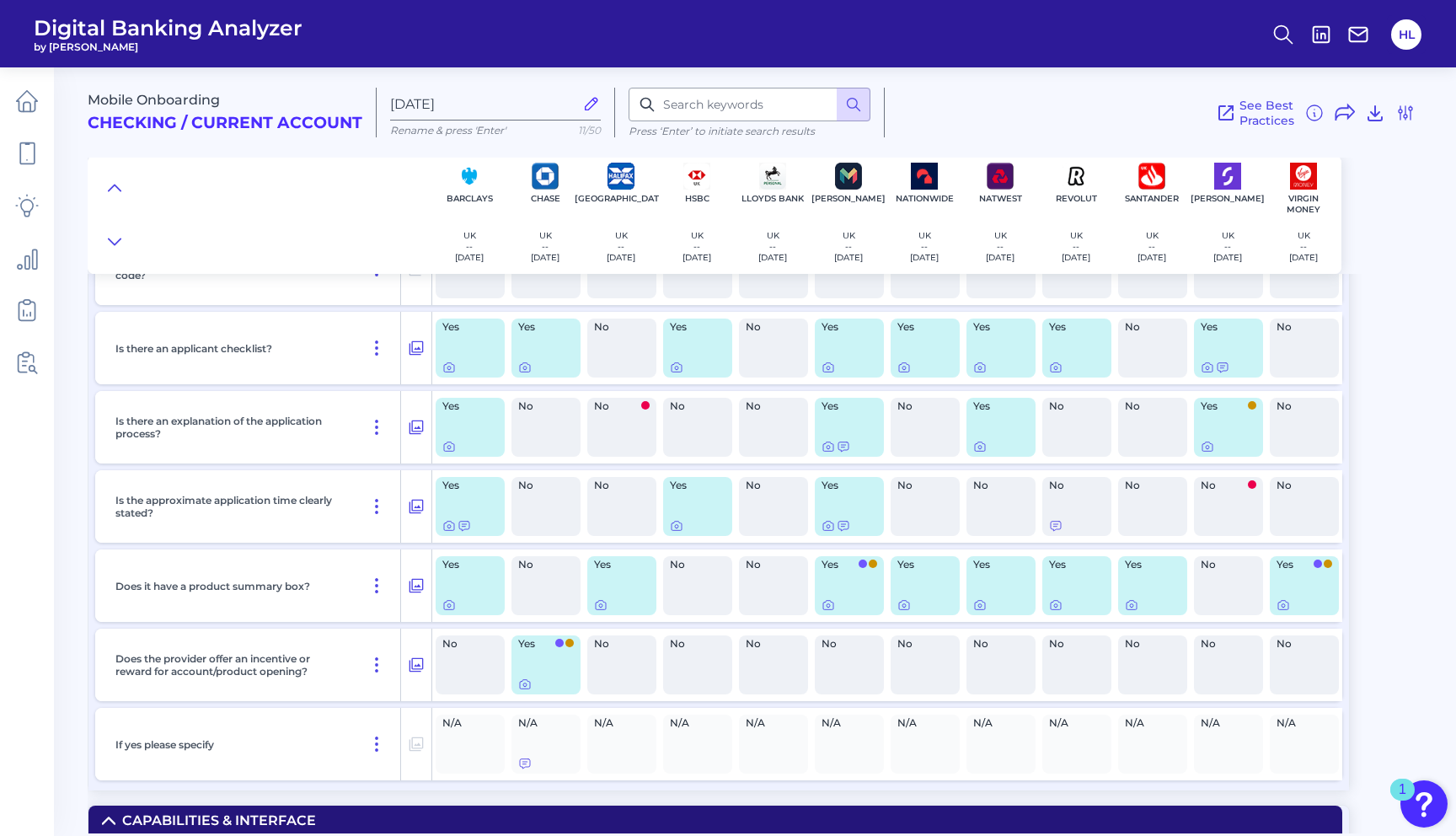
click at [988, 444] on div at bounding box center [1001, 447] width 55 height 14
click at [977, 450] on icon at bounding box center [980, 447] width 14 height 14
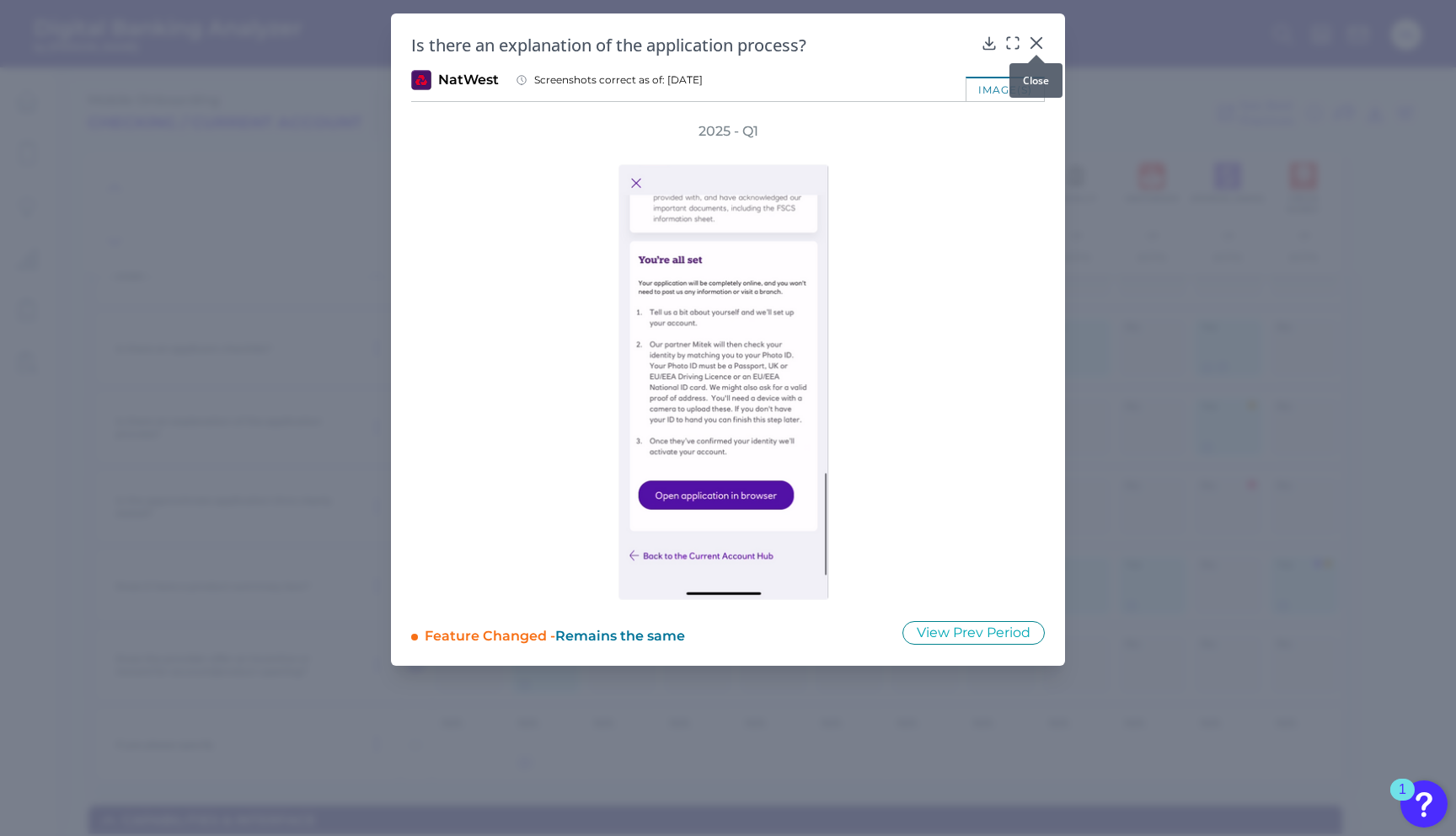
click at [1035, 44] on icon at bounding box center [1036, 43] width 10 height 10
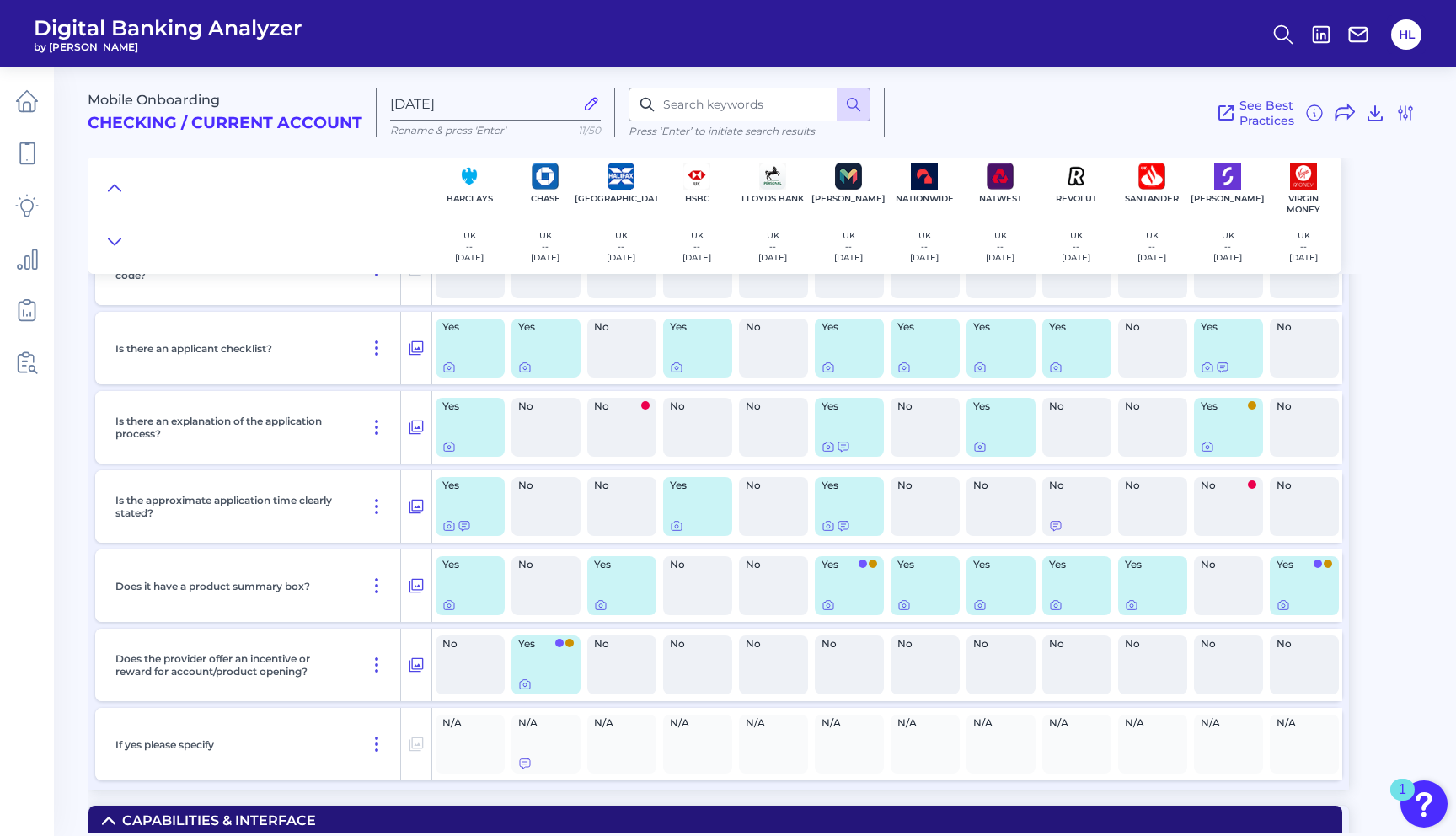
click at [464, 505] on div "Yes" at bounding box center [470, 506] width 69 height 59
click at [454, 529] on icon at bounding box center [450, 525] width 14 height 14
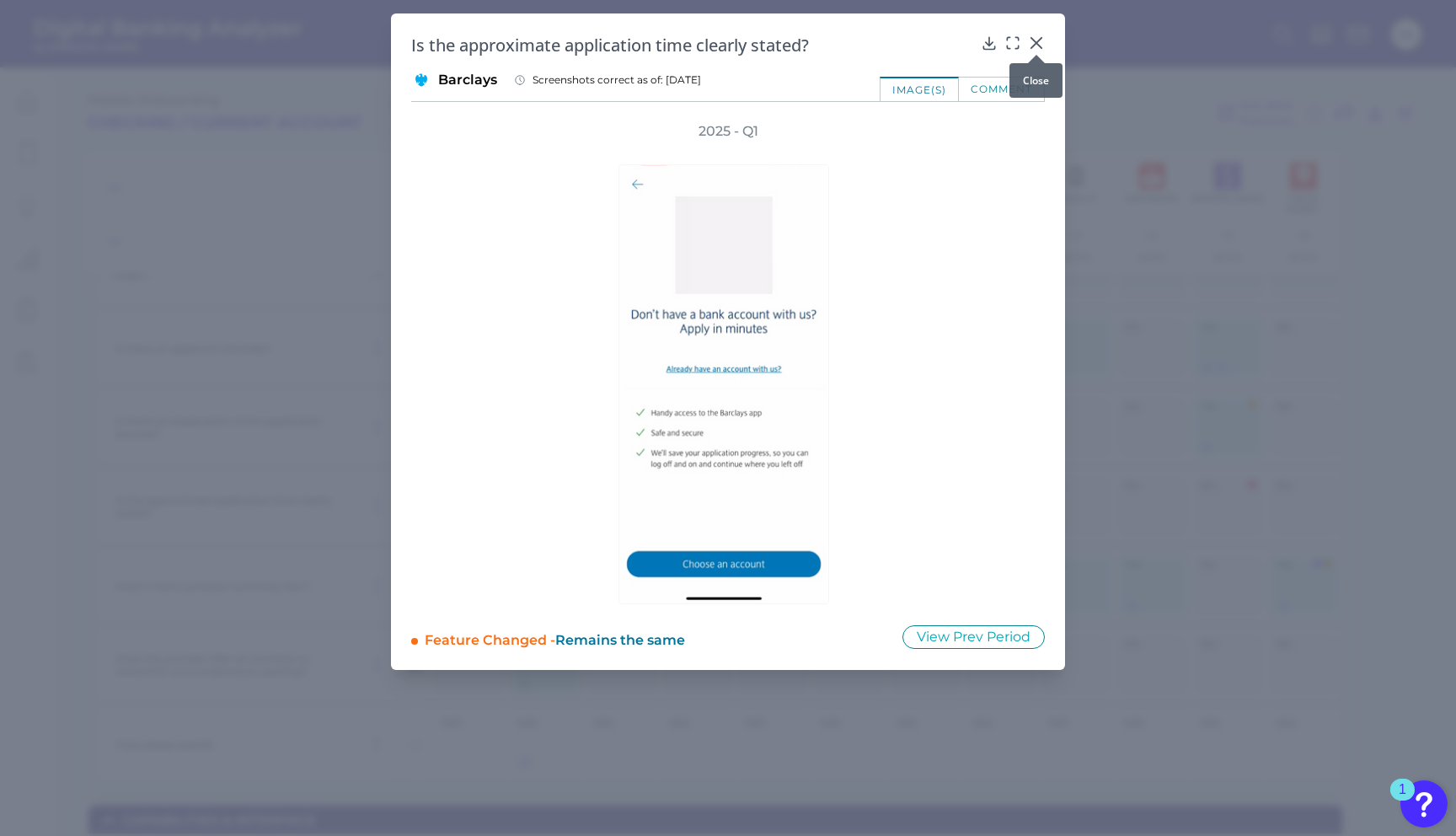
click at [1035, 34] on icon at bounding box center [1036, 43] width 17 height 17
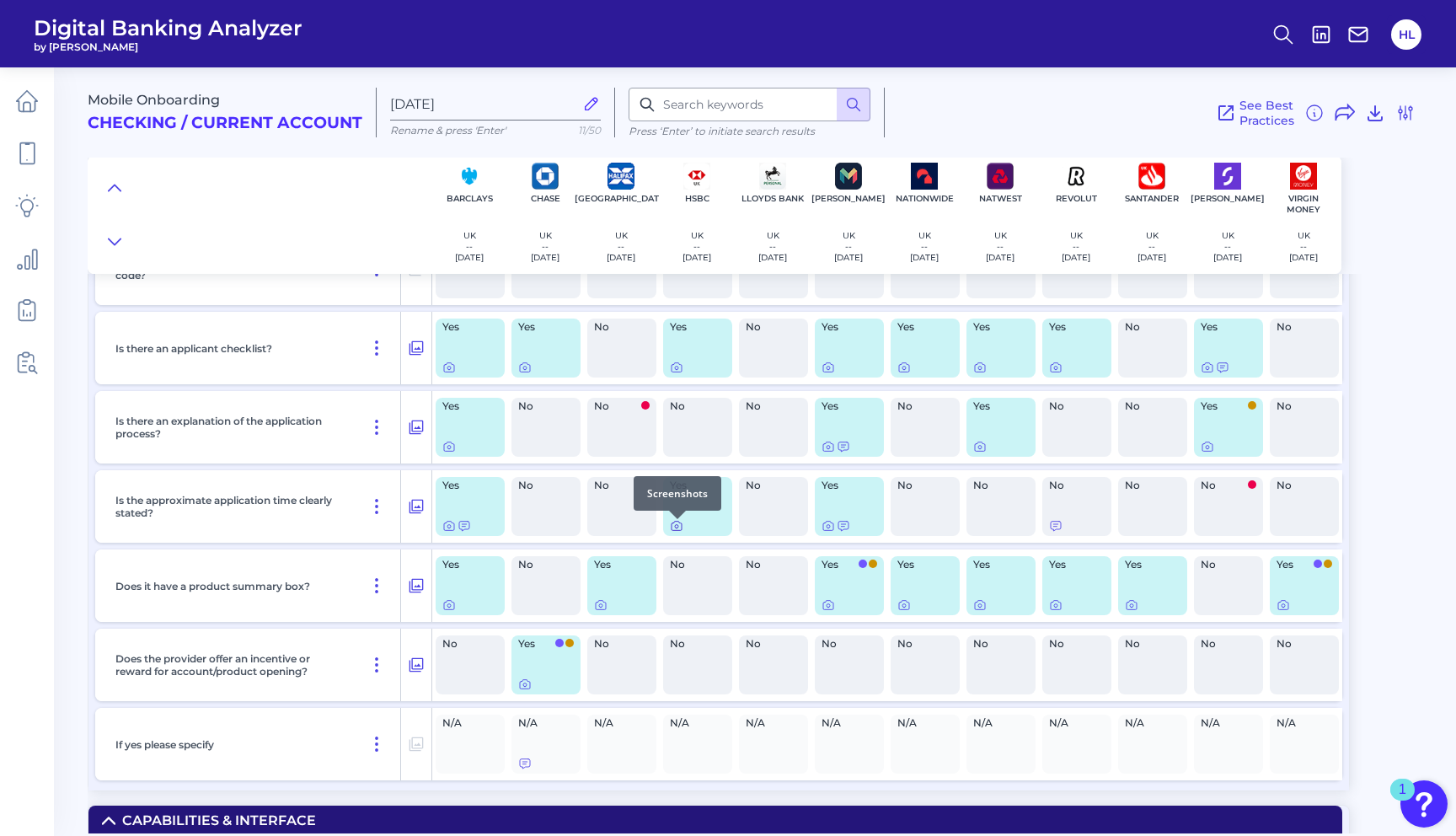
click at [677, 528] on icon at bounding box center [676, 526] width 3 height 3
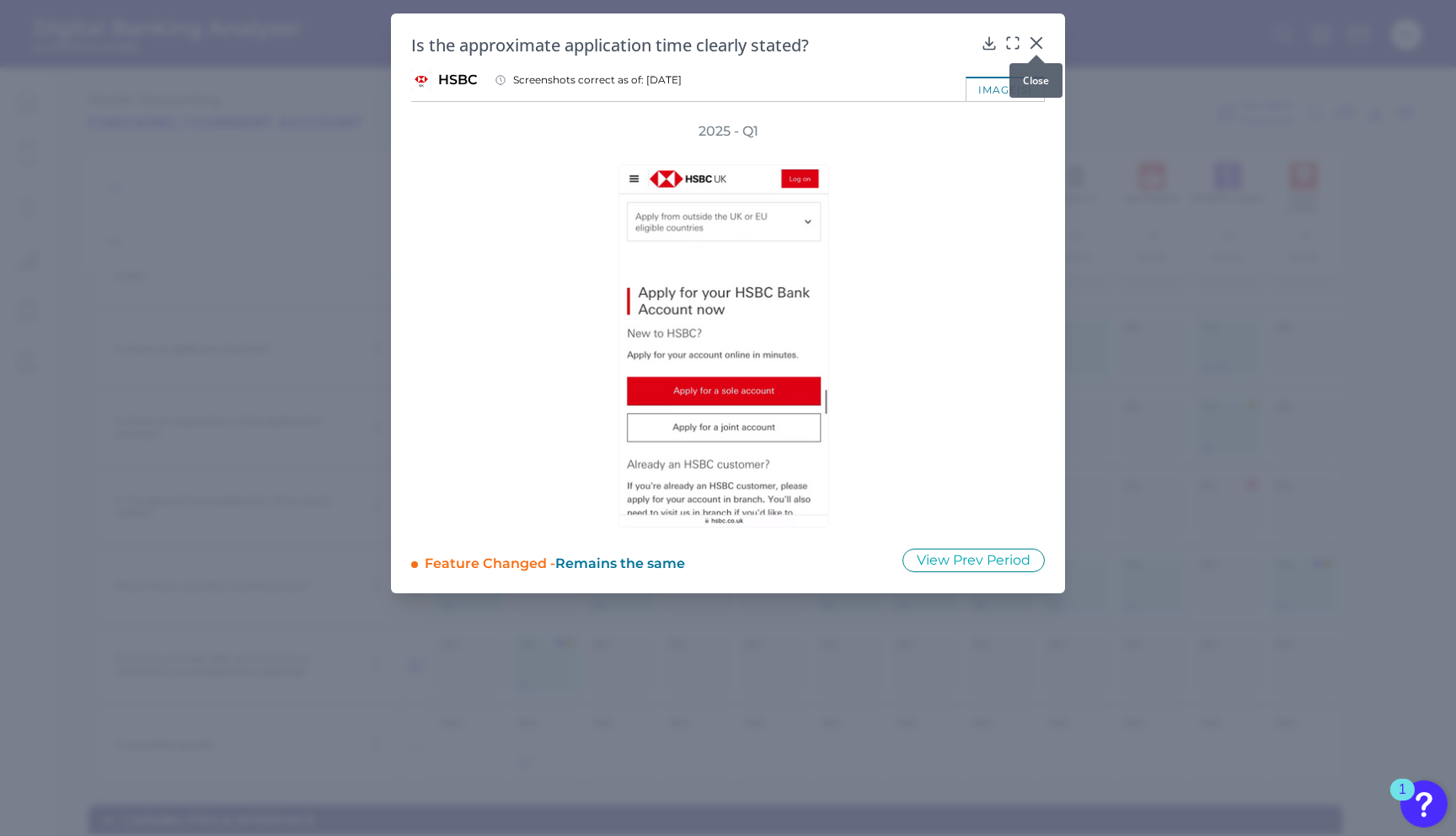
click at [1036, 45] on icon at bounding box center [1036, 43] width 17 height 17
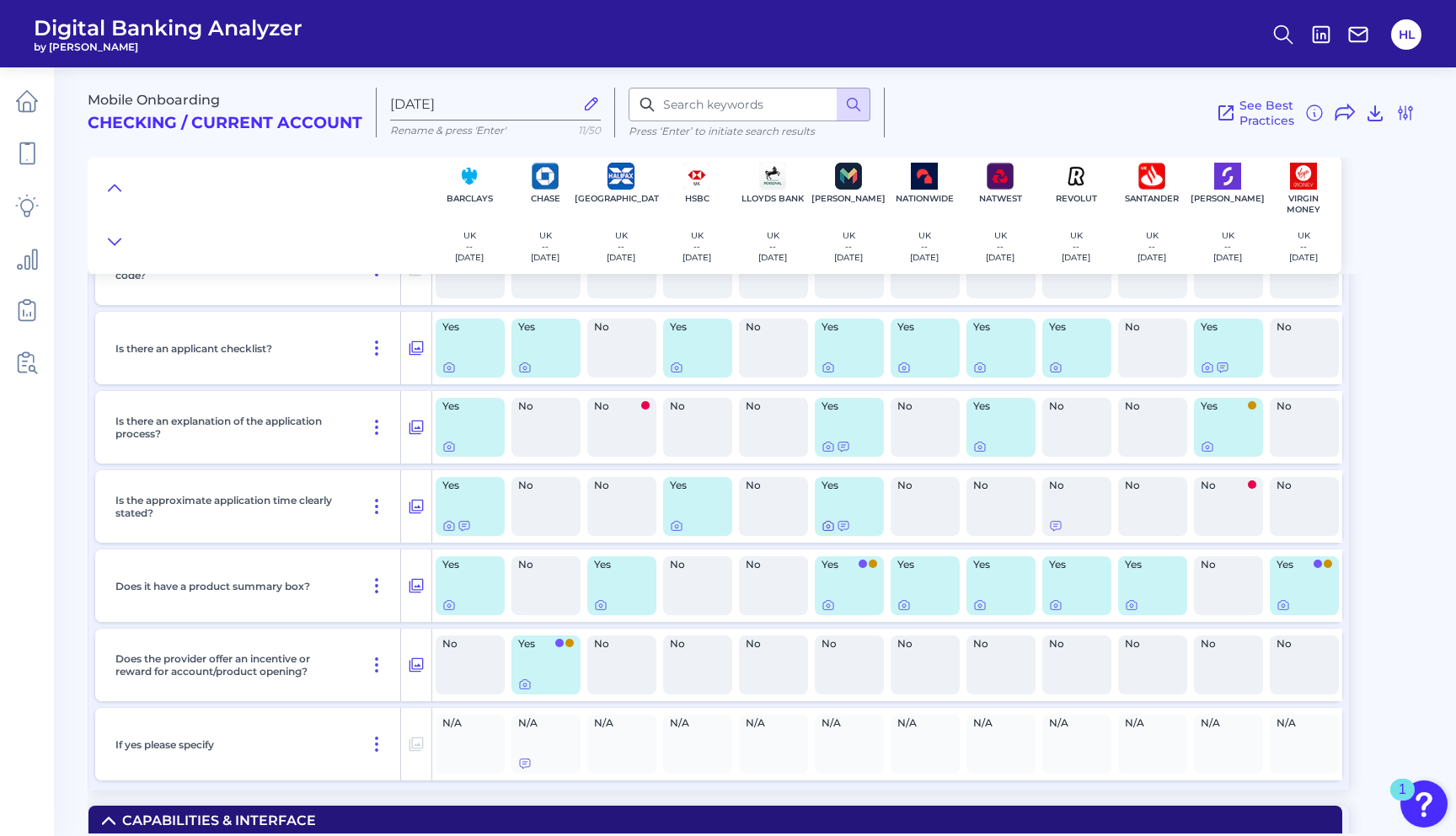
click at [832, 529] on icon at bounding box center [828, 525] width 14 height 14
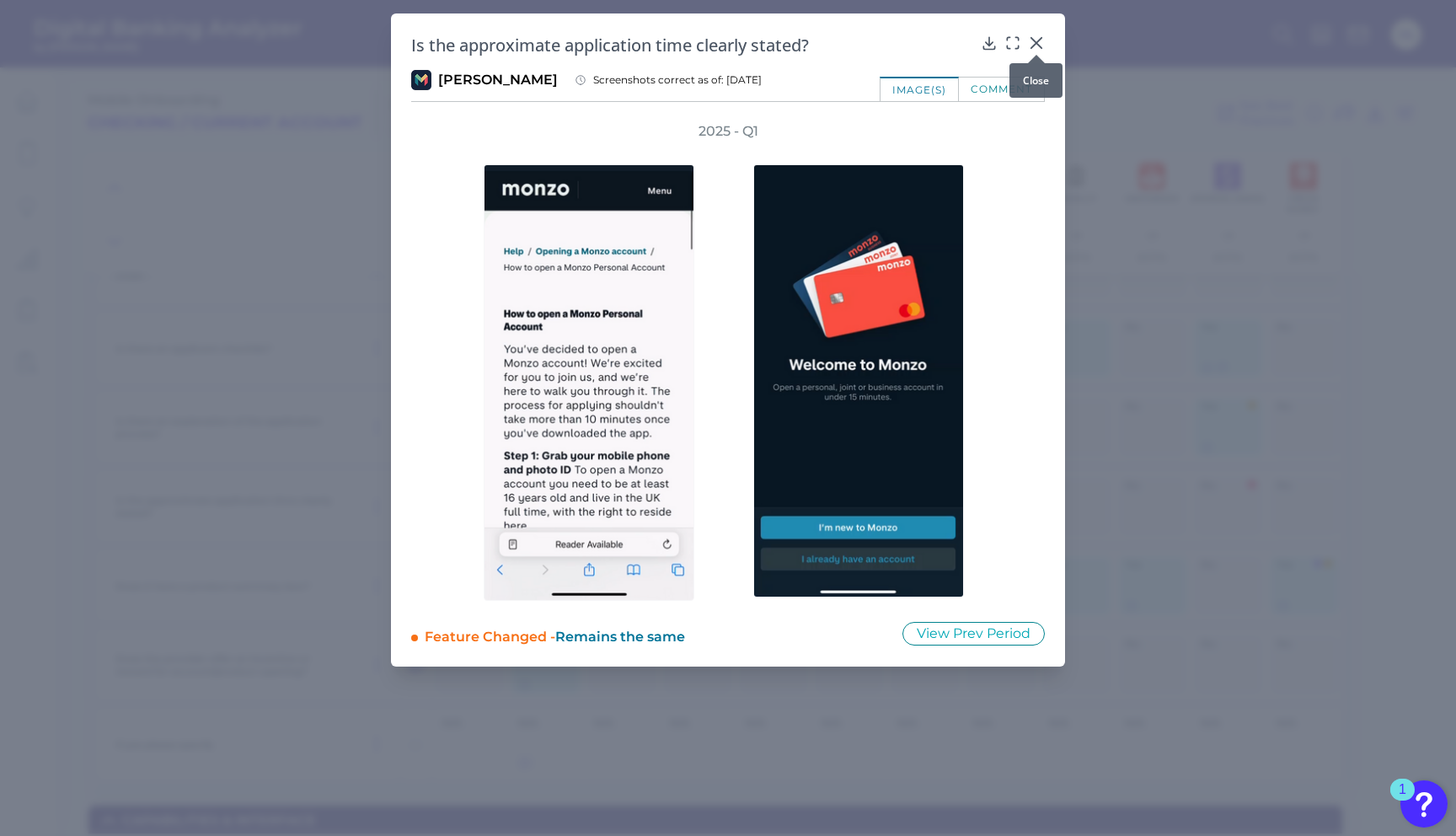
click at [1037, 43] on icon at bounding box center [1036, 43] width 10 height 10
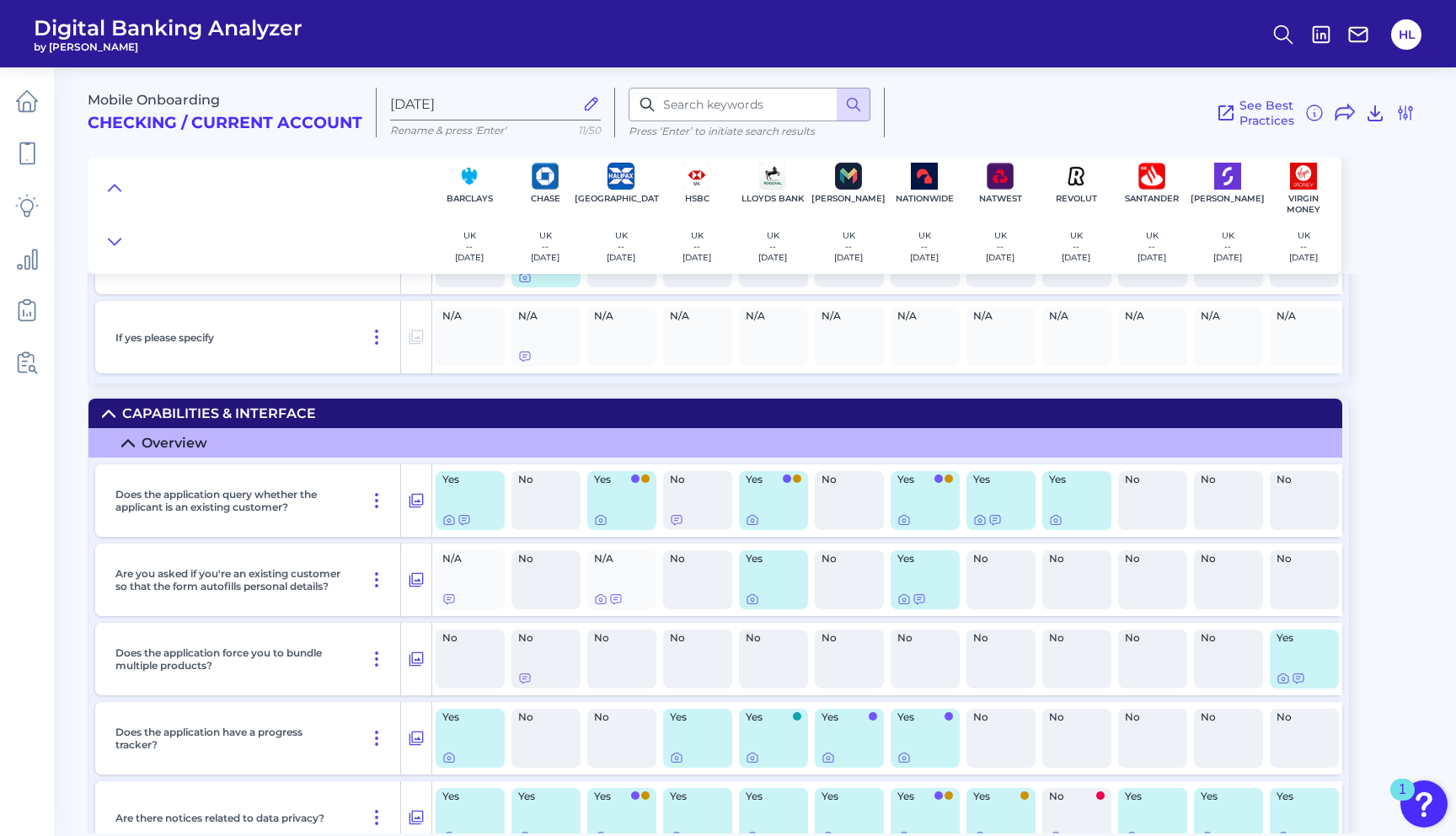
scroll to position [2758, 0]
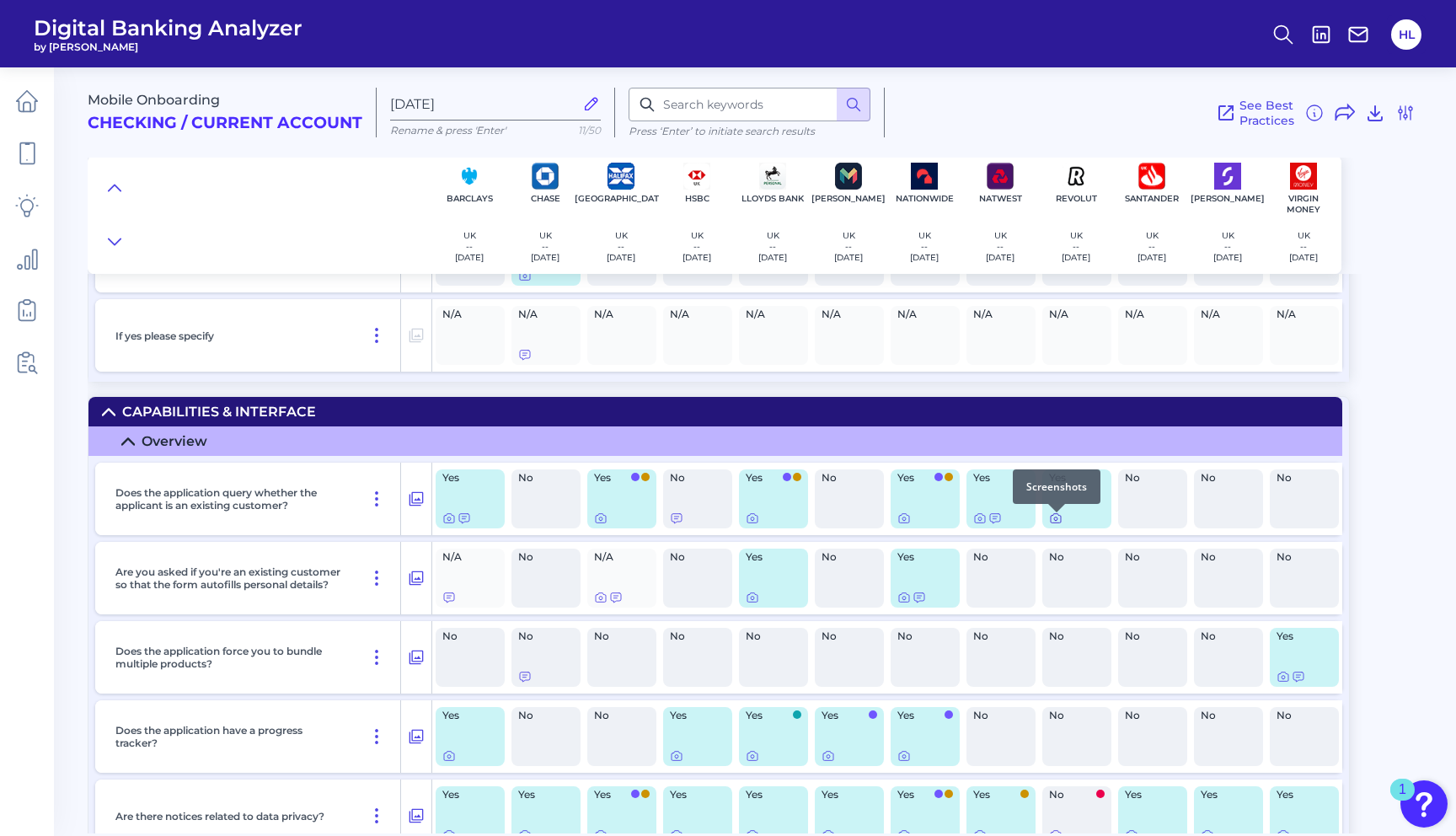
click at [1051, 523] on icon at bounding box center [1056, 519] width 10 height 9
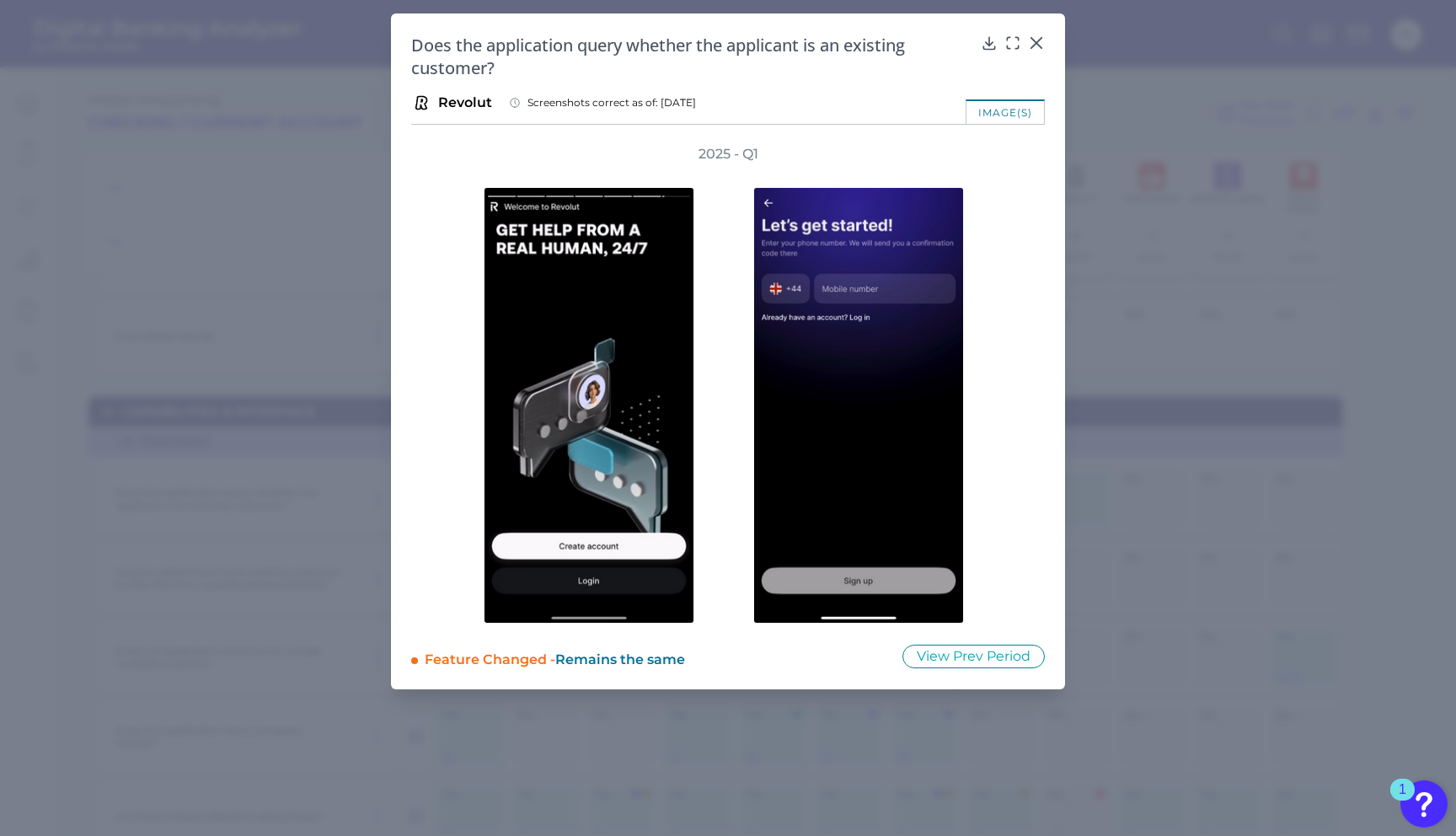
click at [1031, 44] on icon at bounding box center [1036, 43] width 17 height 17
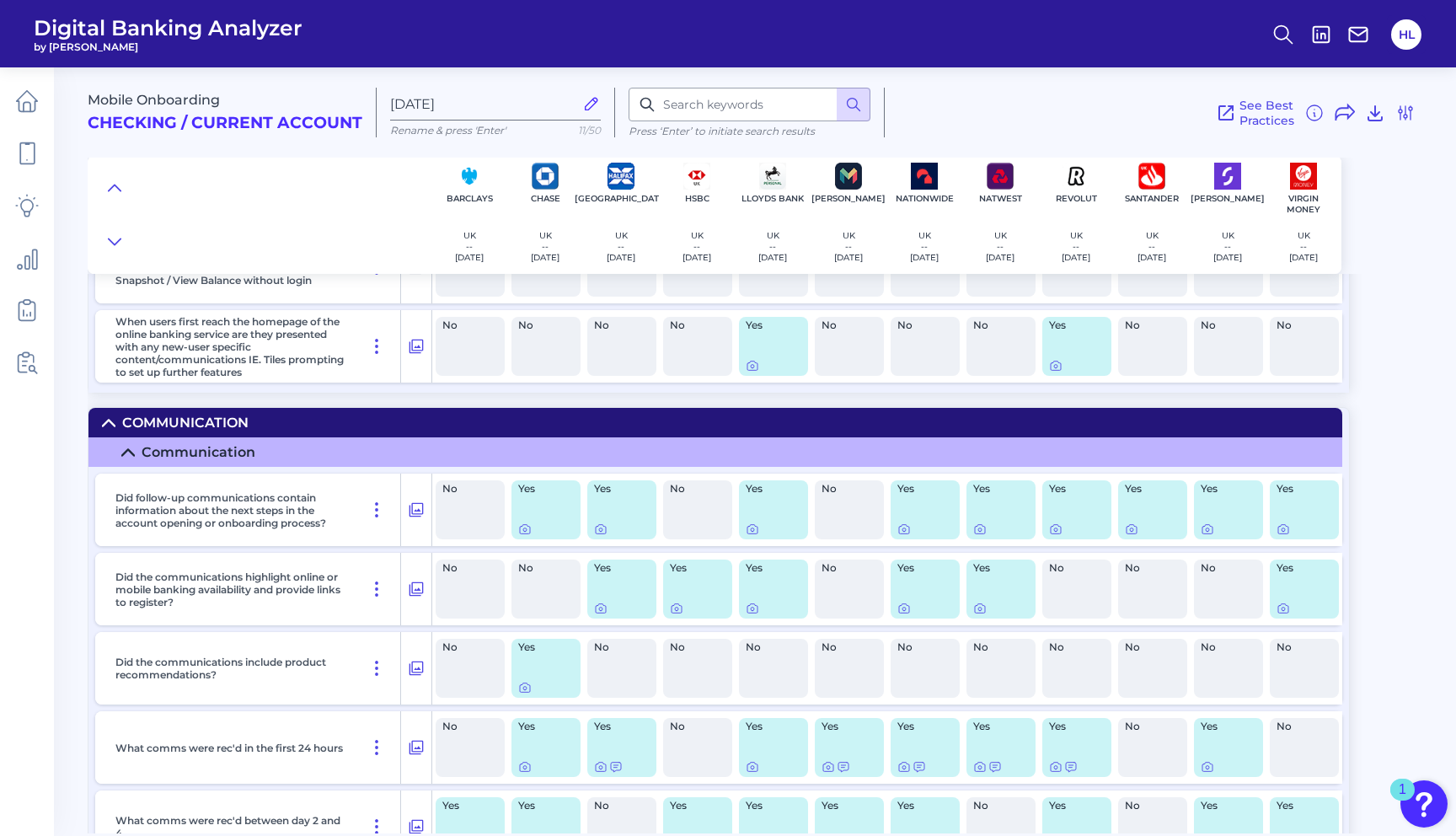
scroll to position [15104, 0]
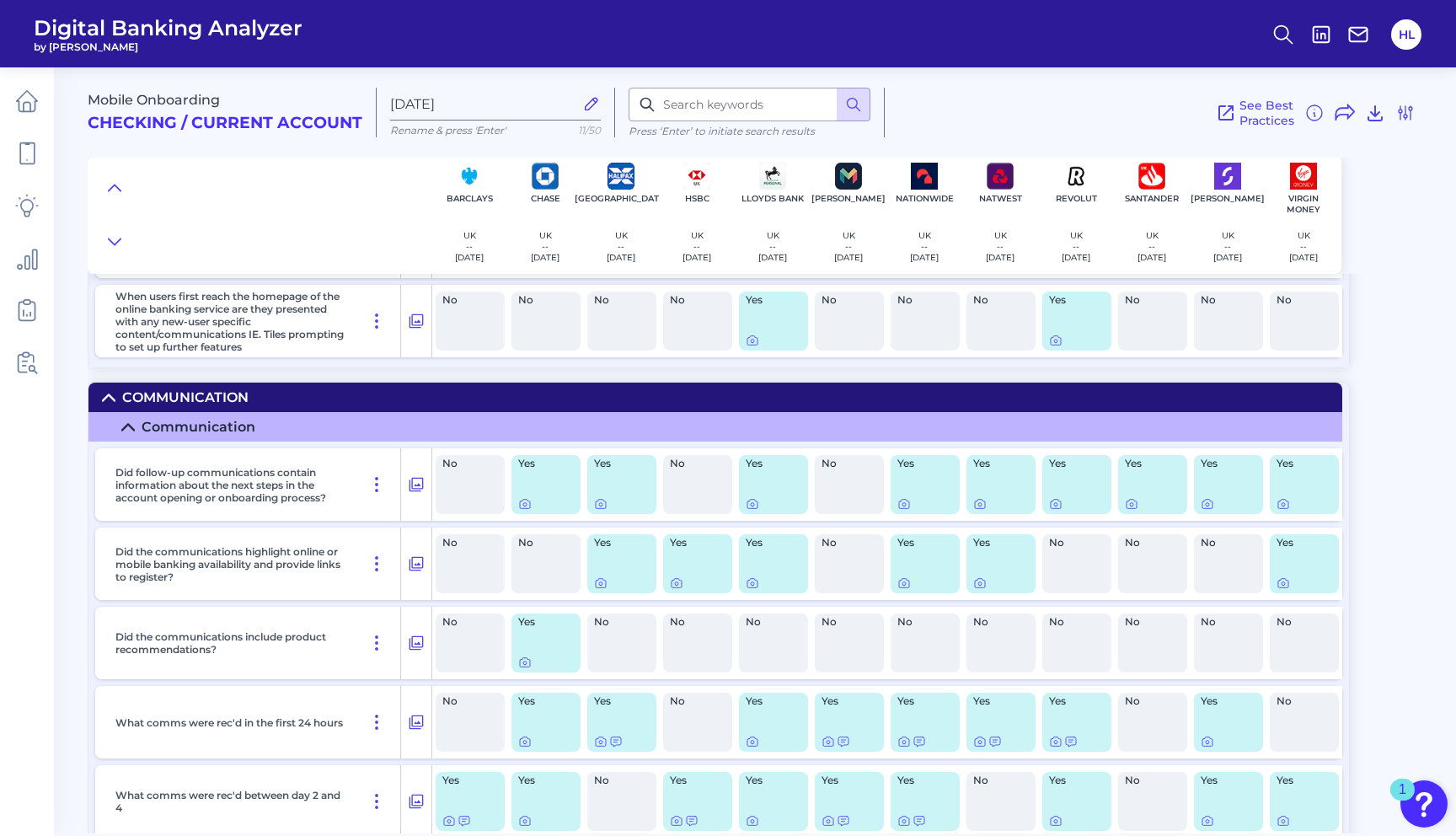
click at [128, 434] on icon at bounding box center [128, 427] width 14 height 14
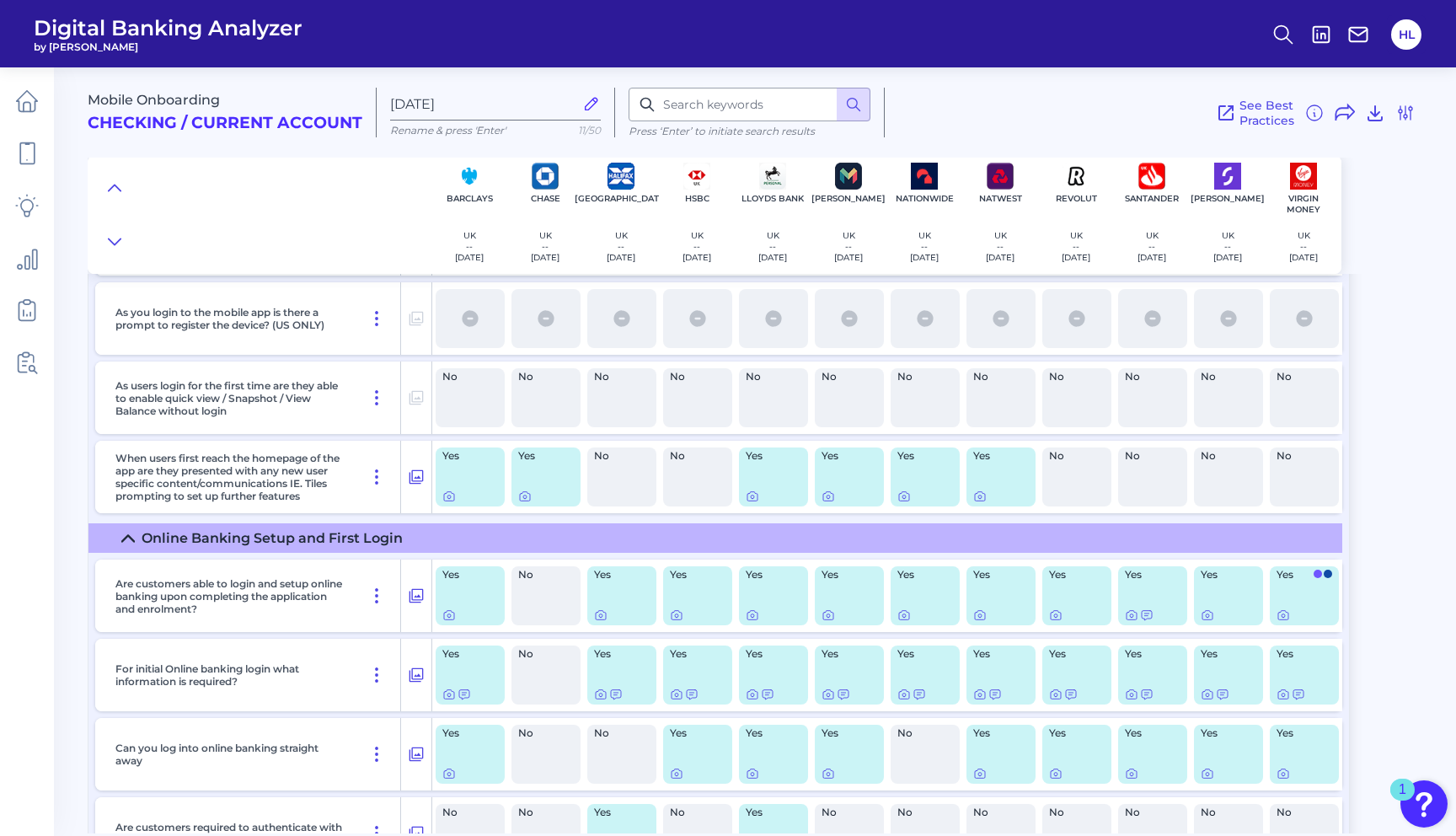
click at [131, 545] on icon at bounding box center [128, 538] width 14 height 14
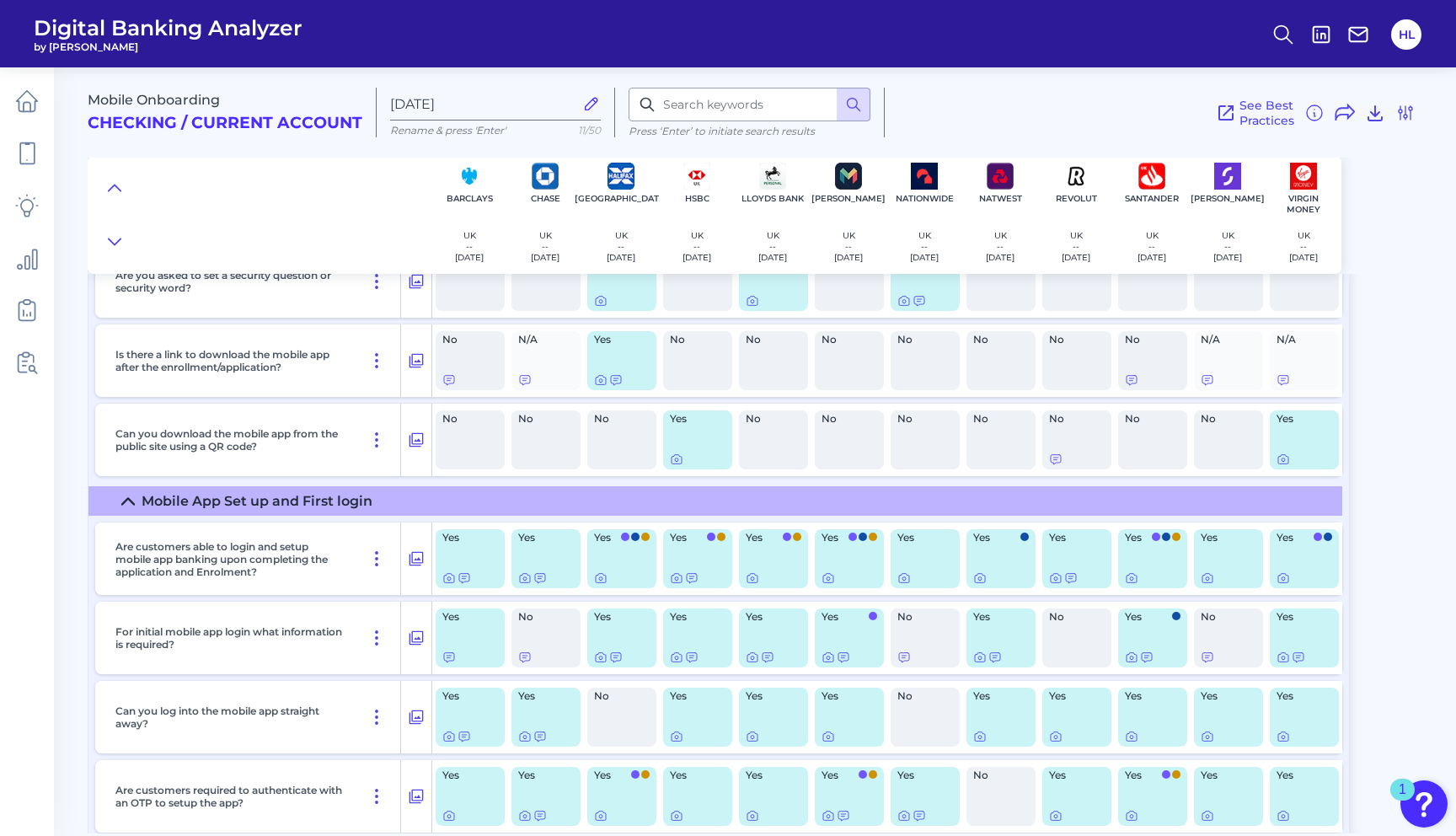
click at [125, 508] on icon at bounding box center [128, 502] width 14 height 14
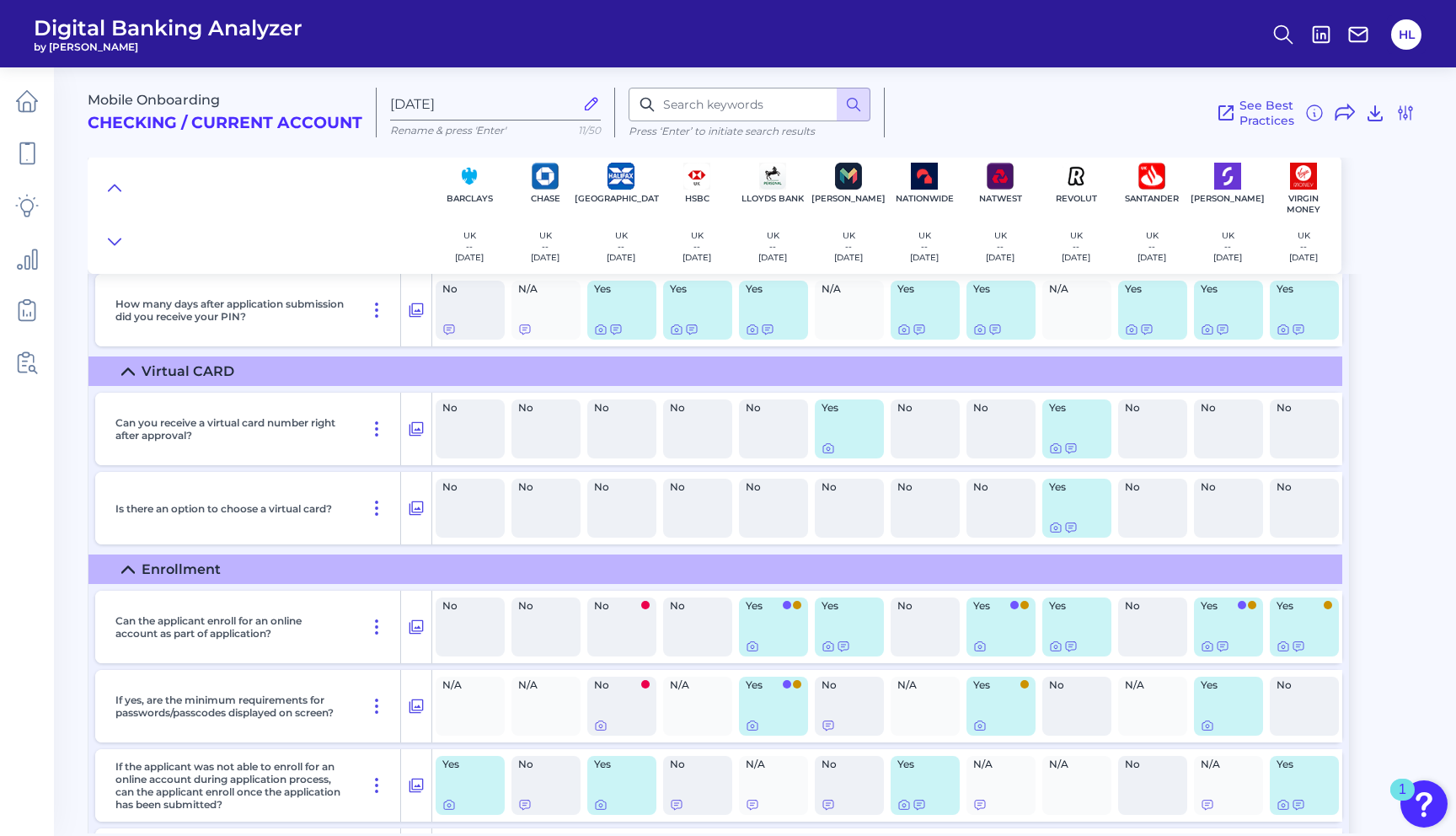
click at [127, 577] on icon at bounding box center [128, 570] width 14 height 14
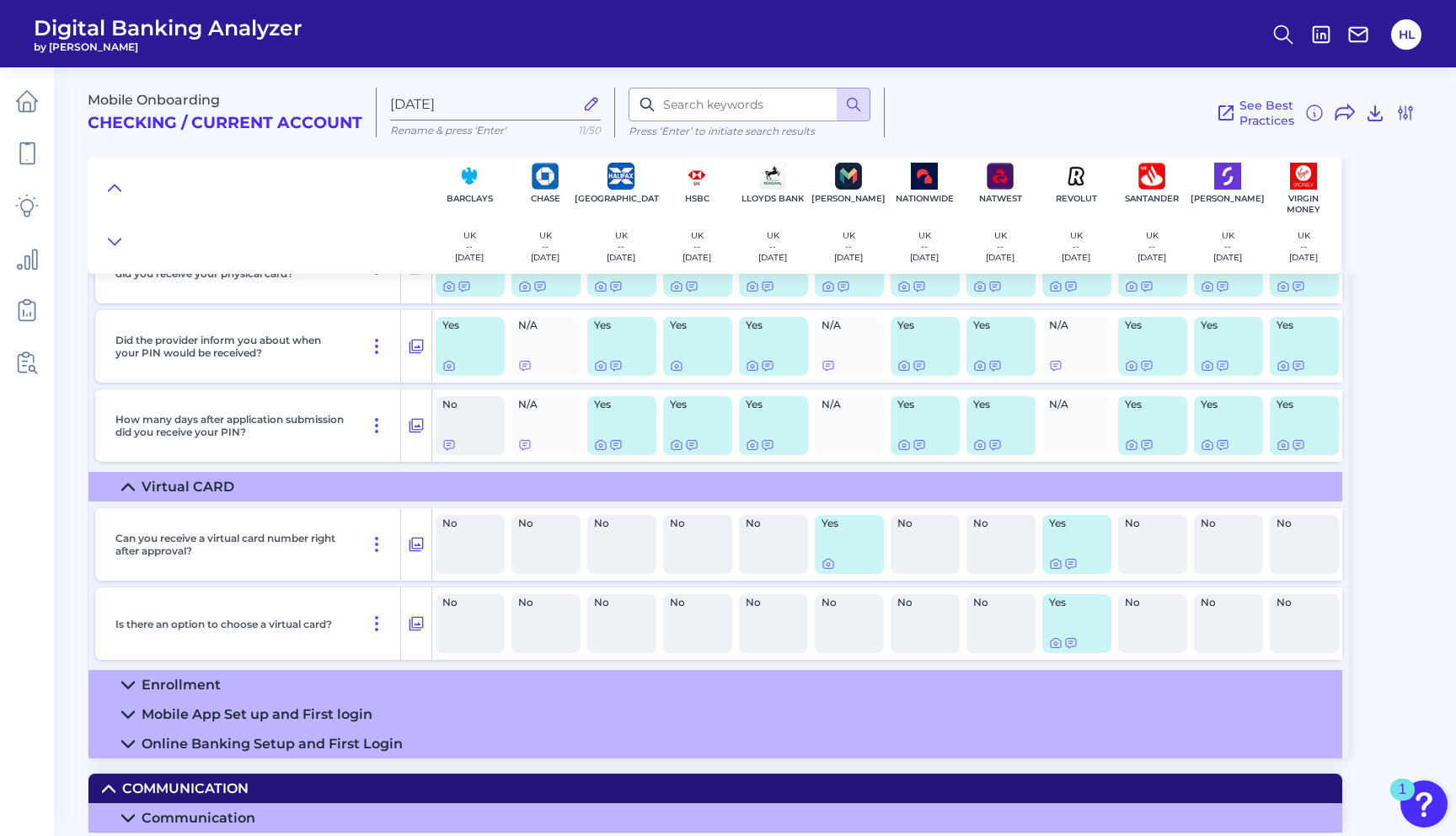
click at [125, 485] on icon at bounding box center [128, 487] width 14 height 14
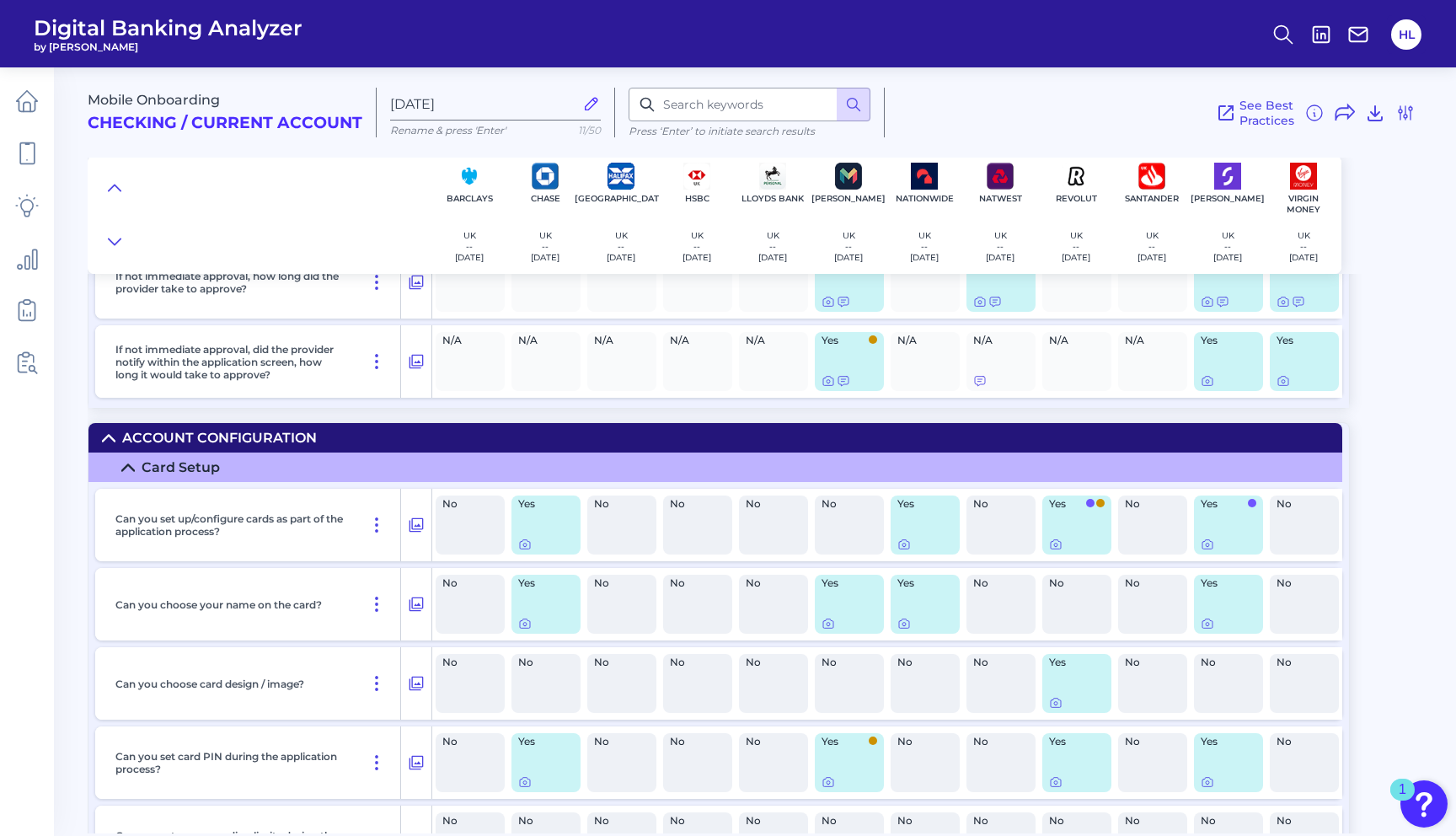
click at [126, 469] on summary "Card Setup" at bounding box center [716, 467] width 1254 height 30
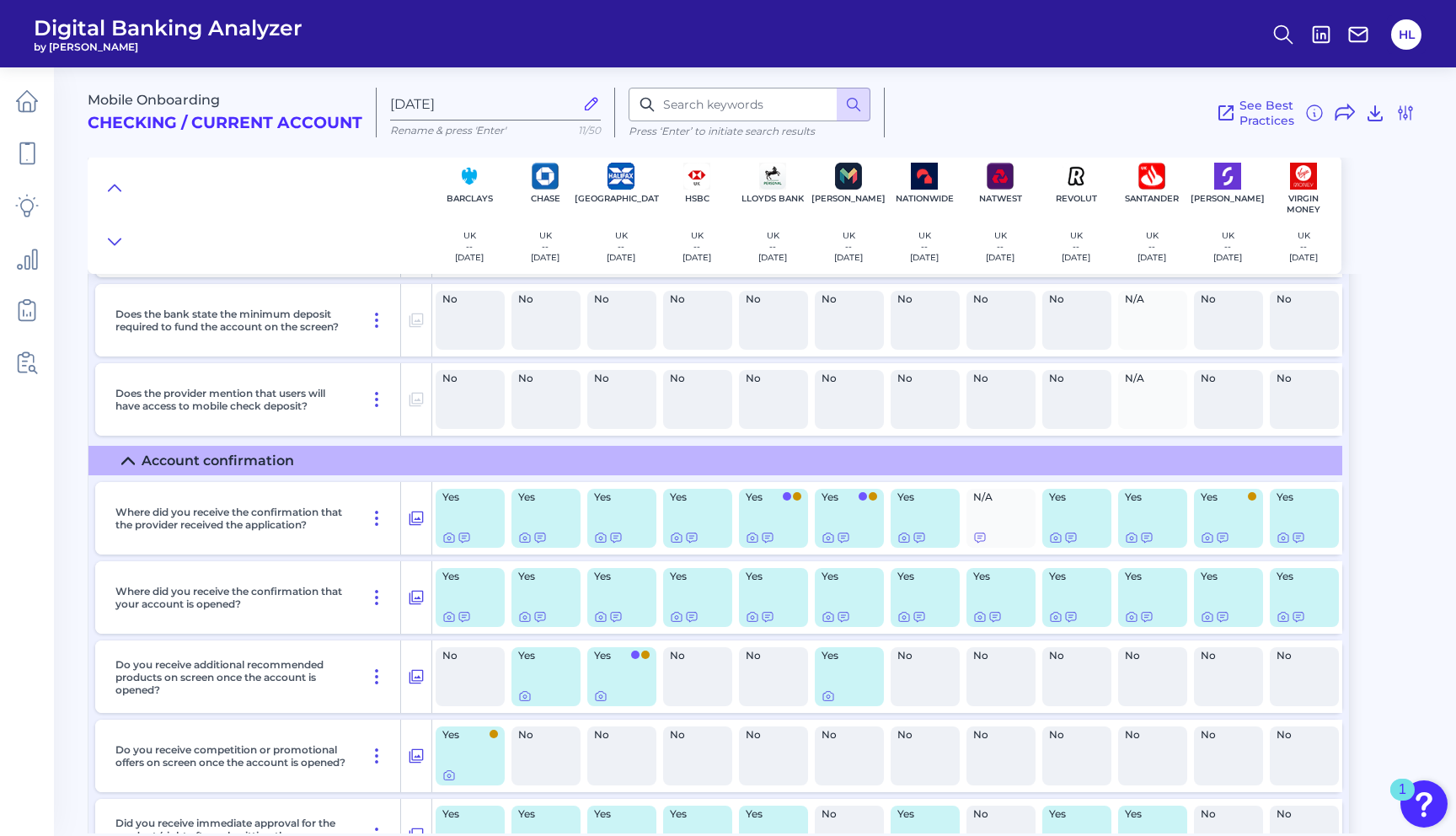
click at [124, 467] on icon at bounding box center [128, 461] width 14 height 14
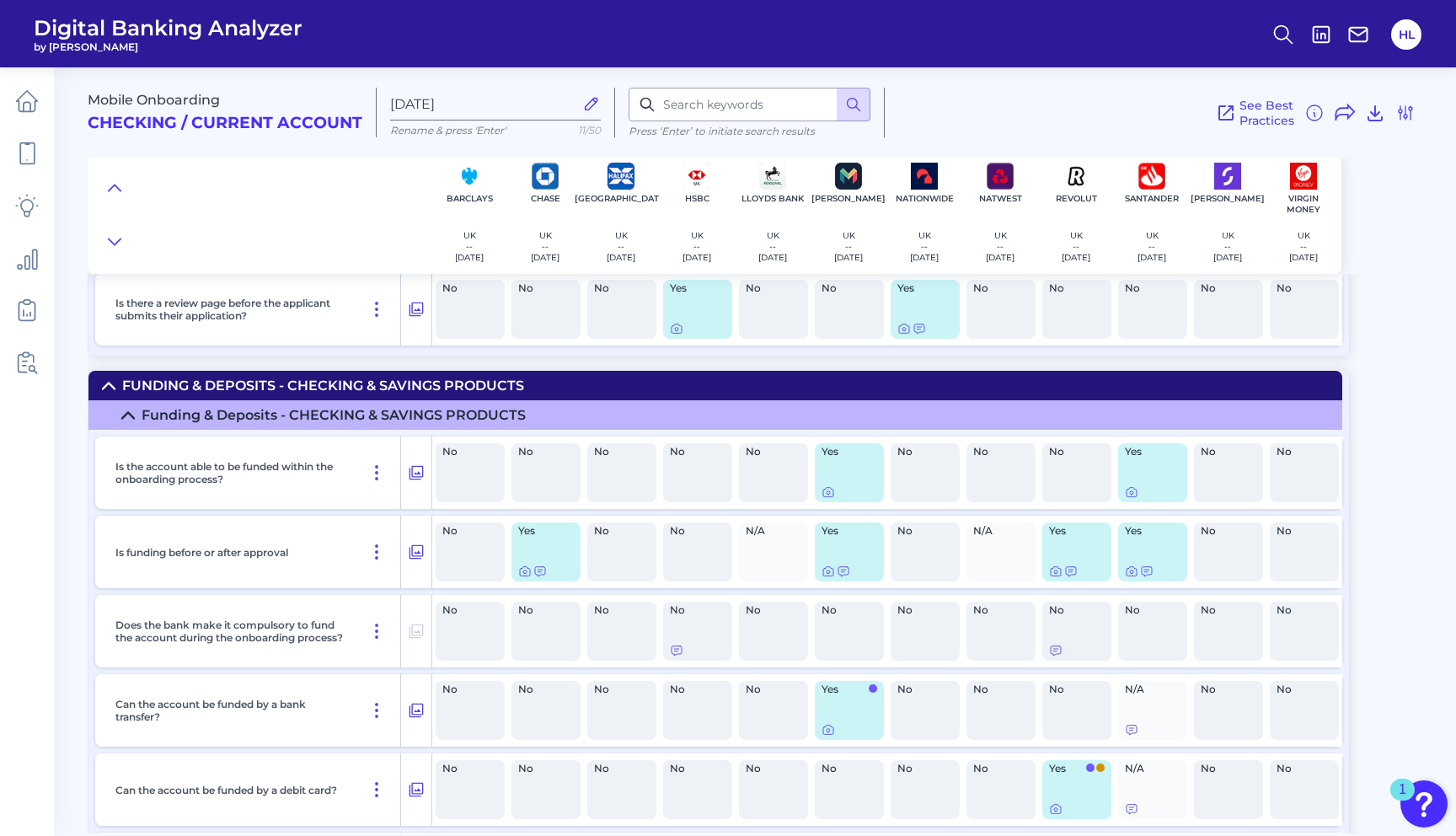
click at [117, 426] on summary "Funding & Deposits - CHECKING & SAVINGS PRODUCTS" at bounding box center [716, 415] width 1254 height 30
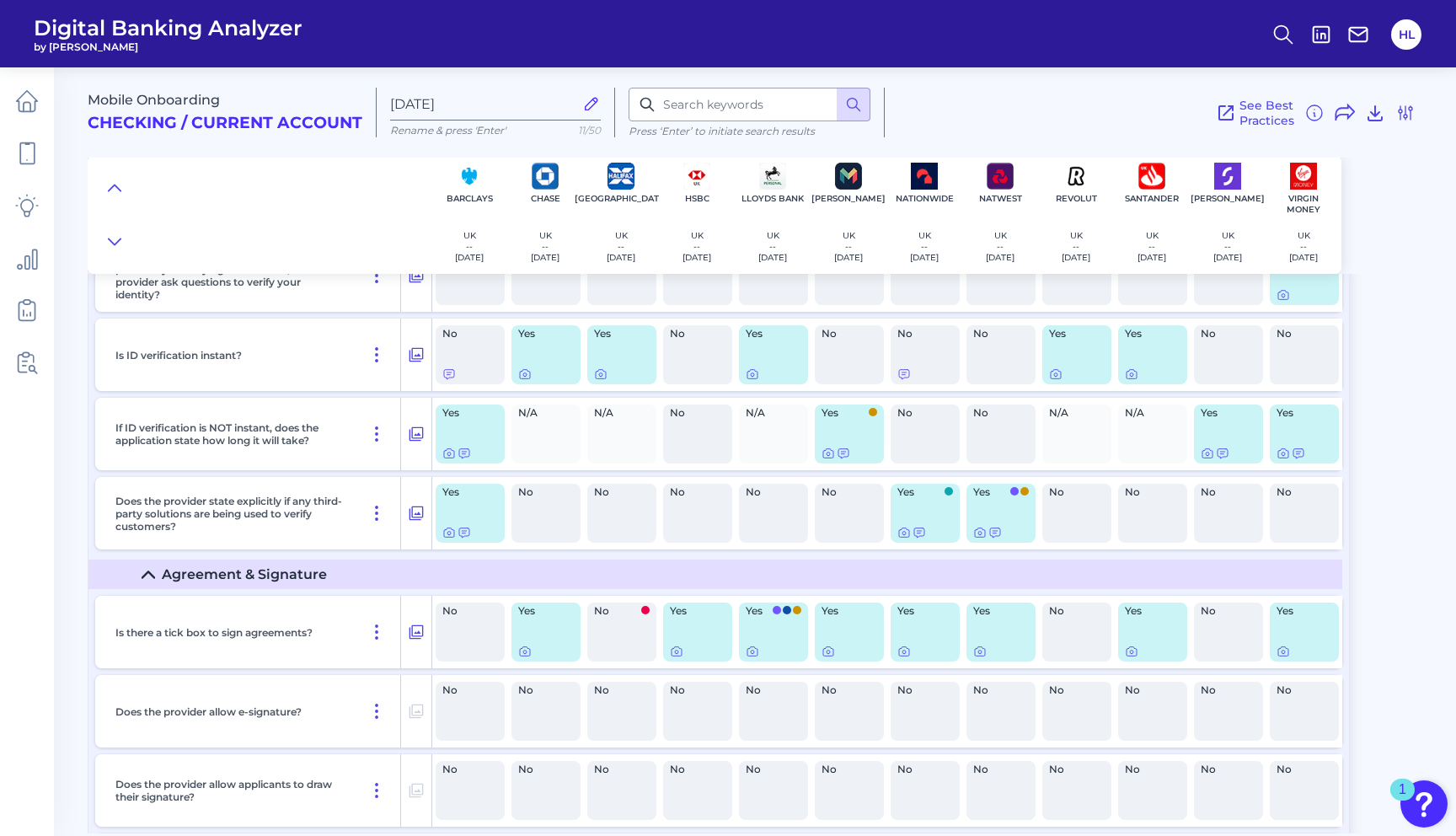
scroll to position [7493, 0]
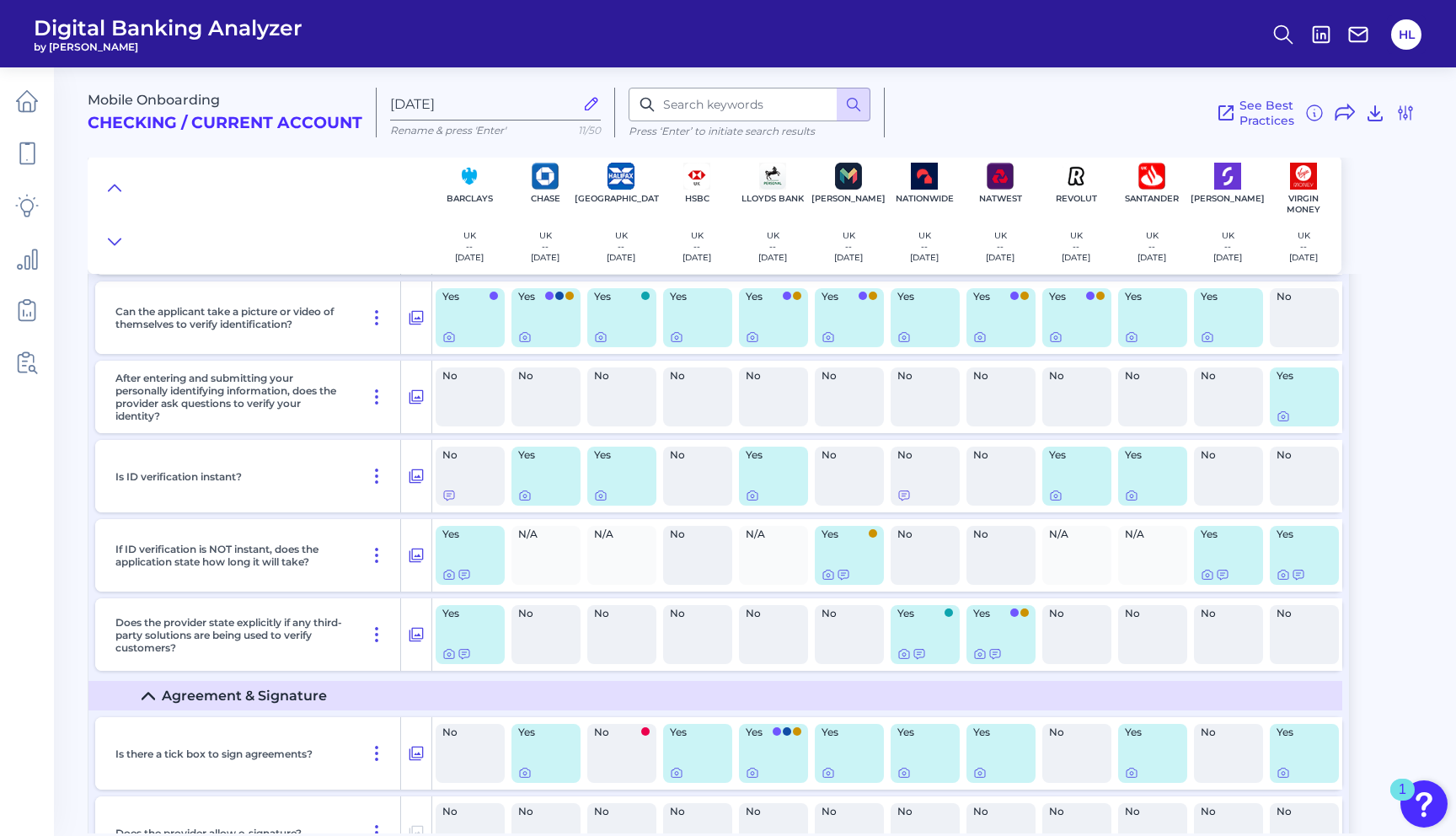
click at [148, 703] on icon at bounding box center [148, 696] width 14 height 14
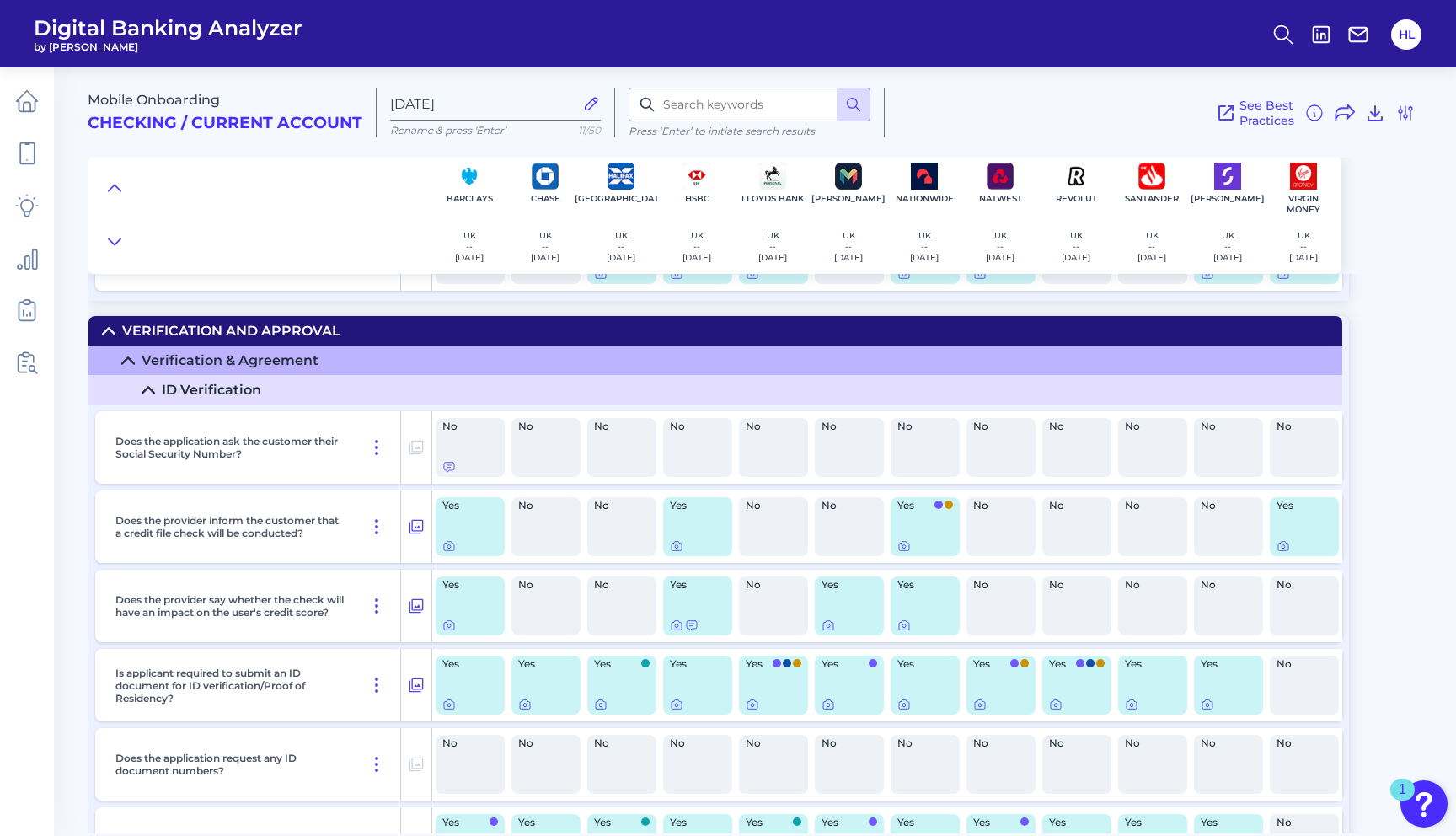
scroll to position [6524, 0]
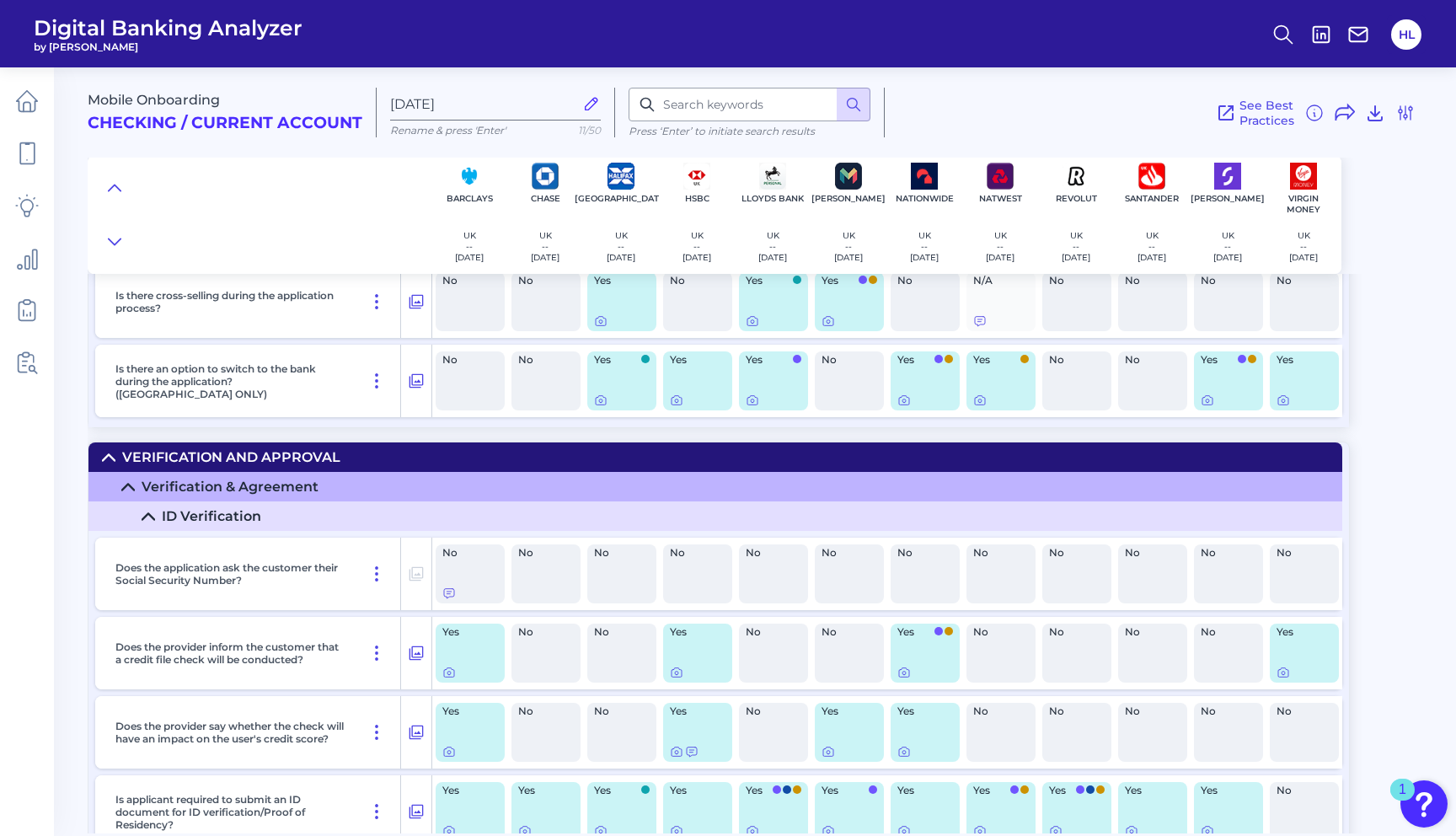
click at [154, 522] on icon at bounding box center [148, 517] width 14 height 14
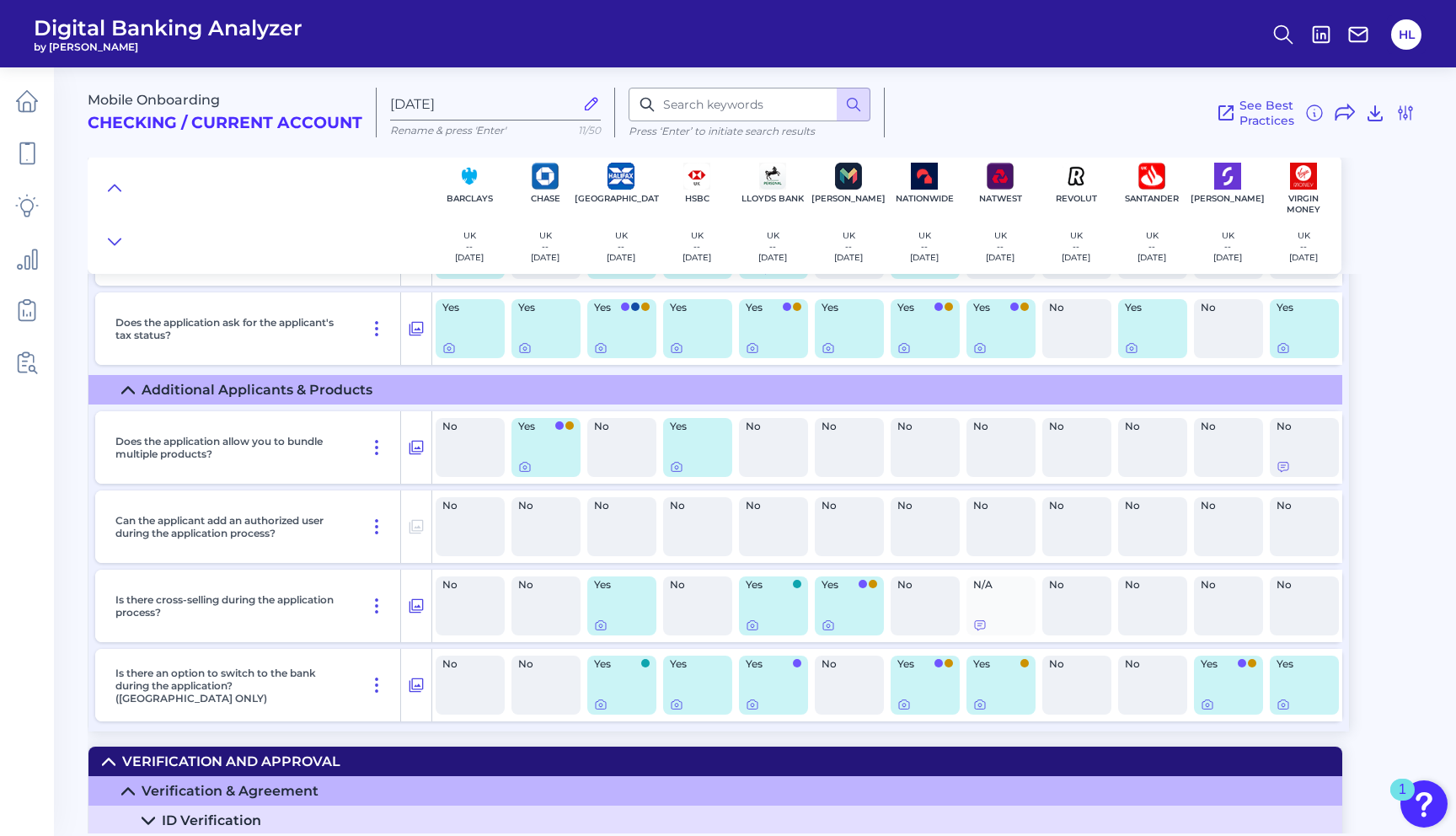
scroll to position [6198, 0]
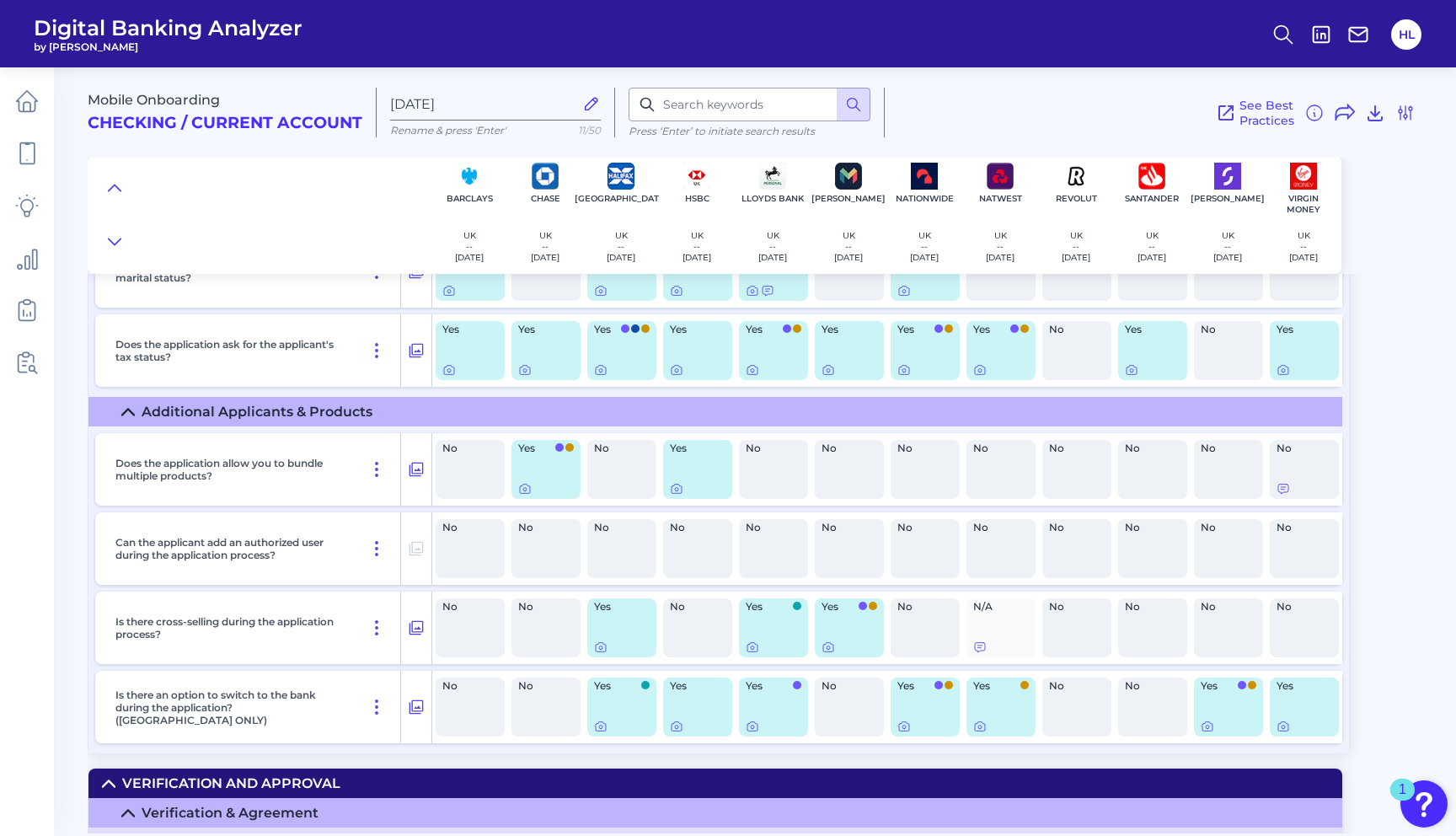
click at [126, 418] on icon at bounding box center [128, 412] width 14 height 14
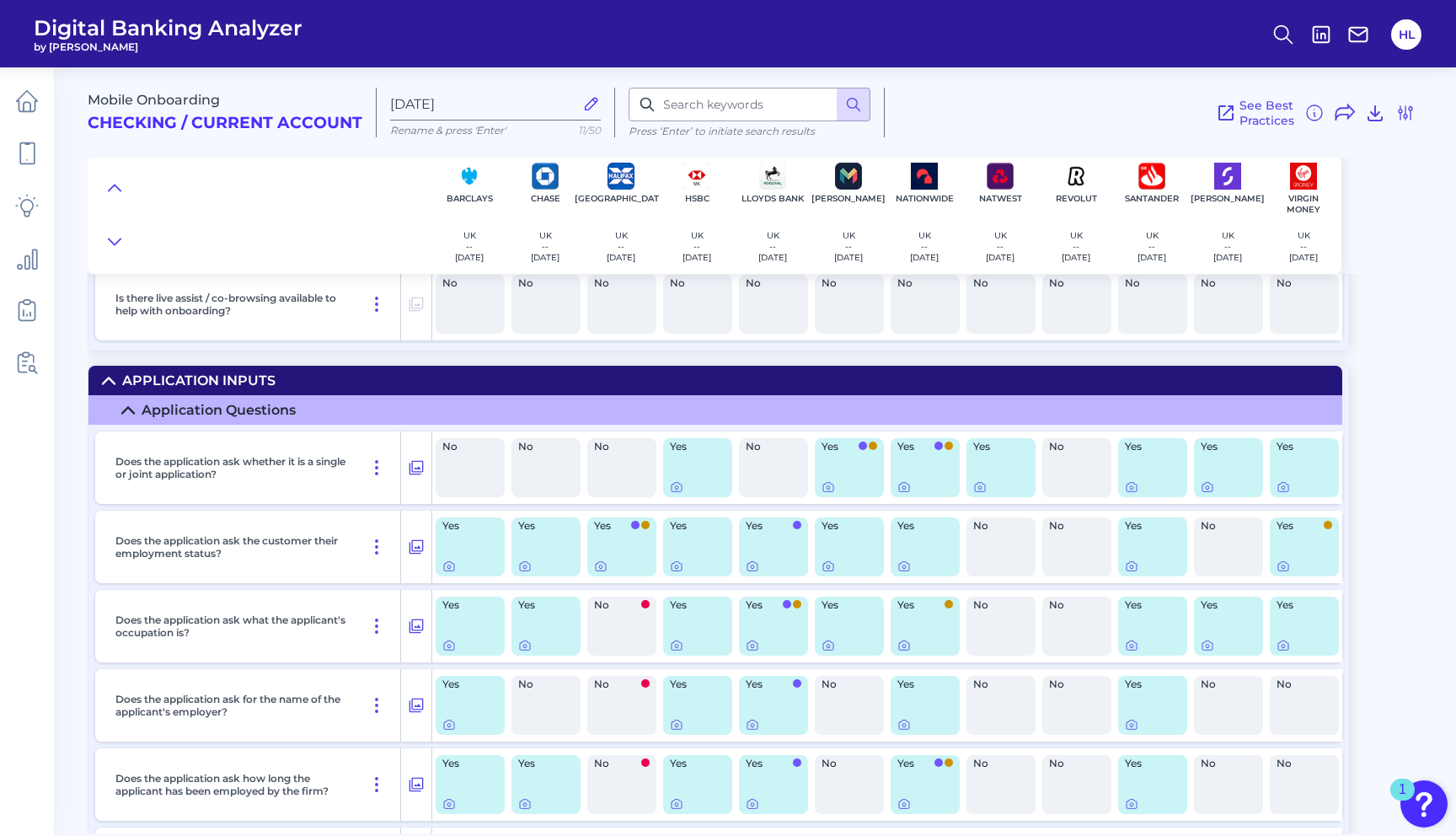
click at [123, 415] on icon at bounding box center [128, 410] width 14 height 14
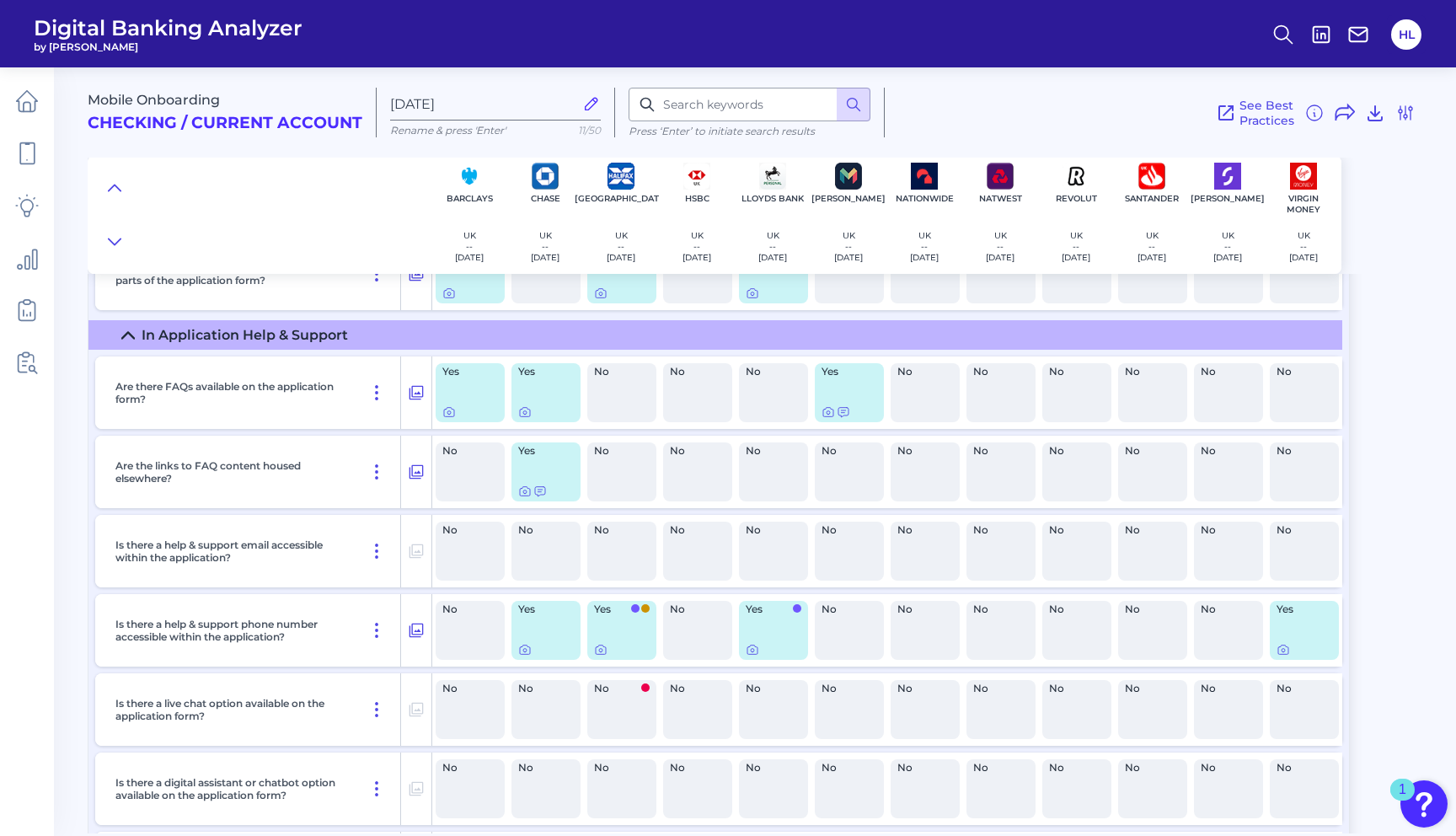
click at [120, 341] on summary "In Application Help & Support" at bounding box center [716, 334] width 1254 height 30
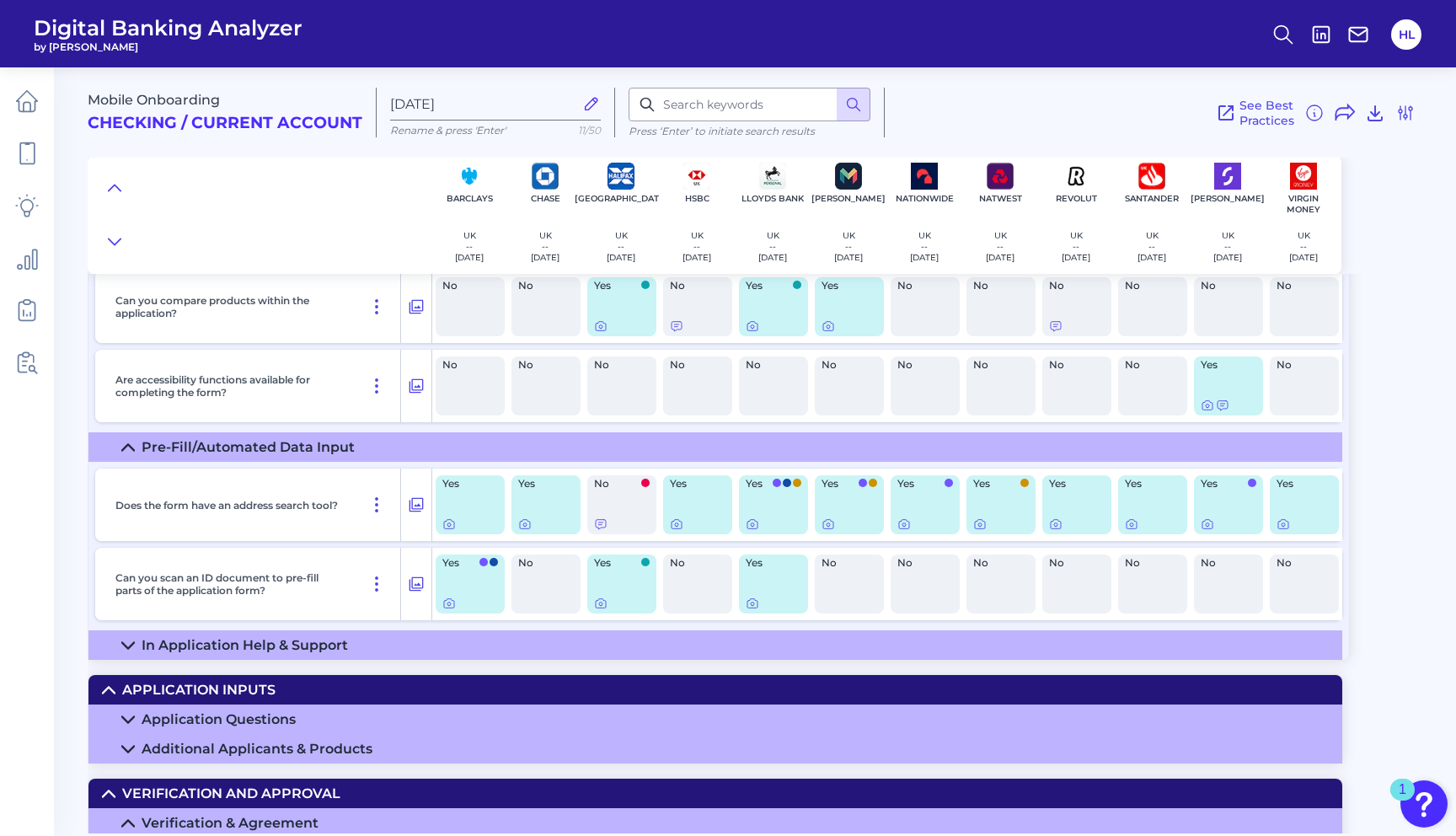
click at [128, 444] on summary "Pre-Fill/Automated Data Input" at bounding box center [716, 447] width 1254 height 30
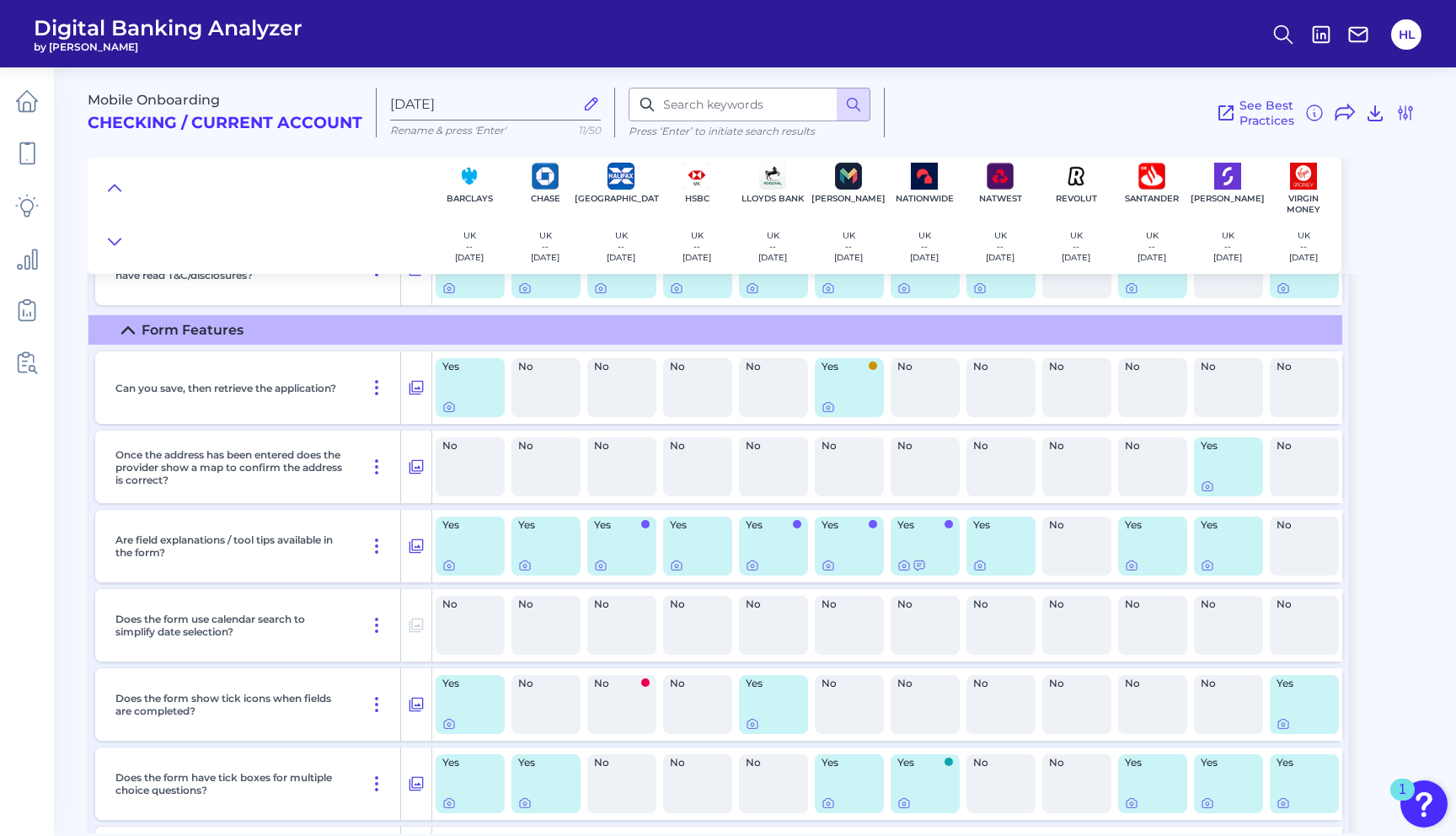
scroll to position [3332, 0]
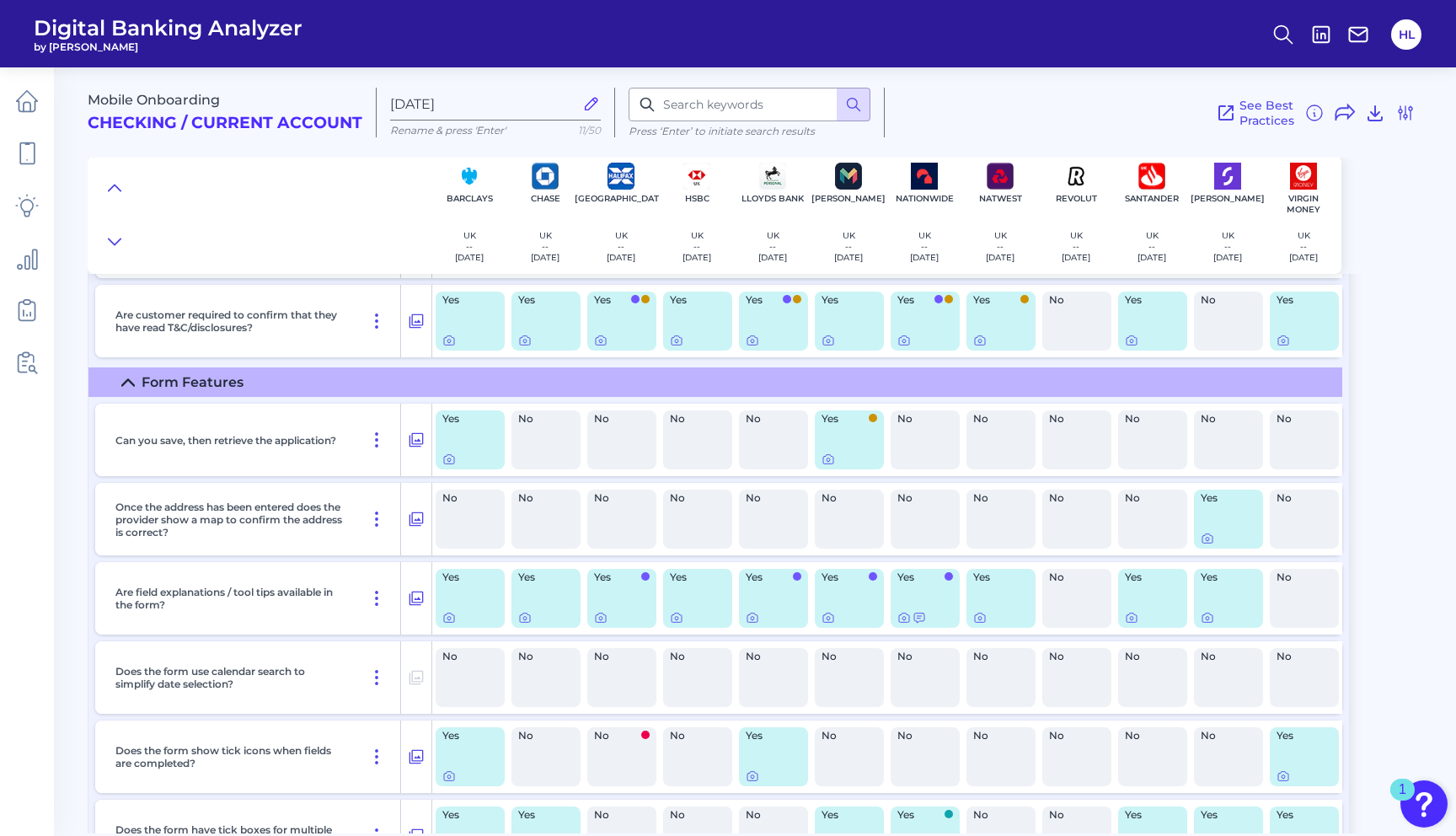
click at [133, 384] on icon at bounding box center [128, 383] width 14 height 14
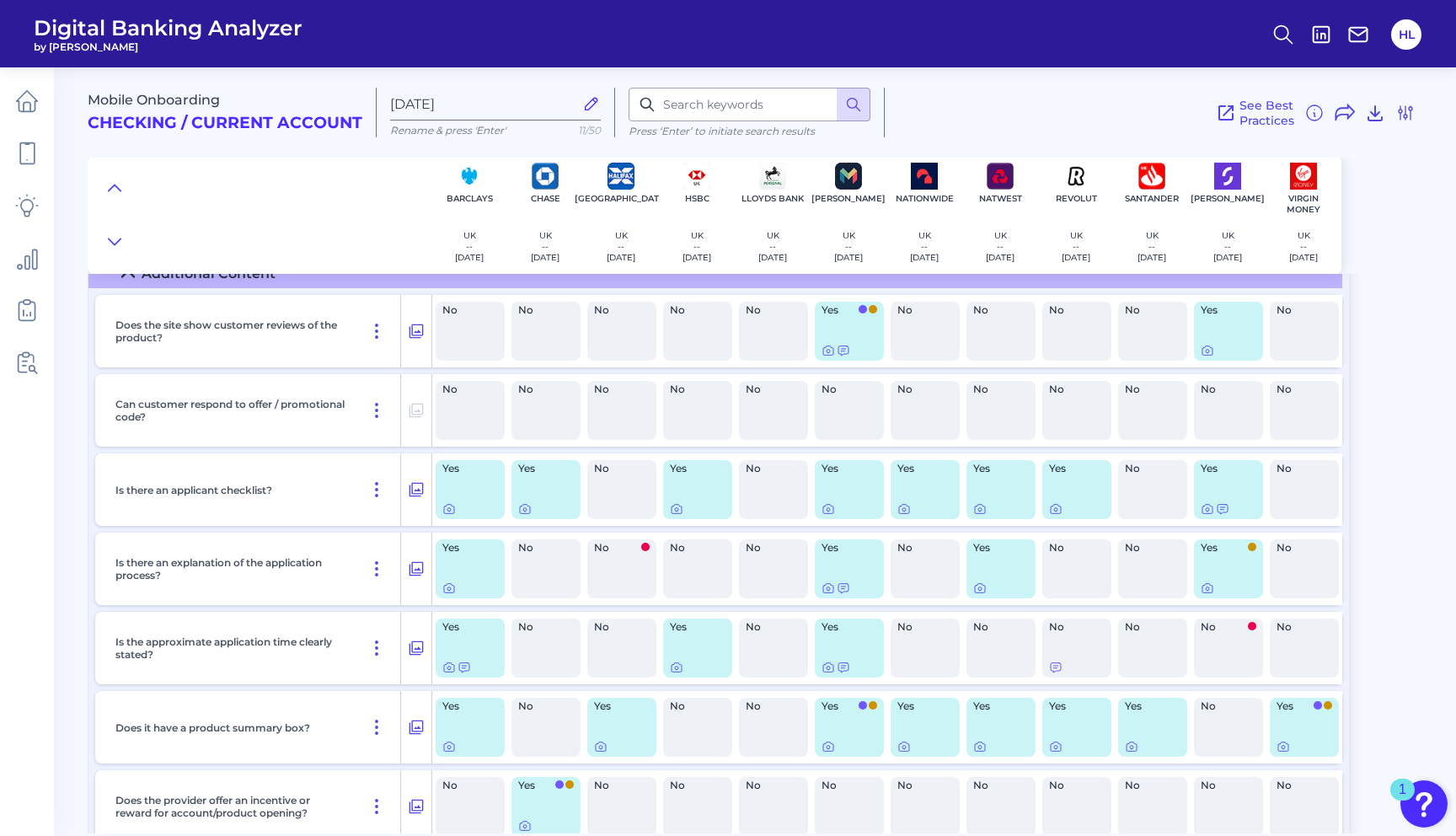
scroll to position [2206, 0]
click at [465, 177] on img at bounding box center [469, 177] width 27 height 27
click at [548, 173] on img at bounding box center [545, 177] width 27 height 27
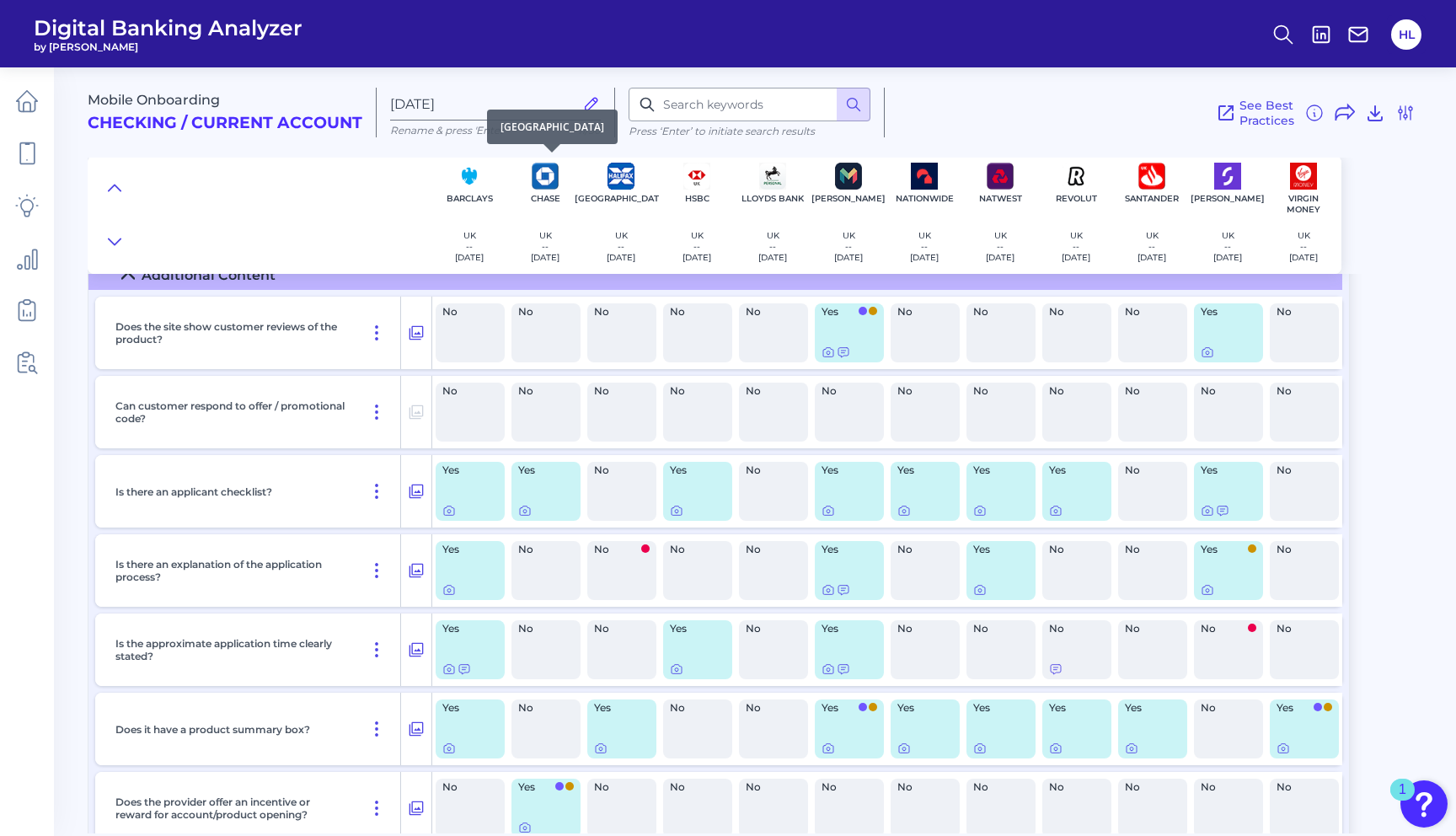
click at [544, 236] on p "UK" at bounding box center [545, 235] width 29 height 11
click at [629, 189] on div "[GEOGRAPHIC_DATA] [GEOGRAPHIC_DATA] -- [DATE]" at bounding box center [621, 215] width 76 height 118
click at [690, 188] on img at bounding box center [697, 177] width 27 height 27
click at [760, 188] on img at bounding box center [773, 177] width 27 height 27
click at [769, 185] on img at bounding box center [773, 177] width 27 height 27
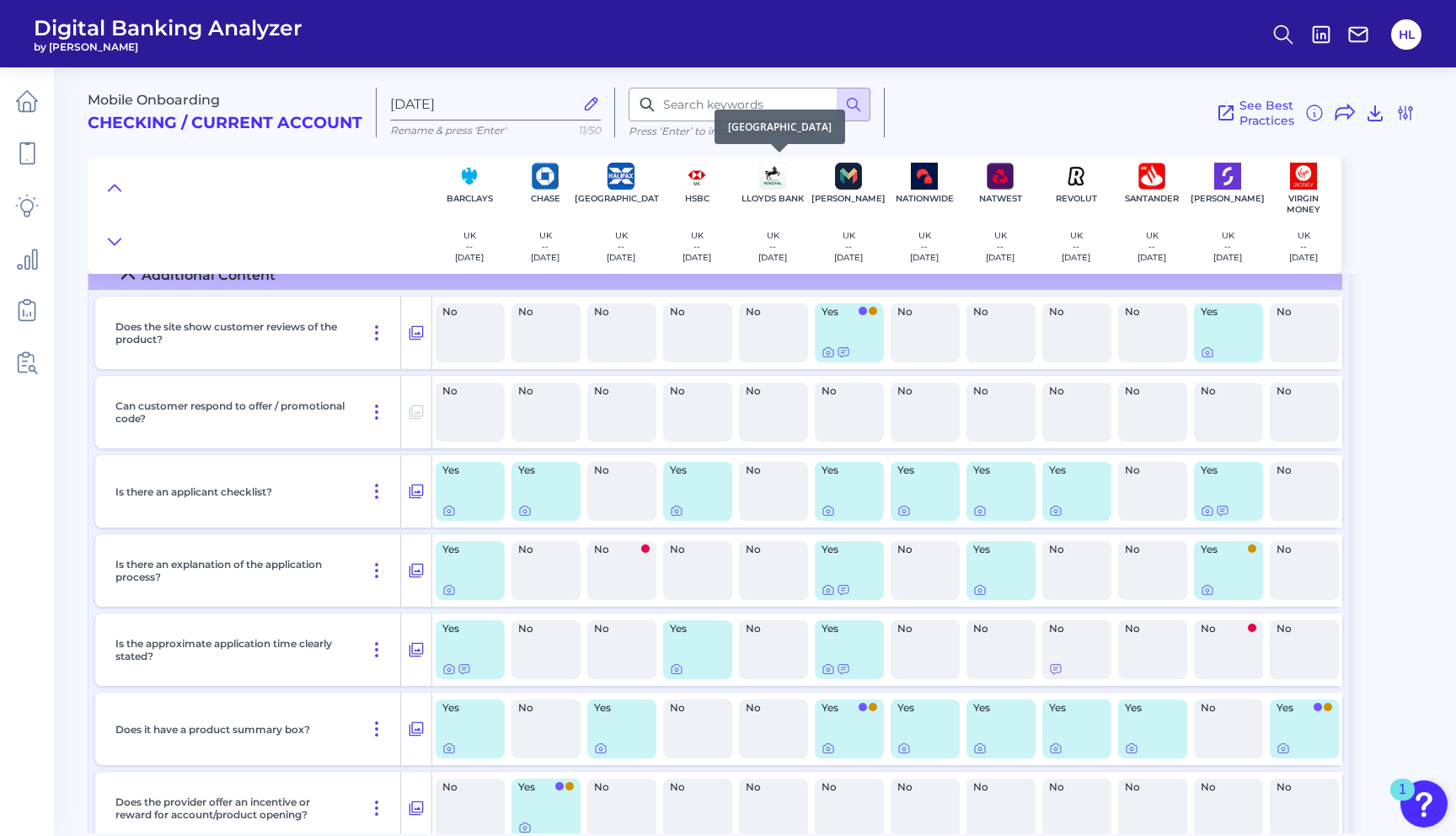
click at [769, 185] on img at bounding box center [773, 177] width 27 height 27
click at [862, 174] on div "[PERSON_NAME] UK -- [DATE]" at bounding box center [848, 215] width 76 height 118
click at [852, 174] on img at bounding box center [849, 177] width 27 height 27
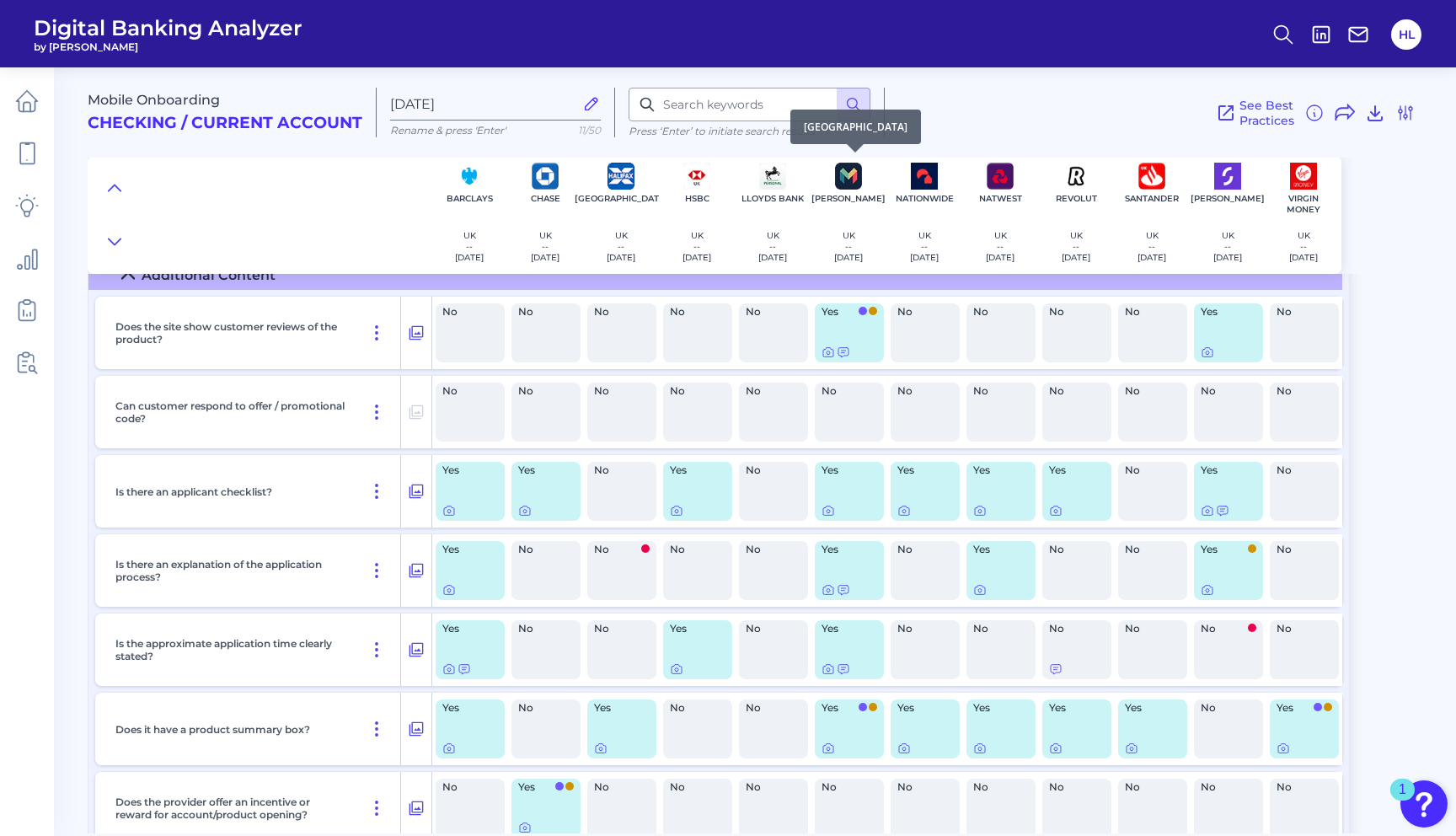
click at [852, 174] on img at bounding box center [849, 177] width 27 height 27
click at [912, 177] on img at bounding box center [925, 177] width 27 height 27
click at [987, 180] on img at bounding box center [1001, 177] width 27 height 27
click at [985, 180] on div "NatWest UK -- [DATE]" at bounding box center [1000, 215] width 76 height 118
click at [1070, 179] on img at bounding box center [1076, 177] width 27 height 27
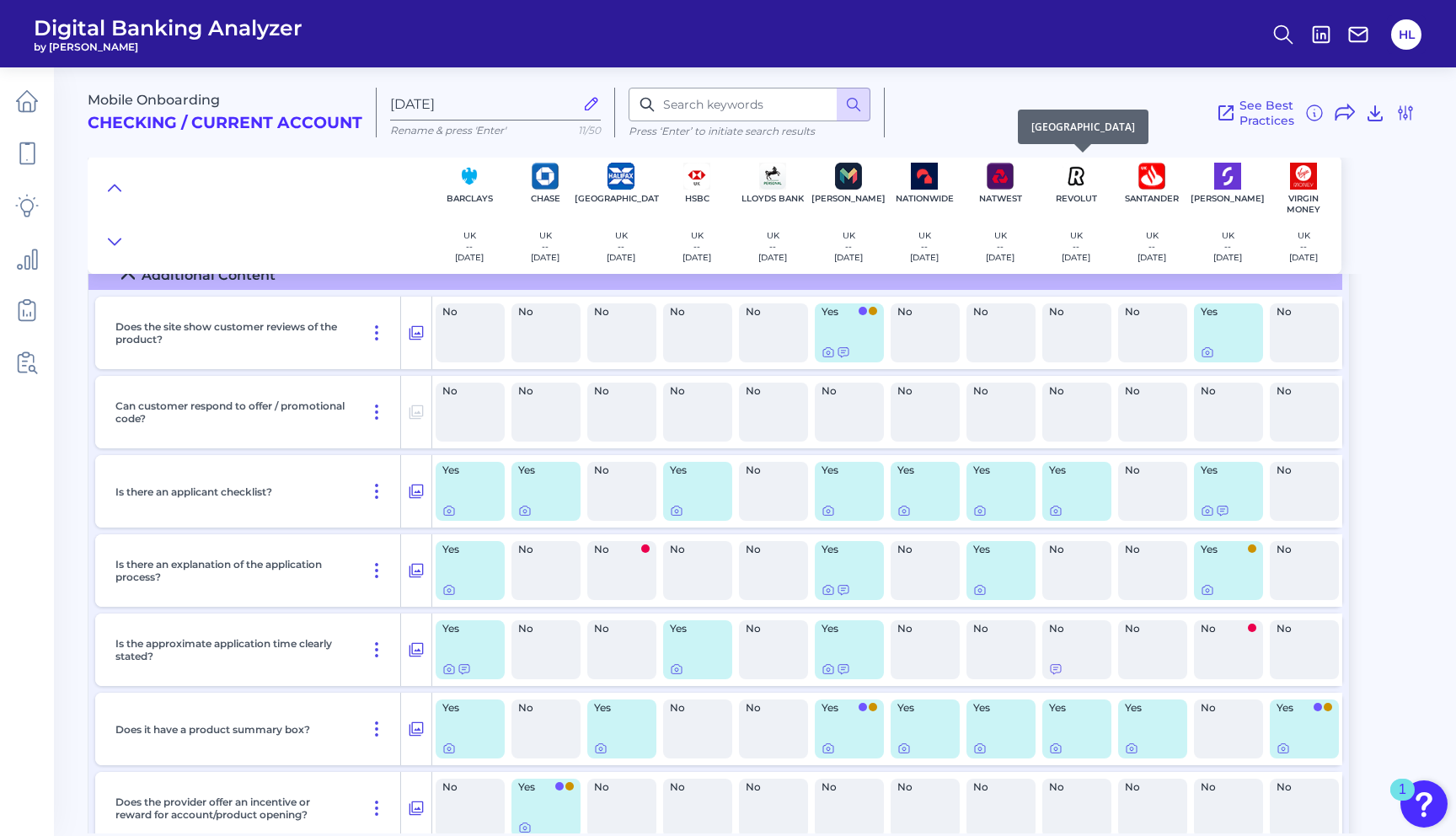
click at [1070, 179] on img at bounding box center [1076, 177] width 27 height 27
click at [1169, 175] on div "[GEOGRAPHIC_DATA] UK -- [DATE]" at bounding box center [1151, 215] width 76 height 118
click at [1220, 177] on img at bounding box center [1227, 177] width 27 height 27
click at [1300, 184] on img at bounding box center [1303, 177] width 27 height 27
click at [1306, 238] on p "UK" at bounding box center [1303, 235] width 29 height 11
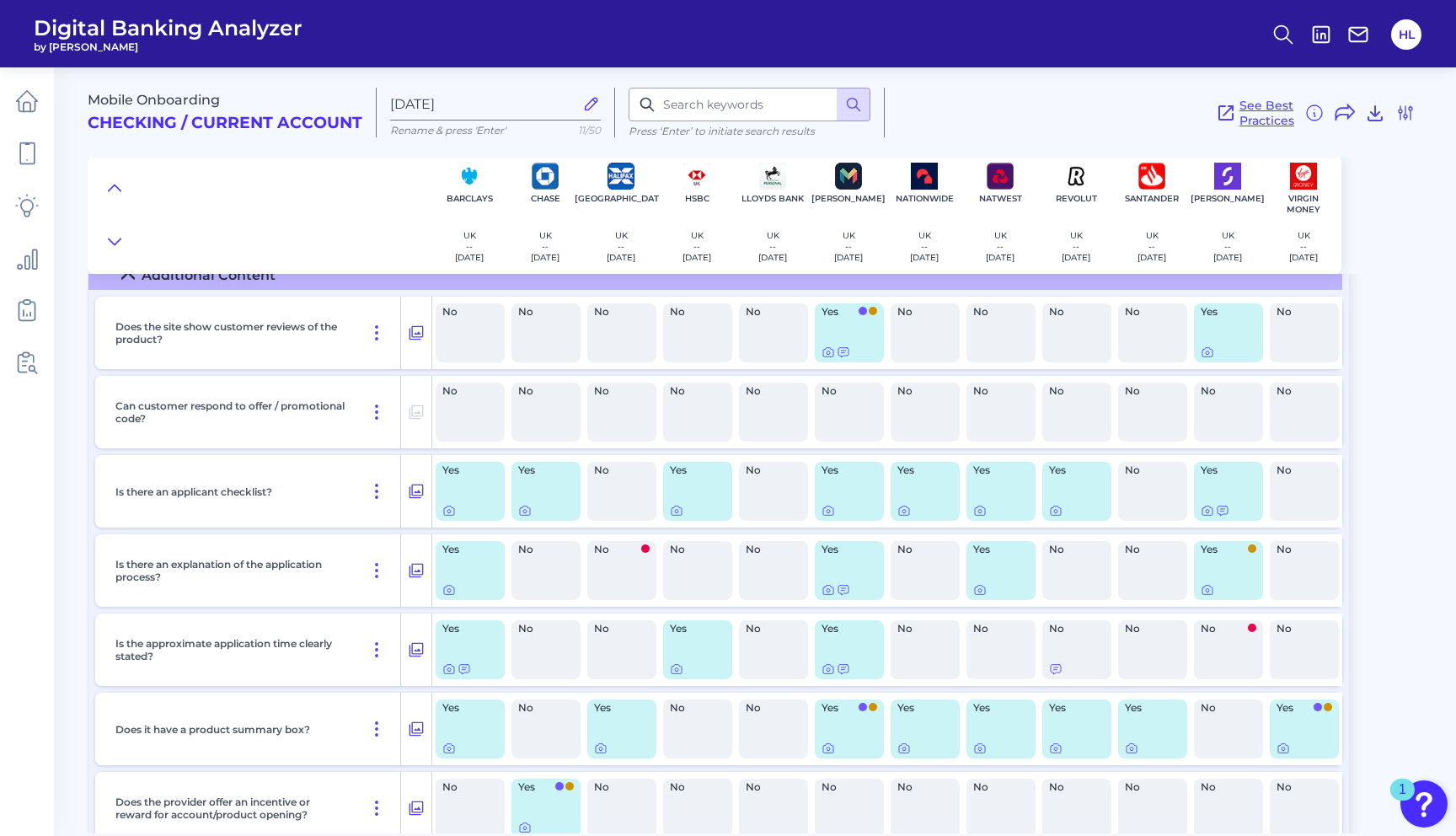
click at [1255, 106] on span "See Best Practices" at bounding box center [1267, 113] width 55 height 31
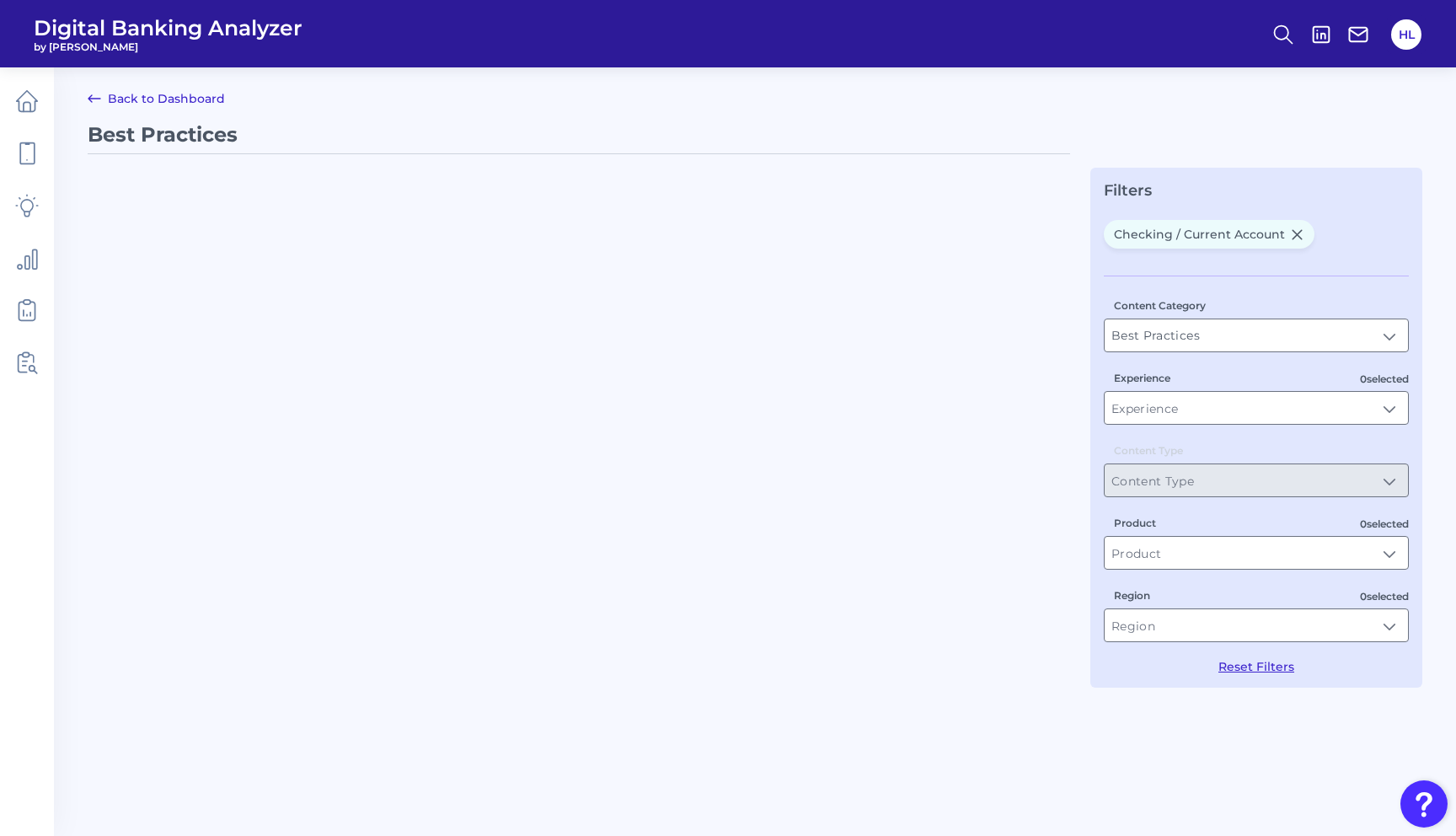
type input "Checking / Current Account"
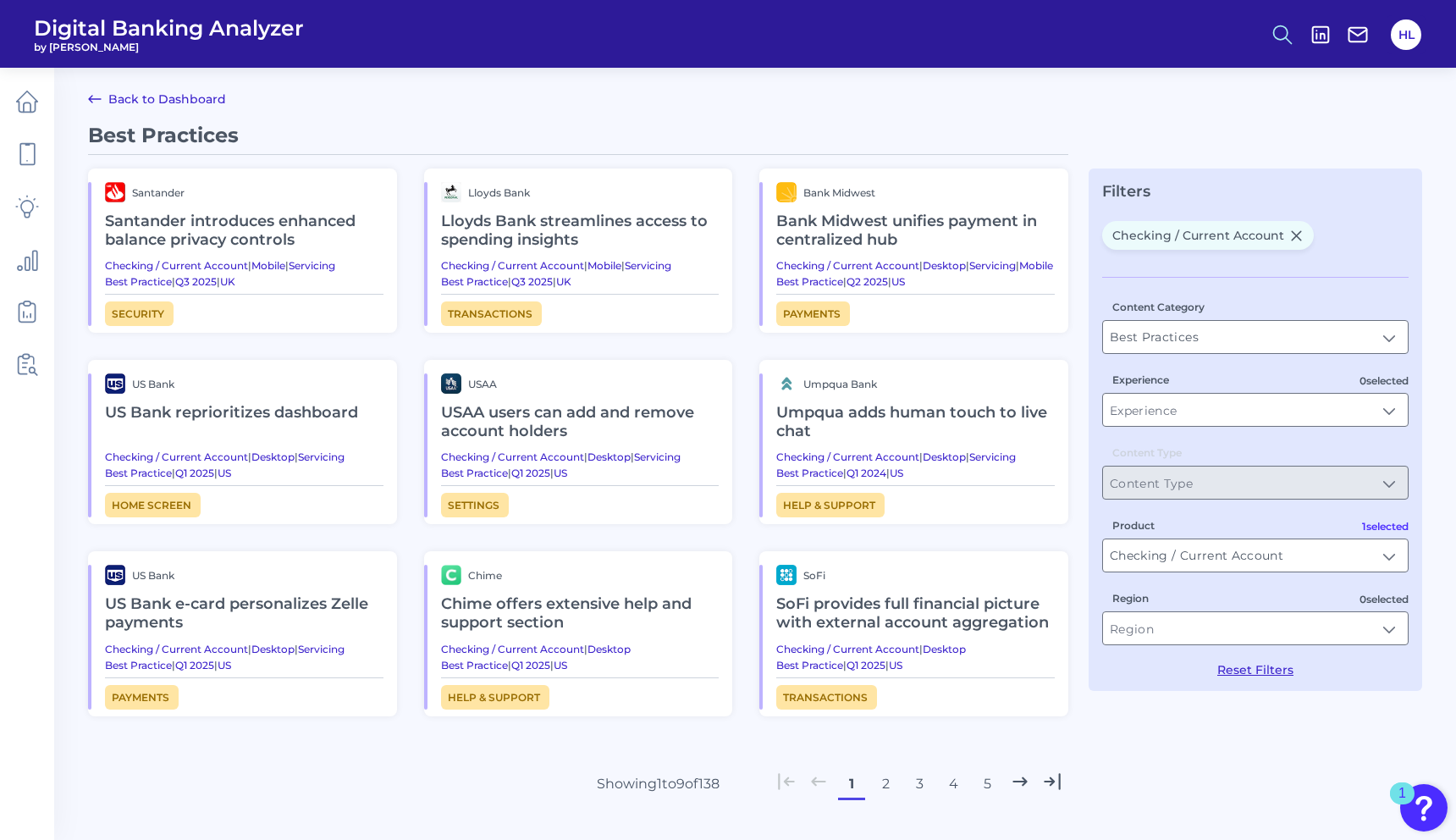
click at [1279, 32] on icon at bounding box center [1283, 35] width 24 height 24
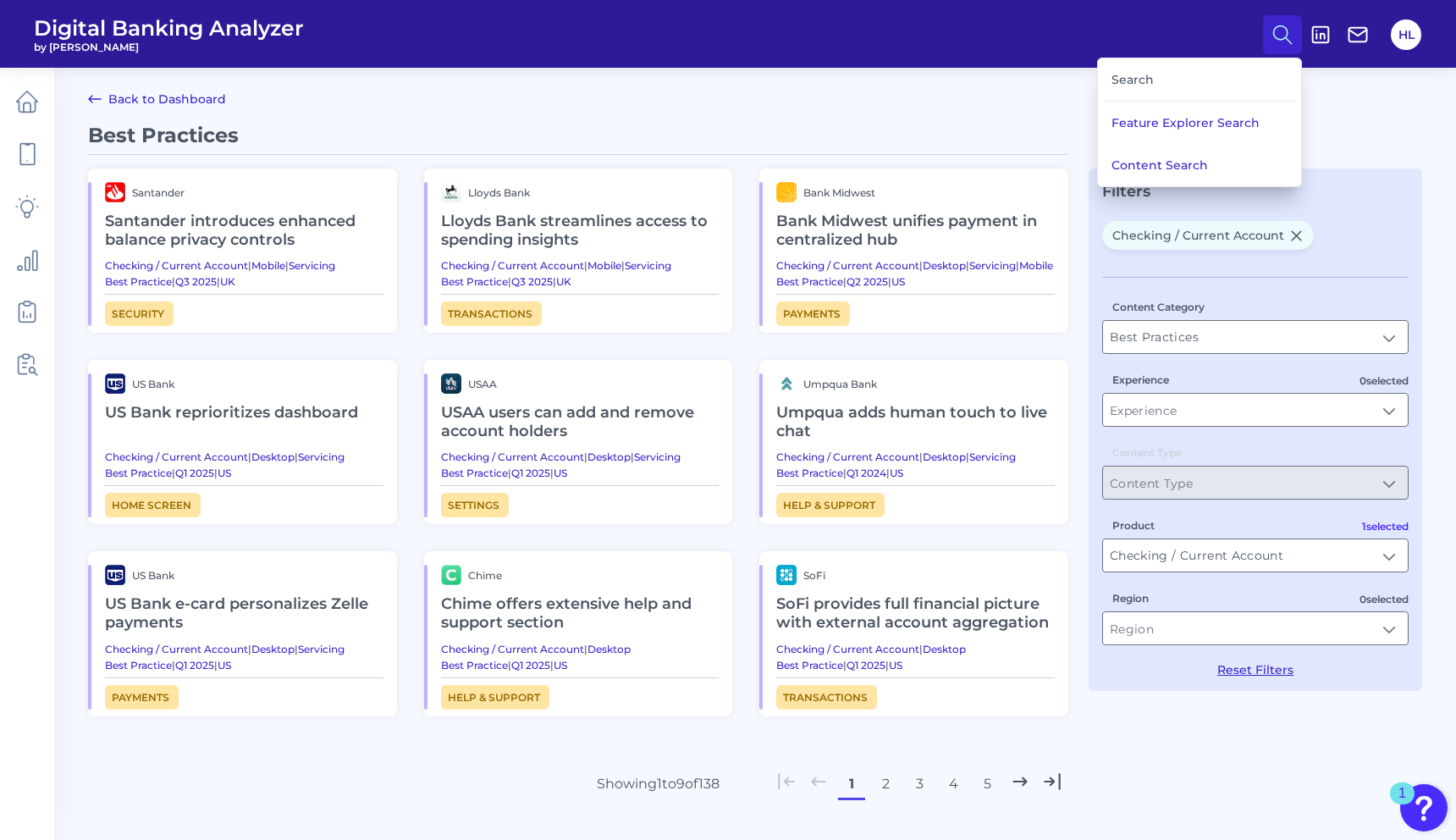
click at [1164, 75] on div "Search" at bounding box center [1199, 80] width 189 height 43
click at [1135, 81] on div "Search" at bounding box center [1199, 80] width 189 height 43
click at [1154, 154] on button "Content Search" at bounding box center [1199, 165] width 203 height 42
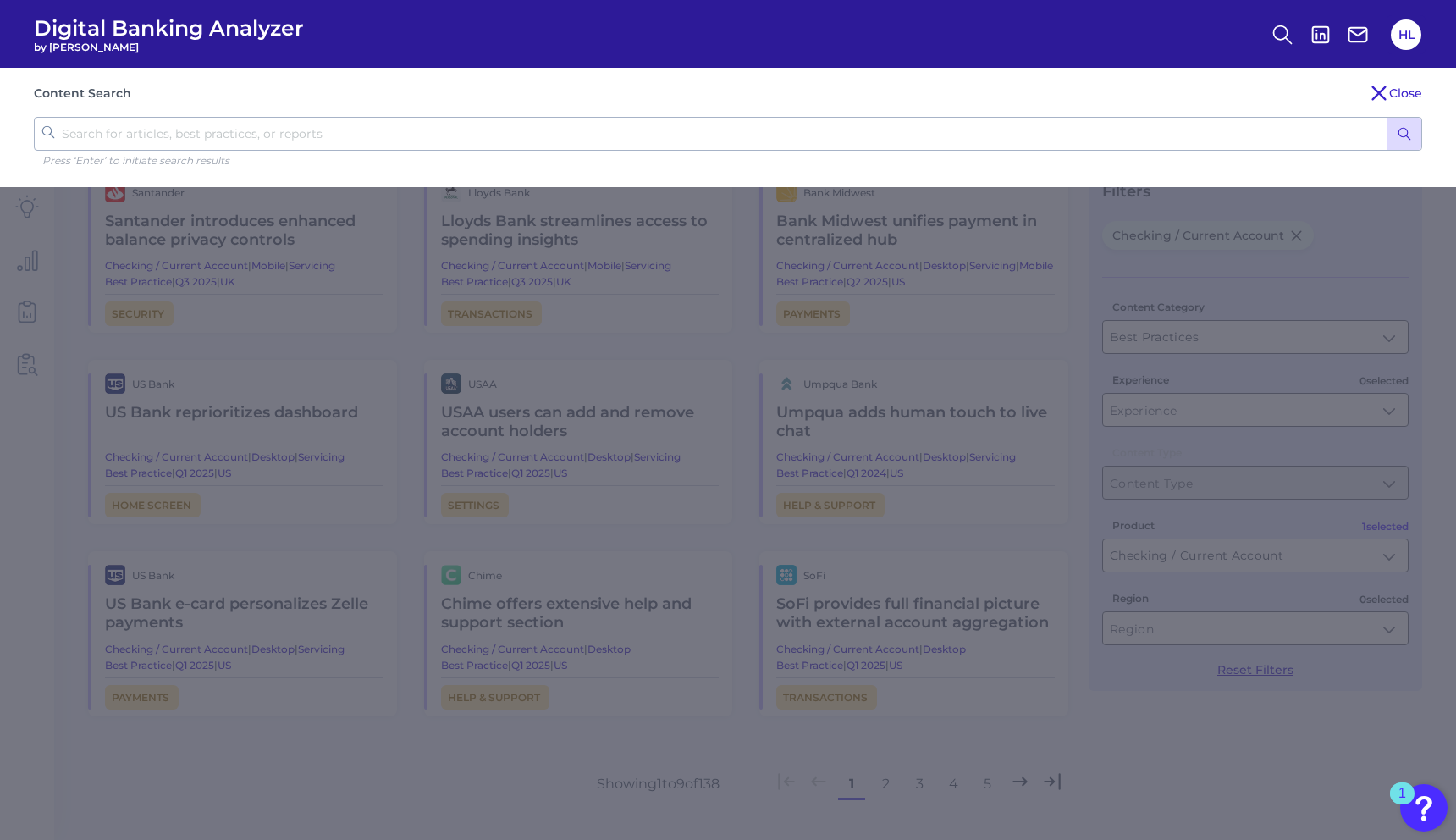
click at [1070, 137] on input "text" at bounding box center [728, 134] width 1388 height 34
type input "existing customer"
click at [1387, 117] on button "submit" at bounding box center [1405, 134] width 34 height 33
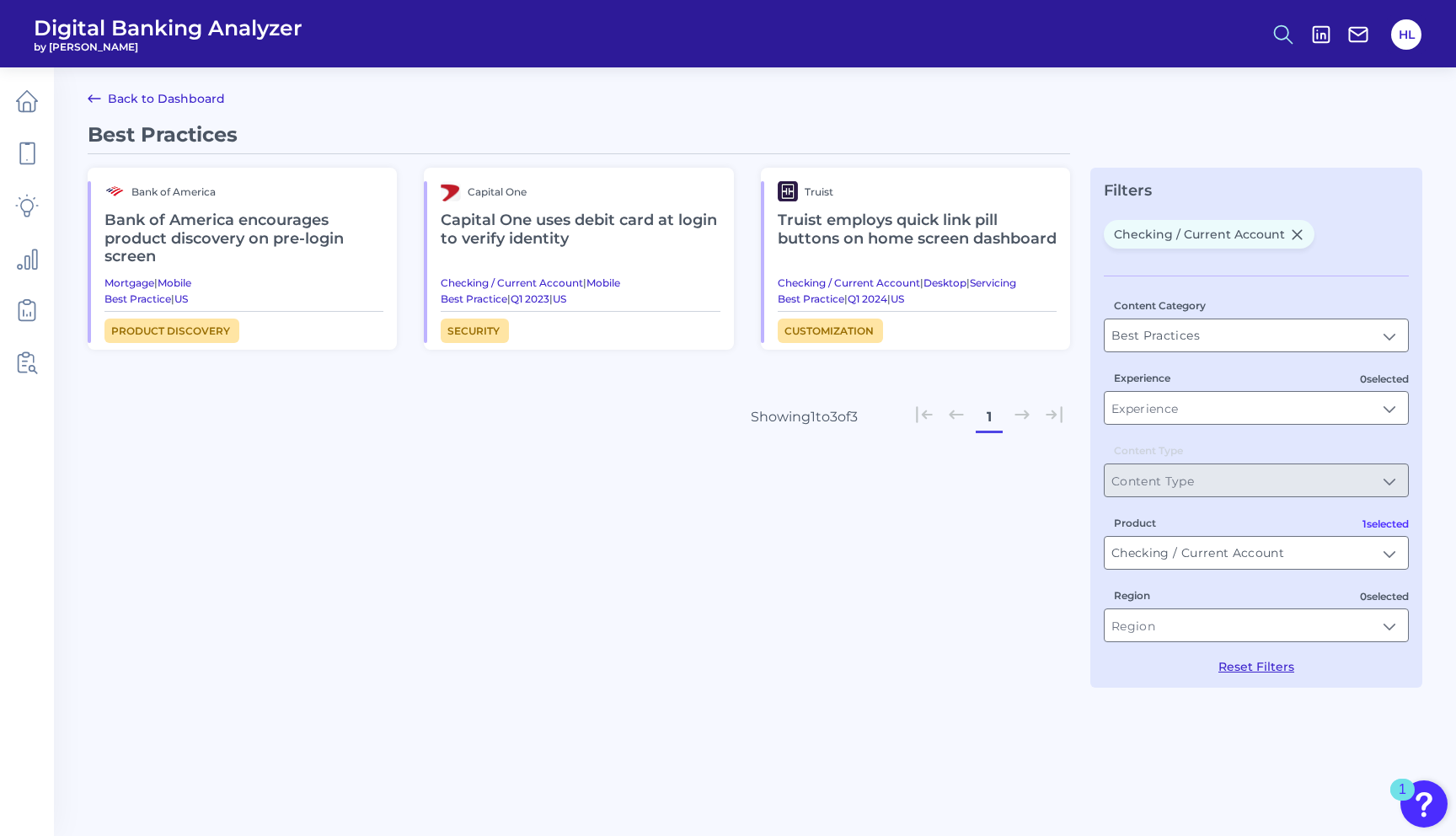
click at [1281, 38] on icon at bounding box center [1284, 35] width 24 height 24
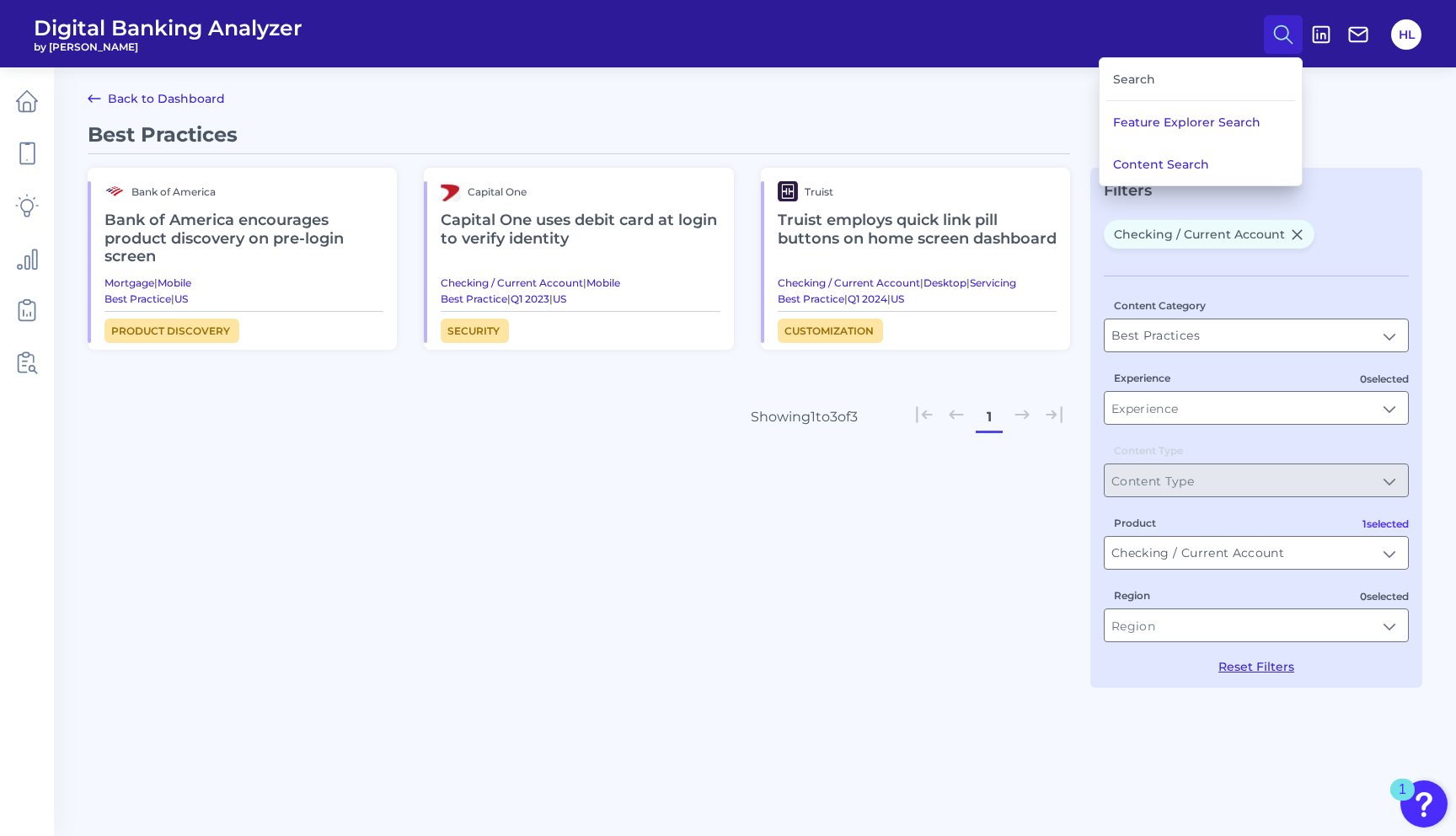
click at [1140, 99] on div "Search" at bounding box center [1200, 79] width 189 height 43
click at [1138, 83] on div "Search" at bounding box center [1200, 79] width 189 height 43
click at [1128, 69] on div "Search" at bounding box center [1200, 79] width 189 height 43
click at [1135, 90] on div "Search" at bounding box center [1200, 79] width 189 height 43
click at [1123, 77] on div "Search" at bounding box center [1200, 79] width 189 height 43
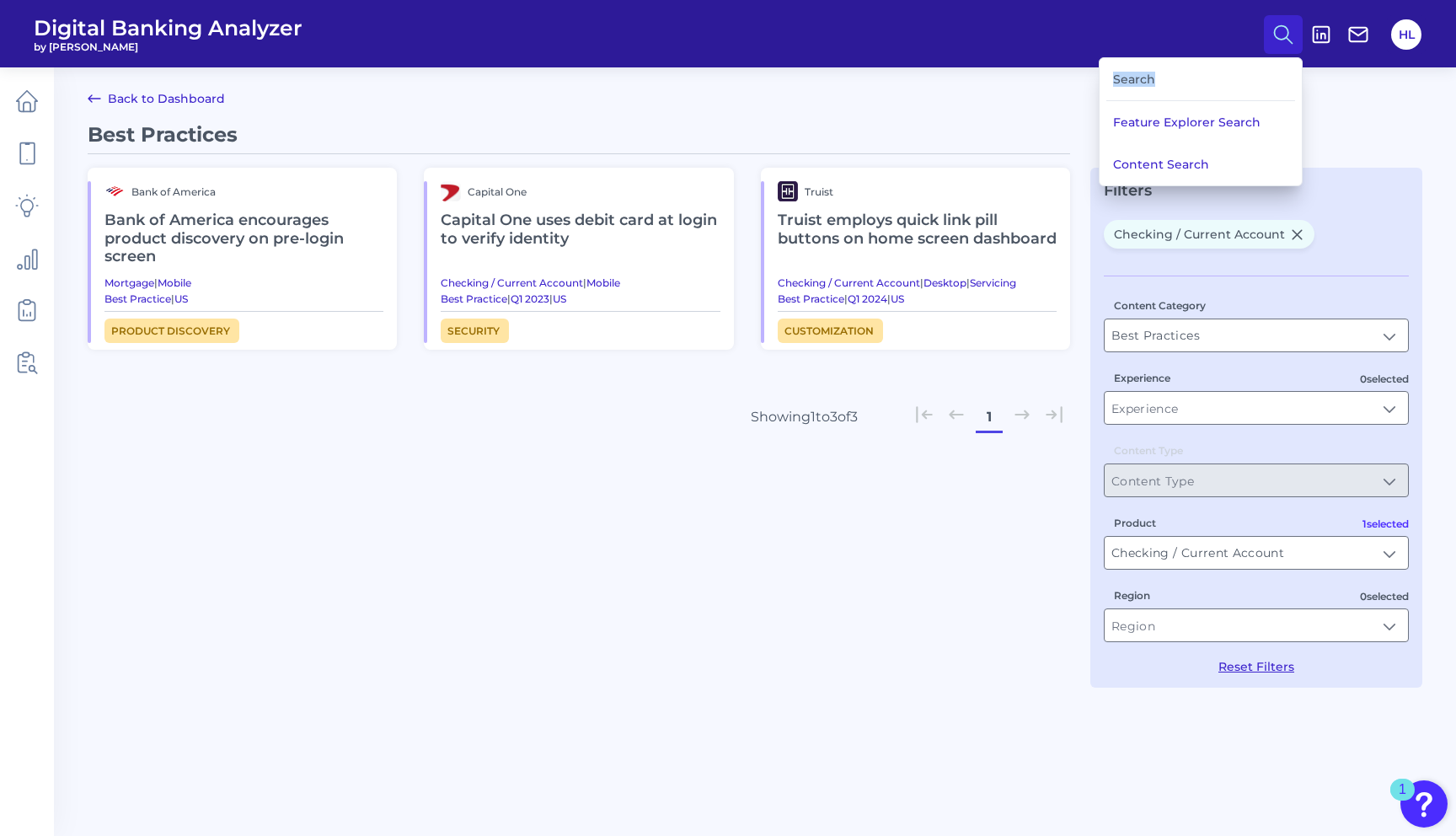
click at [1123, 77] on div "Search" at bounding box center [1200, 79] width 189 height 43
click at [1145, 92] on div "Search" at bounding box center [1200, 79] width 189 height 43
click at [1135, 84] on div "Search" at bounding box center [1200, 79] width 189 height 43
click at [1121, 84] on div "Search" at bounding box center [1200, 79] width 189 height 43
click at [1136, 80] on div "Search" at bounding box center [1200, 79] width 189 height 43
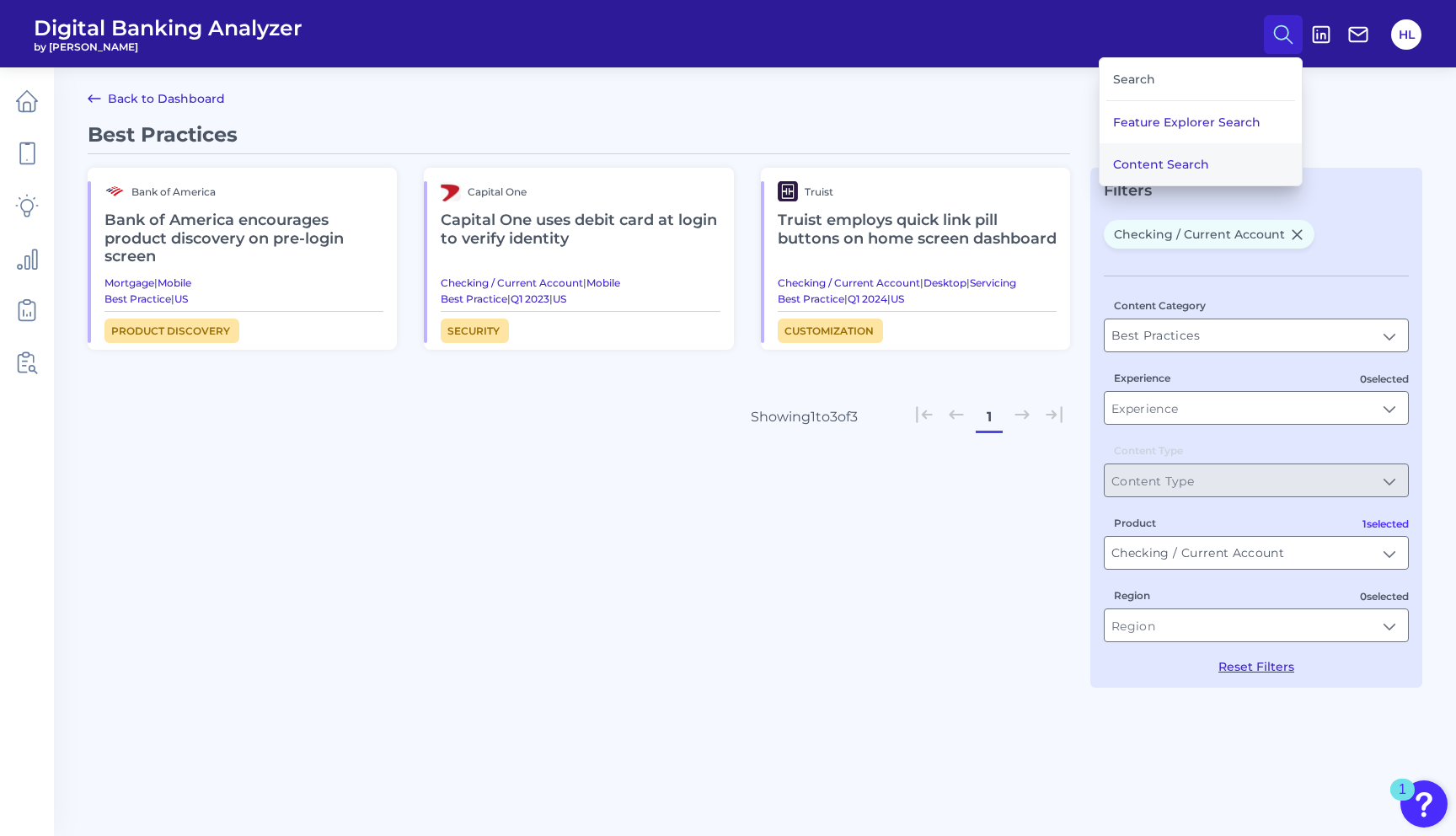
click at [1163, 158] on button "Content Search" at bounding box center [1200, 164] width 202 height 42
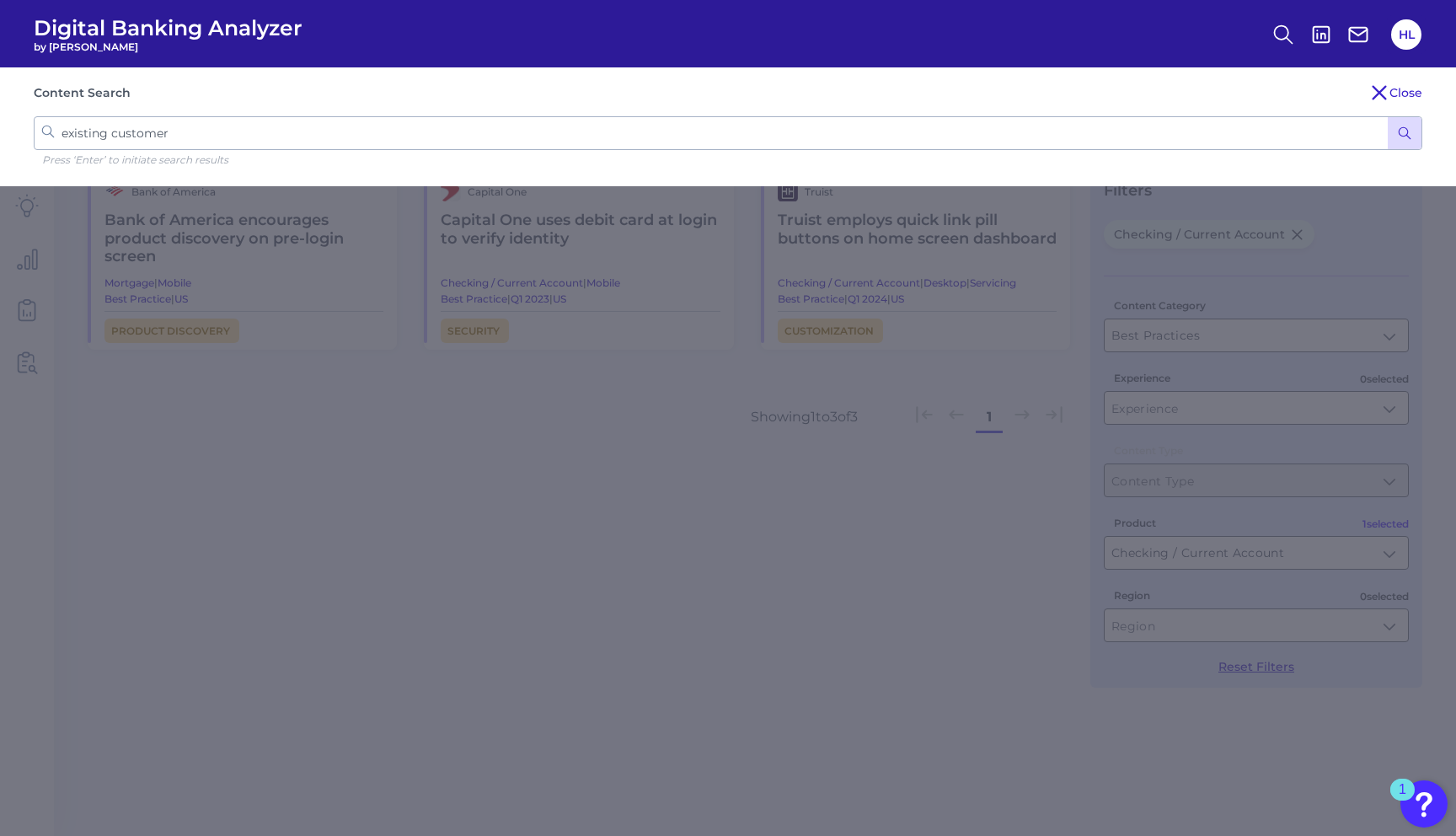
click at [643, 165] on p "Press ‘Enter’ to initiate search results" at bounding box center [732, 160] width 1380 height 13
click at [603, 134] on input "existing customer" at bounding box center [728, 133] width 1389 height 34
drag, startPoint x: 241, startPoint y: 130, endPoint x: 34, endPoint y: 128, distance: 207.0
click at [34, 129] on input "existing customer" at bounding box center [728, 133] width 1389 height 34
type input "a"
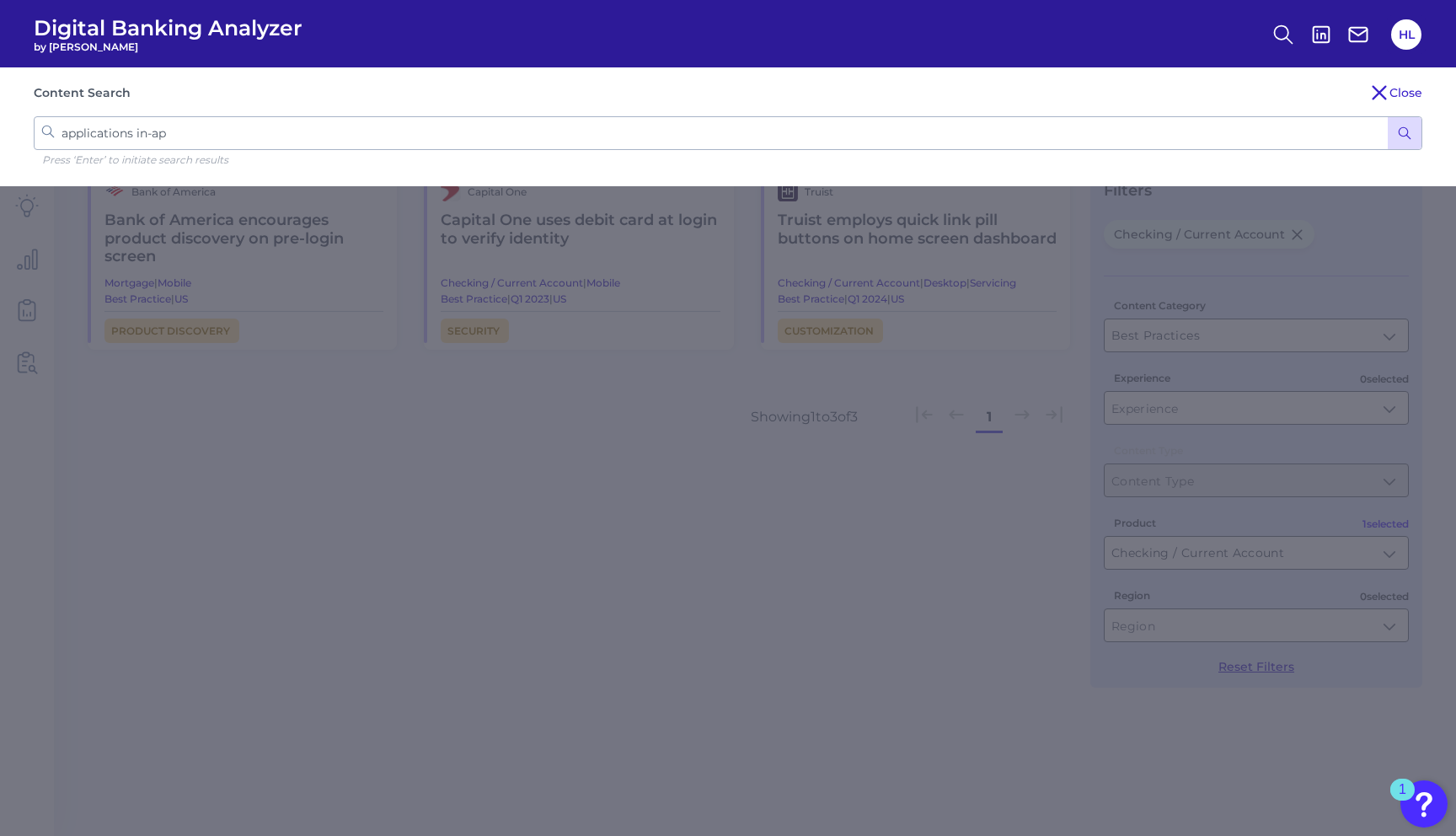
type input "applications in-app"
click at [1388, 117] on button "submit" at bounding box center [1405, 133] width 34 height 32
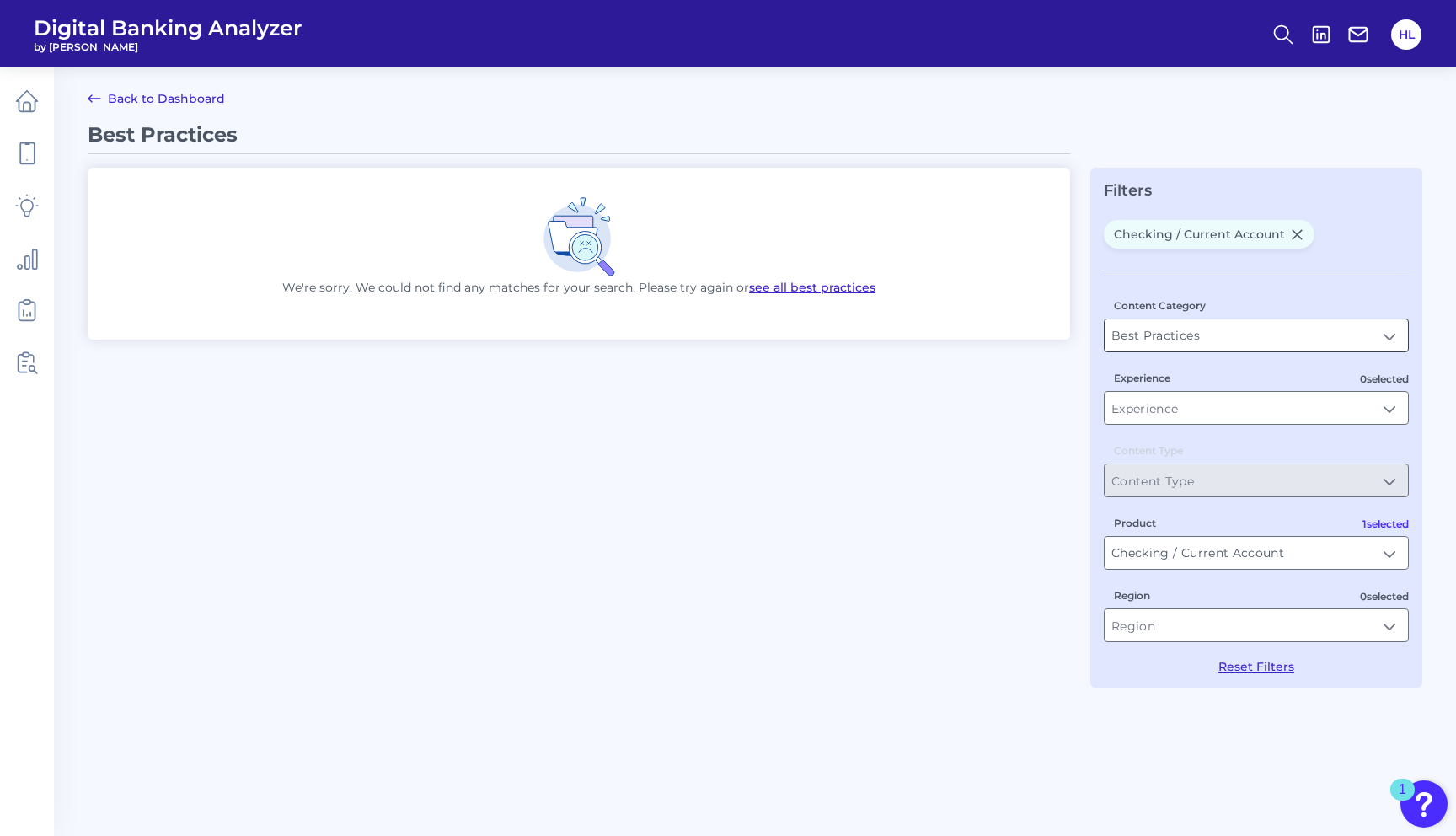
click at [1206, 320] on input "Best Practices" at bounding box center [1256, 335] width 304 height 32
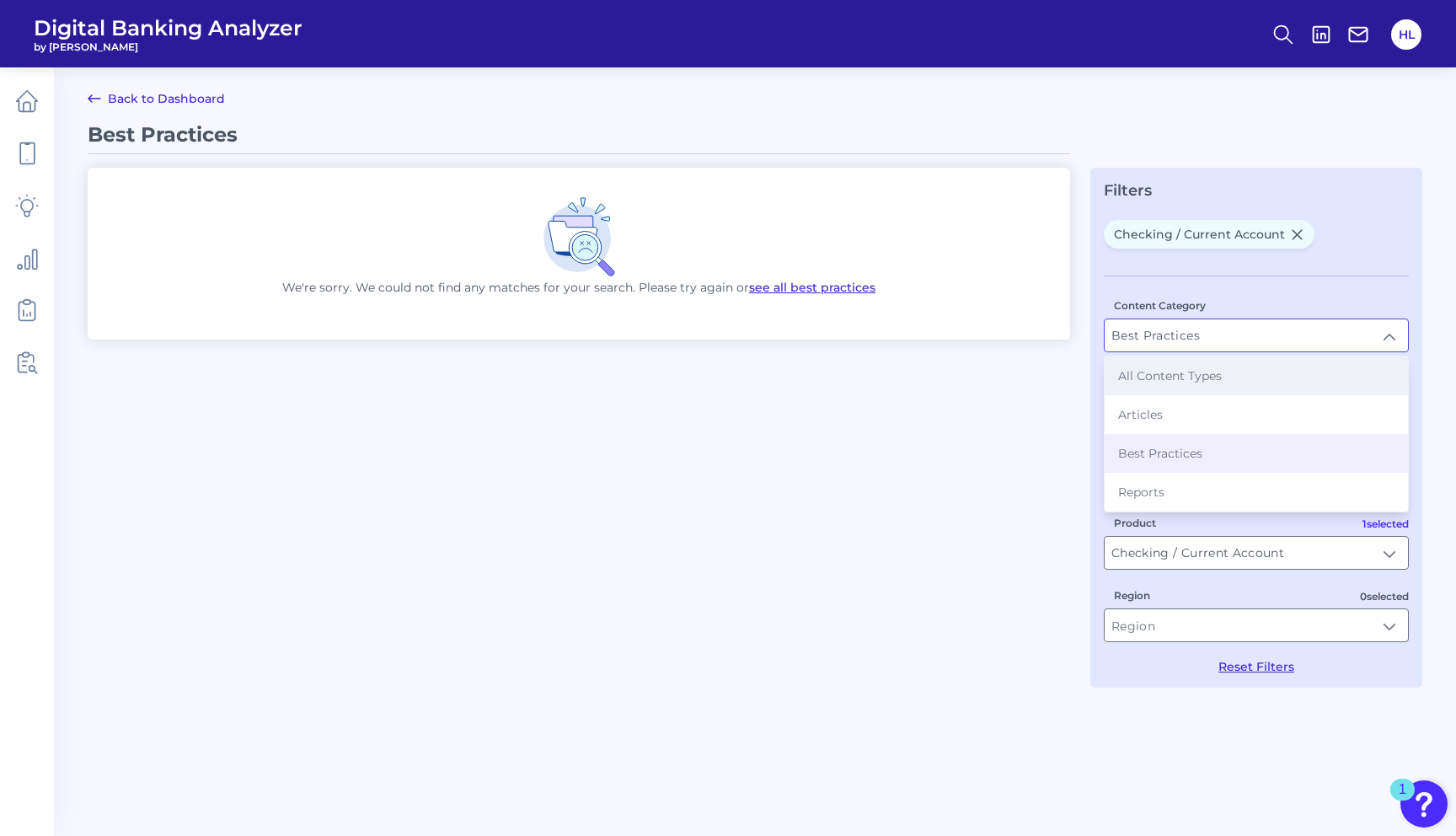
click at [1179, 379] on span "All Content Types" at bounding box center [1169, 376] width 103 height 15
type input "All Content Types"
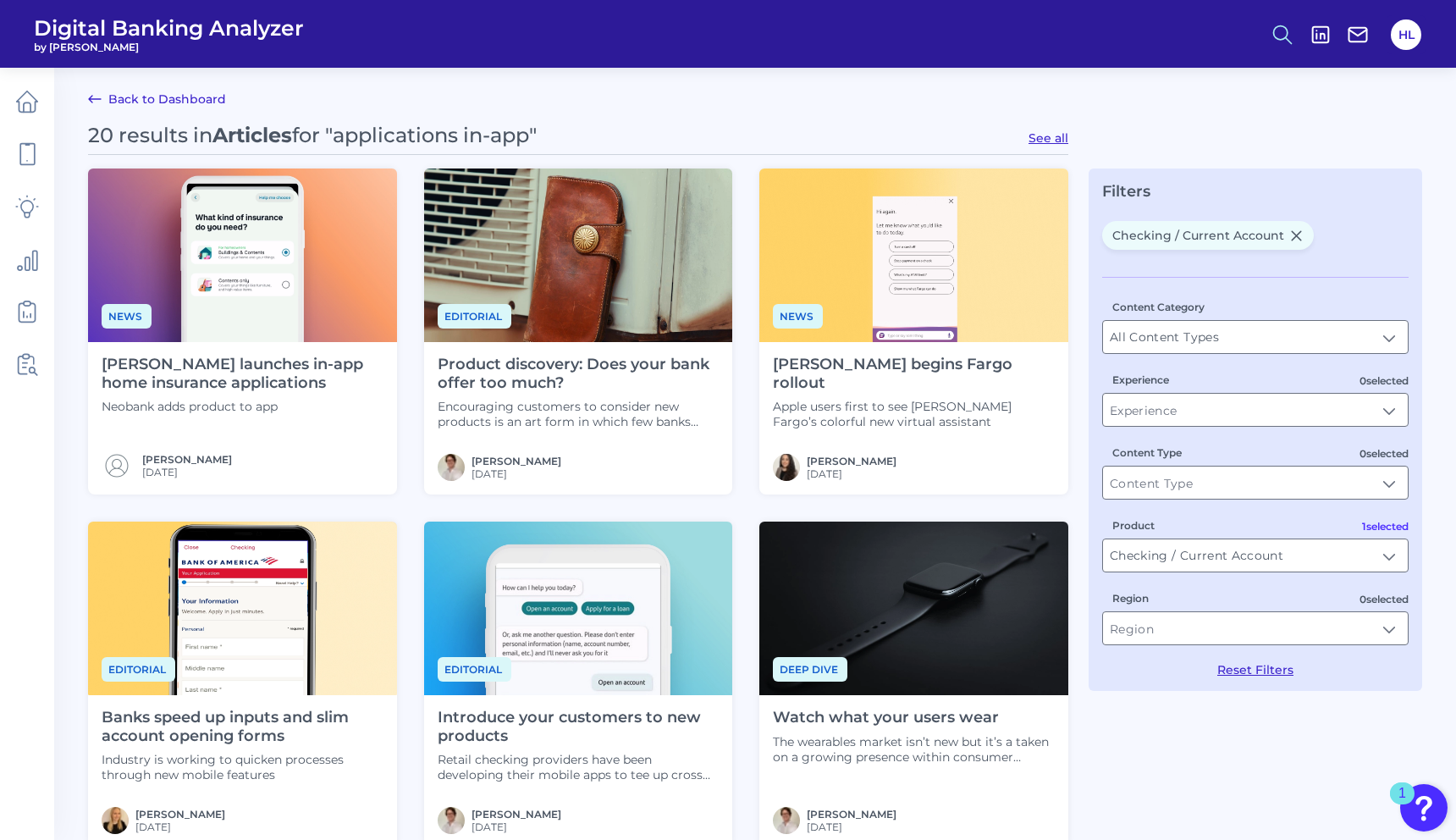
click at [1271, 34] on icon at bounding box center [1283, 35] width 24 height 24
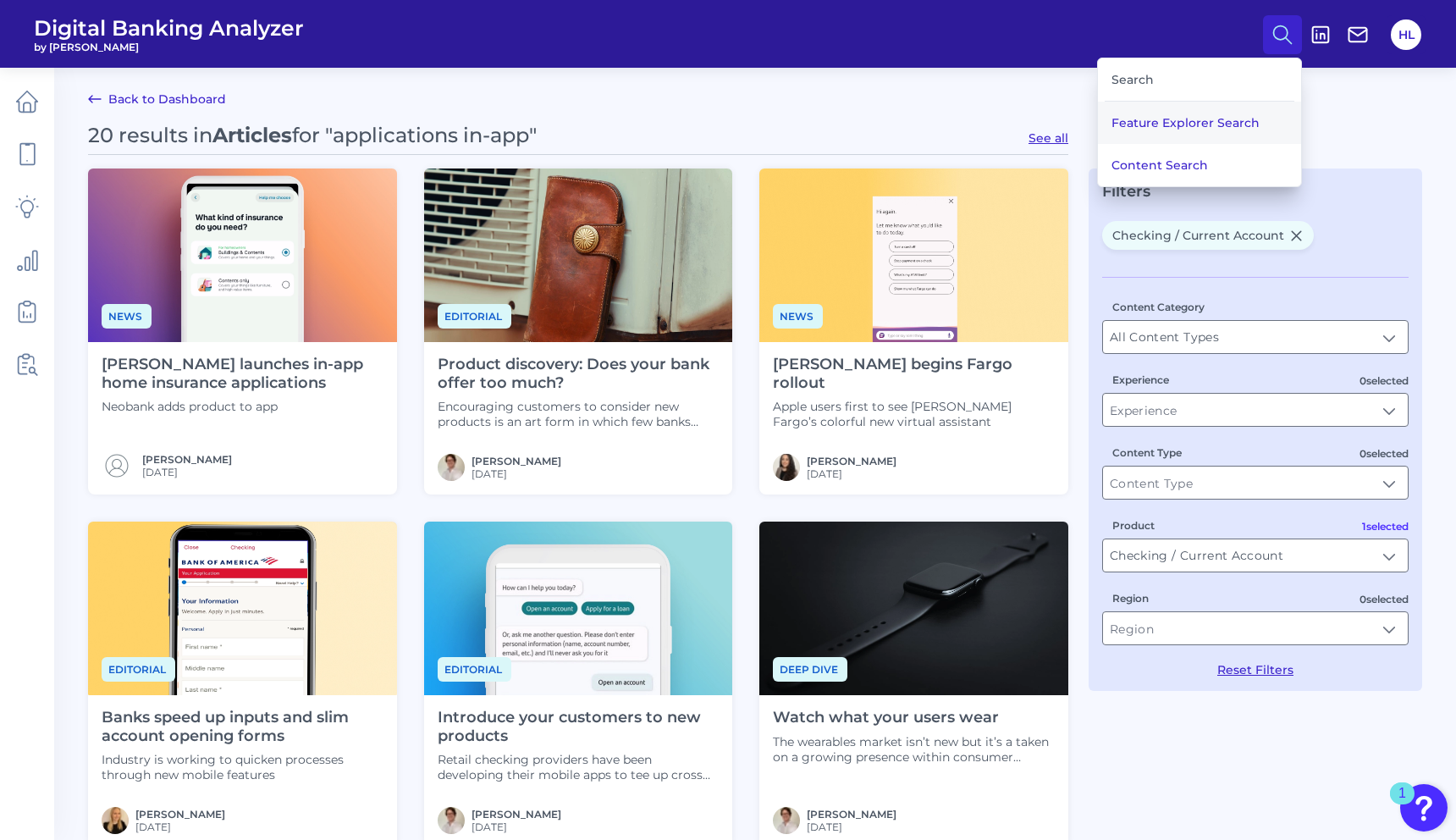
click at [1151, 131] on button "Feature Explorer Search" at bounding box center [1199, 123] width 203 height 42
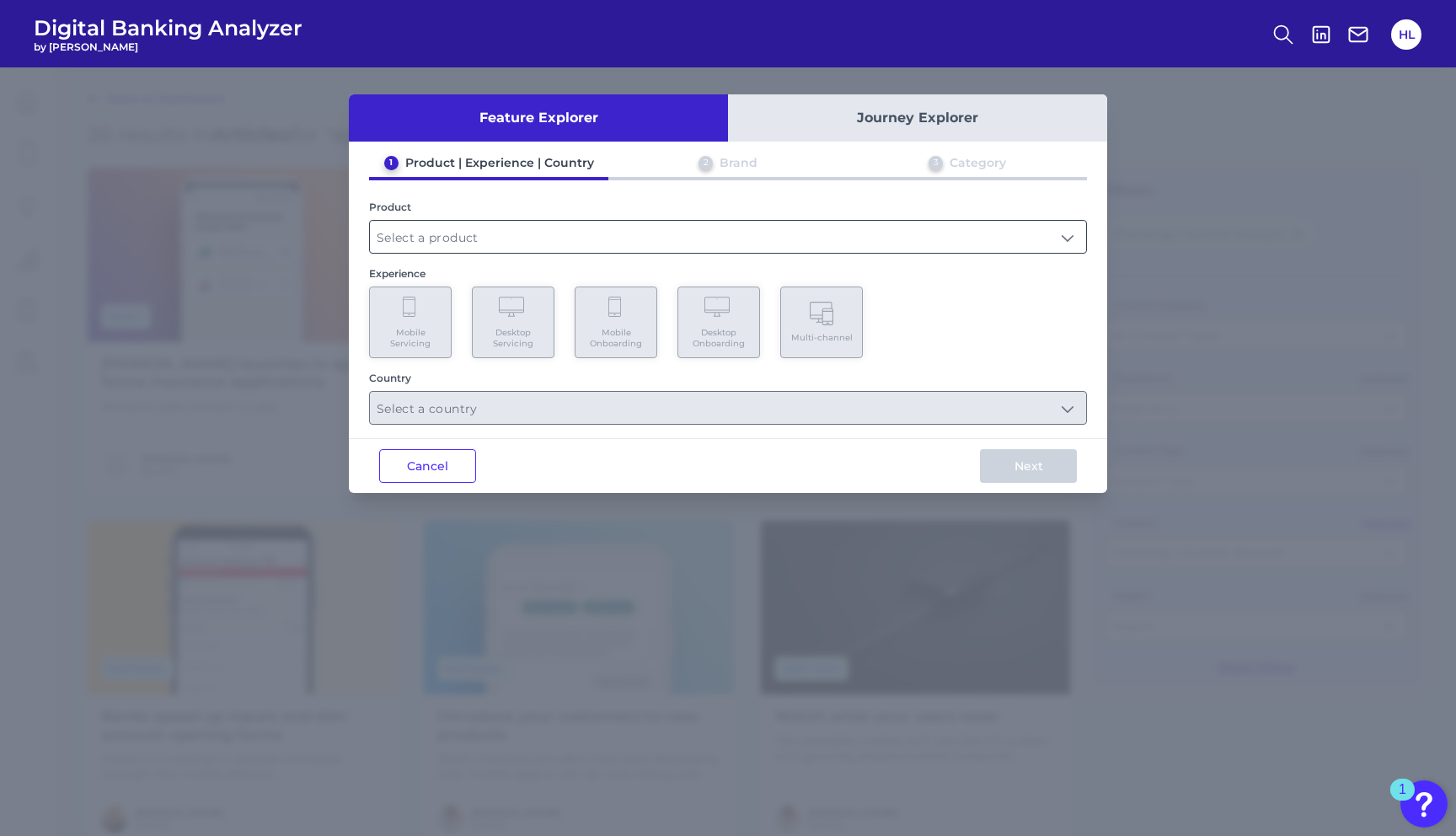
click at [480, 238] on input "text" at bounding box center [728, 237] width 716 height 32
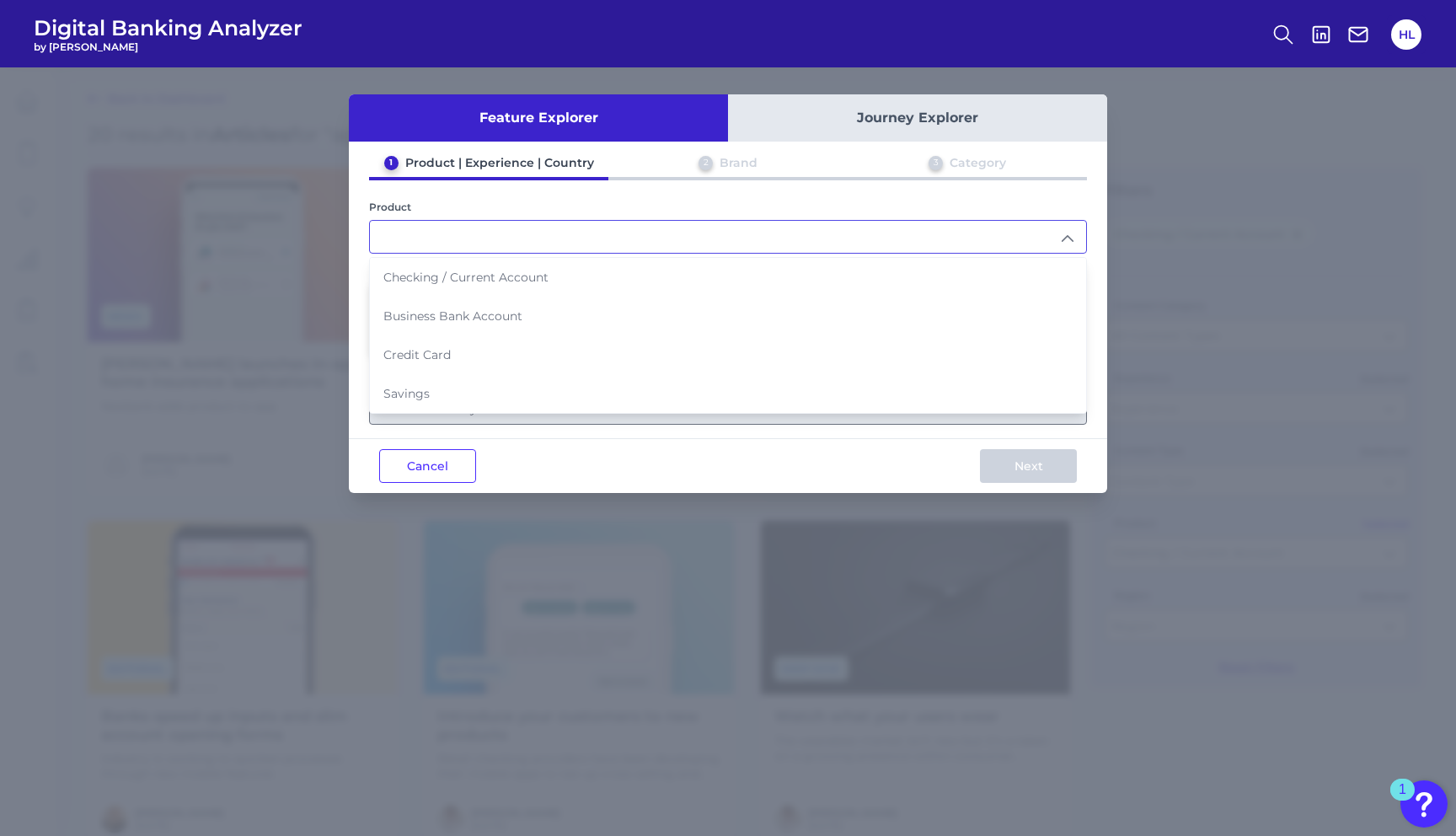
click at [705, 160] on div "2" at bounding box center [705, 163] width 15 height 15
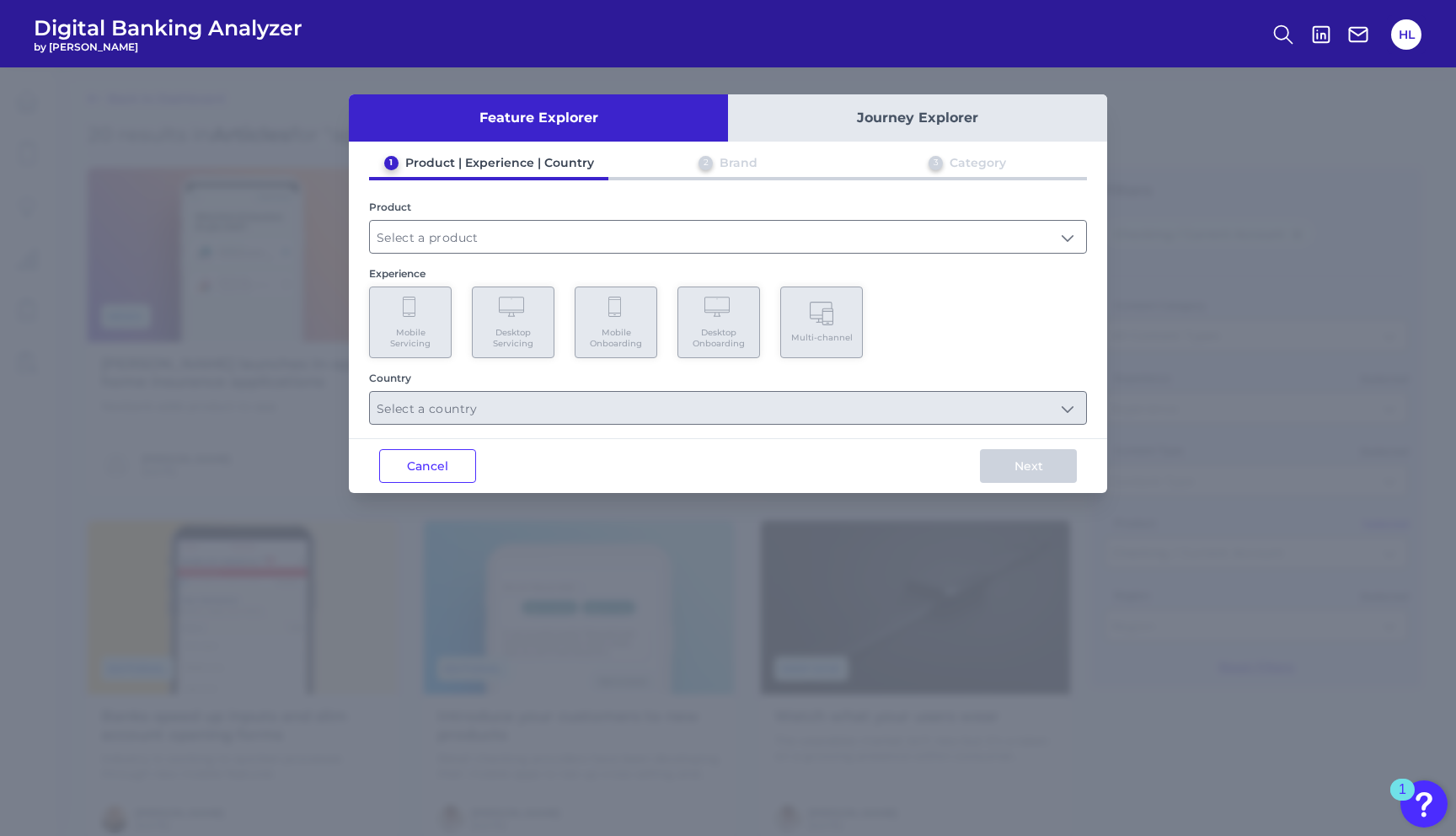
click at [830, 95] on button "Journey Explorer" at bounding box center [917, 118] width 379 height 47
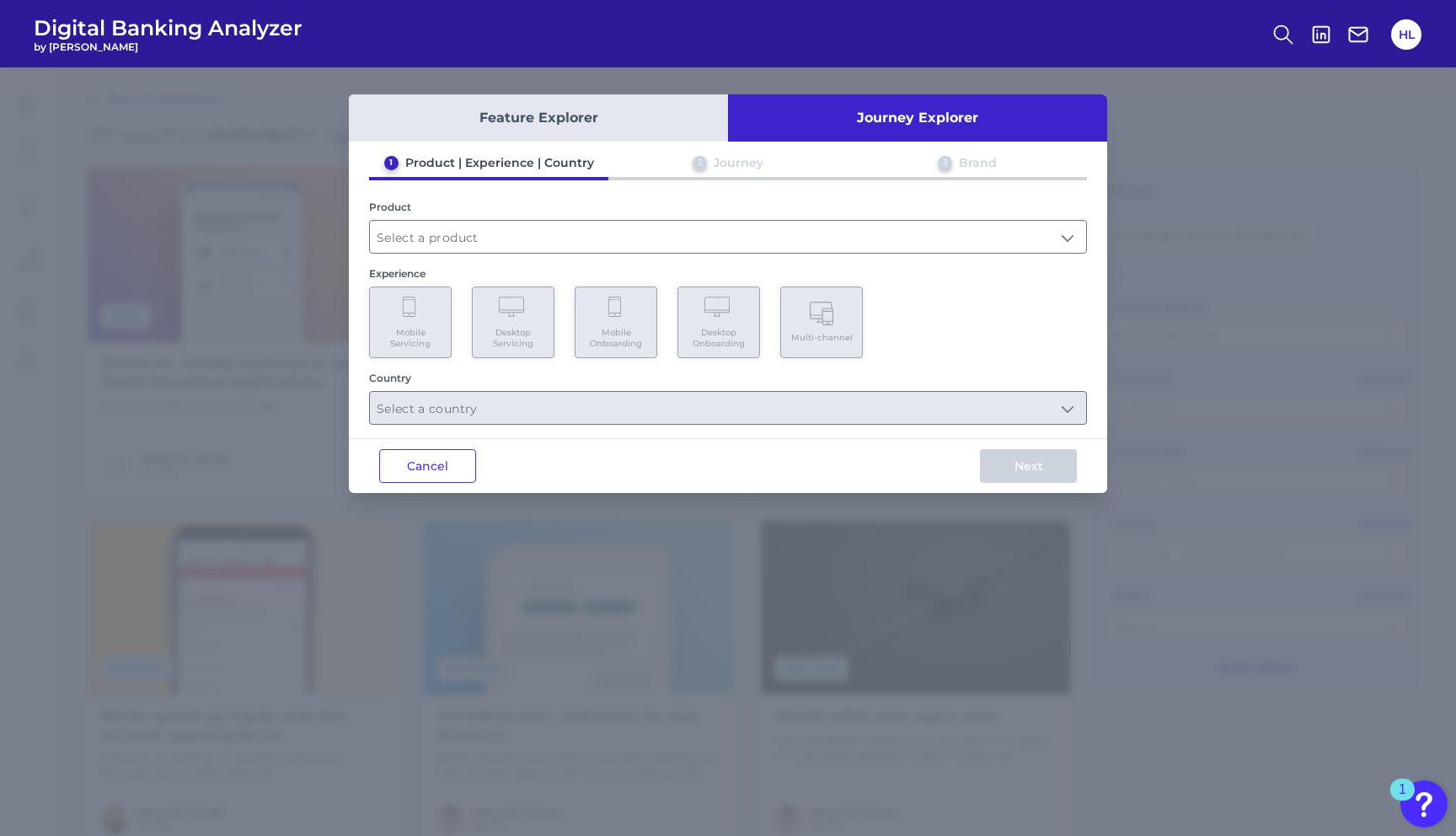
click at [587, 106] on button "Feature Explorer" at bounding box center [538, 118] width 379 height 47
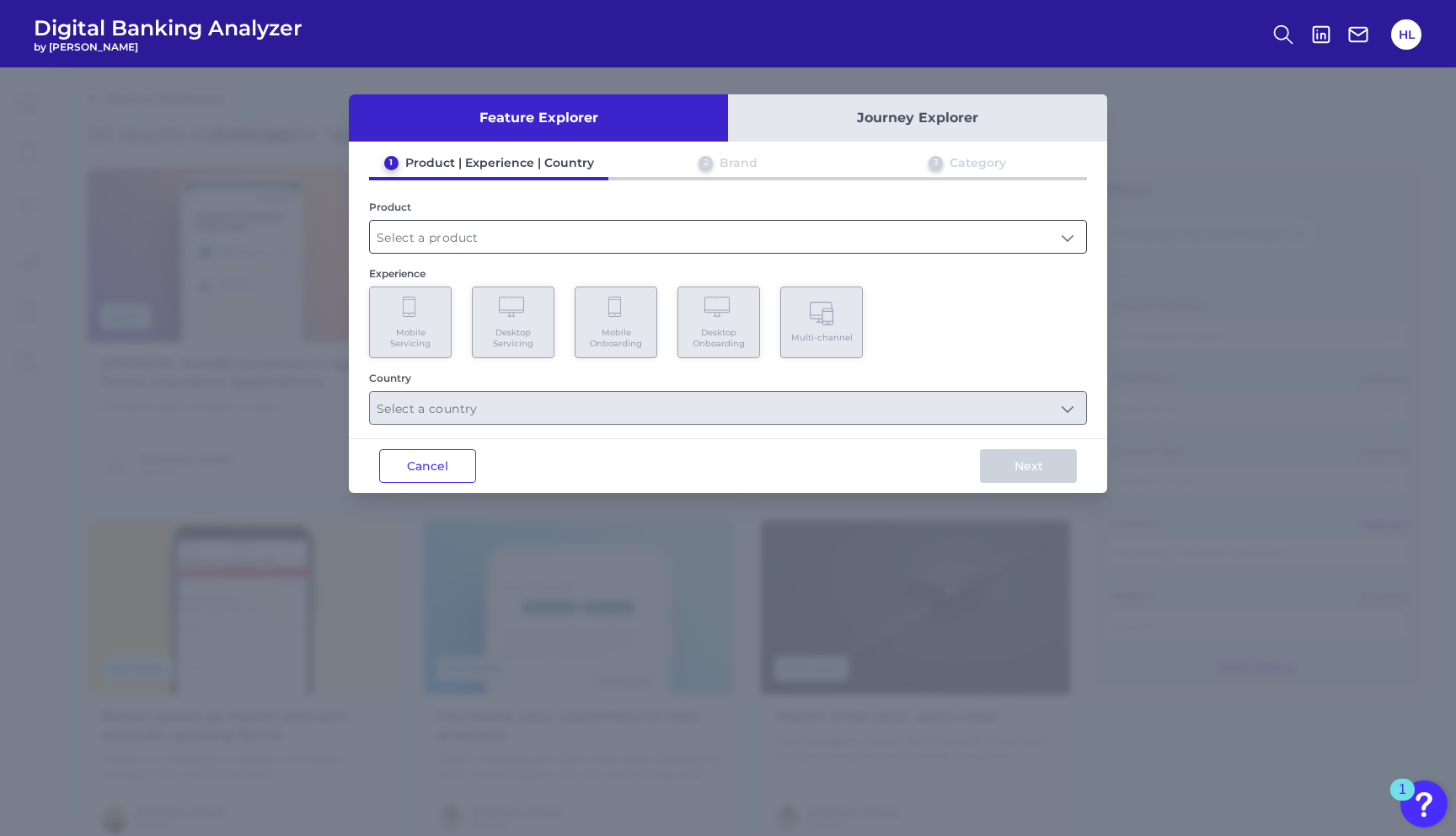
click at [444, 235] on input "text" at bounding box center [728, 237] width 716 height 32
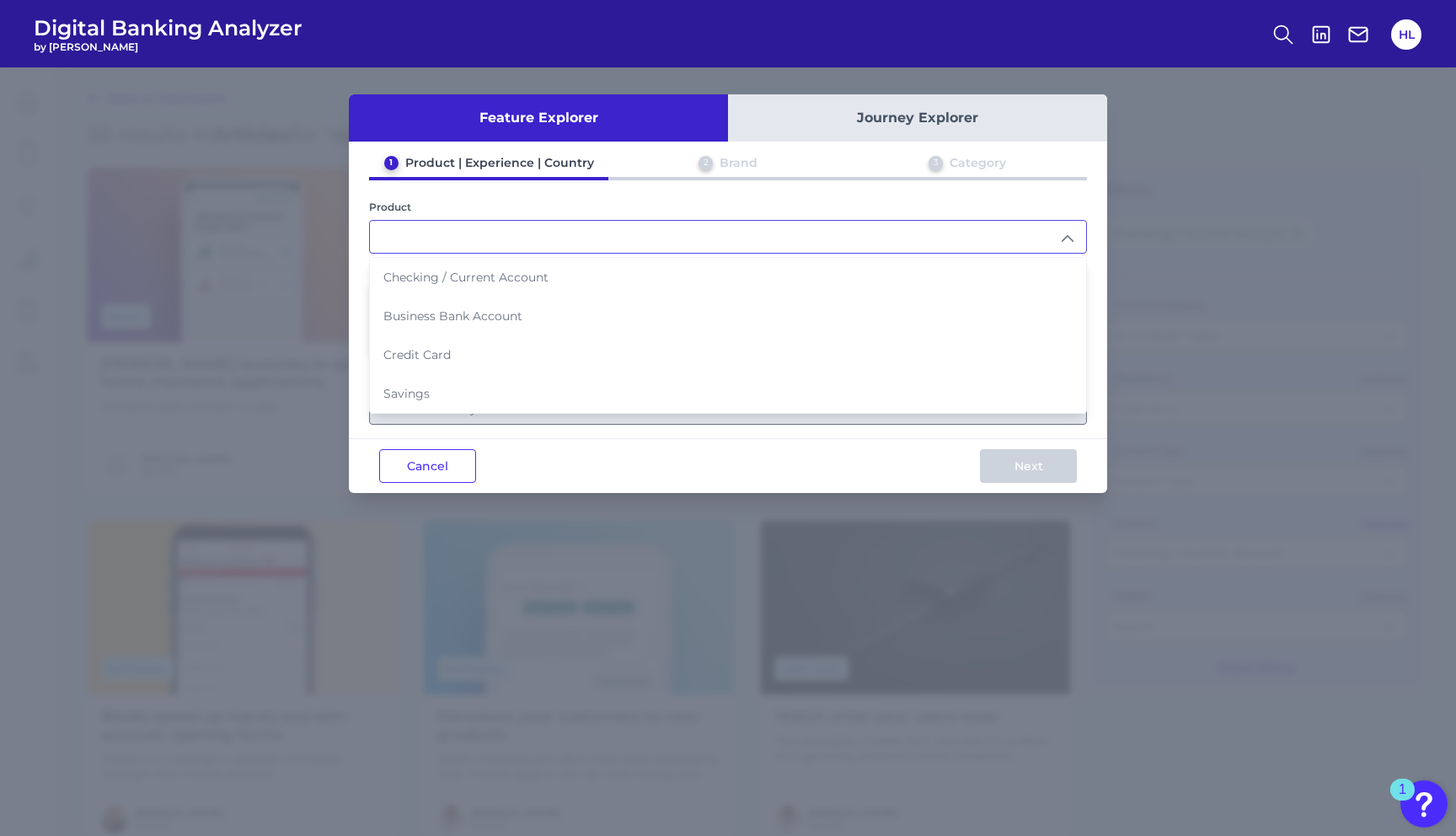
click at [856, 141] on button "Journey Explorer" at bounding box center [917, 118] width 379 height 47
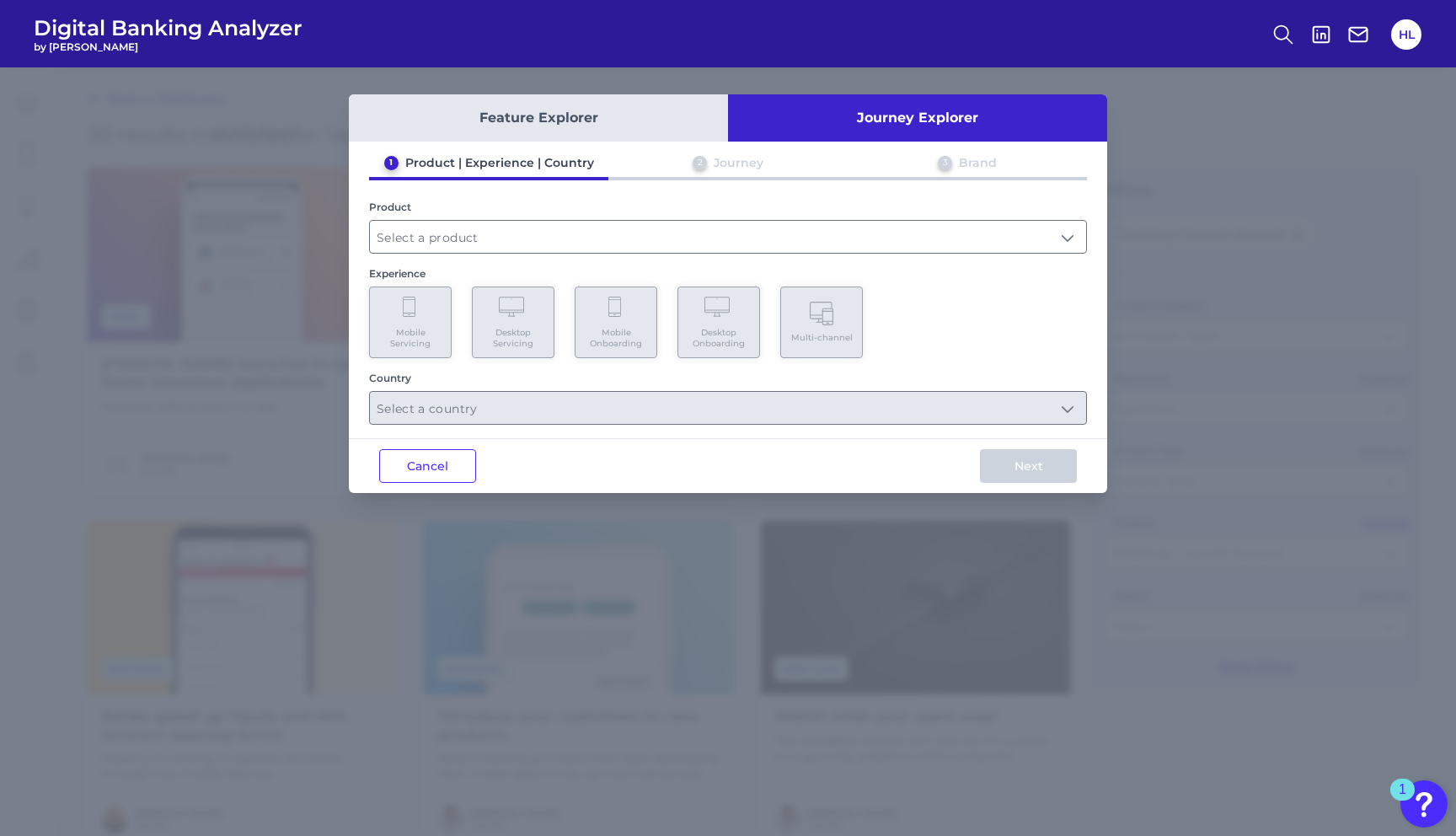
click at [856, 139] on button "Journey Explorer" at bounding box center [917, 118] width 379 height 47
click at [414, 232] on input "text" at bounding box center [728, 237] width 716 height 32
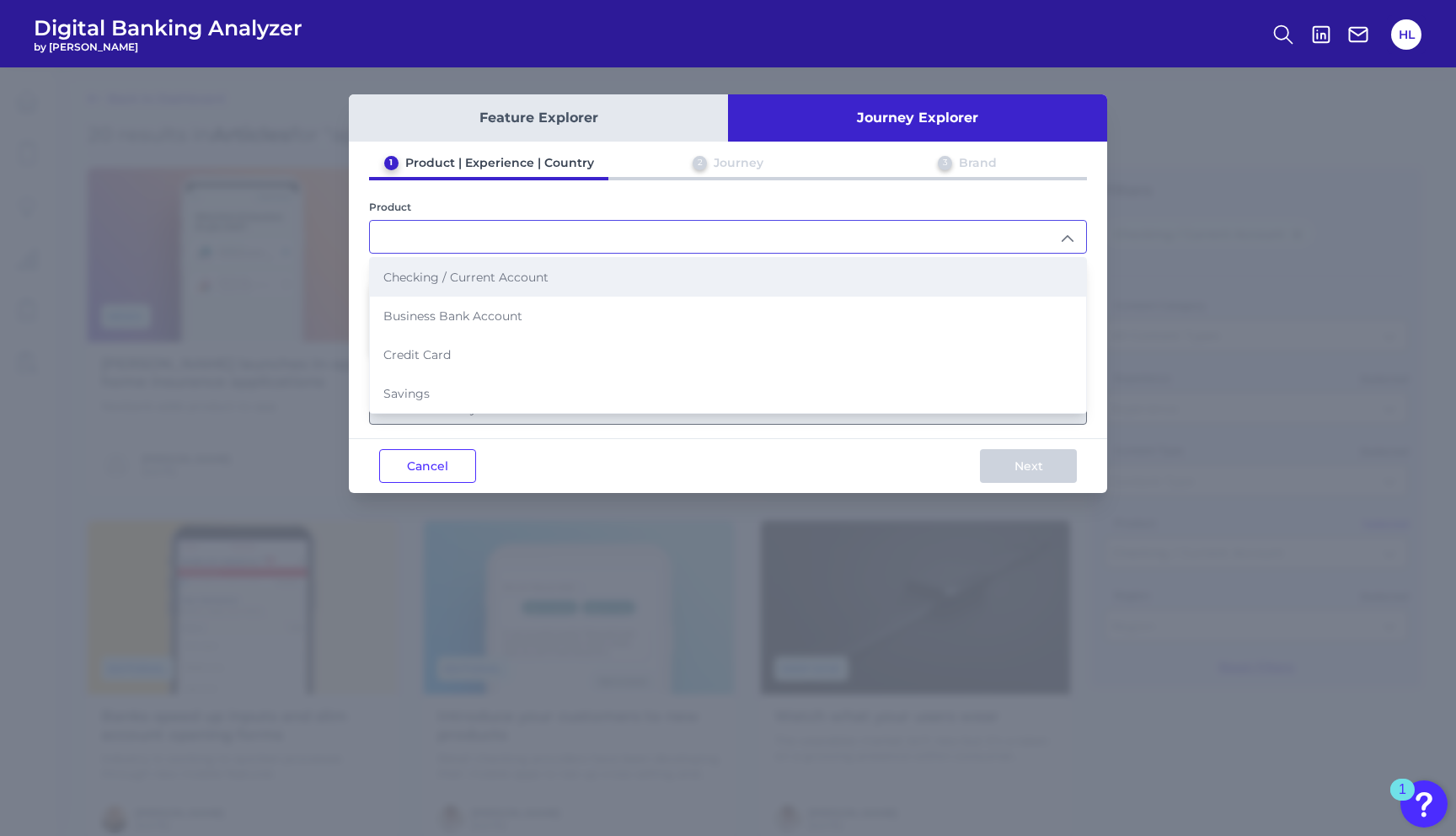
click at [438, 277] on span "Checking / Current Account" at bounding box center [466, 277] width 165 height 15
type input "Checking / Current Account"
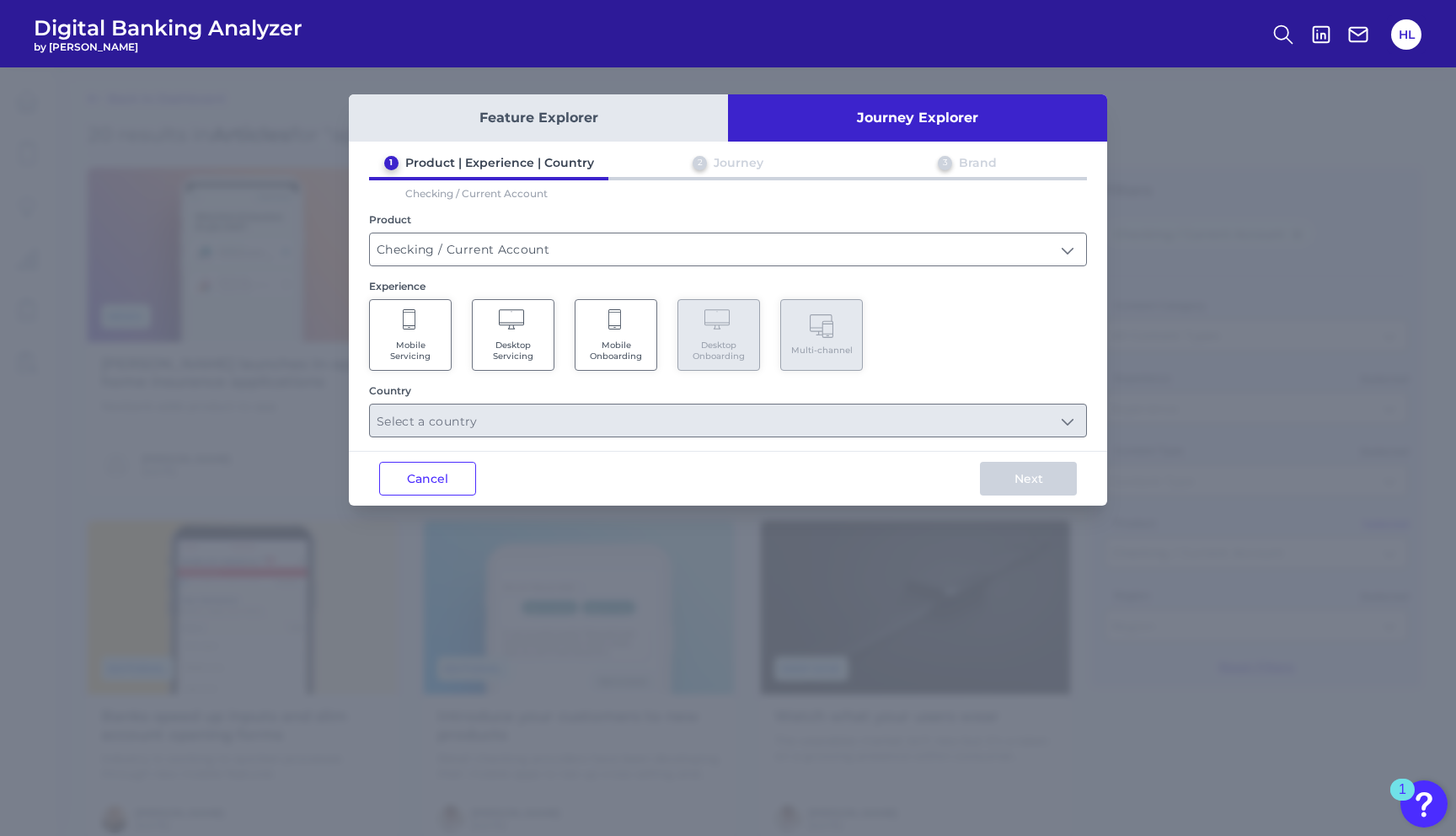
click at [603, 330] on Onboarding "Mobile Onboarding" at bounding box center [616, 335] width 83 height 72
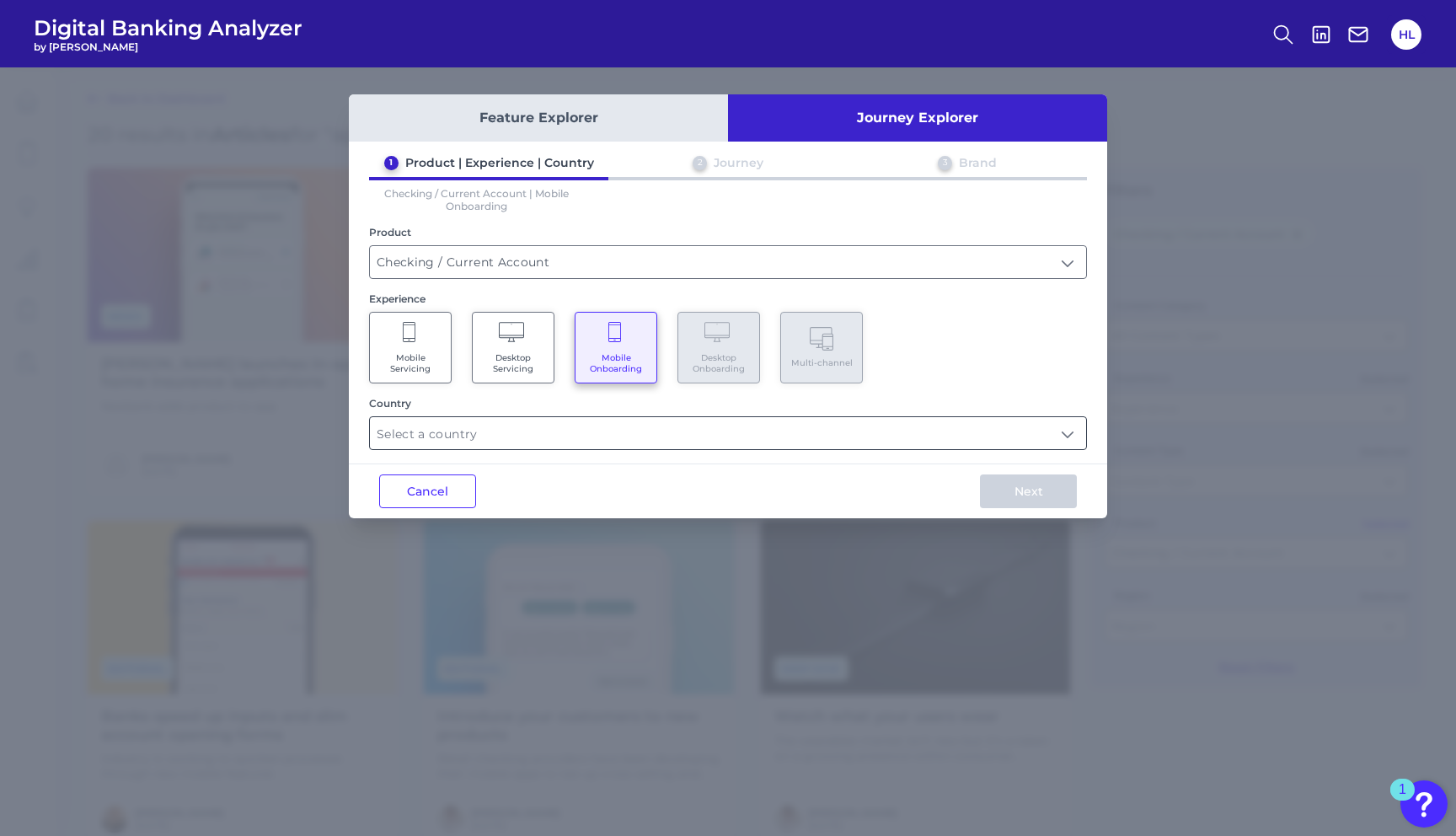
click at [645, 427] on input "text" at bounding box center [728, 433] width 716 height 32
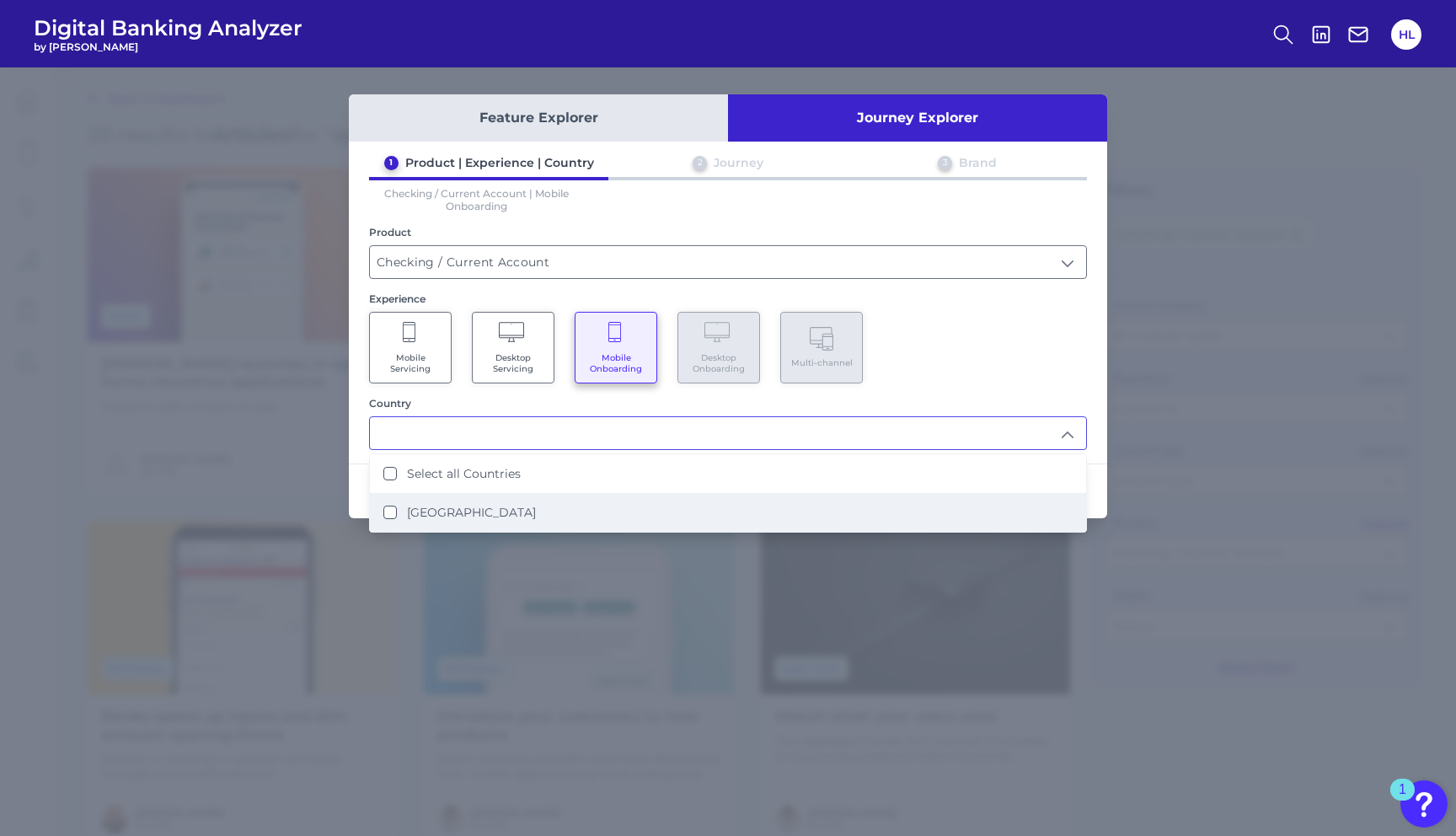
click at [547, 505] on li "[GEOGRAPHIC_DATA]" at bounding box center [728, 512] width 716 height 38
type input "Select all Countries"
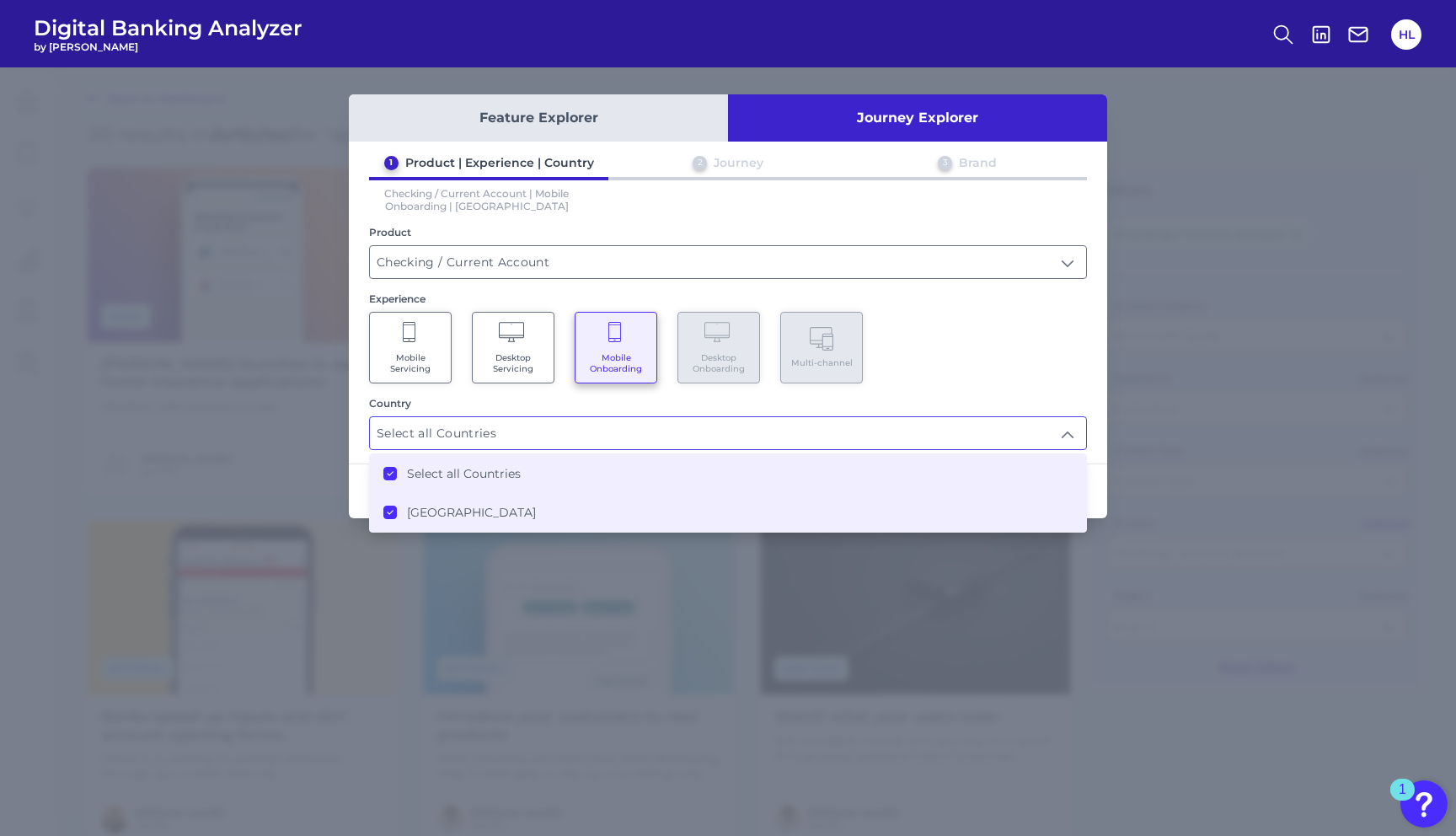
click at [870, 402] on div "Country" at bounding box center [728, 403] width 718 height 13
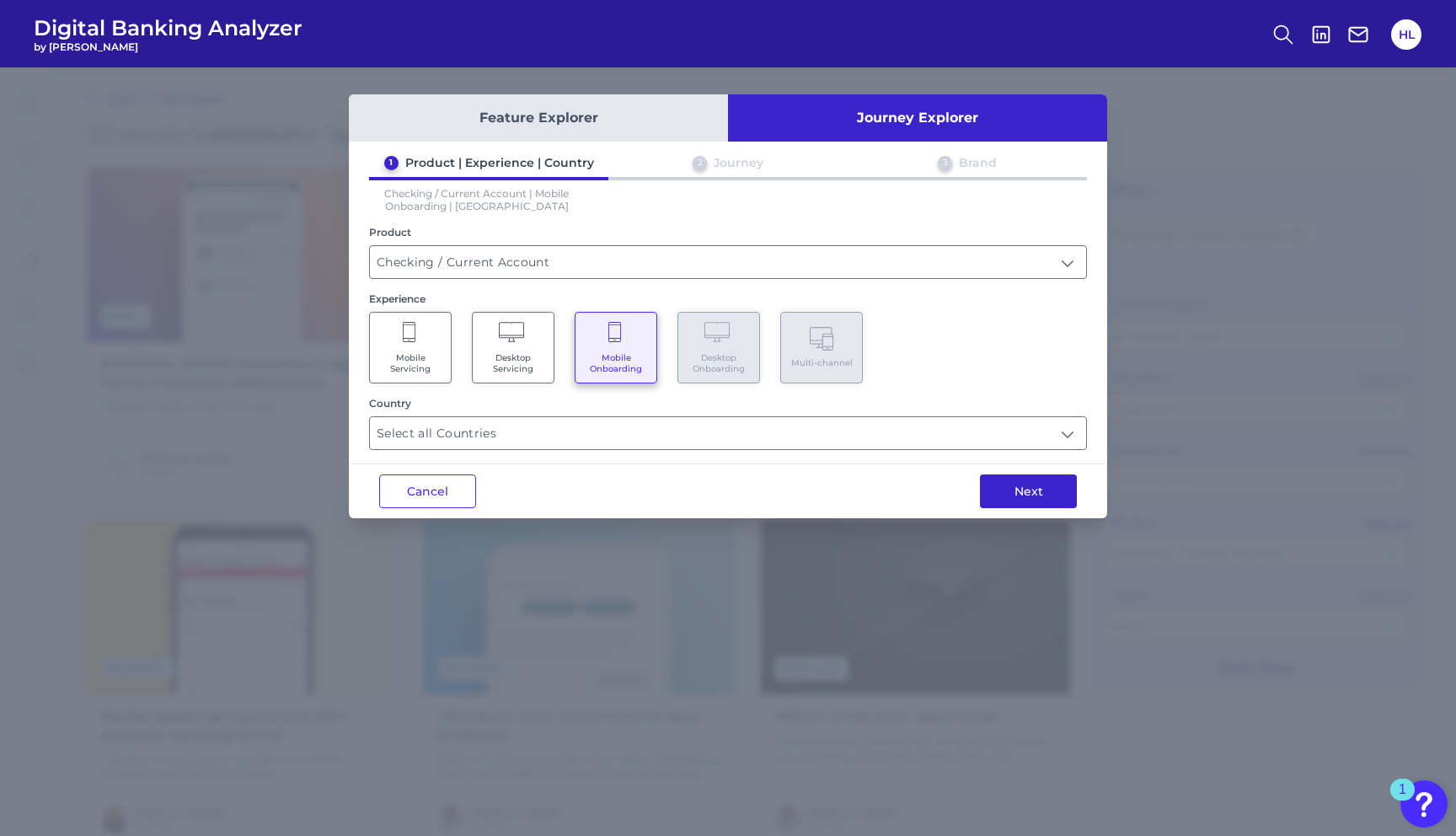
click at [1003, 489] on button "Next" at bounding box center [1029, 491] width 97 height 34
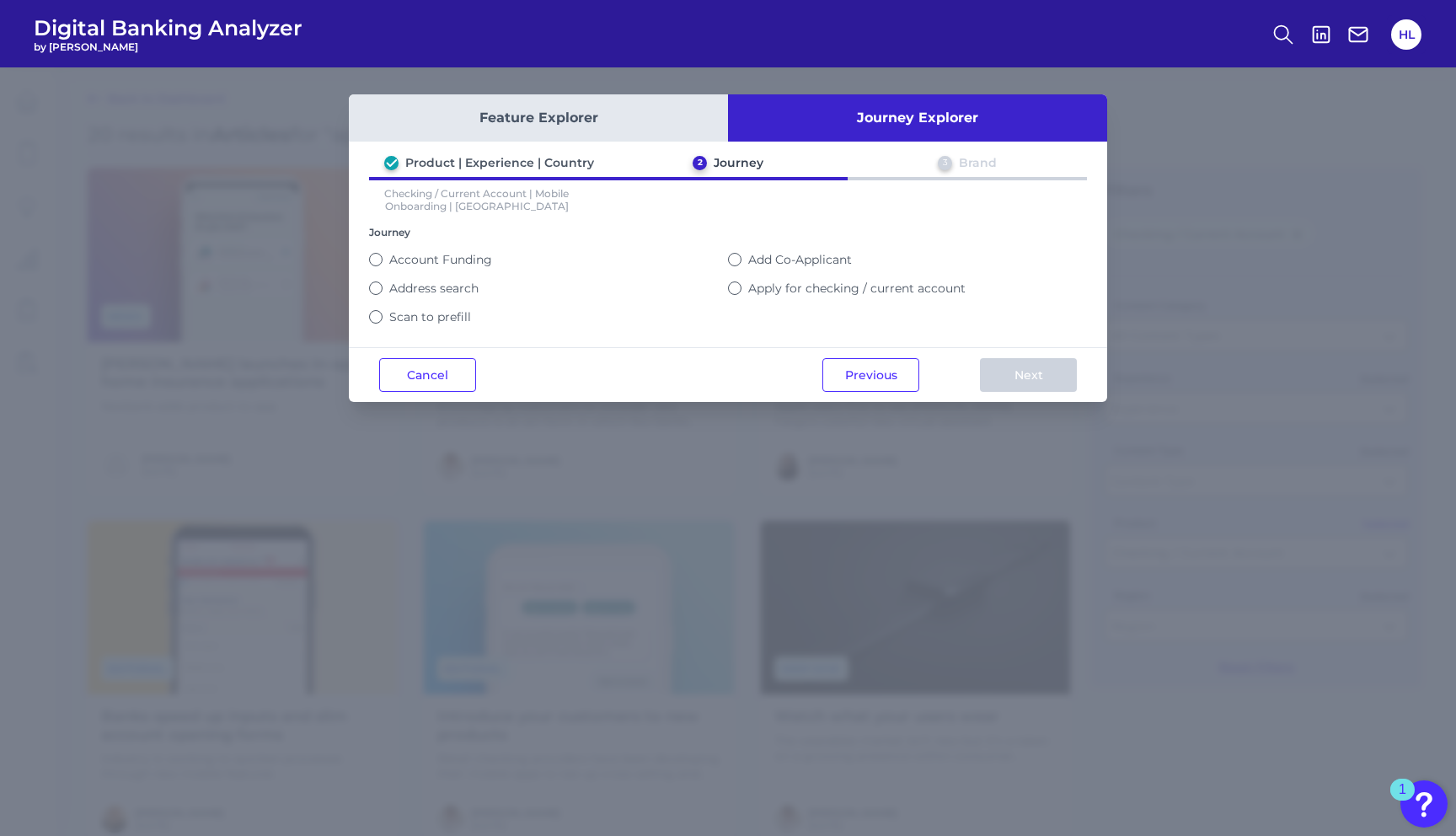
click at [735, 287] on button "Apply for checking / current account" at bounding box center [734, 288] width 14 height 14
click at [1026, 378] on button "Next" at bounding box center [1029, 375] width 97 height 34
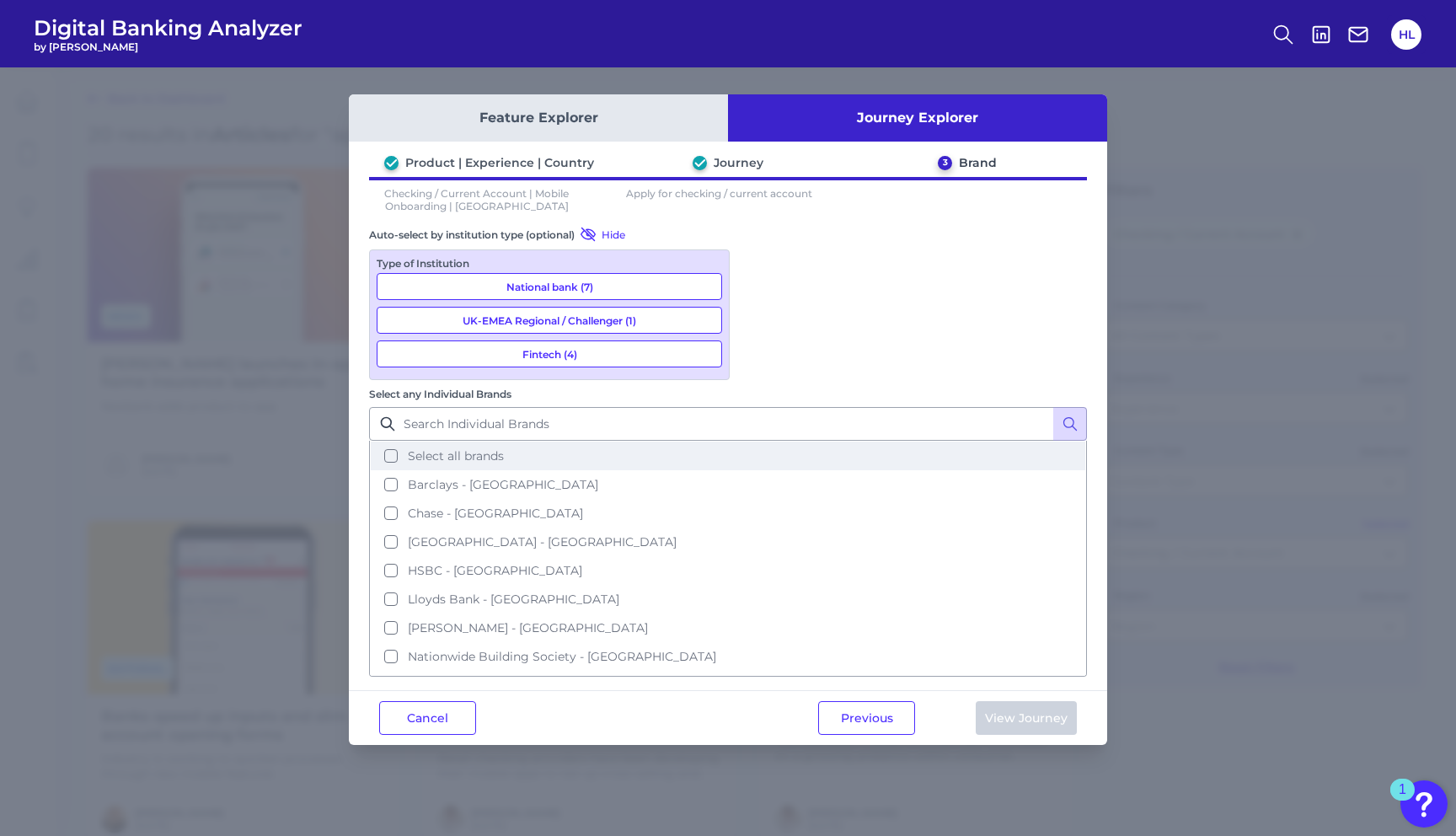
click at [759, 442] on button "Select all brands" at bounding box center [728, 456] width 715 height 29
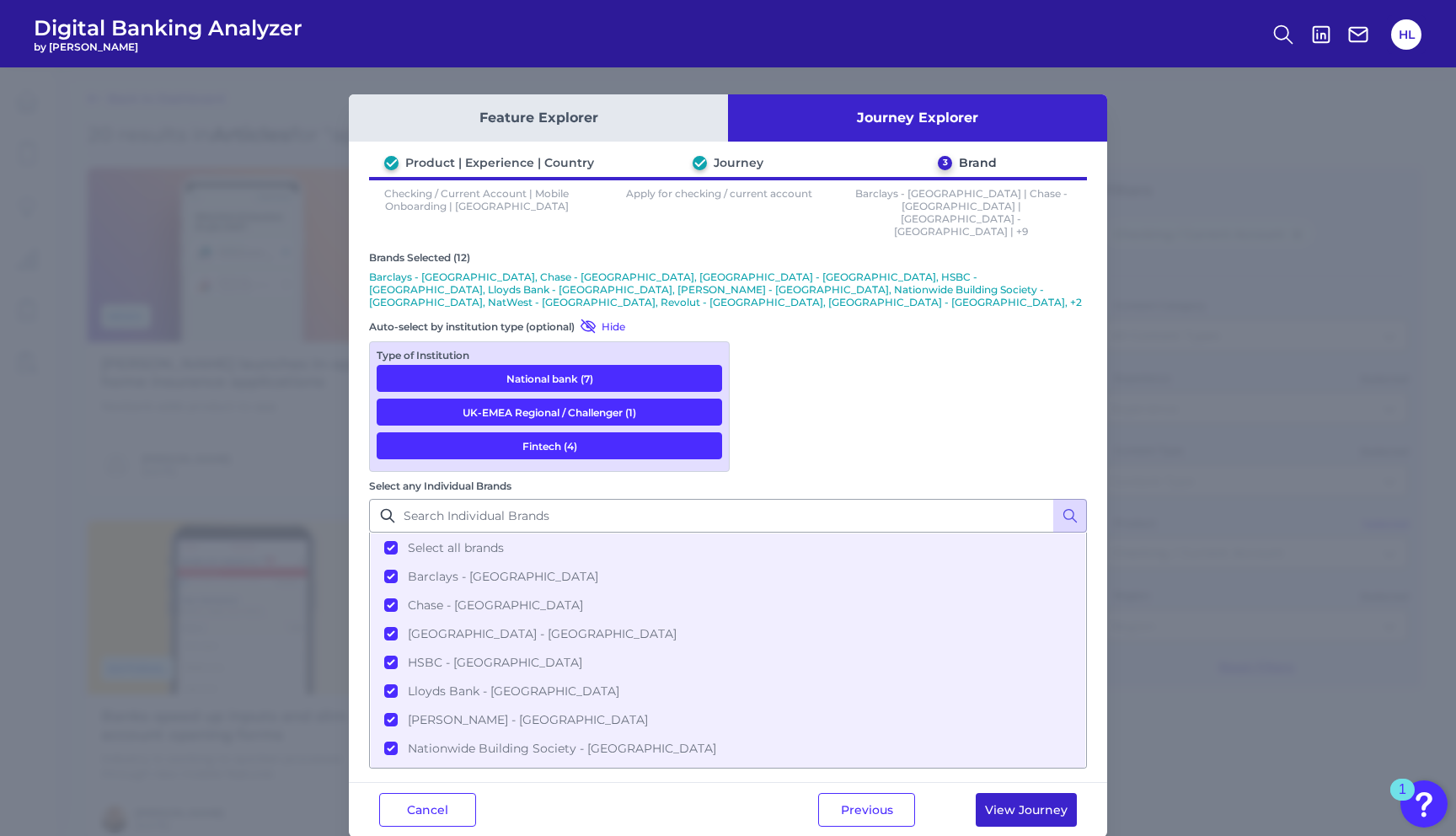
click at [1013, 792] on button "View Journey" at bounding box center [1026, 810] width 102 height 34
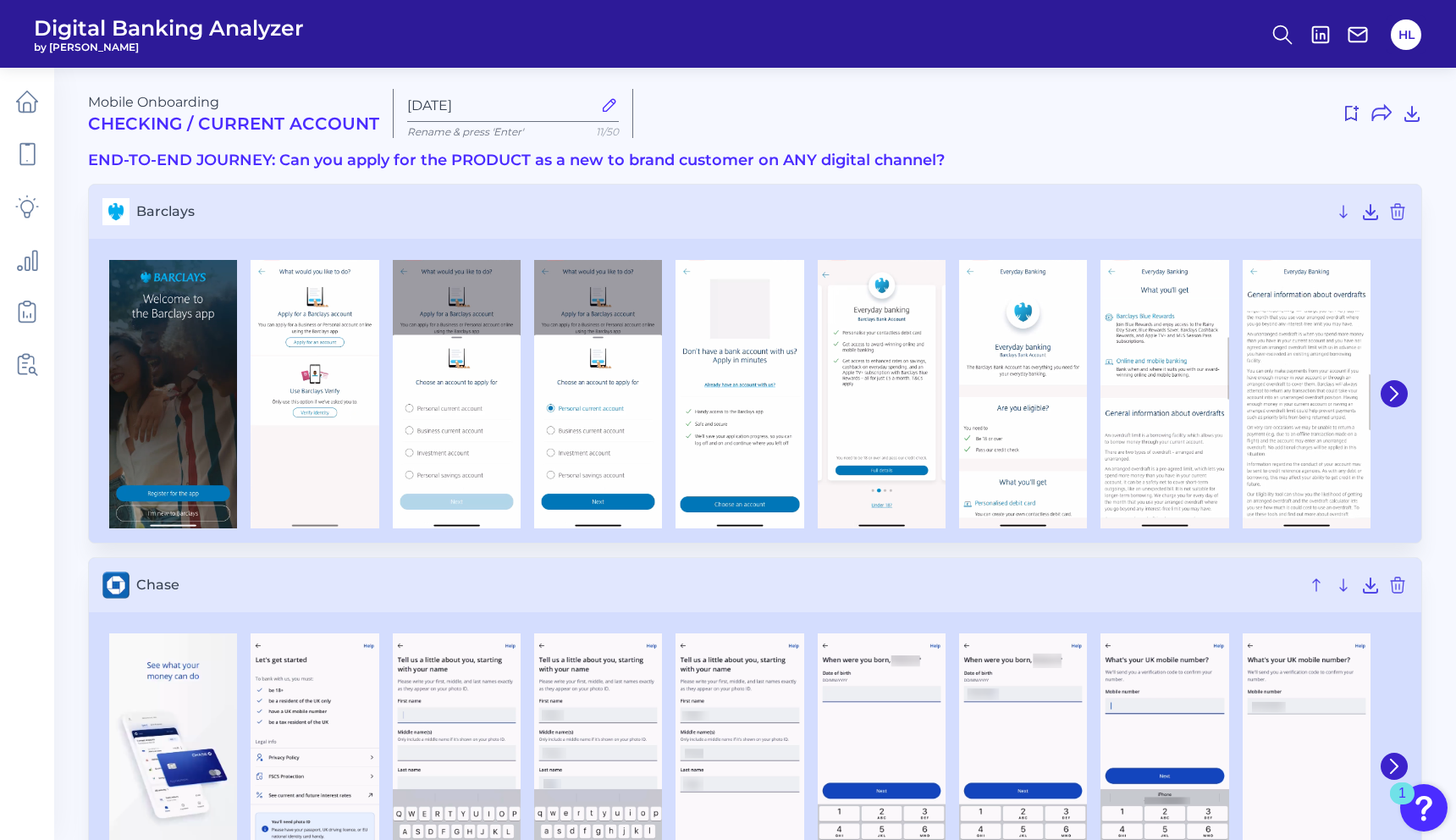
click at [1417, 809] on img "Open Resource Center, 1 new notification" at bounding box center [1423, 807] width 47 height 47
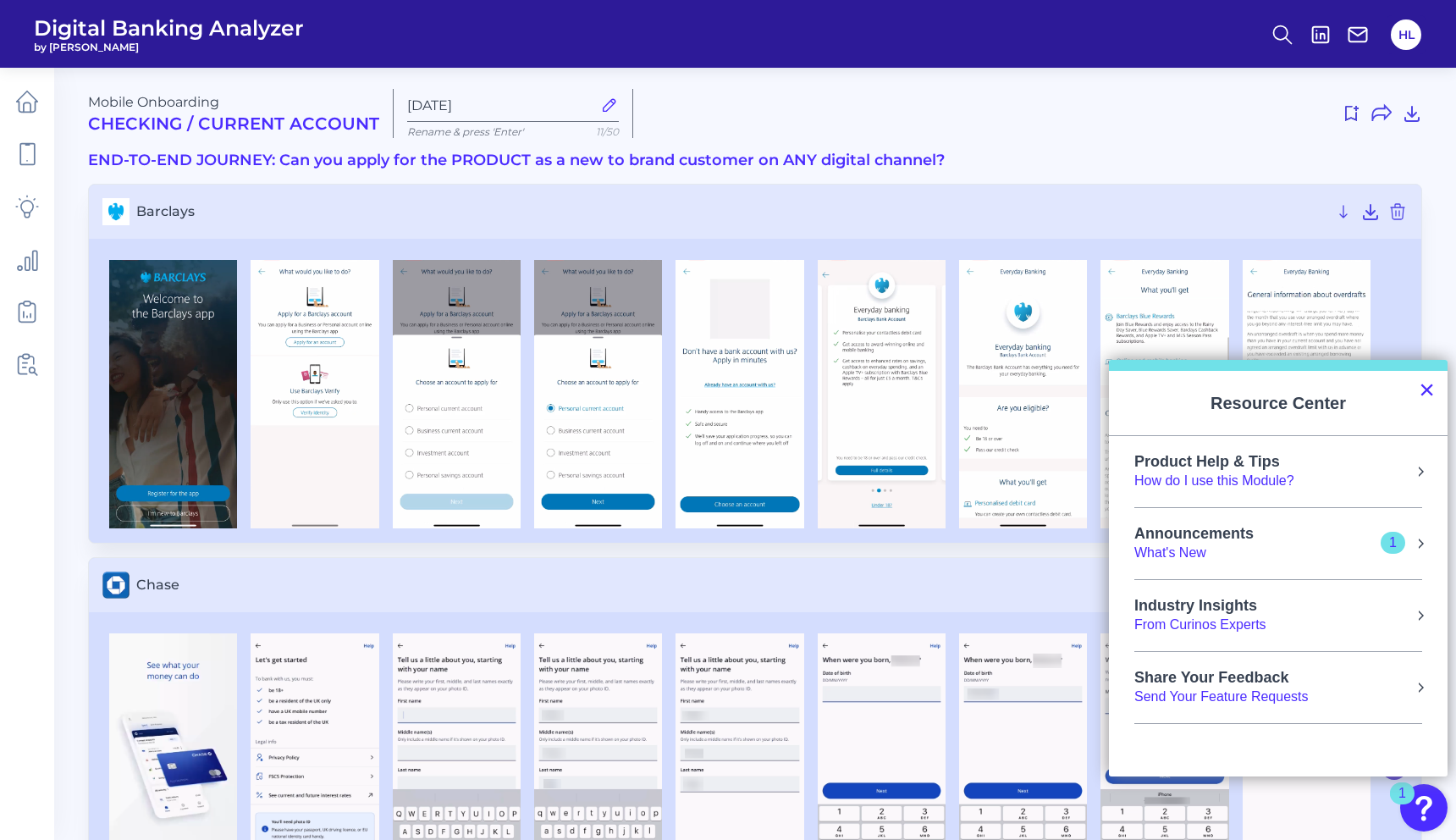
click at [1428, 393] on button "×" at bounding box center [1427, 390] width 16 height 27
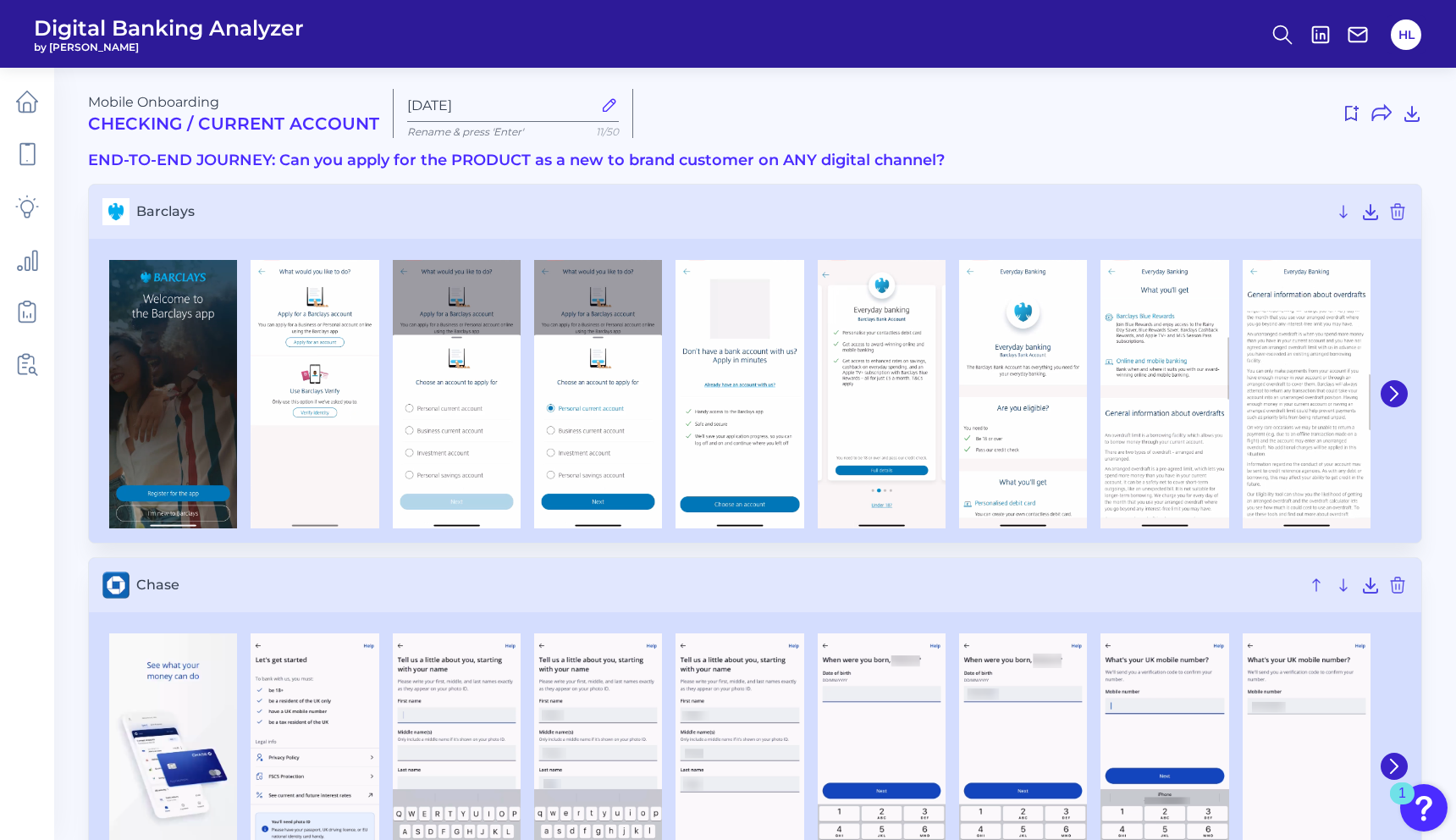
click at [1427, 818] on img "Open Resource Center, 1 new notification" at bounding box center [1423, 807] width 47 height 47
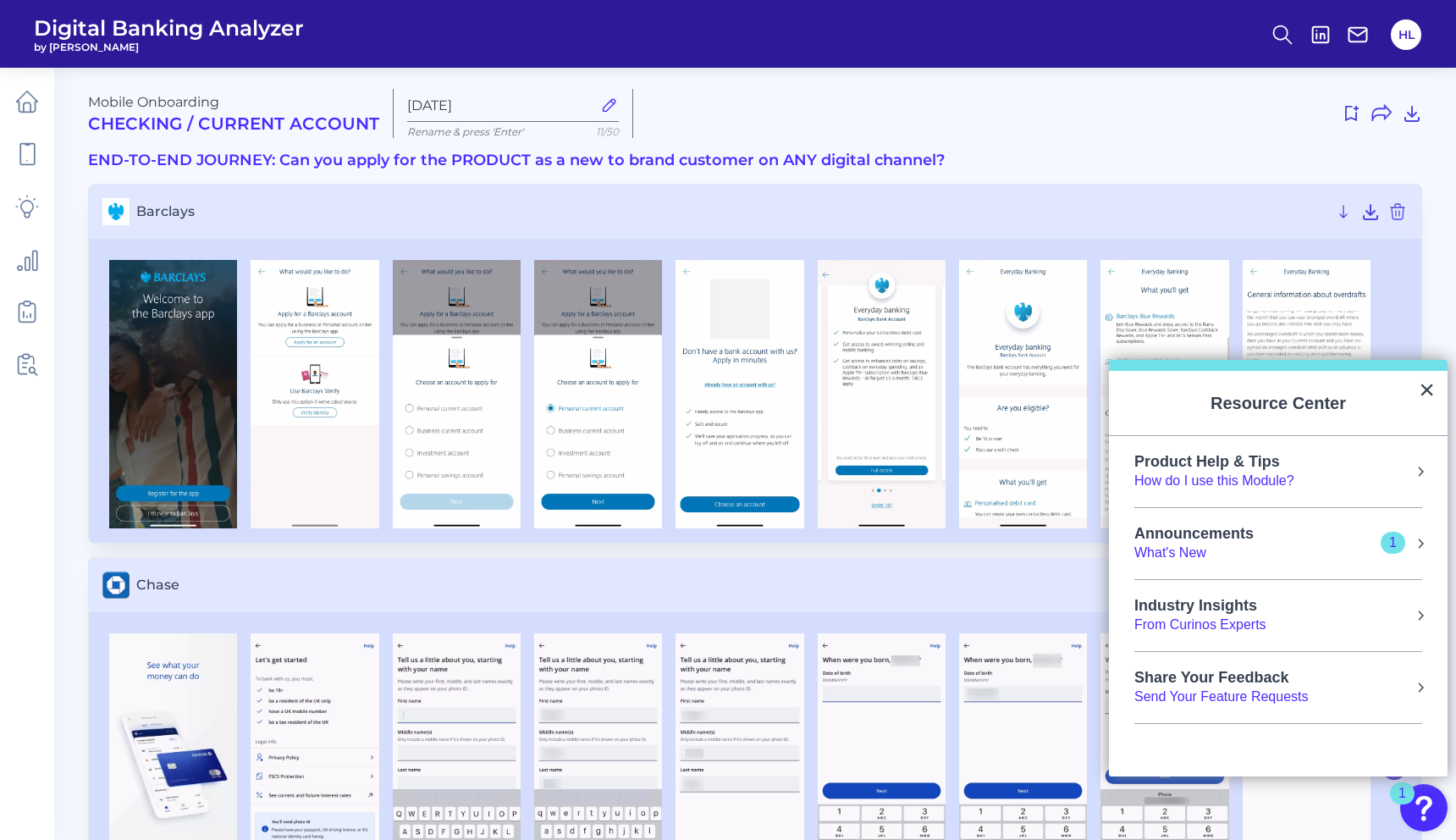
click at [1399, 480] on div "Product Help & Tips How do I use this Module?" at bounding box center [1279, 471] width 288 height 37
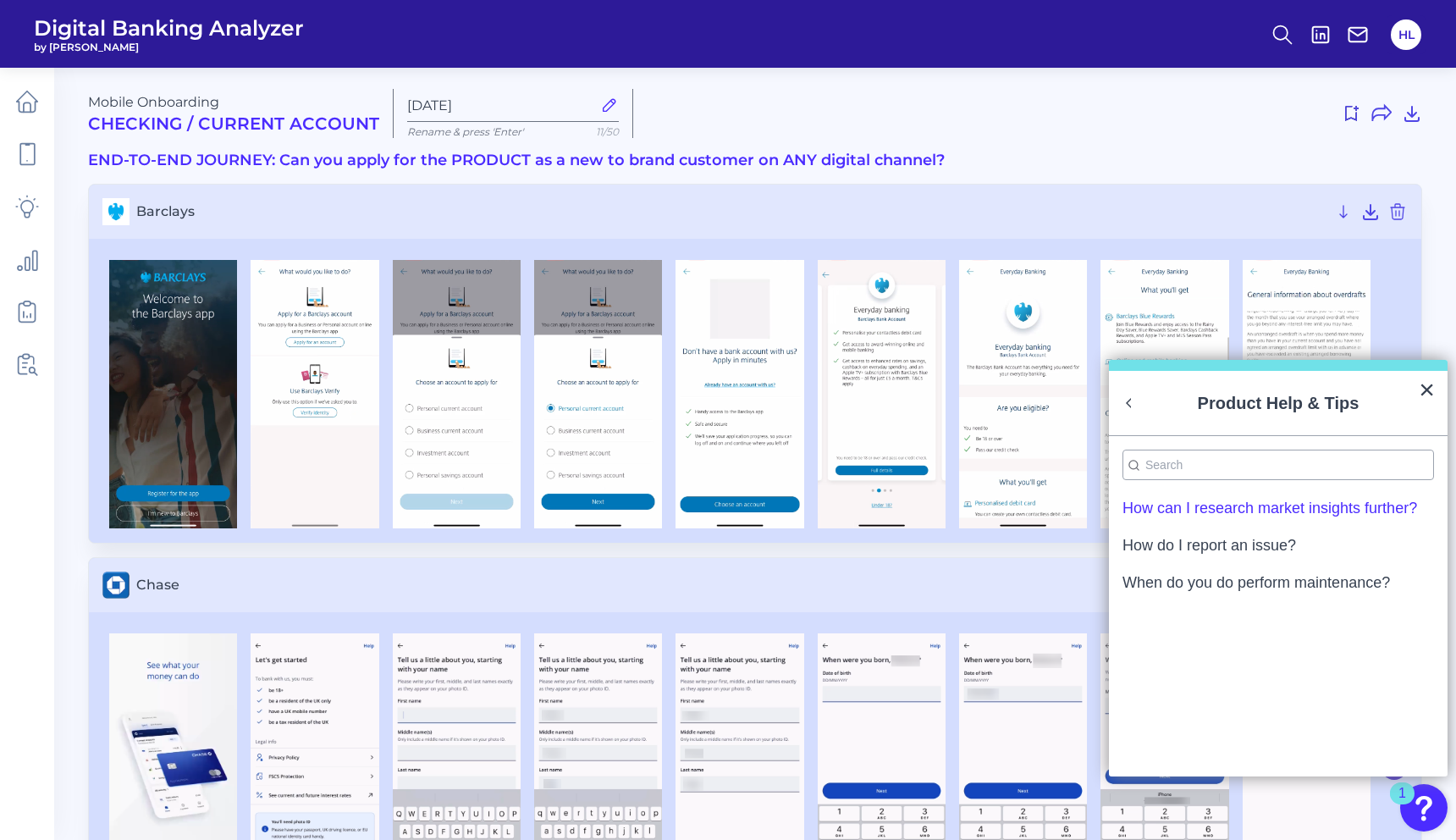
click at [1229, 512] on div "How can I research market insights further?" at bounding box center [1270, 508] width 295 height 15
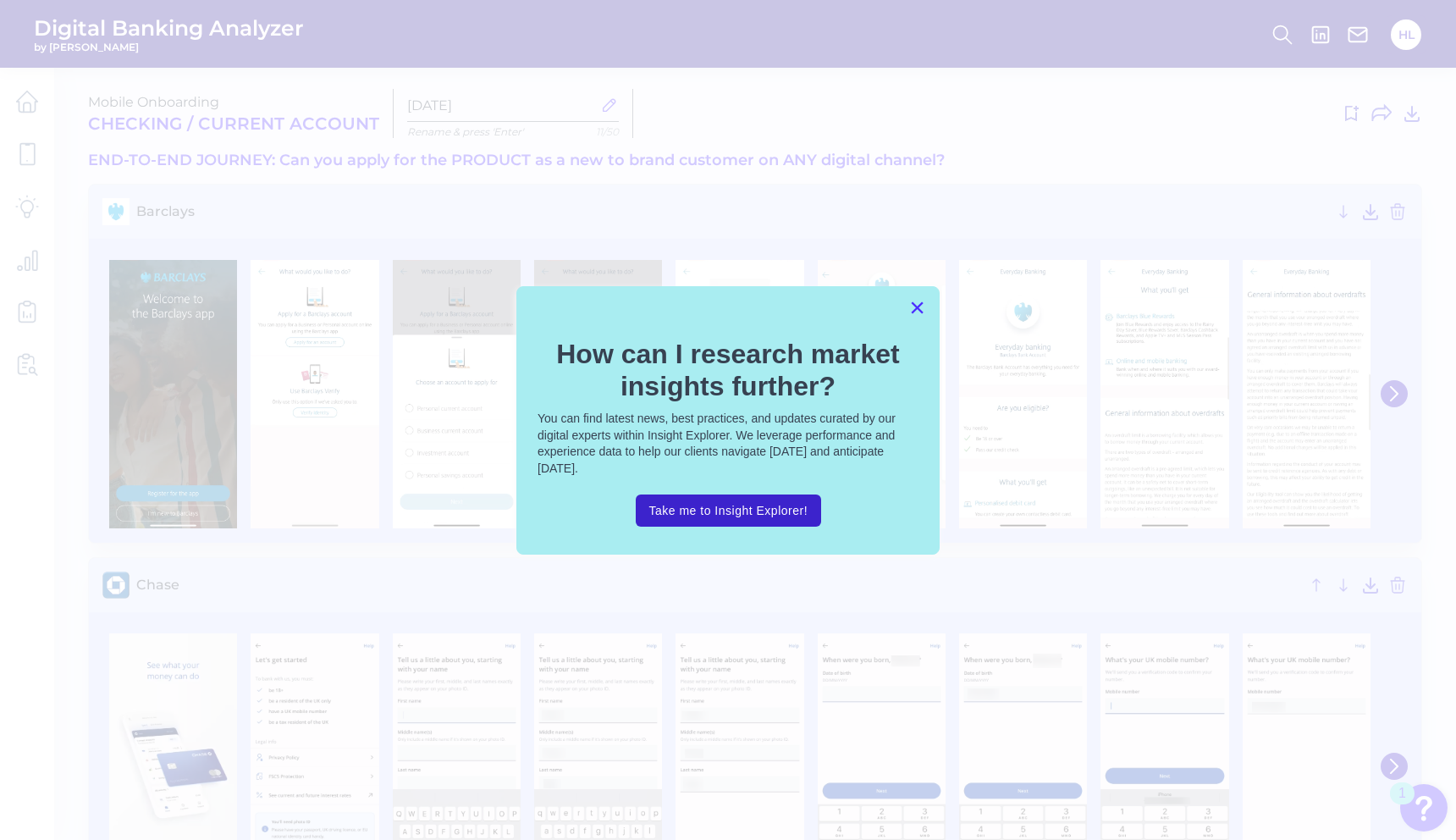
click at [915, 313] on button "×" at bounding box center [917, 308] width 16 height 27
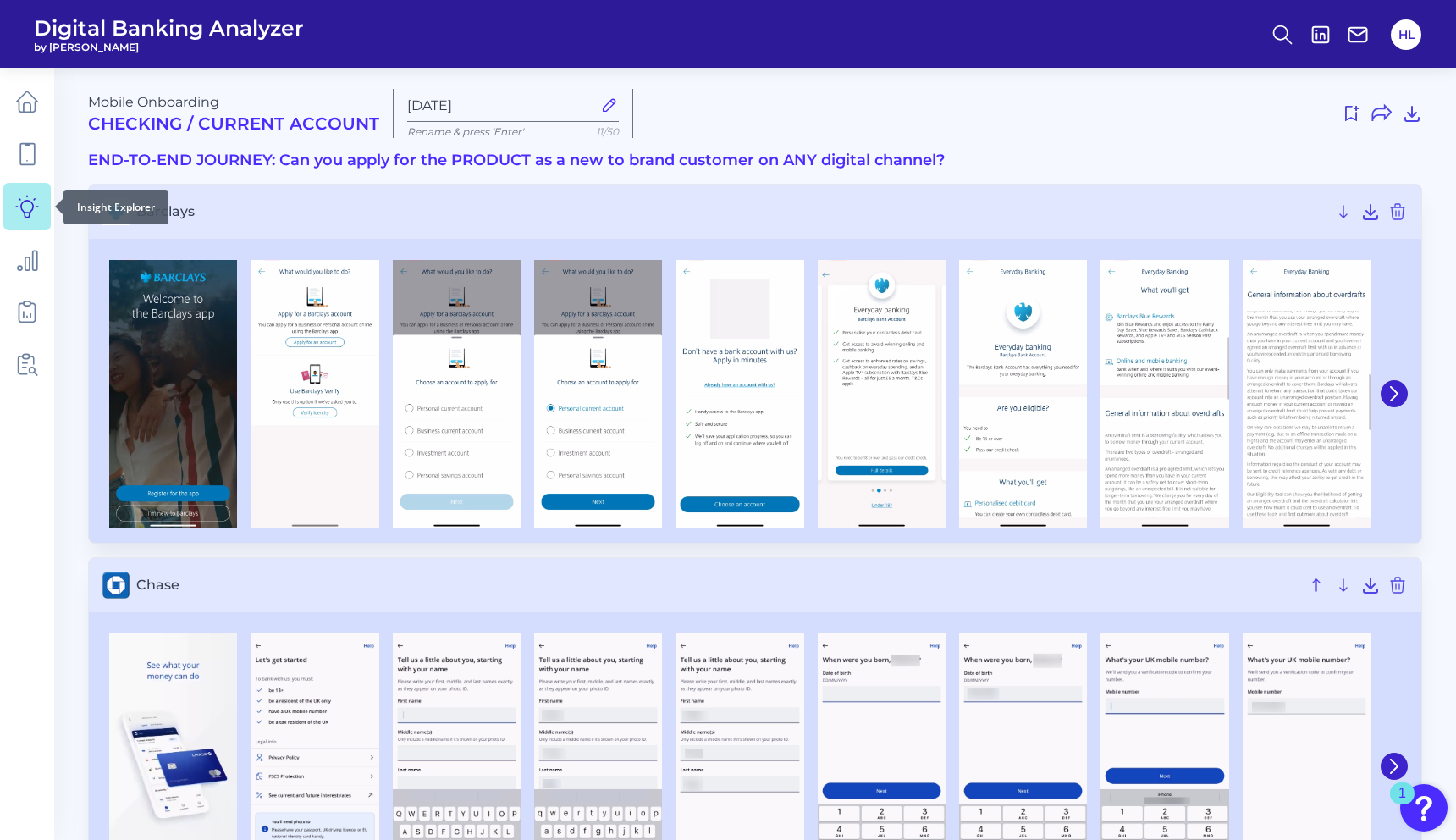
click at [19, 209] on icon at bounding box center [27, 207] width 24 height 24
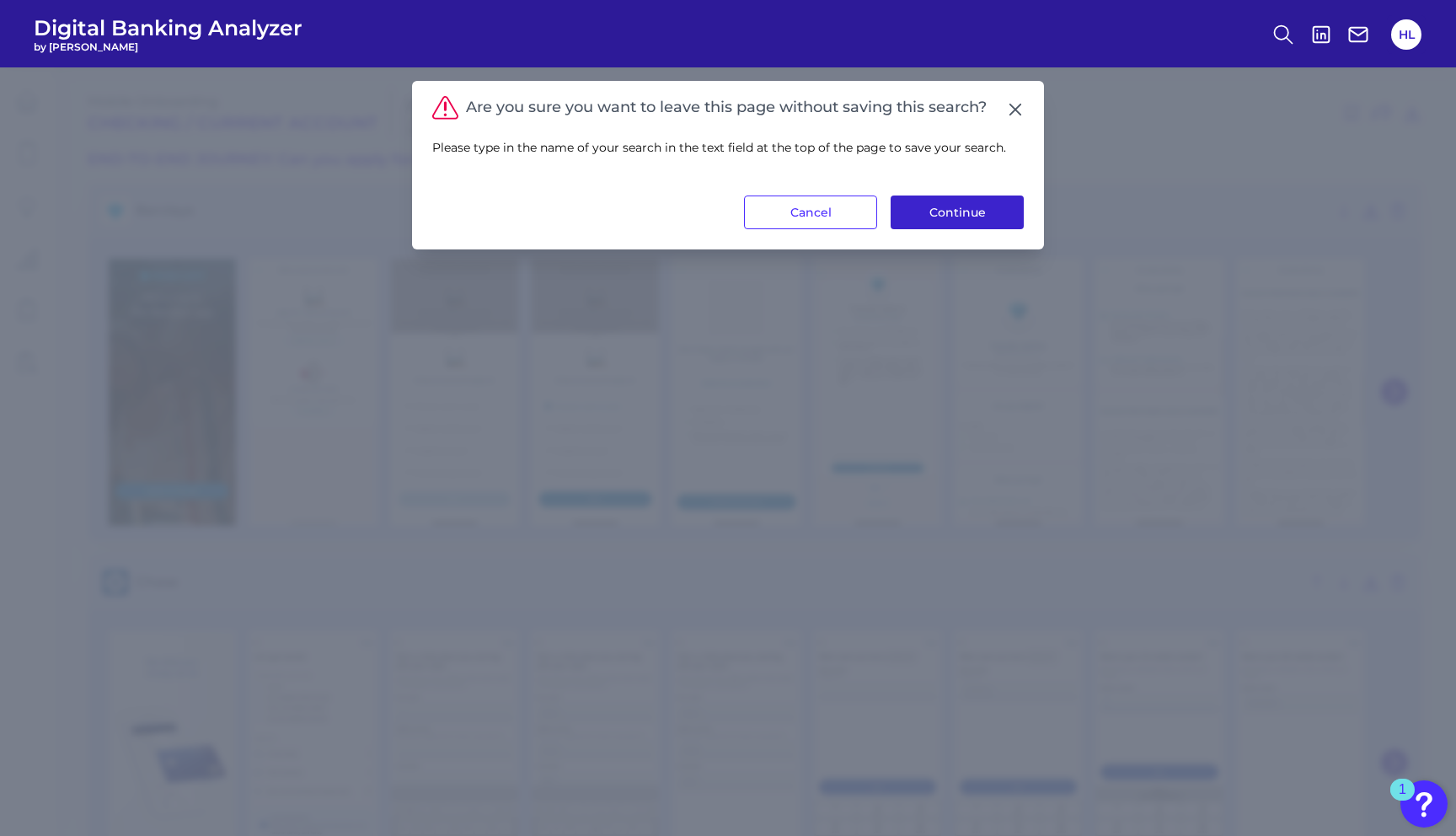
click at [910, 223] on button "Continue" at bounding box center [957, 212] width 133 height 34
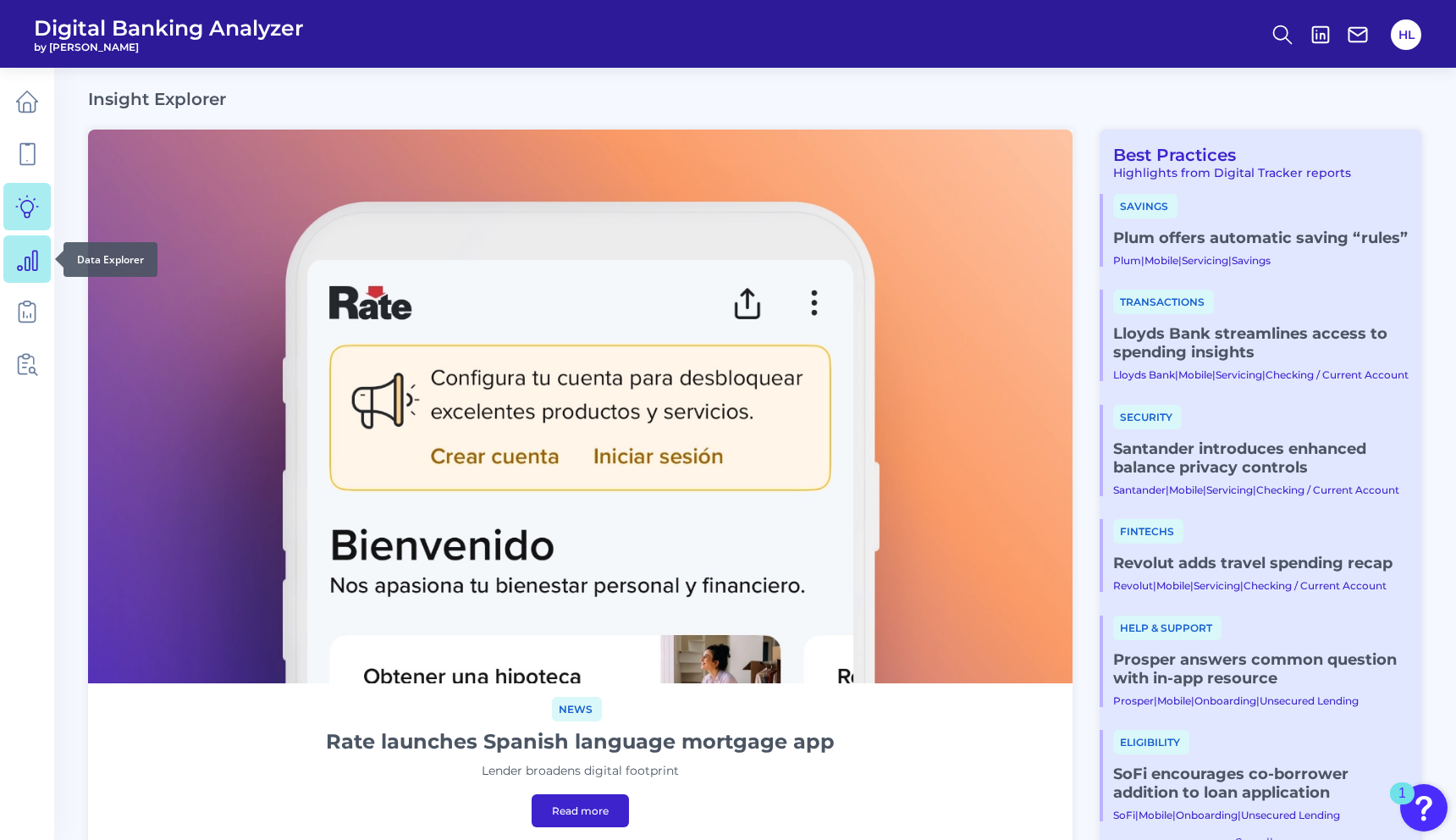
click at [26, 265] on icon at bounding box center [27, 259] width 24 height 24
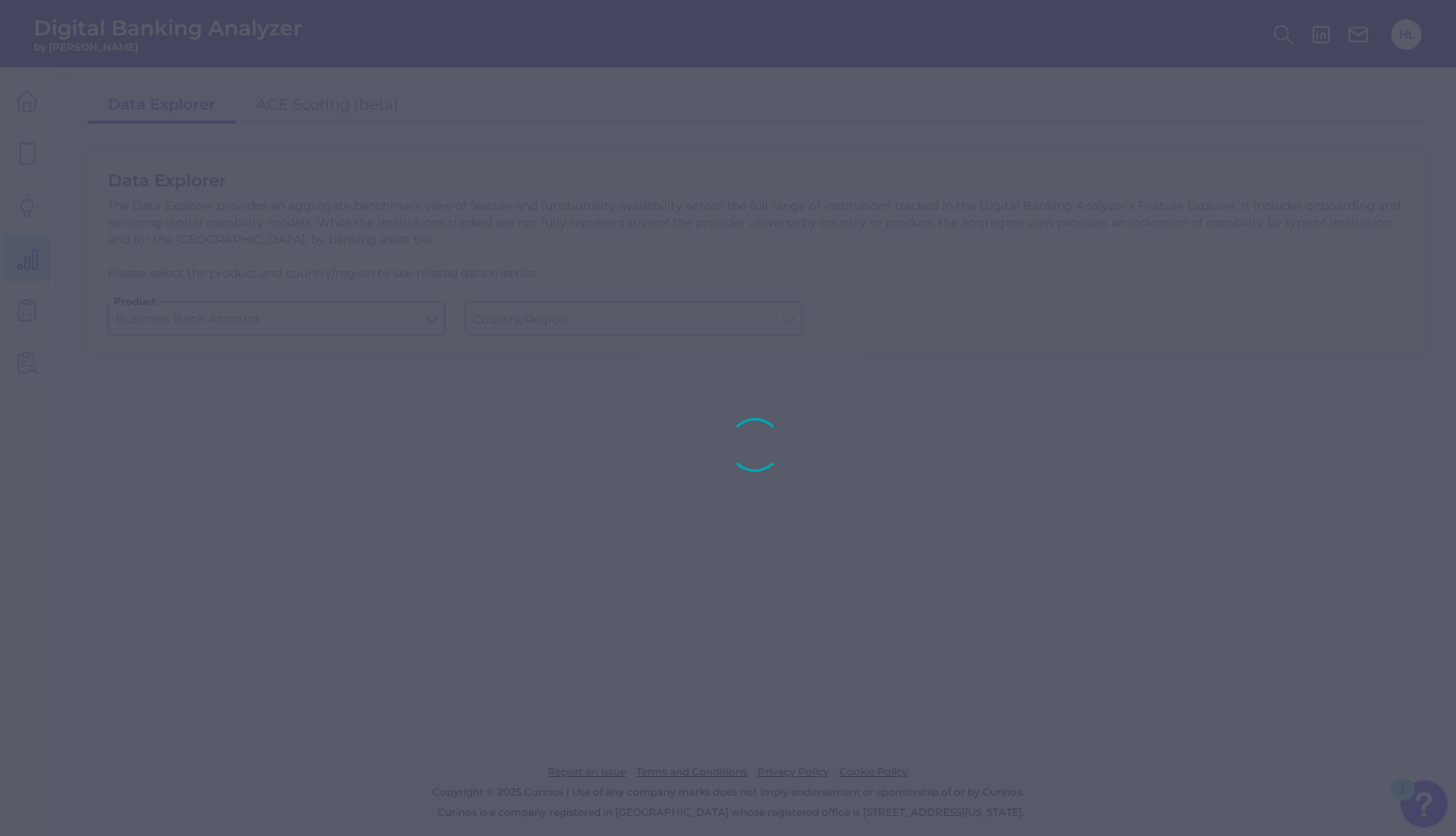
type input "Global (excl. US)"
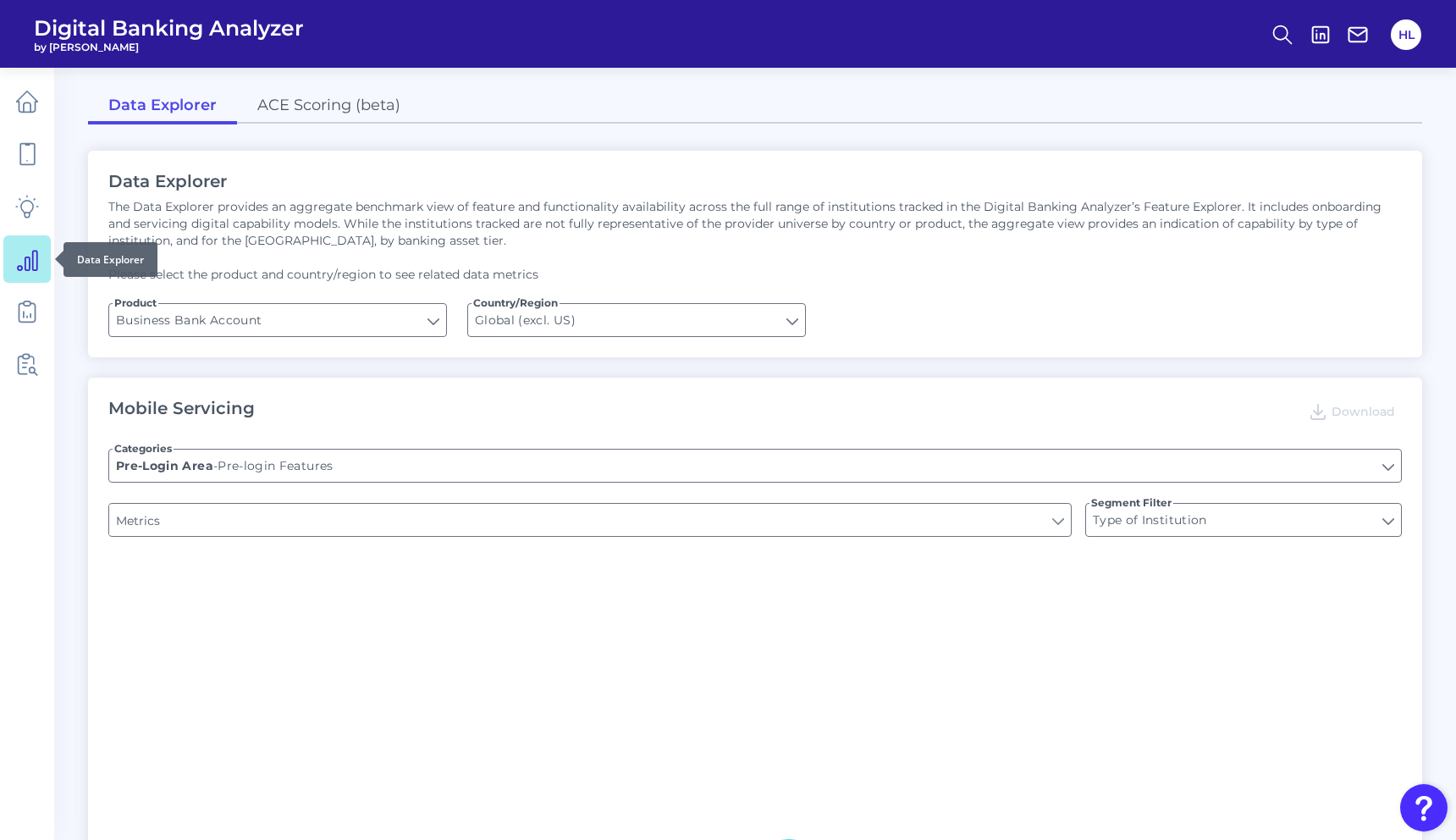
type input "Can you apply for the PRODUCT as a new to brand customer on ANY digital channel?"
type input "Upon opening the app are users immediately prompted to use Touch/Face ID to log…"
type input "Does it offer third-party single sign on?"
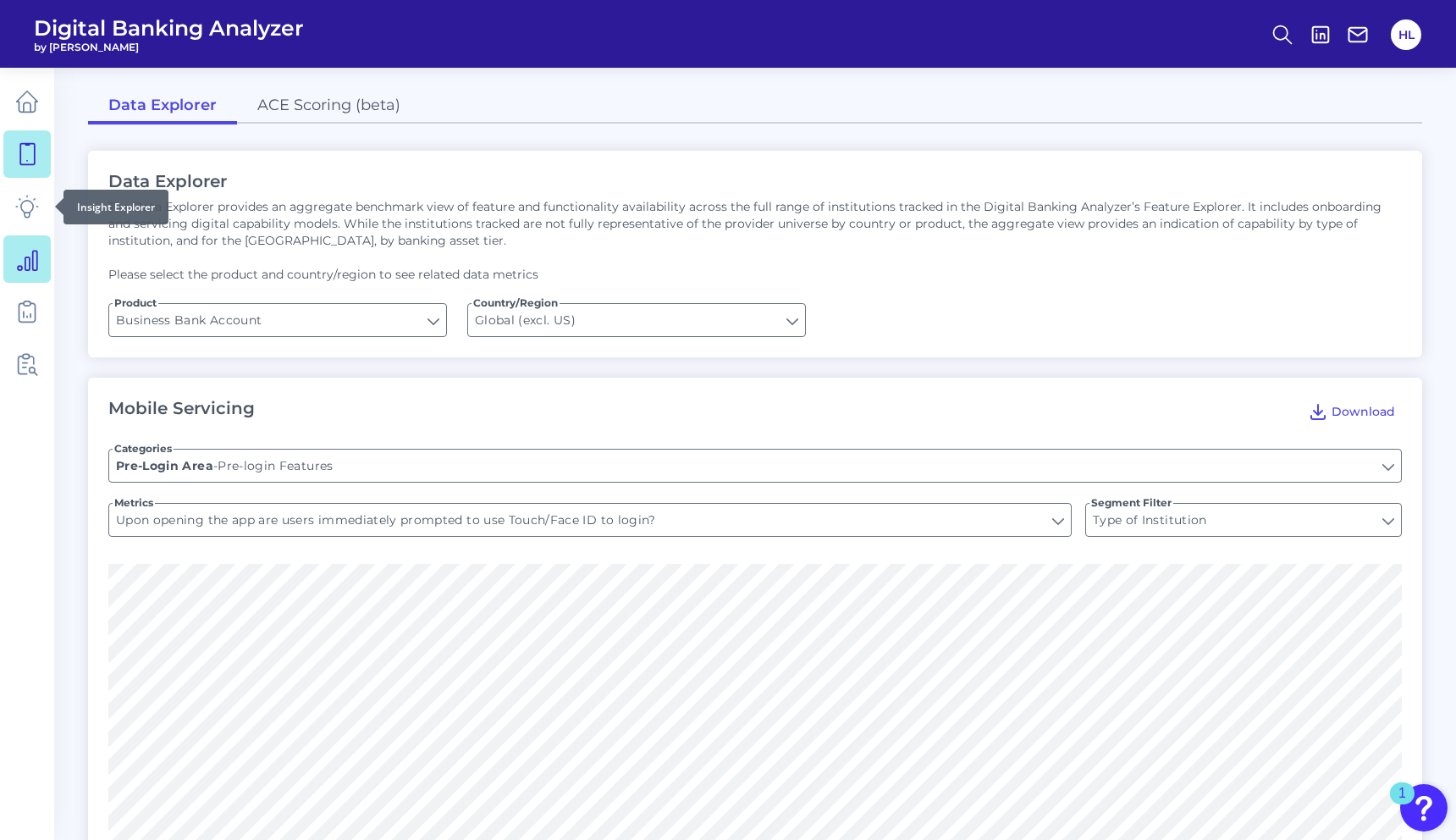
click at [23, 164] on icon at bounding box center [27, 154] width 24 height 24
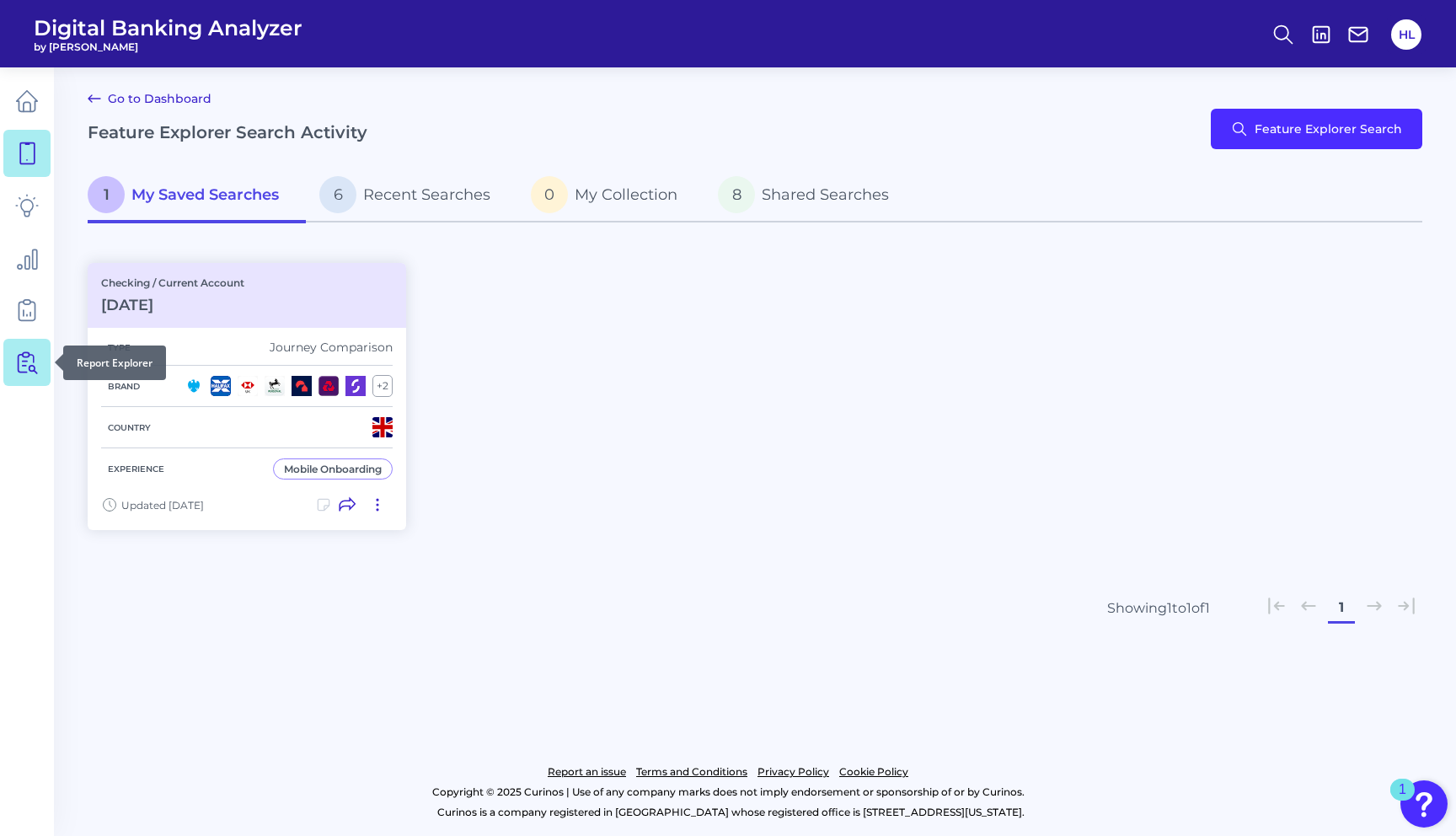
click at [18, 372] on icon at bounding box center [27, 363] width 24 height 24
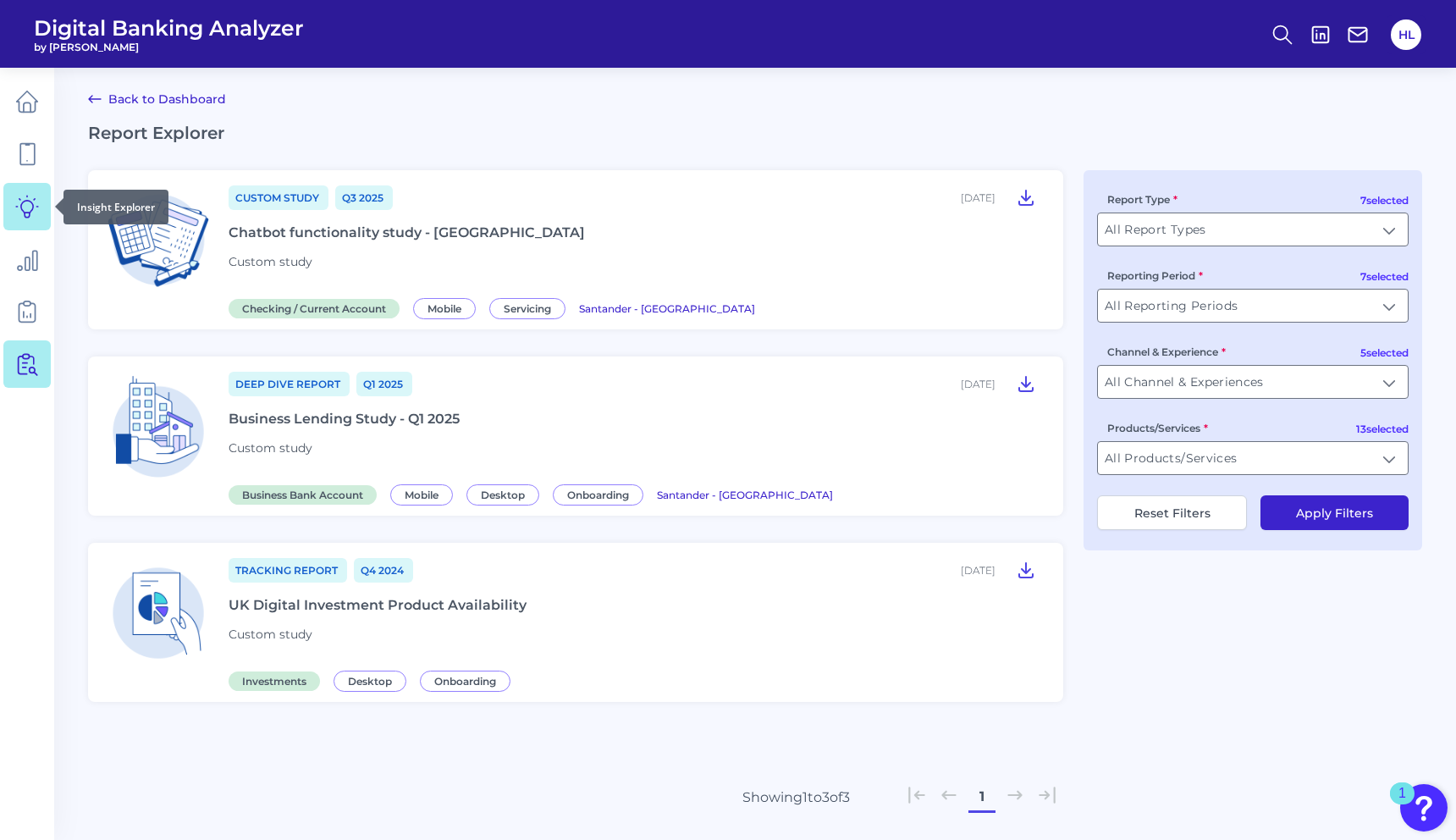
click at [14, 218] on link at bounding box center [27, 206] width 47 height 47
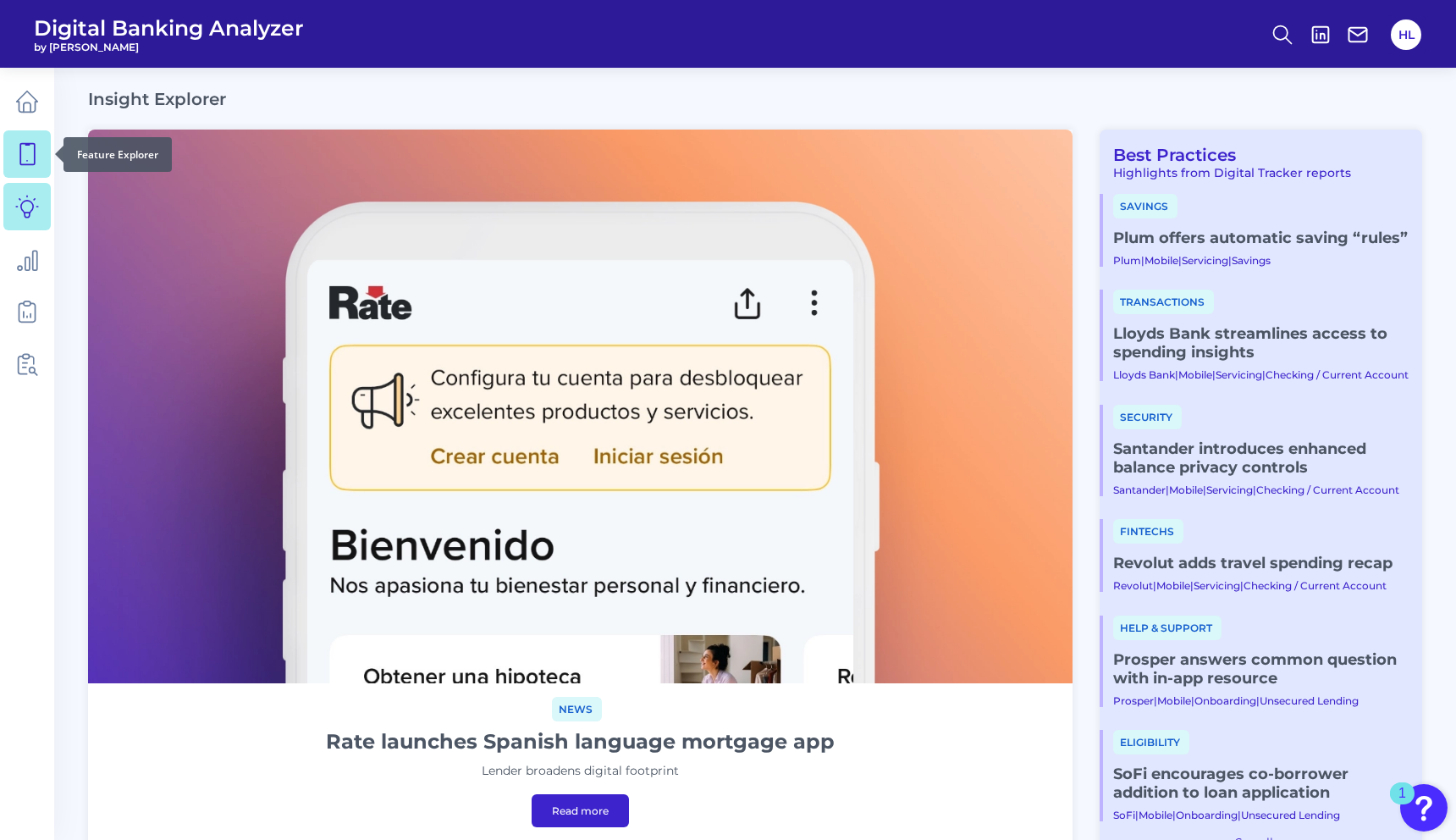
click at [27, 165] on icon at bounding box center [27, 154] width 24 height 24
